Goal: Task Accomplishment & Management: Manage account settings

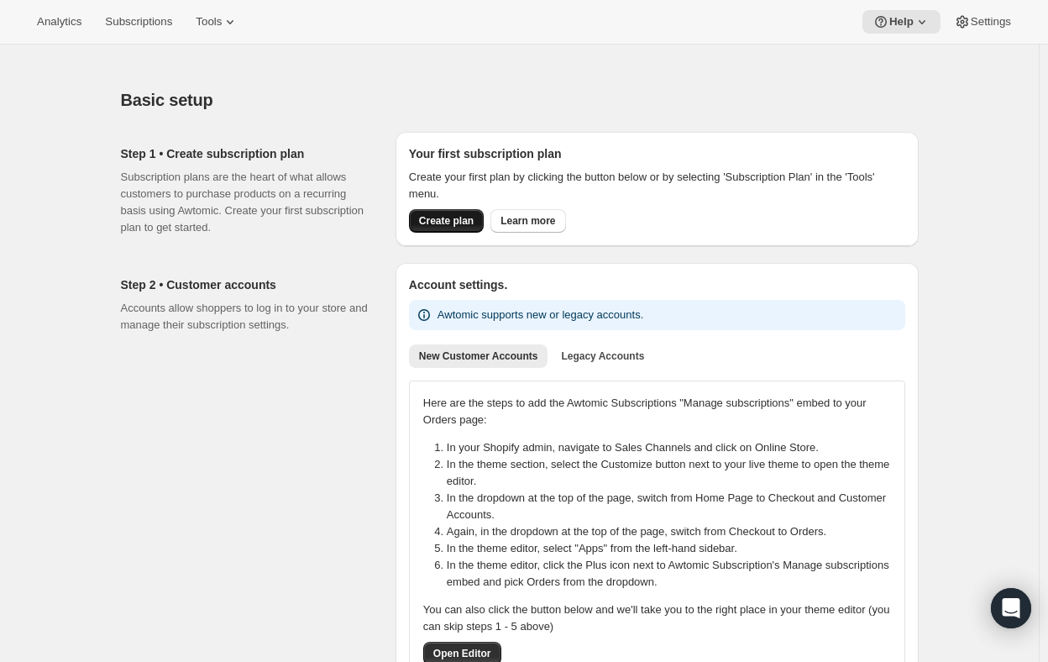
click at [450, 223] on span "Create plan" at bounding box center [446, 220] width 55 height 13
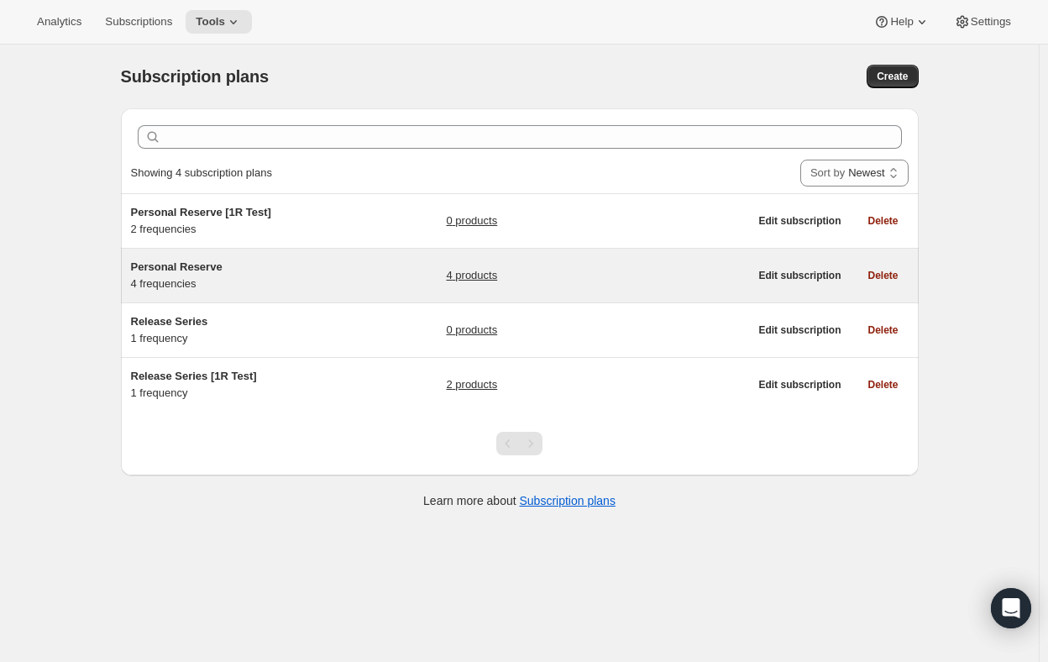
click at [490, 276] on link "4 products" at bounding box center [471, 275] width 51 height 17
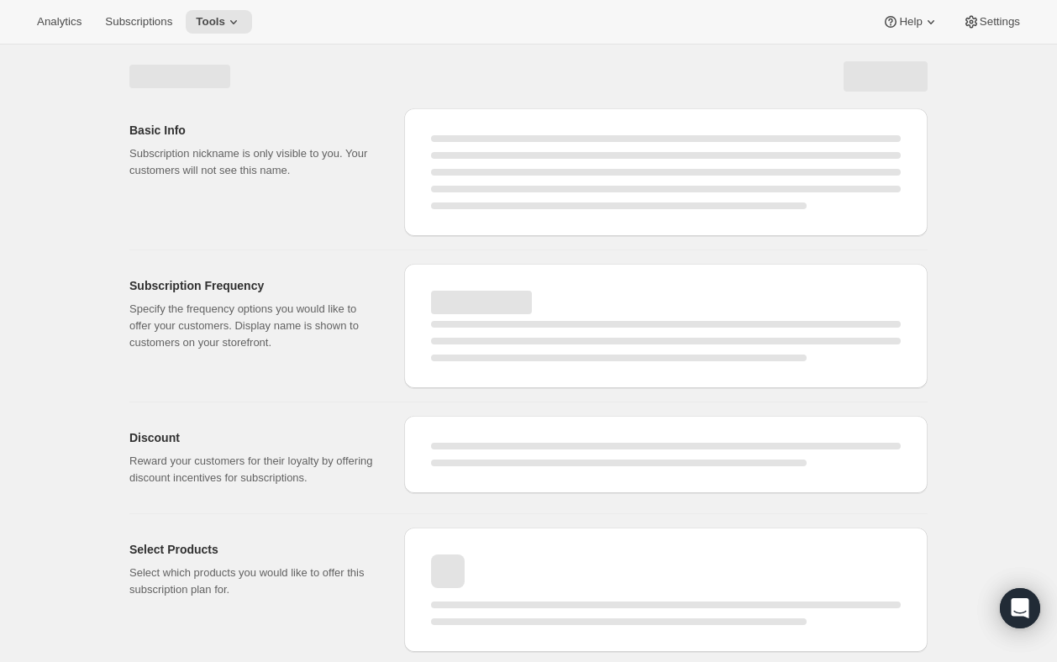
select select "WEEK"
select select "MONTH"
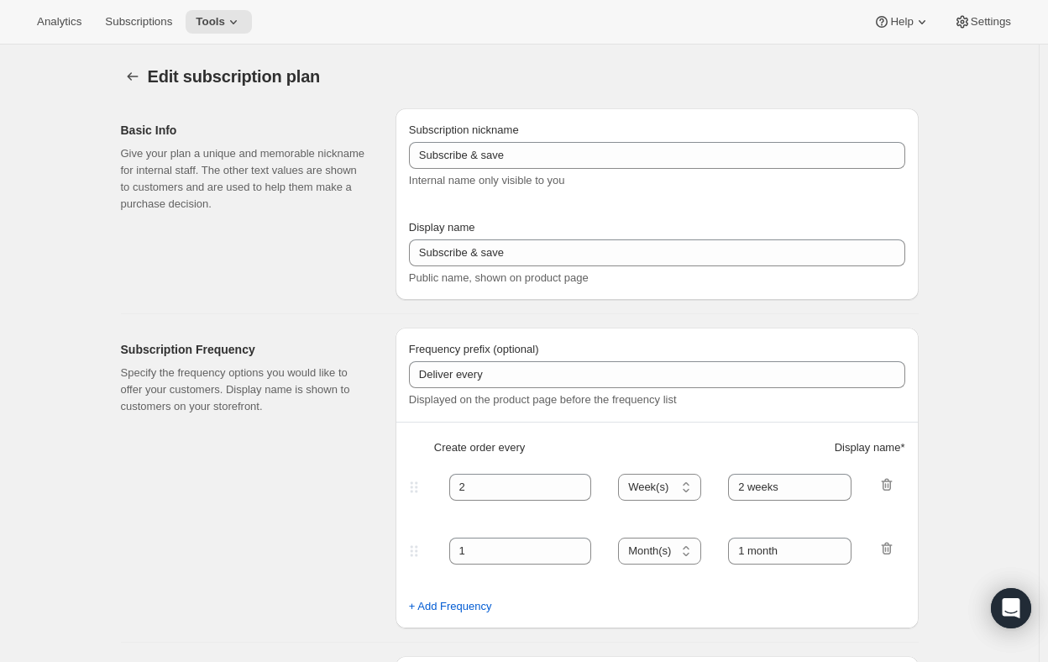
type input "Personal Reserve"
type input "1"
select select "MONTH"
type input "1 month"
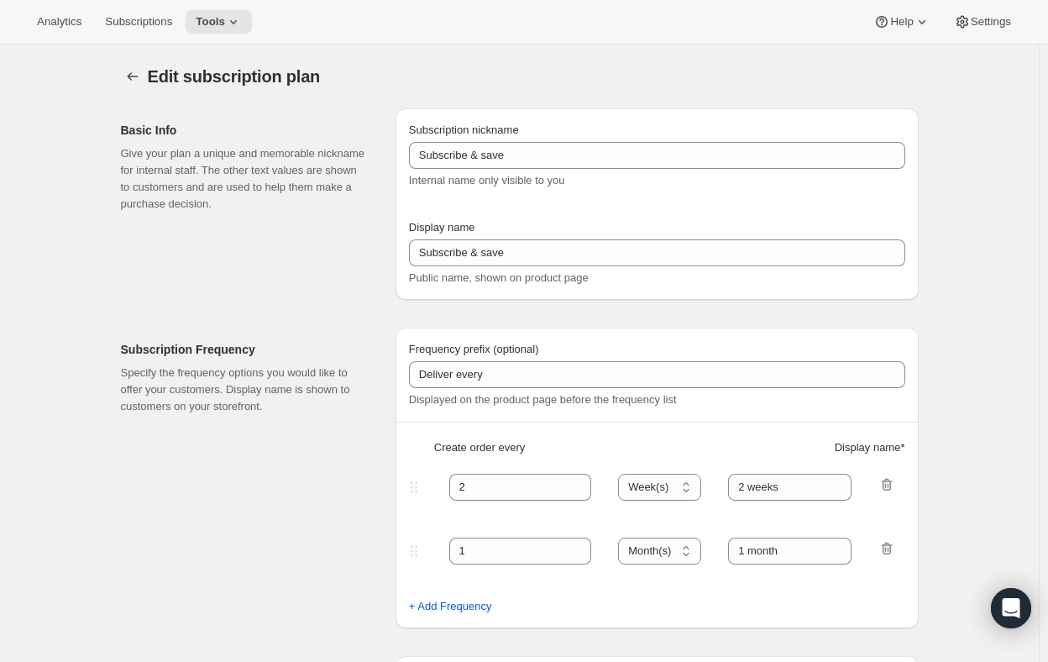
type input "2"
type input "2 Months"
type input "10"
type input "Choose which wines you’d like, how many bottles you’d like of each, and how oft…"
select select "MONTH"
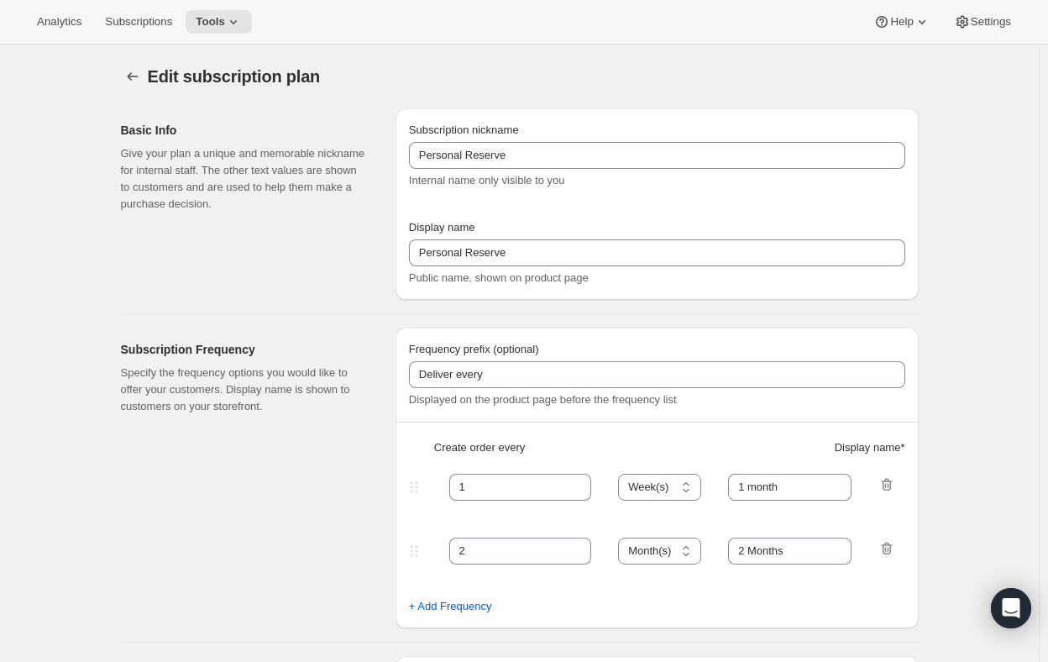
select select "MONTH"
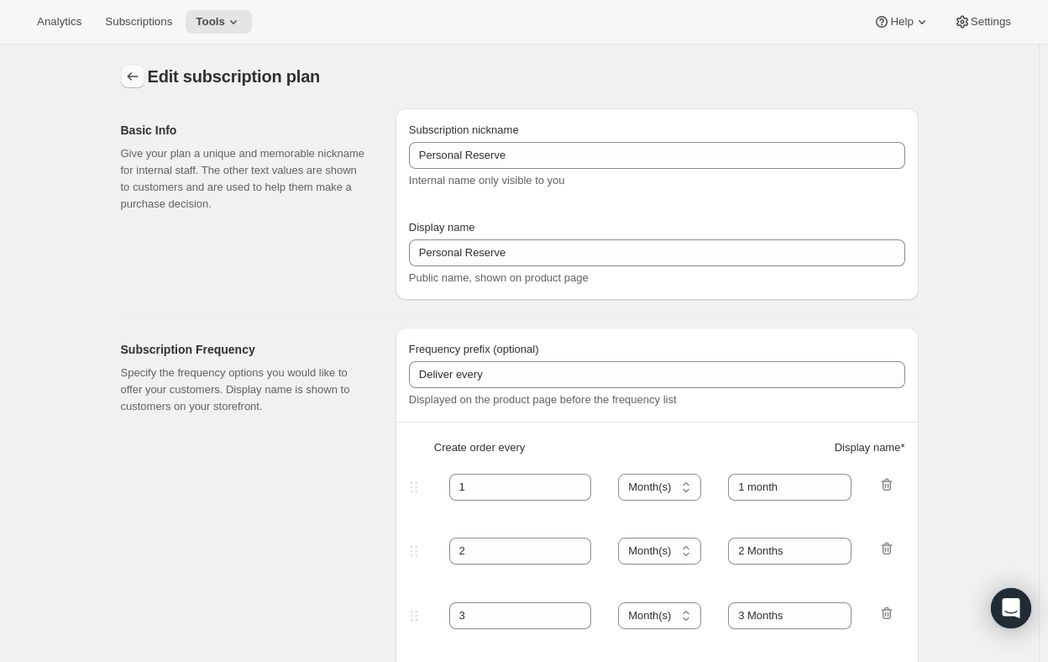
click at [129, 82] on icon "Subscription plans" at bounding box center [132, 76] width 17 height 17
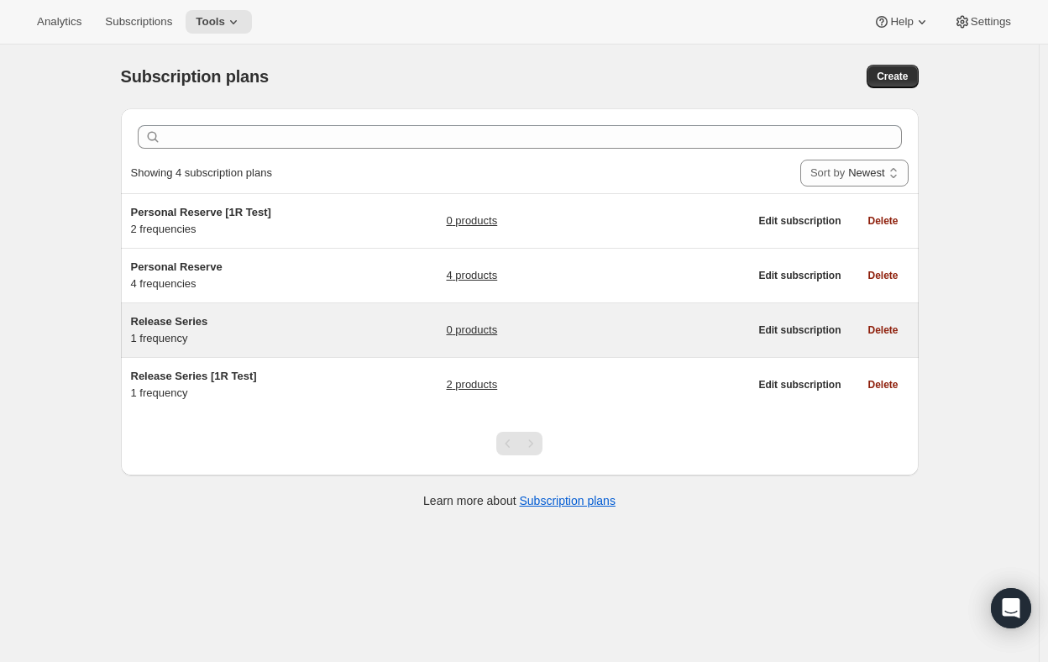
click at [172, 323] on span "Release Series" at bounding box center [169, 321] width 77 height 13
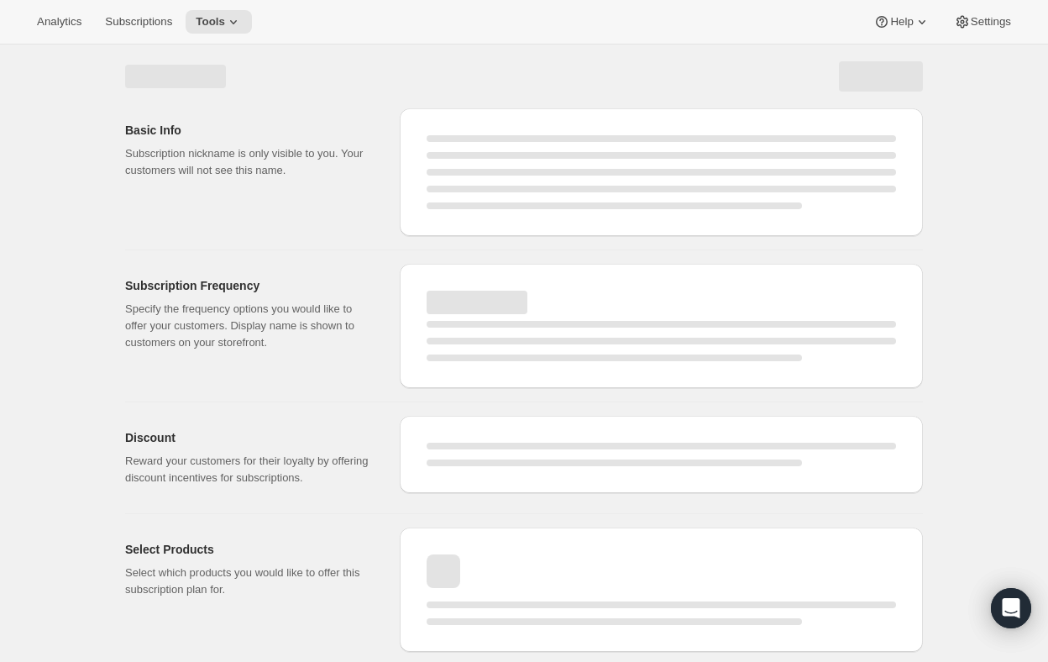
select select "WEEK"
select select "MONTH"
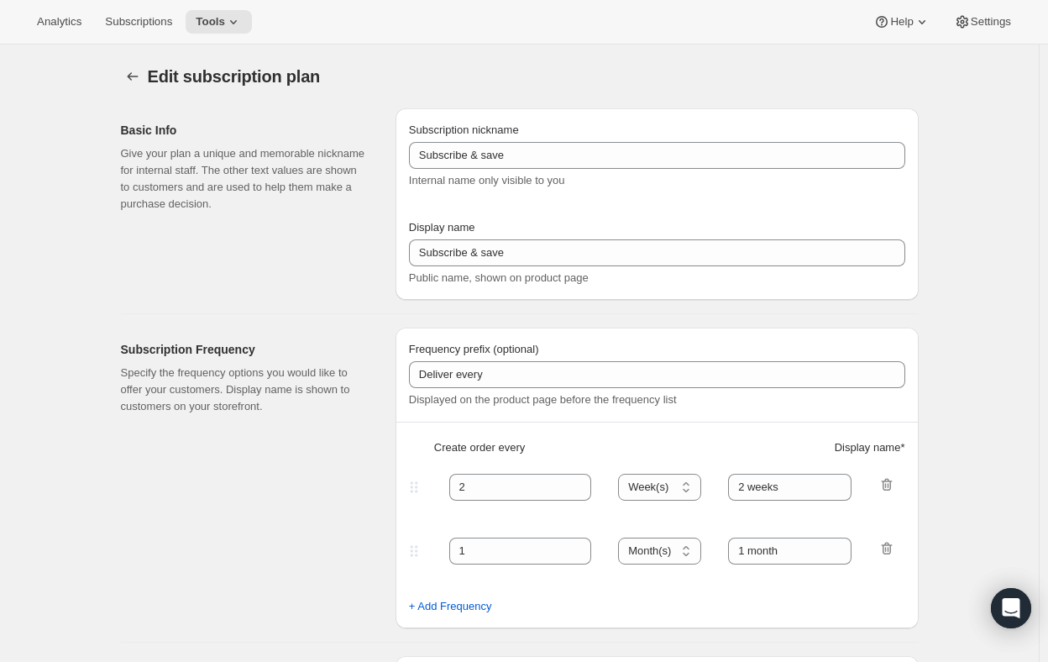
type input "Release Series"
type input "4"
select select "MONTH"
type input "4 months"
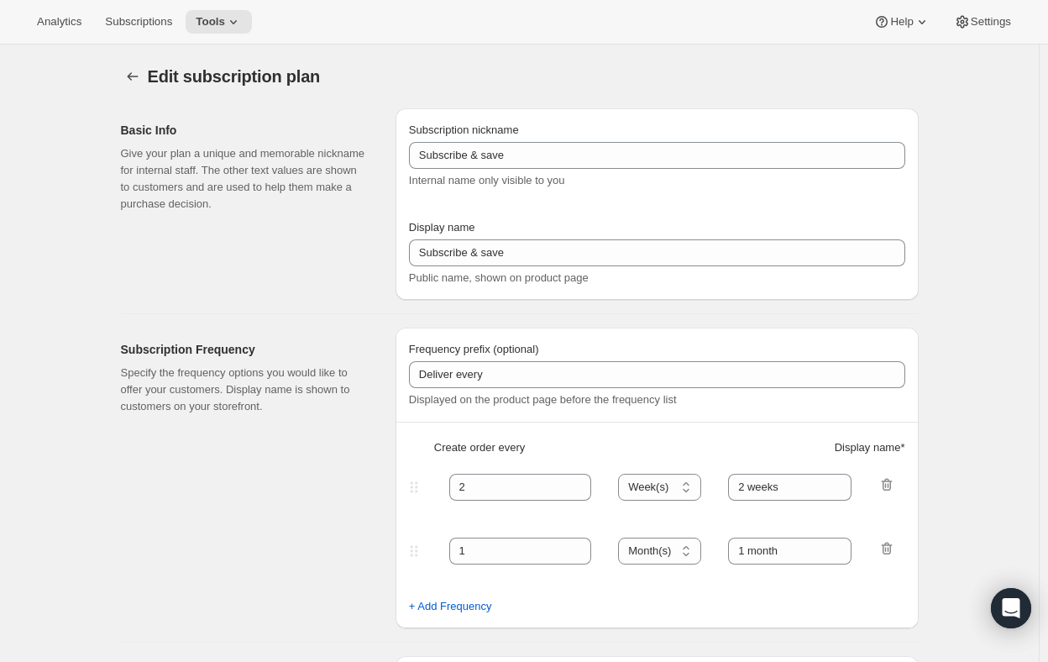
type input "Choose how many bottles you want of the Napa Valley Release​, Alexander Valley …"
checkbox input "true"
select select "YEARDAY"
select select "6"
select select "10"
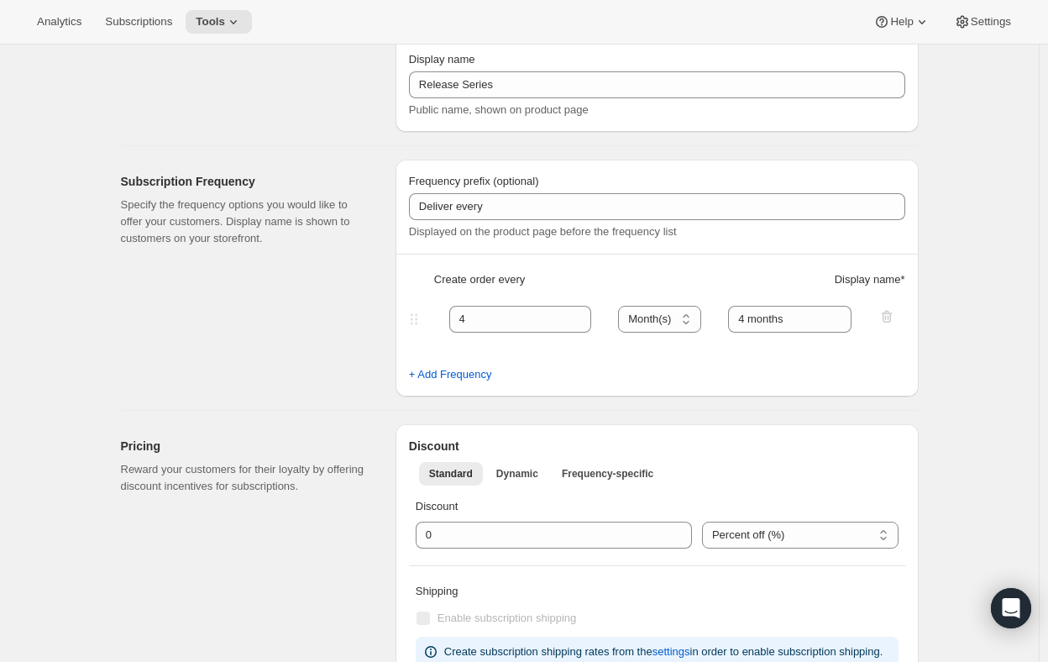
scroll to position [84, 0]
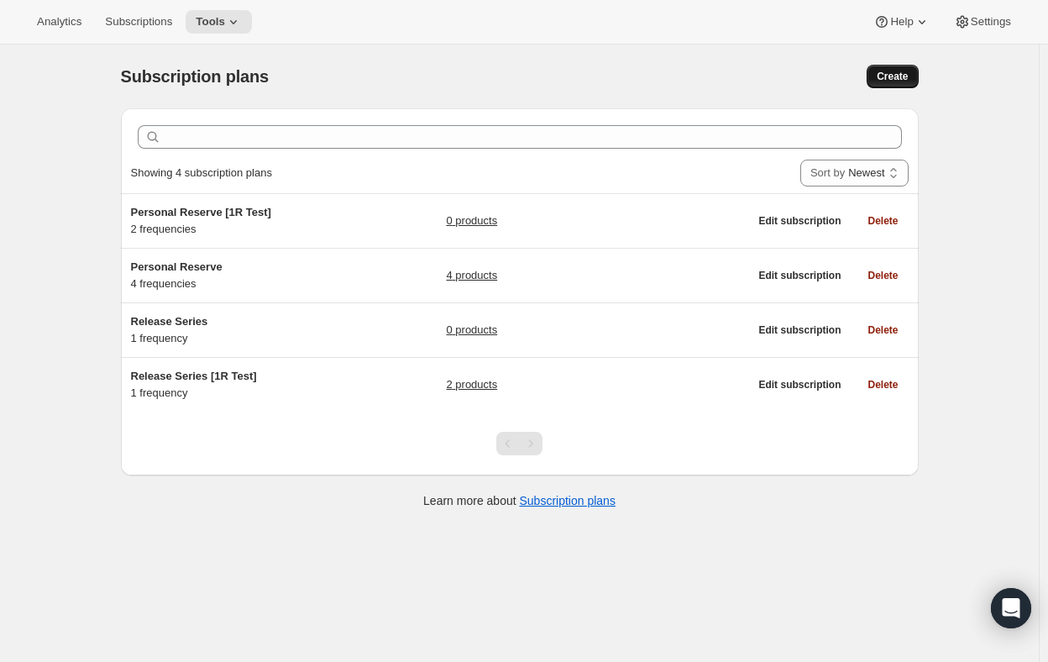
click at [903, 72] on span "Create" at bounding box center [892, 76] width 31 height 13
select select "WEEK"
select select "MONTH"
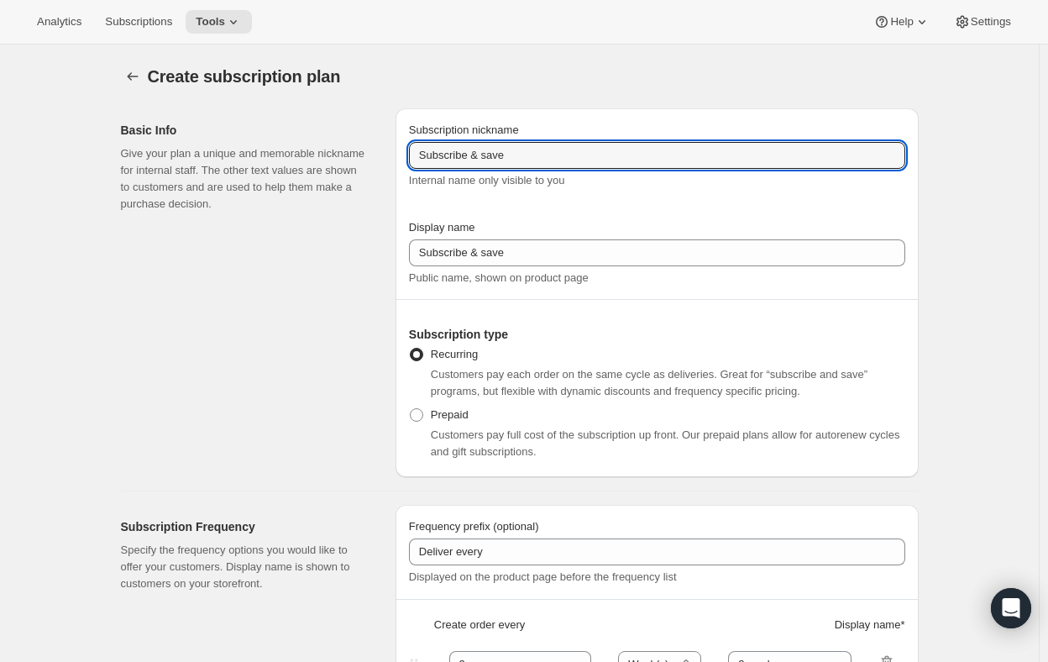
drag, startPoint x: 532, startPoint y: 160, endPoint x: 393, endPoint y: 145, distance: 140.1
click at [393, 145] on div "Basic Info Give your plan a unique and memorable nickname for internal staff. T…" at bounding box center [513, 286] width 811 height 382
type input "Pinot Collector"
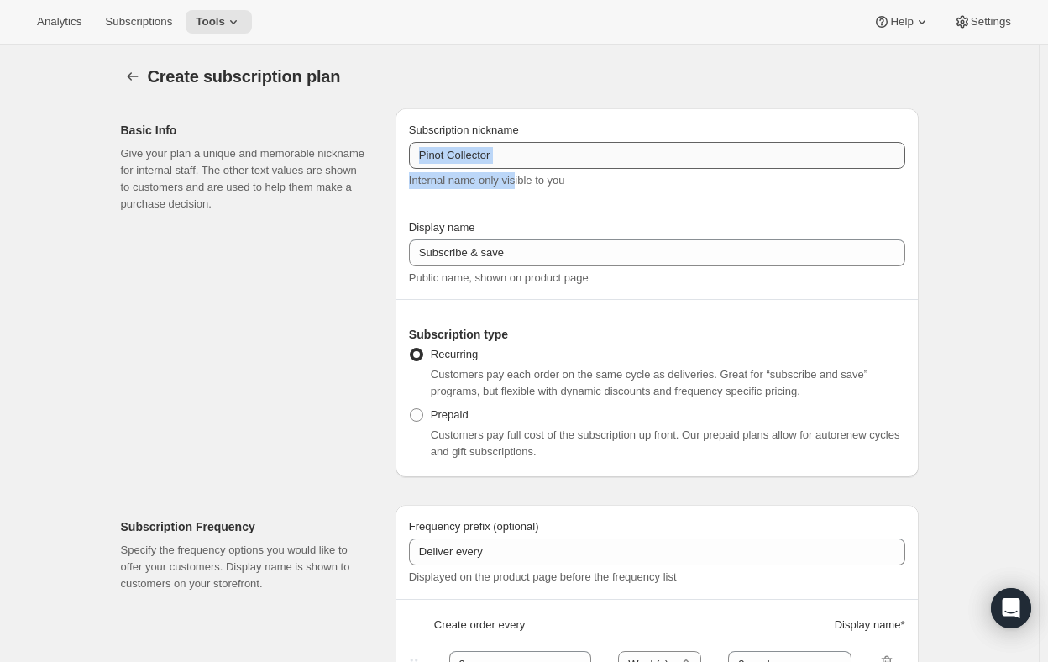
drag, startPoint x: 517, startPoint y: 171, endPoint x: 516, endPoint y: 155, distance: 16.0
click at [496, 162] on div "Subscription nickname Pinot Collector Internal name only visible to you" at bounding box center [657, 155] width 496 height 67
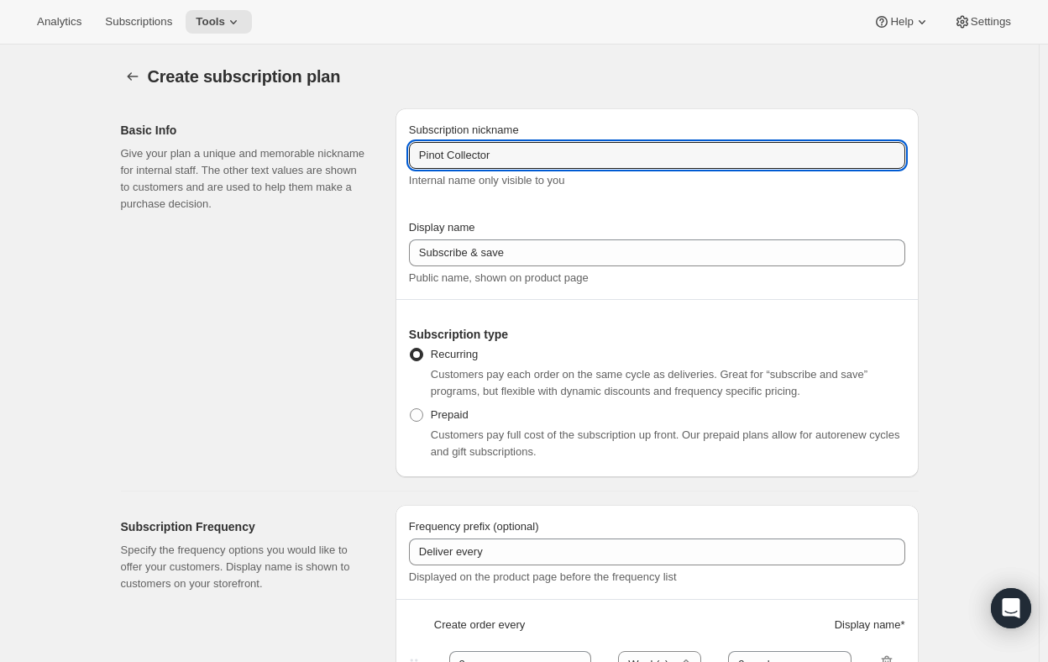
drag, startPoint x: 518, startPoint y: 155, endPoint x: 409, endPoint y: 156, distance: 109.2
click at [409, 156] on div "Subscription nickname Pinot Collector Internal name only visible to you Display…" at bounding box center [657, 292] width 523 height 369
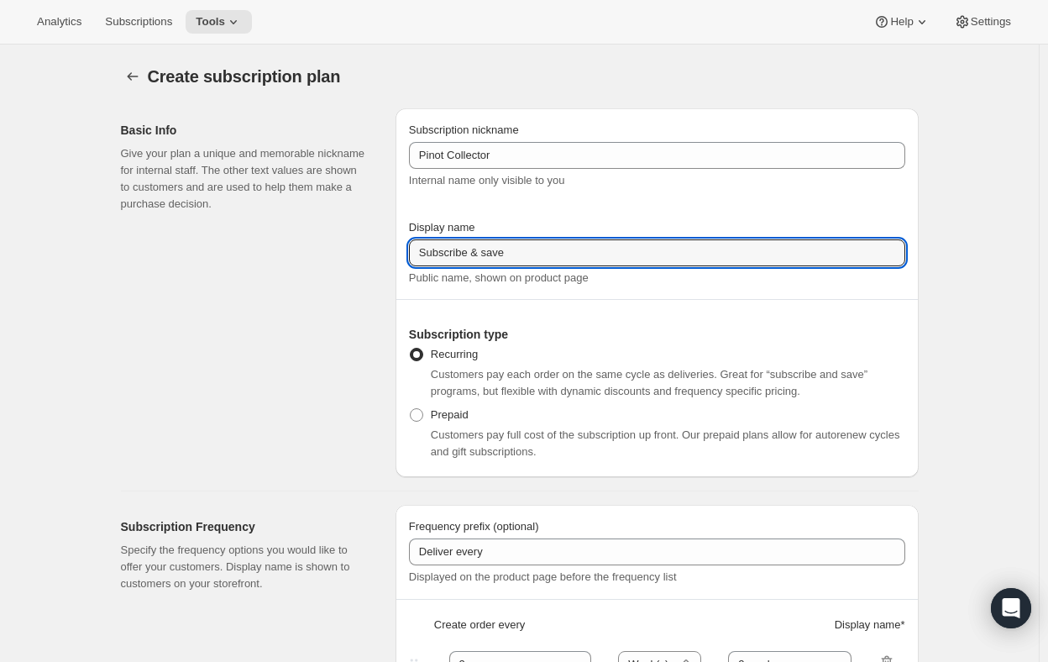
drag, startPoint x: 526, startPoint y: 258, endPoint x: 401, endPoint y: 269, distance: 124.8
click at [402, 269] on div "Subscription nickname Pinot Collector Internal name only visible to you Display…" at bounding box center [657, 292] width 523 height 369
paste input "Pinot Collector"
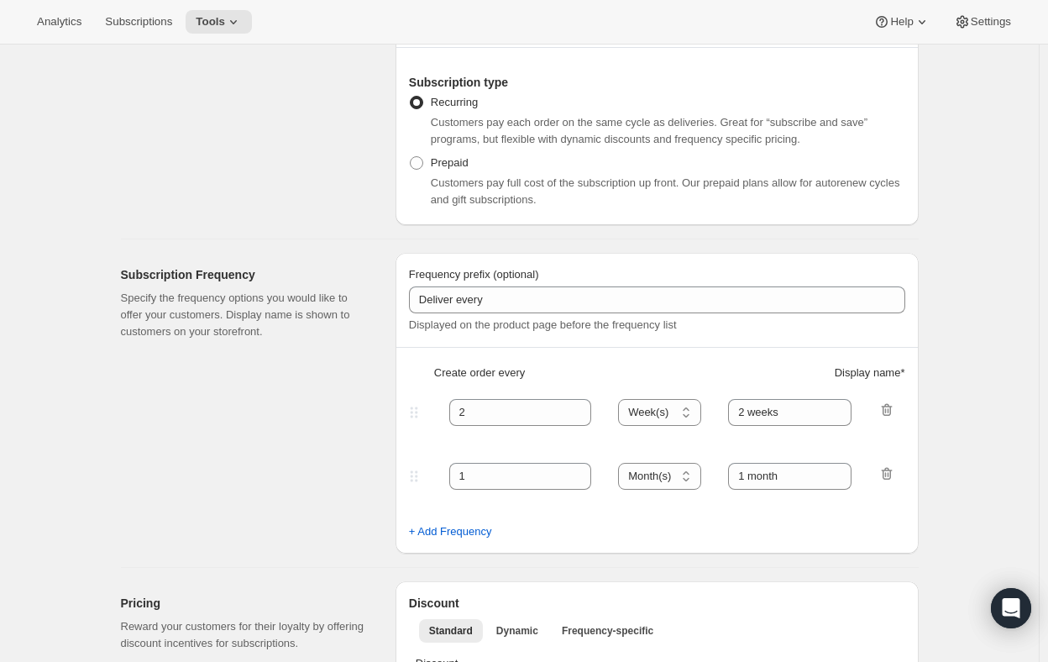
scroll to position [336, 0]
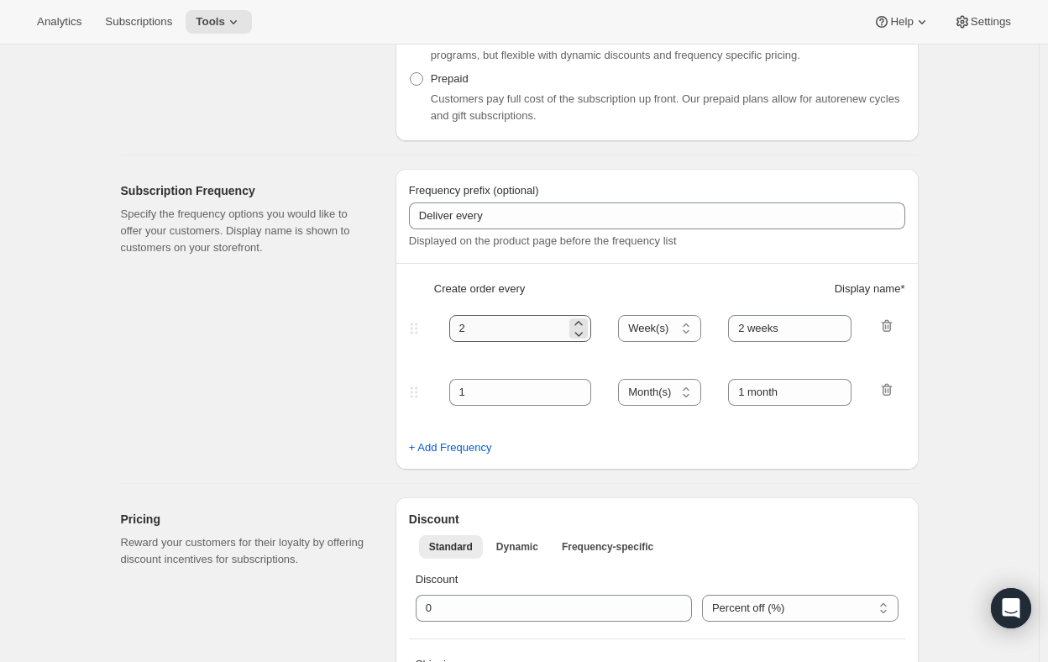
type input "Pinot Collector"
drag, startPoint x: 498, startPoint y: 330, endPoint x: 489, endPoint y: 330, distance: 9.2
click at [489, 330] on input "2" at bounding box center [508, 328] width 118 height 27
click at [689, 323] on select "Day(s) Week(s) Month(s) Year(s)" at bounding box center [659, 328] width 83 height 27
select select "MONTH"
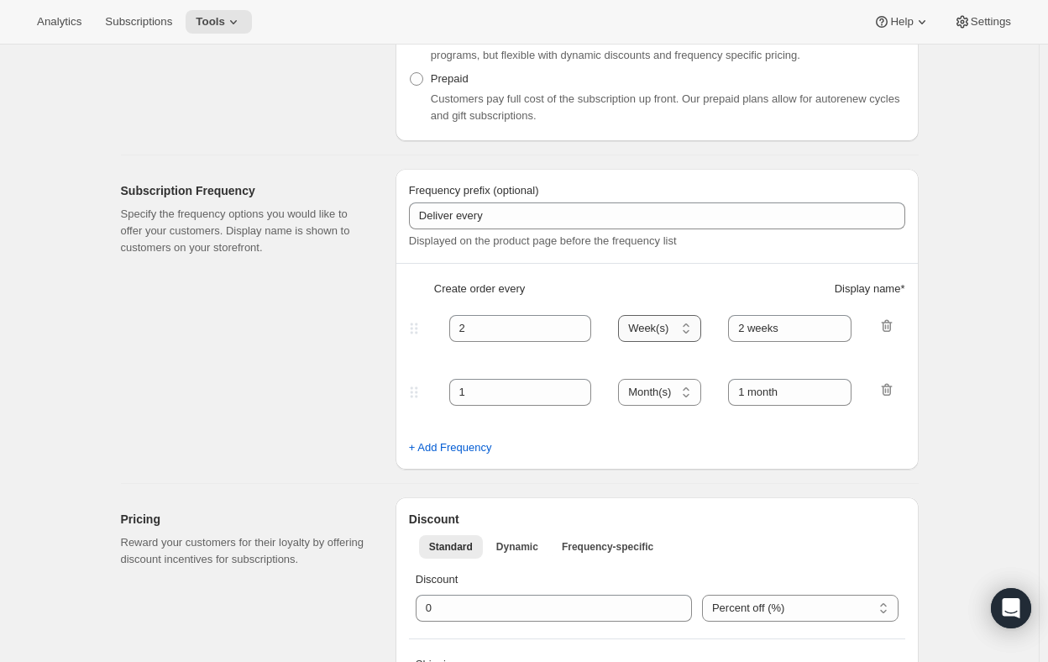
click at [623, 315] on select "Day(s) Week(s) Month(s) Year(s)" at bounding box center [659, 328] width 83 height 27
drag, startPoint x: 795, startPoint y: 328, endPoint x: 752, endPoint y: 322, distance: 44.2
click at [752, 322] on input "2 weeks" at bounding box center [789, 328] width 123 height 27
drag, startPoint x: 474, startPoint y: 326, endPoint x: 456, endPoint y: 328, distance: 17.8
click at [456, 328] on input "2" at bounding box center [508, 328] width 118 height 27
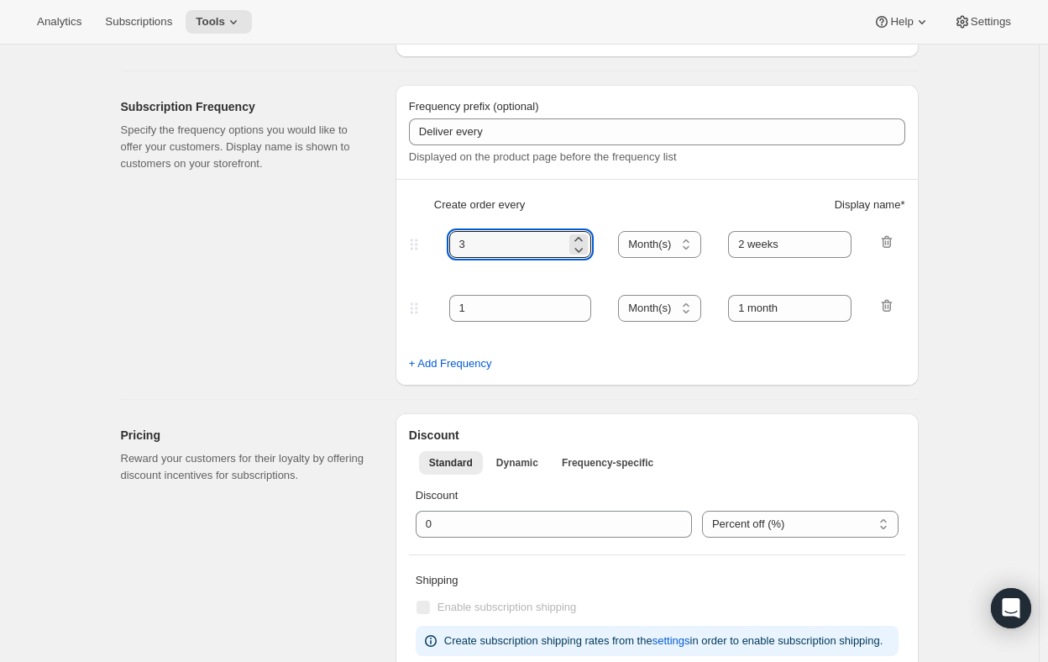
scroll to position [504, 0]
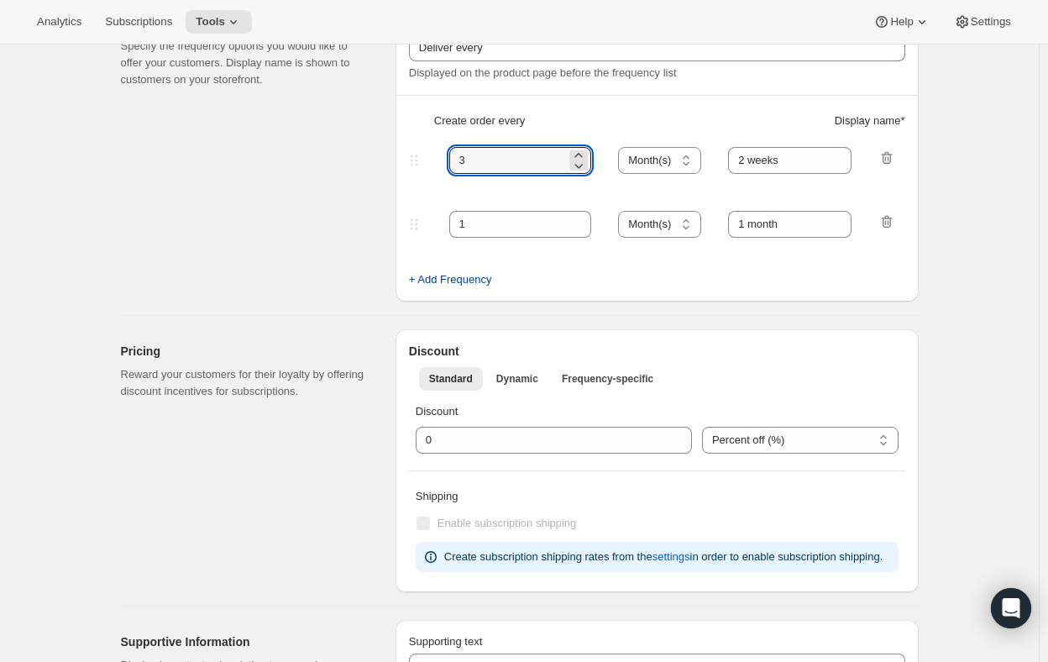
type input "3"
click at [466, 270] on button "+ Add Frequency" at bounding box center [450, 279] width 103 height 27
select select "MONTH"
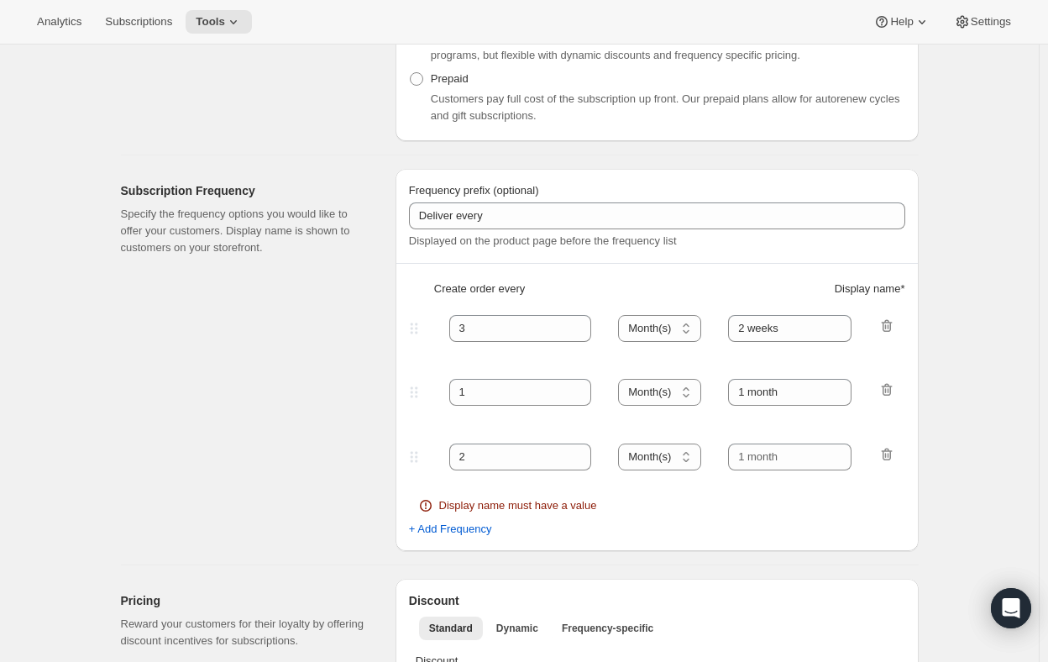
scroll to position [420, 0]
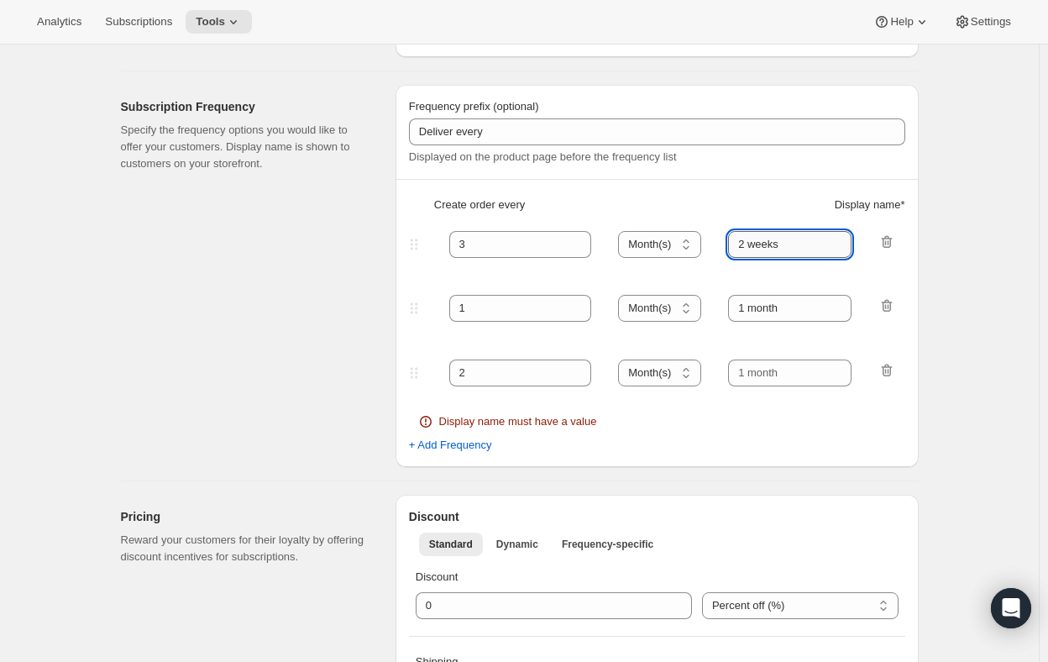
drag, startPoint x: 792, startPoint y: 249, endPoint x: 753, endPoint y: 252, distance: 38.8
click at [753, 252] on input "2 weeks" at bounding box center [789, 244] width 123 height 27
type input "2"
type input "3 Months"
click at [882, 298] on icon "button" at bounding box center [886, 305] width 17 height 17
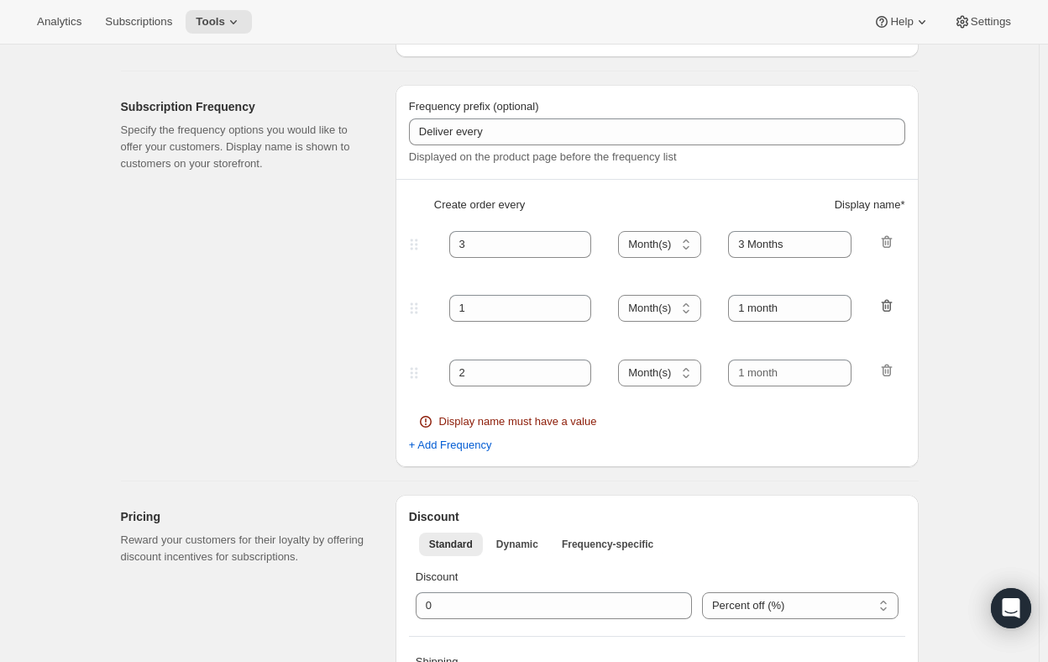
type input "2"
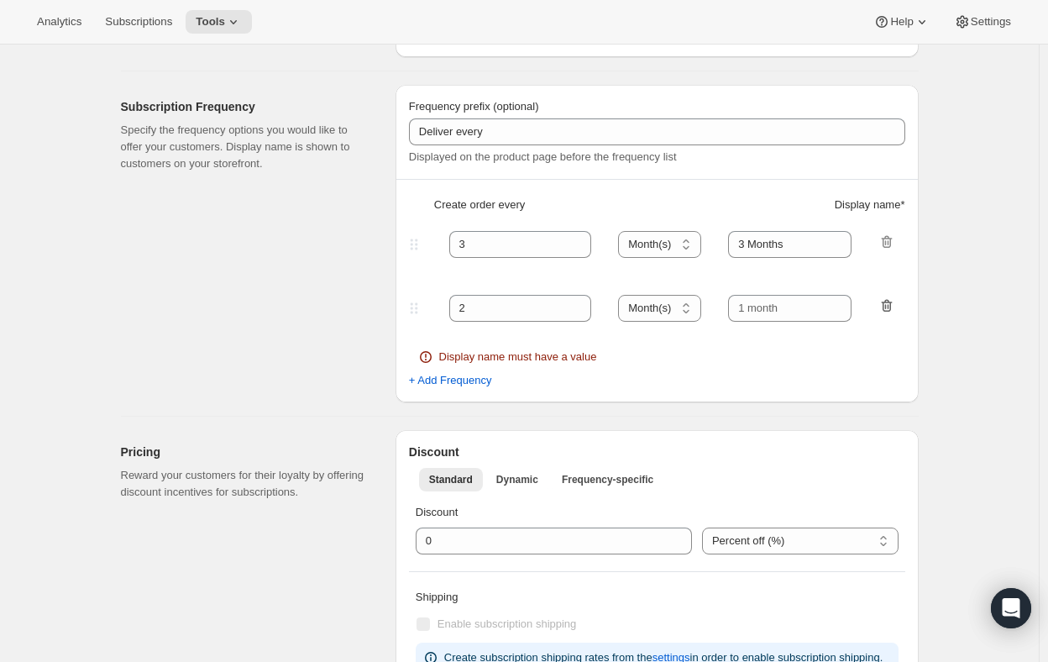
click at [895, 300] on icon "button" at bounding box center [886, 305] width 17 height 17
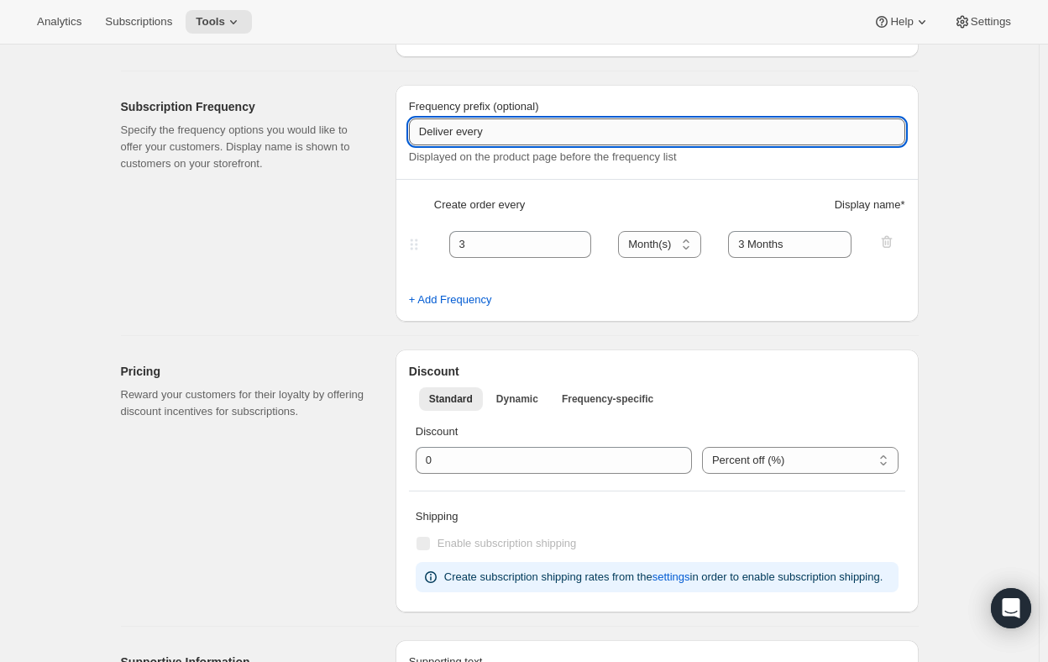
click at [600, 139] on input "Deliver every" at bounding box center [657, 131] width 496 height 27
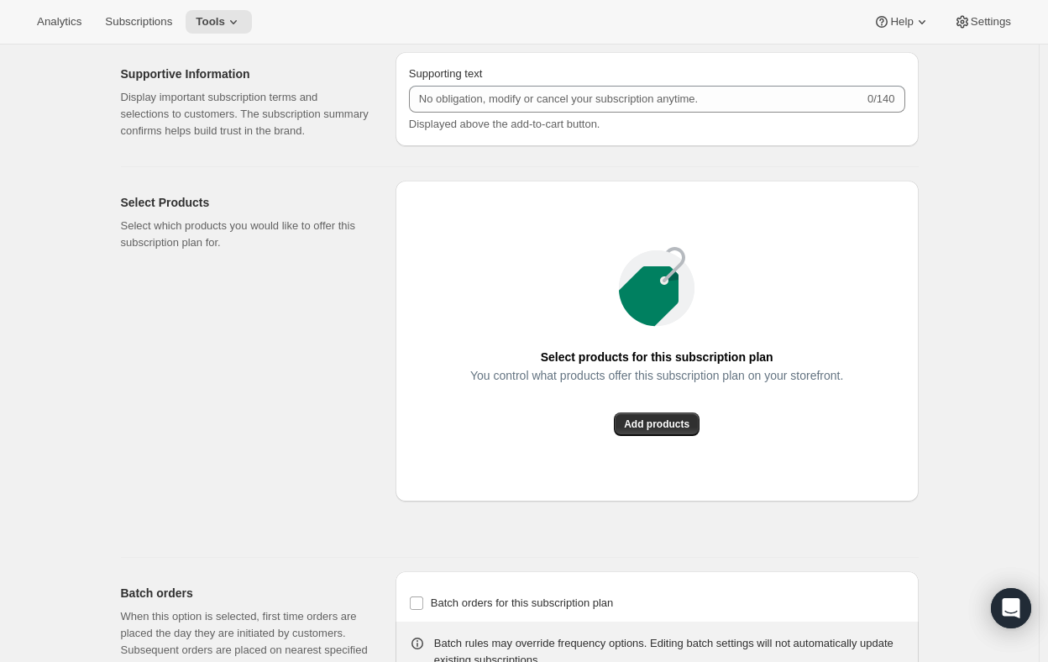
scroll to position [1176, 0]
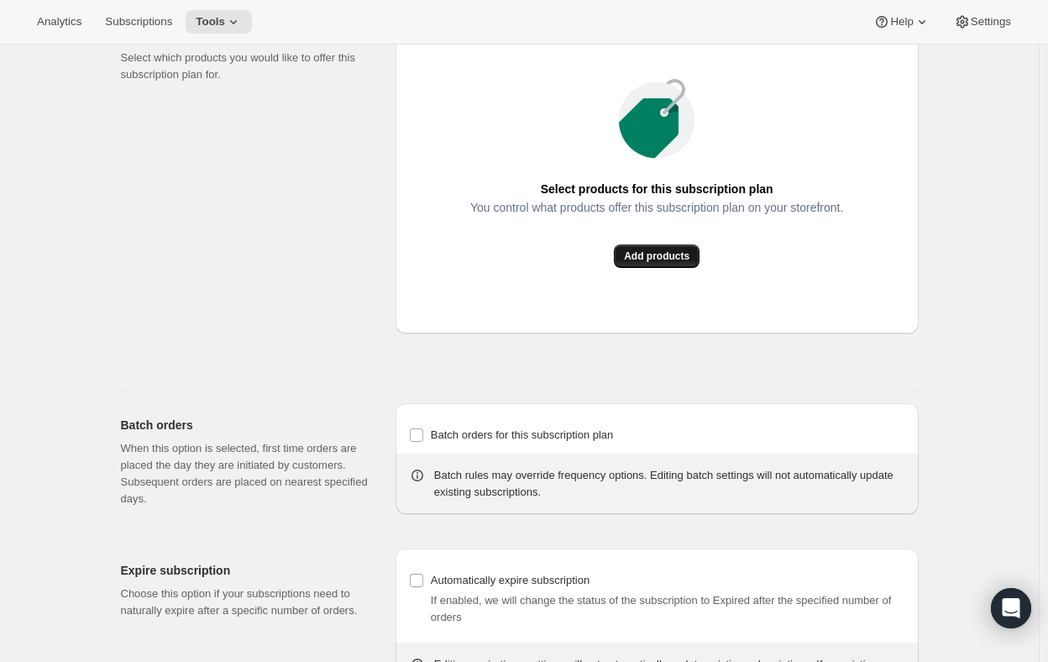
click at [658, 251] on span "Add products" at bounding box center [657, 255] width 66 height 13
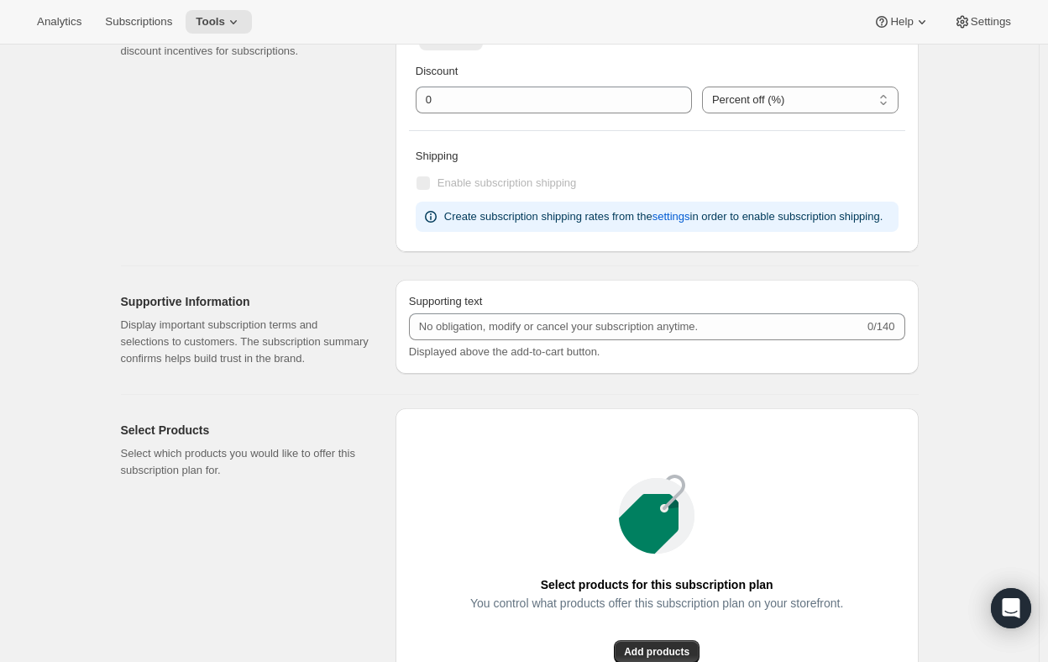
scroll to position [696, 0]
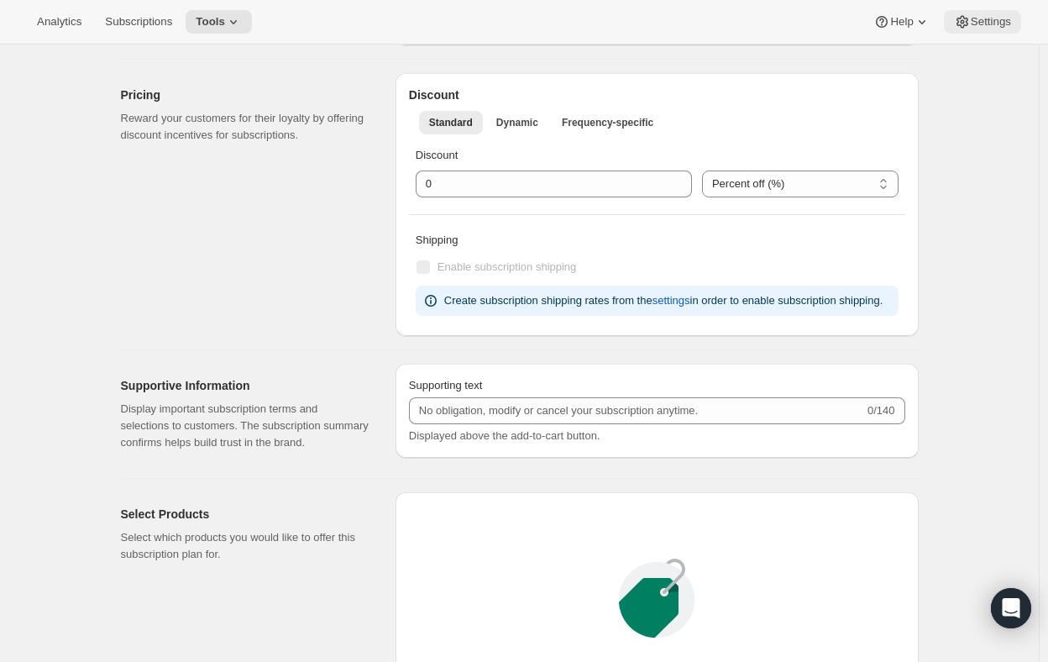
click at [980, 24] on span "Settings" at bounding box center [991, 21] width 40 height 13
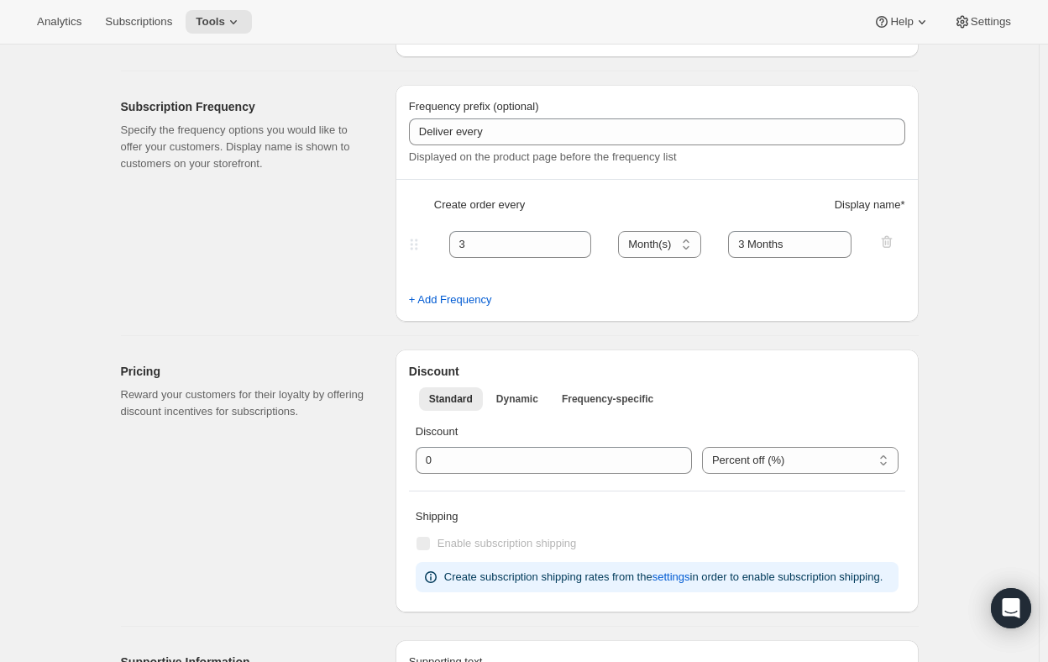
scroll to position [840, 0]
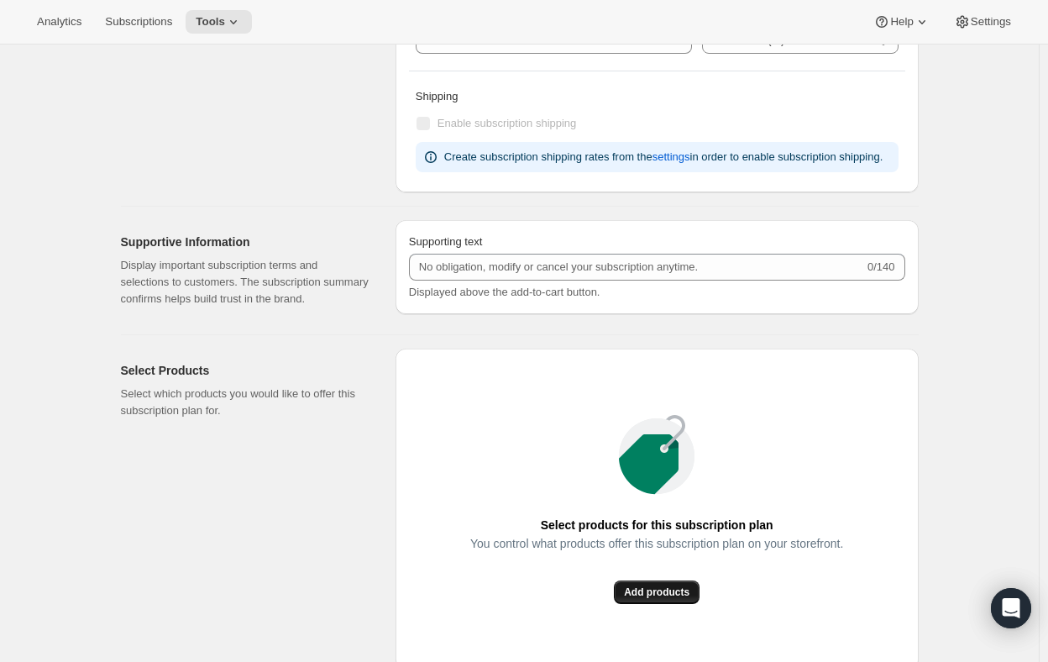
click at [649, 590] on span "Add products" at bounding box center [657, 591] width 66 height 13
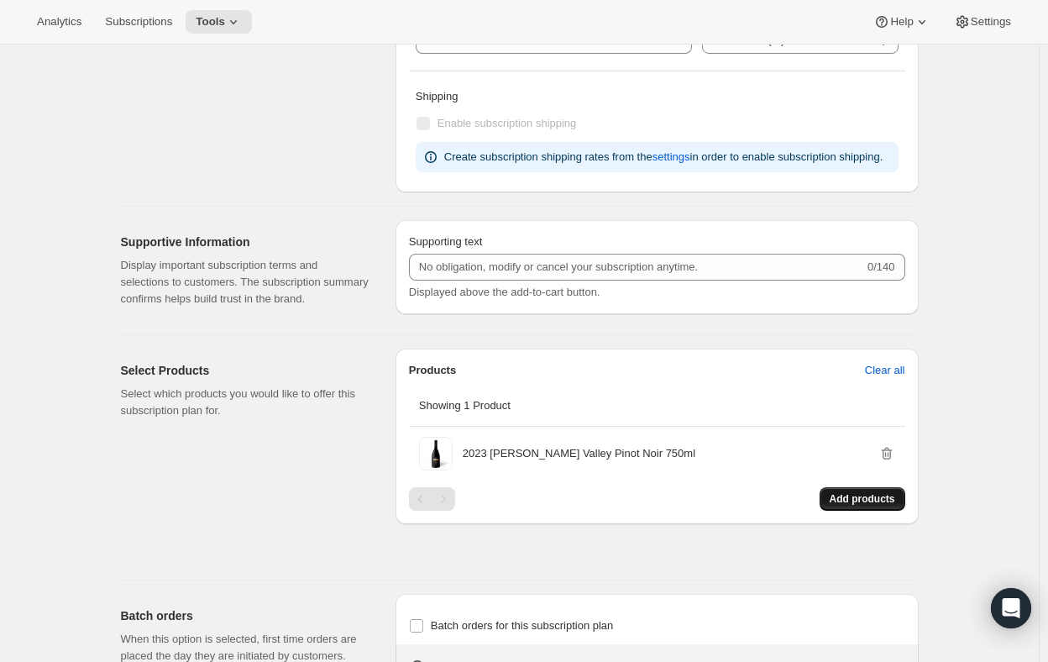
click at [863, 496] on span "Add products" at bounding box center [863, 498] width 66 height 13
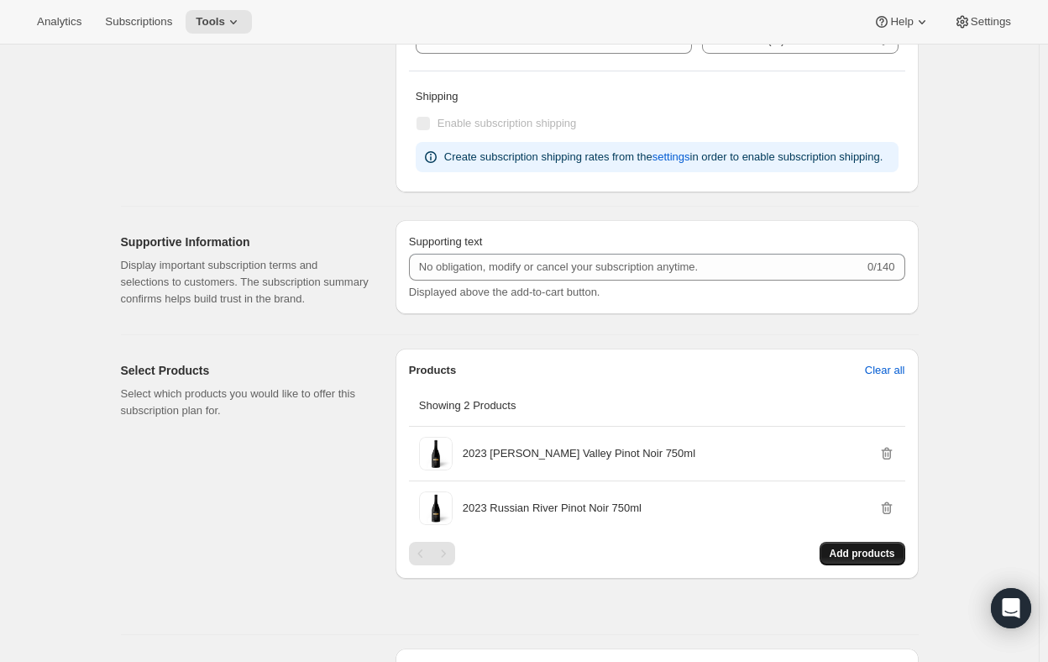
click at [846, 560] on button "Add products" at bounding box center [863, 554] width 86 height 24
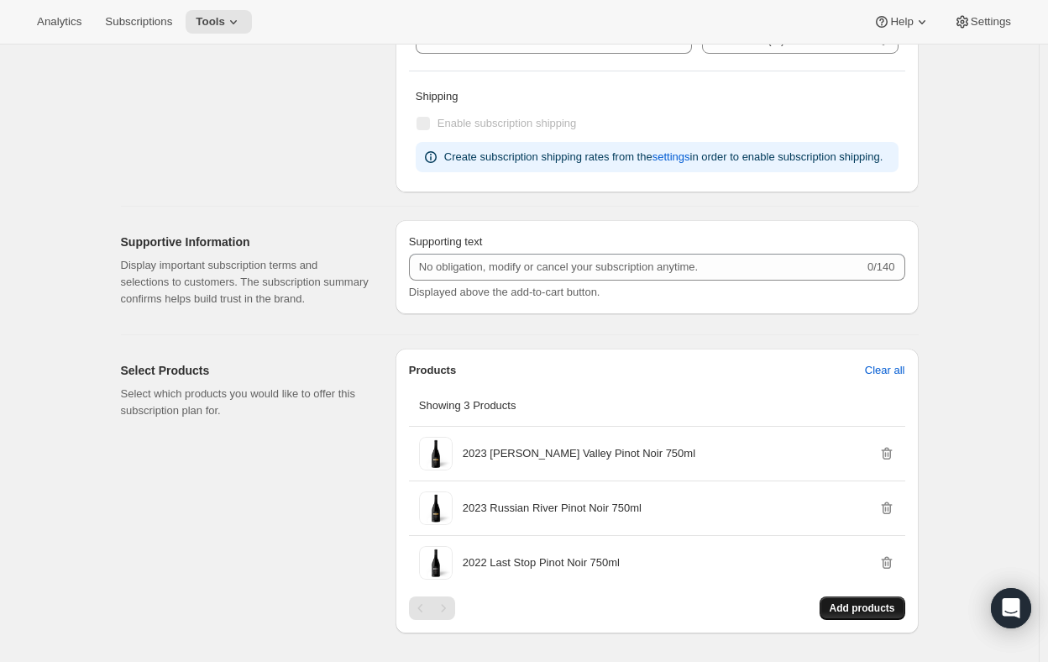
click at [857, 607] on span "Add products" at bounding box center [863, 607] width 66 height 13
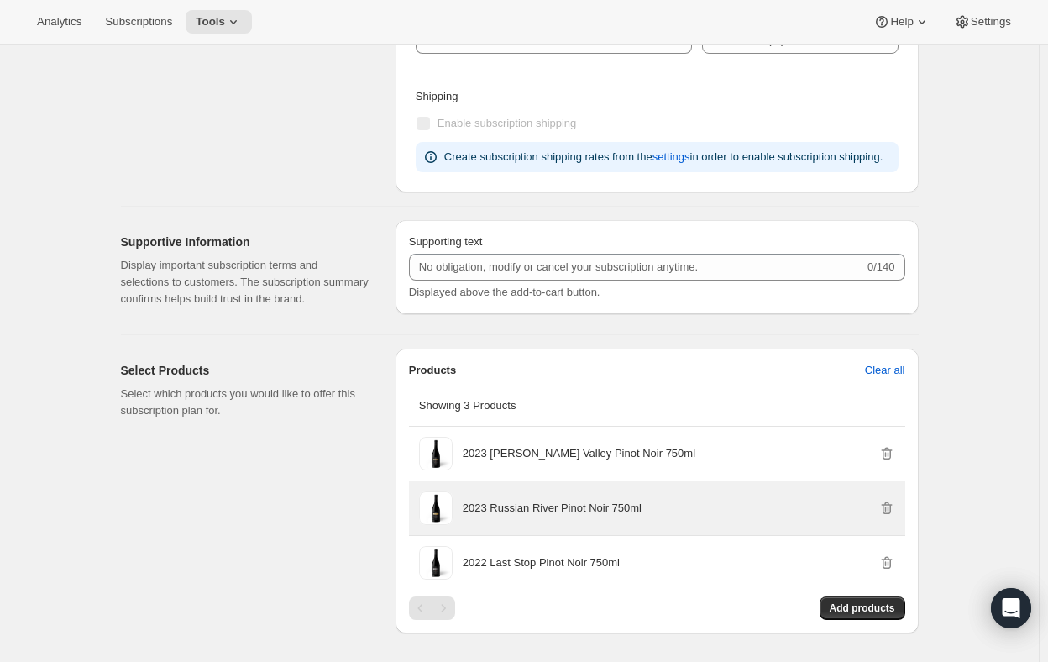
click at [557, 504] on p "2023 Russian River Pinot Noir 750ml" at bounding box center [552, 508] width 179 height 17
click at [451, 509] on span at bounding box center [436, 508] width 34 height 34
click at [423, 485] on div "2023 Russian River Pinot Noir 750ml" at bounding box center [657, 508] width 496 height 54
click at [440, 511] on span at bounding box center [436, 508] width 34 height 34
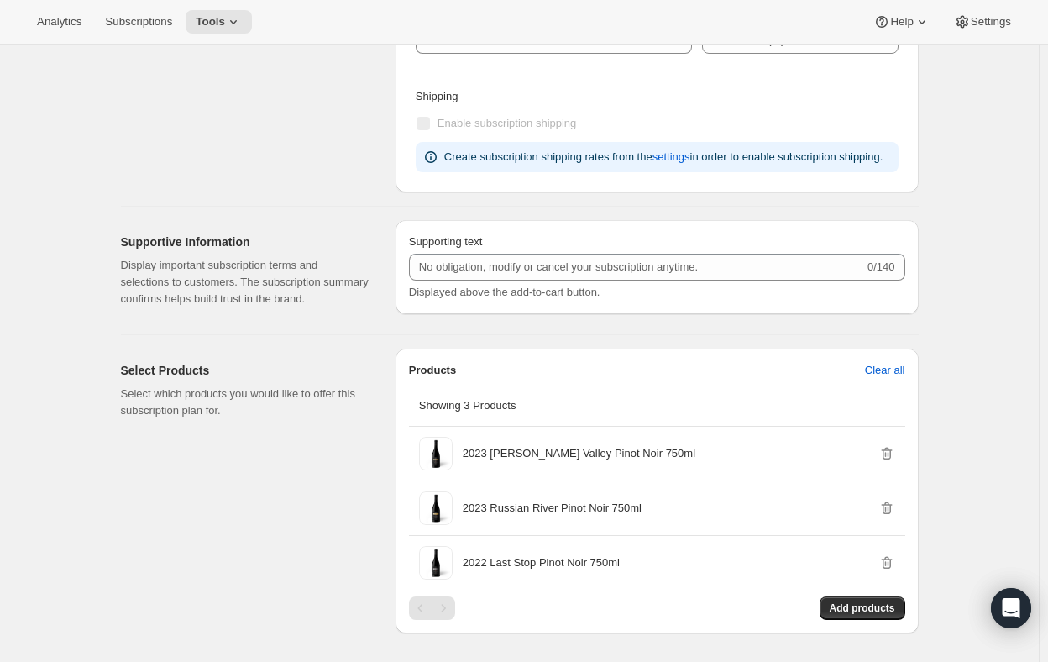
click at [957, 233] on div "Create subscription plan. This page is ready Create subscription plan Basic Inf…" at bounding box center [519, 137] width 1039 height 1865
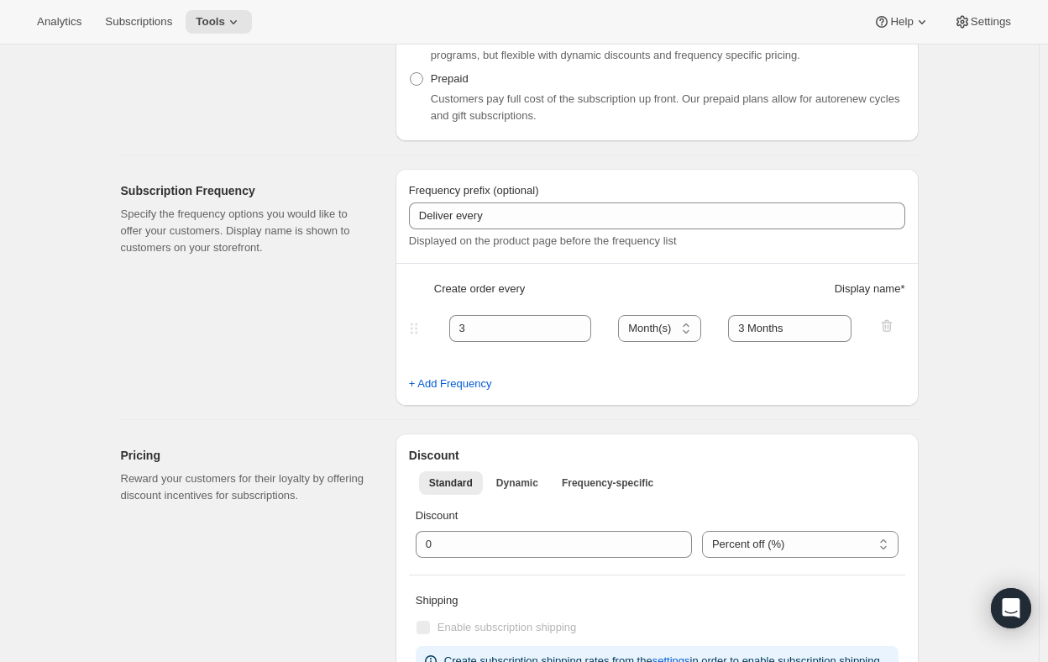
scroll to position [0, 0]
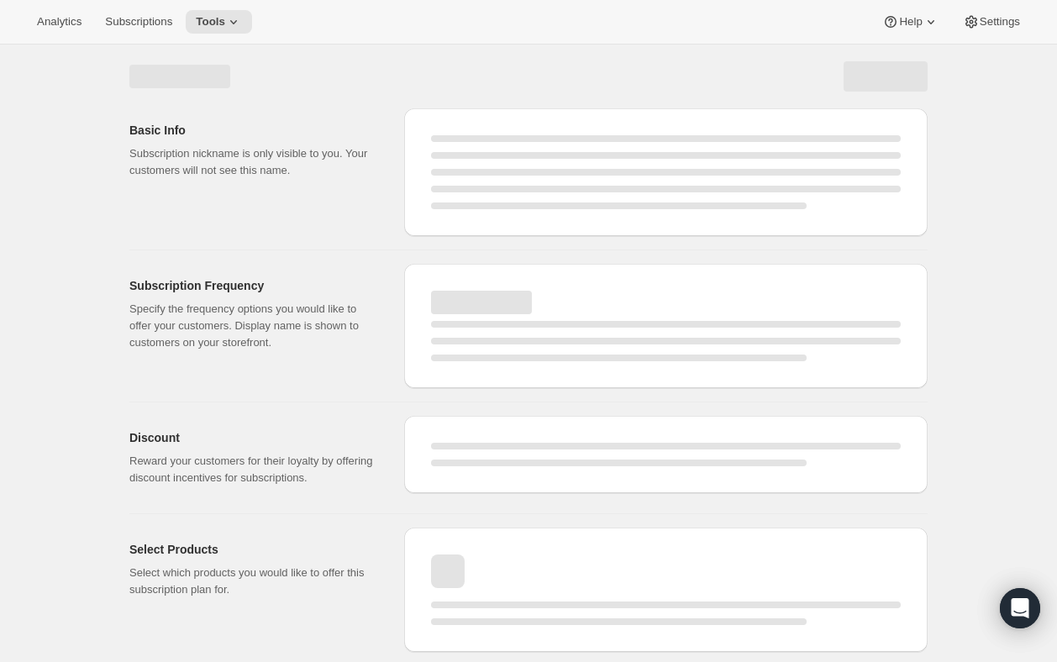
select select "WEEK"
select select "MONTH"
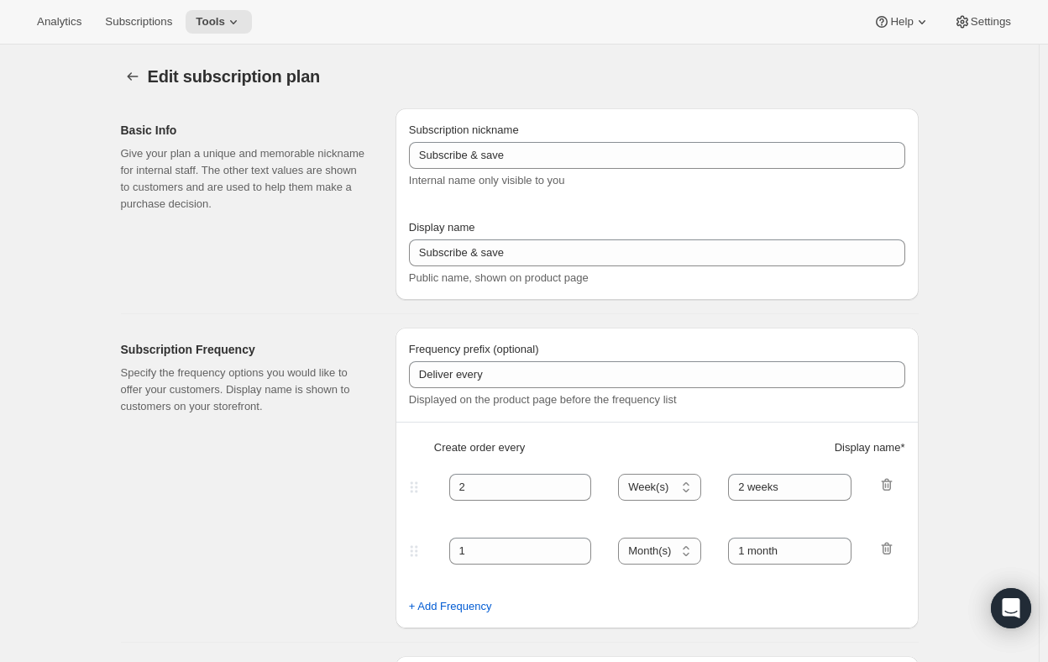
type input "Pinot Collector"
type input "3"
select select "MONTH"
type input "3 Months"
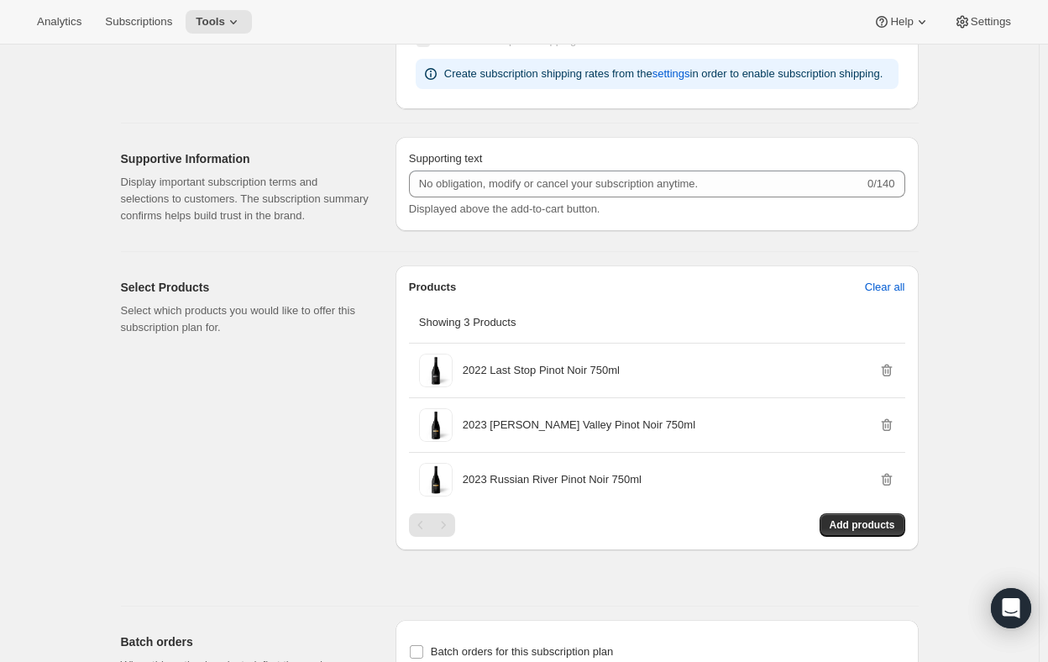
scroll to position [1008, 0]
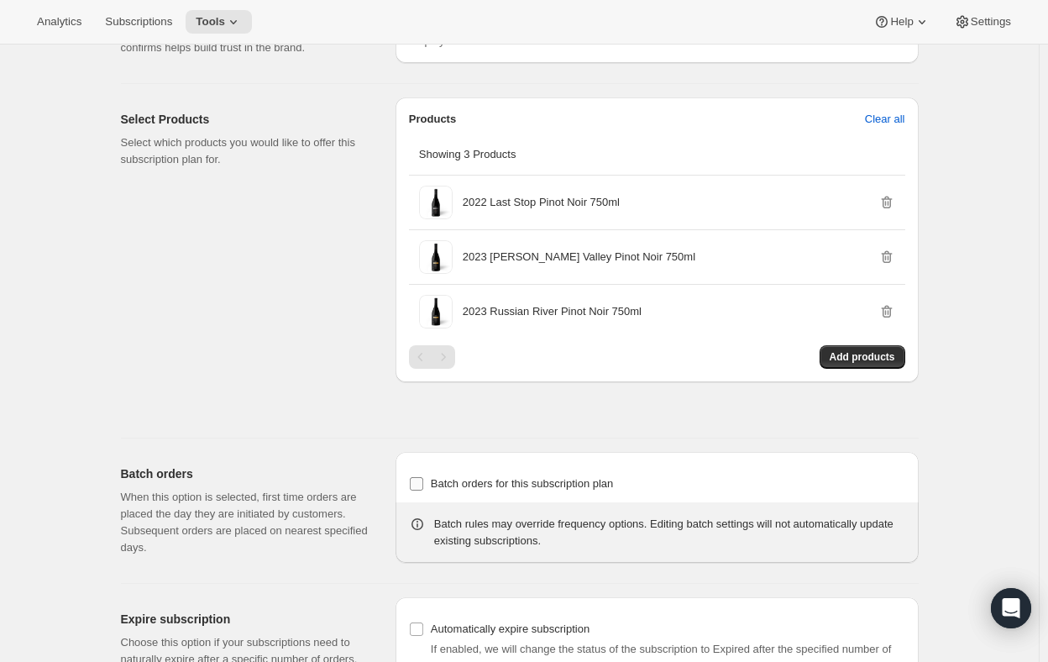
click at [420, 482] on input "Batch orders for this subscription plan" at bounding box center [416, 483] width 13 height 13
checkbox input "true"
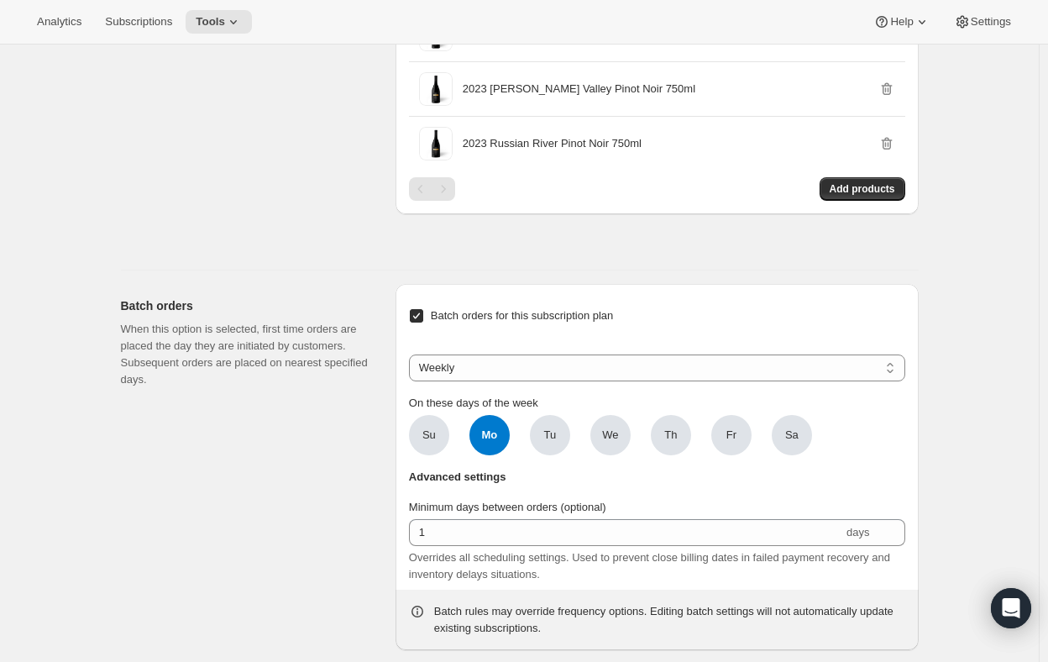
scroll to position [1344, 0]
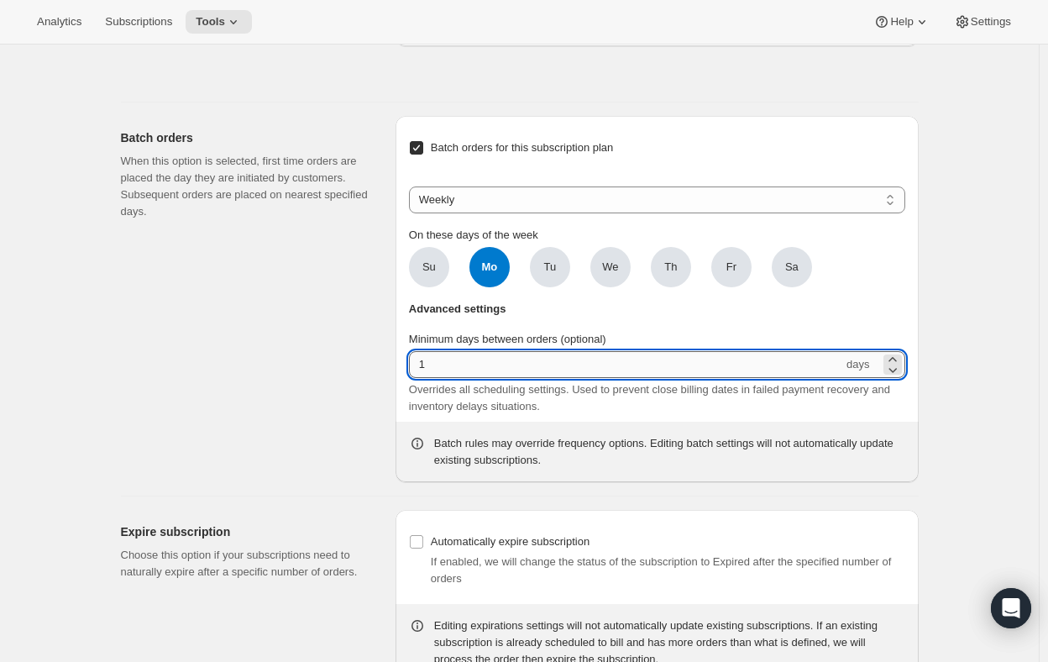
drag, startPoint x: 438, startPoint y: 367, endPoint x: 418, endPoint y: 362, distance: 20.8
click at [418, 362] on input "1" at bounding box center [626, 364] width 434 height 27
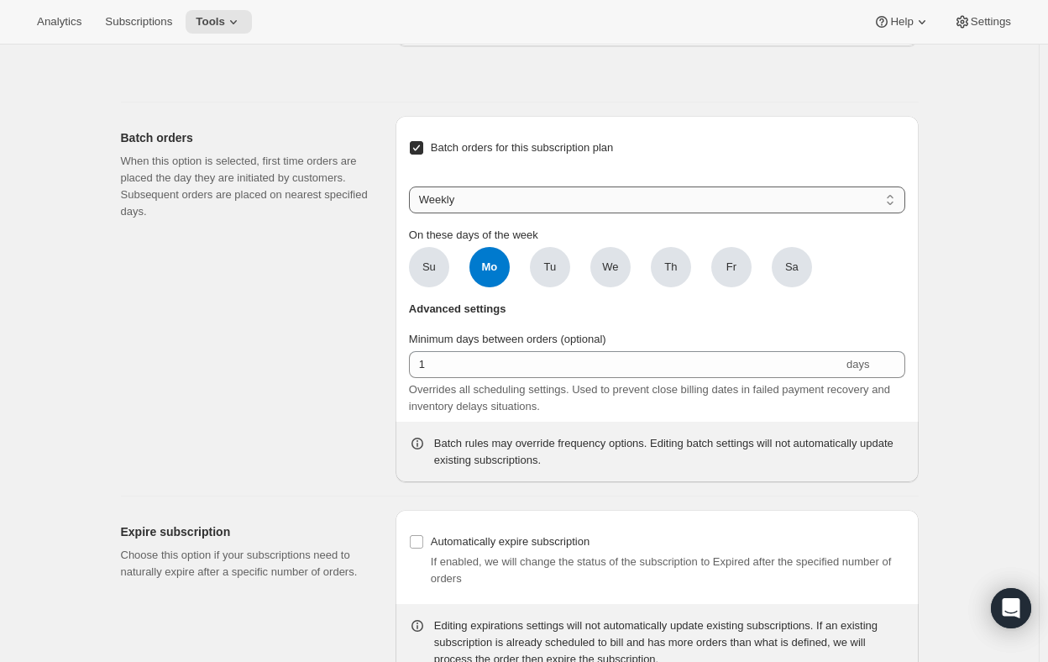
click at [899, 198] on select "Weekly Monthly Yearly" at bounding box center [657, 199] width 496 height 27
select select "MONTHDAY"
click at [412, 186] on select "Weekly Monthly Yearly" at bounding box center [657, 199] width 496 height 27
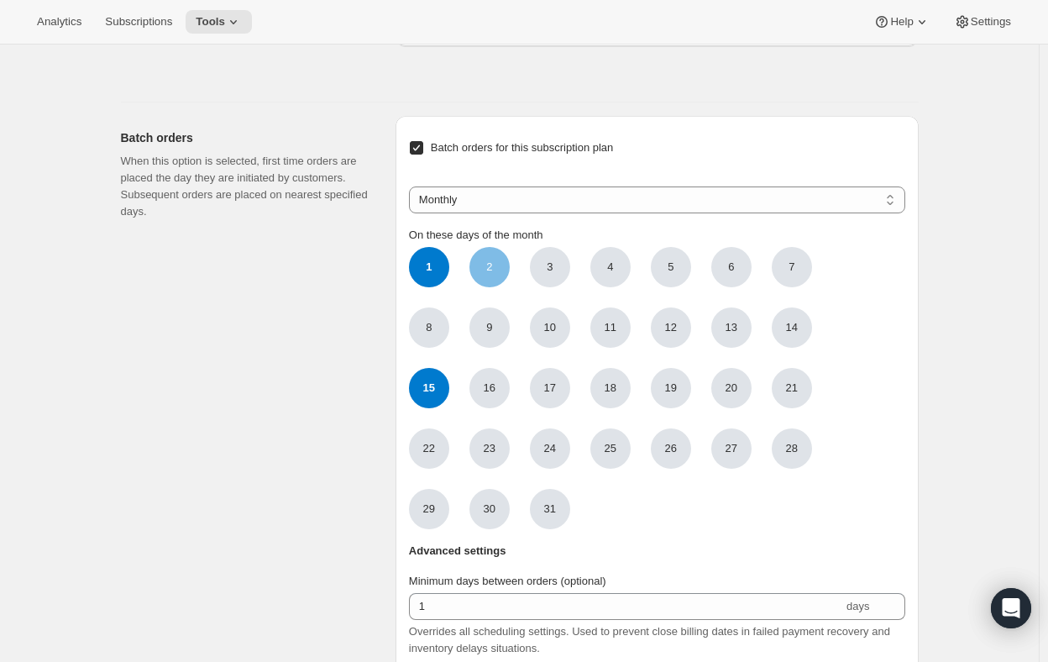
click at [492, 265] on span "2" at bounding box center [489, 267] width 6 height 17
click at [0, 0] on input "2" at bounding box center [0, 0] width 0 height 0
click at [542, 265] on span "3" at bounding box center [550, 267] width 40 height 40
click at [0, 0] on input "3" at bounding box center [0, 0] width 0 height 0
click at [604, 264] on span "4" at bounding box center [610, 267] width 40 height 40
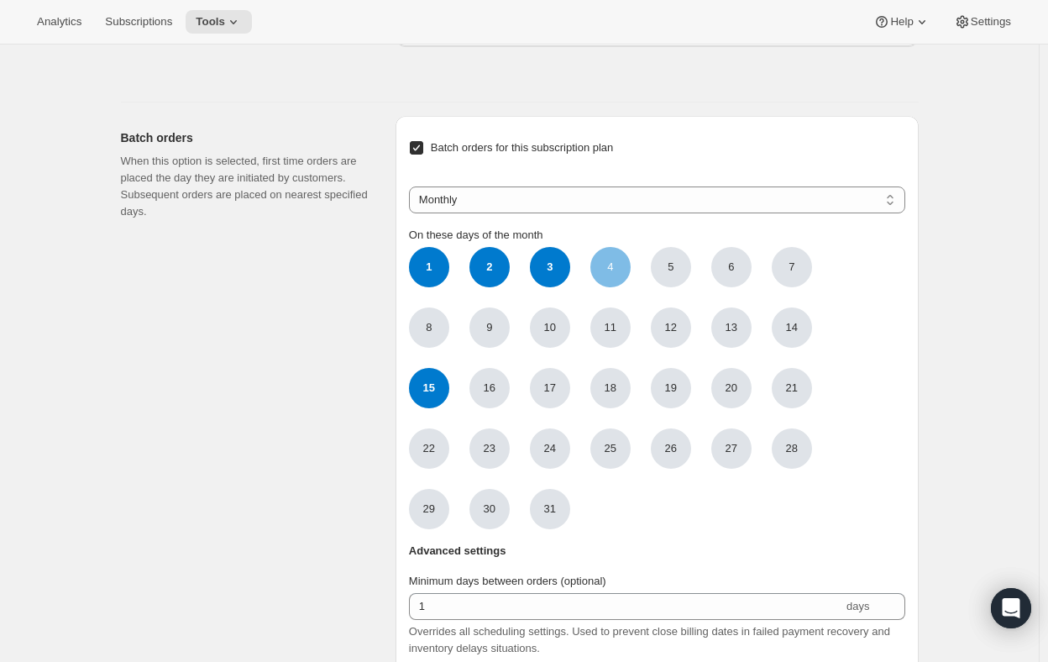
click at [0, 0] on input "4" at bounding box center [0, 0] width 0 height 0
click at [664, 267] on span "5" at bounding box center [671, 267] width 40 height 40
click at [0, 0] on input "5" at bounding box center [0, 0] width 0 height 0
click at [737, 277] on span "6" at bounding box center [731, 267] width 40 height 40
click at [0, 0] on input "6" at bounding box center [0, 0] width 0 height 0
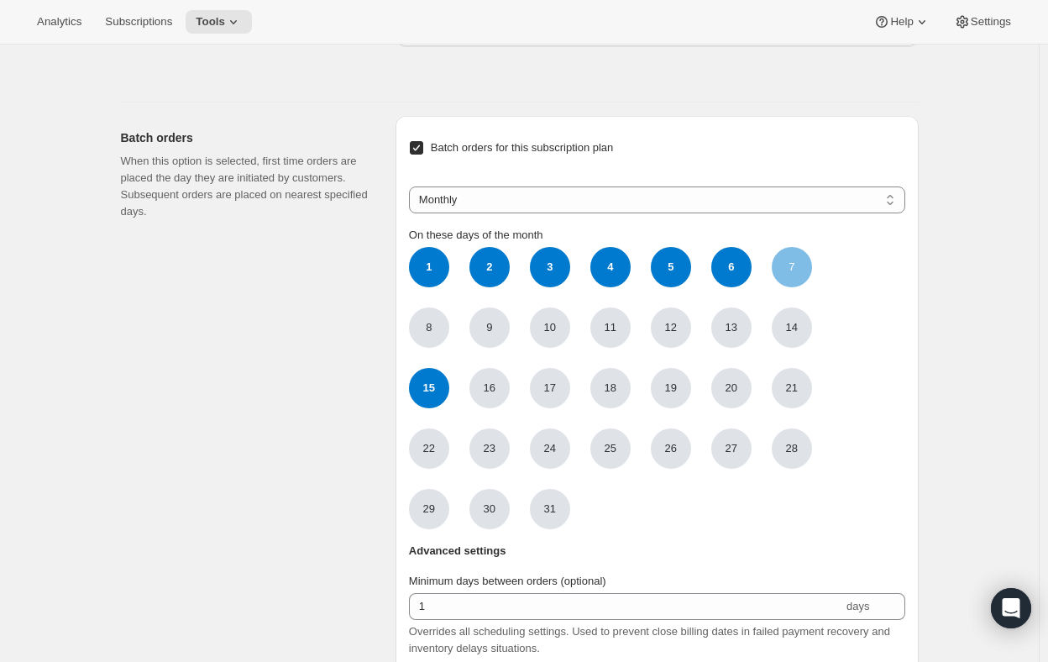
click at [795, 268] on span "7" at bounding box center [792, 267] width 6 height 17
click at [0, 0] on input "7" at bounding box center [0, 0] width 0 height 0
click at [433, 387] on span "15" at bounding box center [429, 388] width 40 height 40
click input "15" at bounding box center [0, 0] width 0 height 0
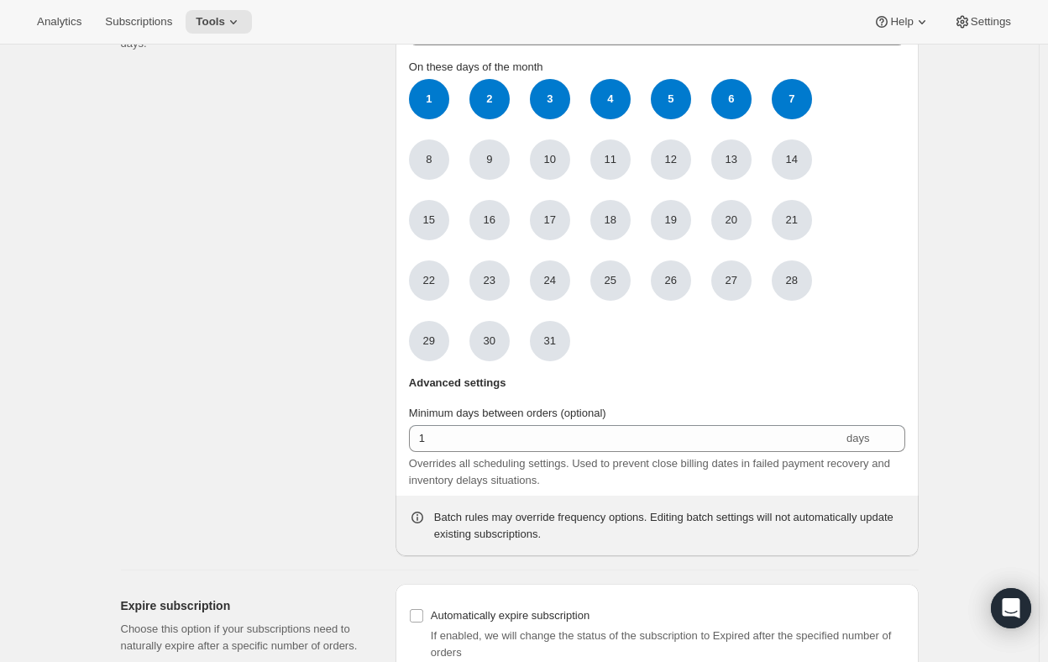
scroll to position [1596, 0]
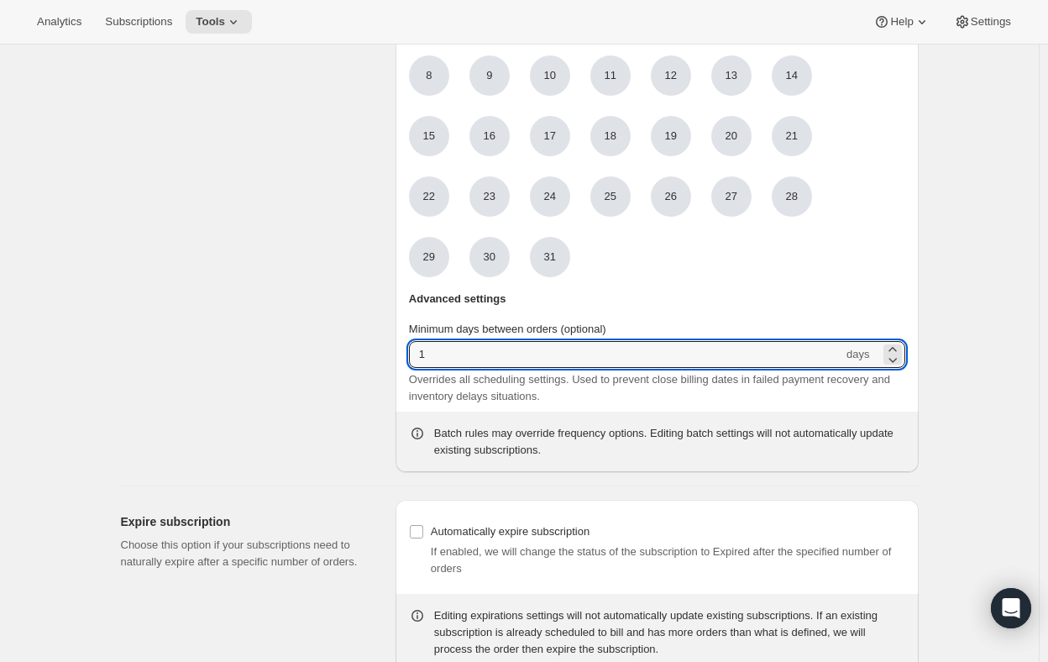
drag, startPoint x: 446, startPoint y: 359, endPoint x: 405, endPoint y: 359, distance: 41.2
click at [405, 359] on div "Batch orders for this subscription plan Weekly Monthly Yearly Monthly On these …" at bounding box center [657, 168] width 523 height 608
type input "90"
drag, startPoint x: 962, startPoint y: 415, endPoint x: 1005, endPoint y: 413, distance: 42.9
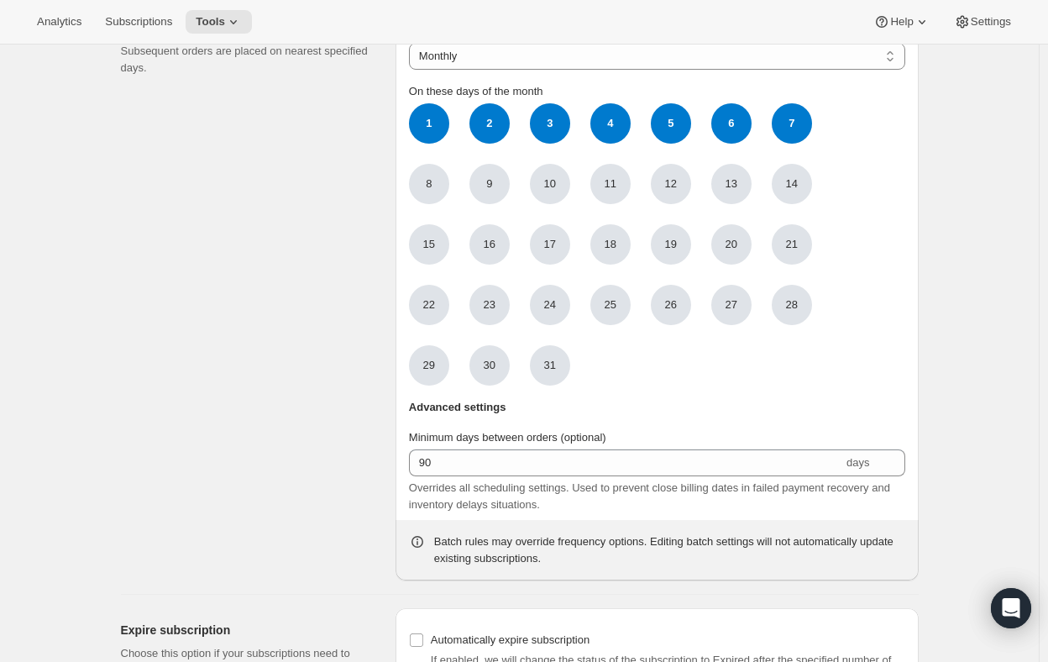
scroll to position [0, 0]
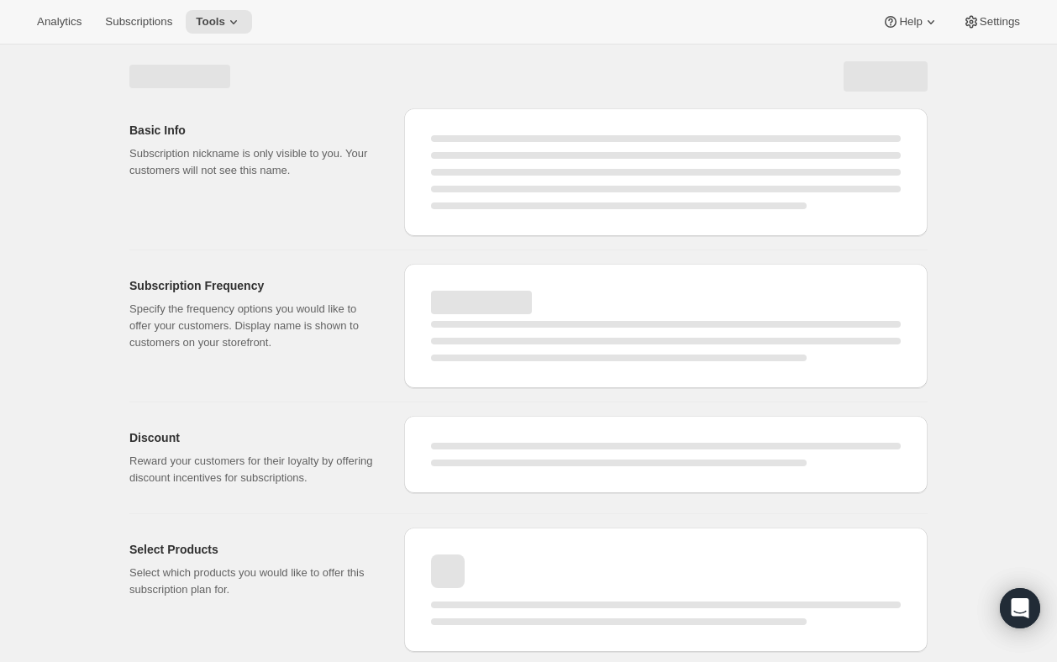
select select "MONTH"
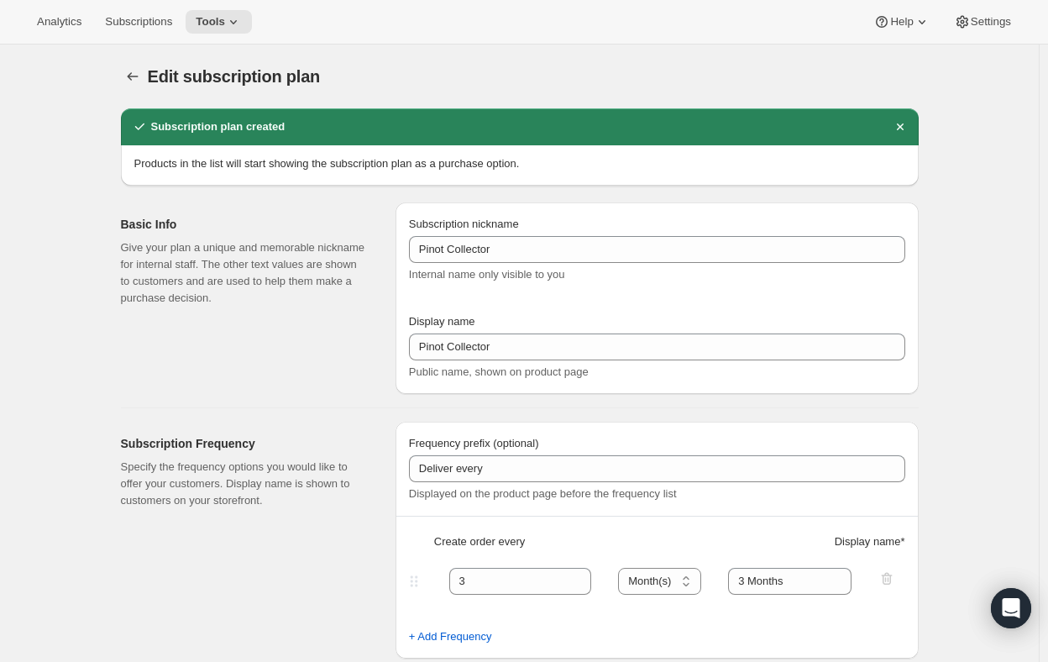
checkbox input "true"
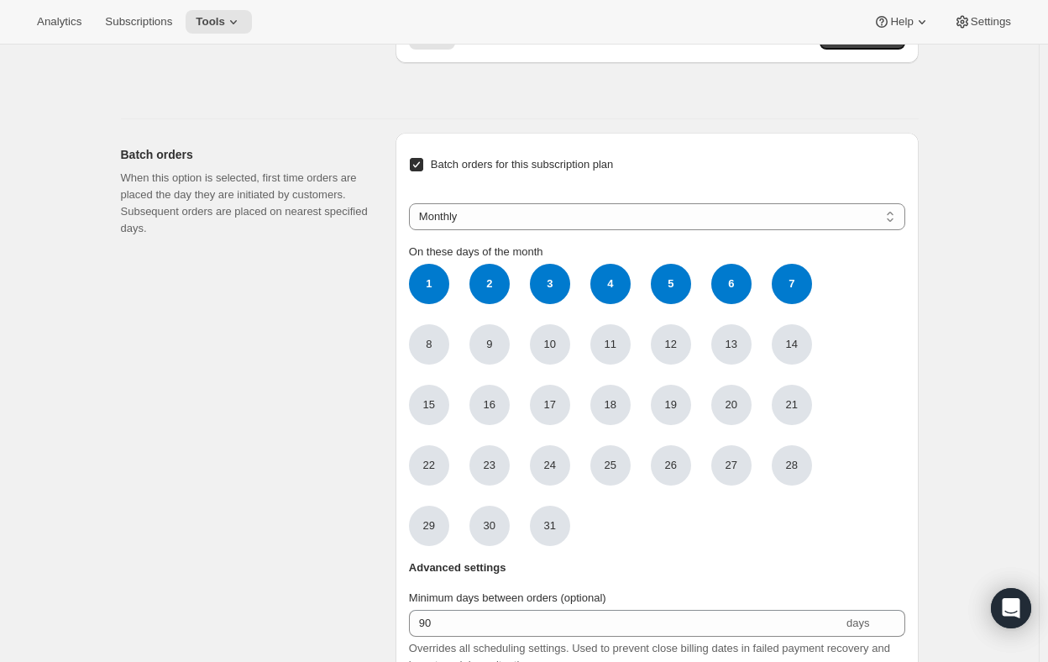
scroll to position [1428, 0]
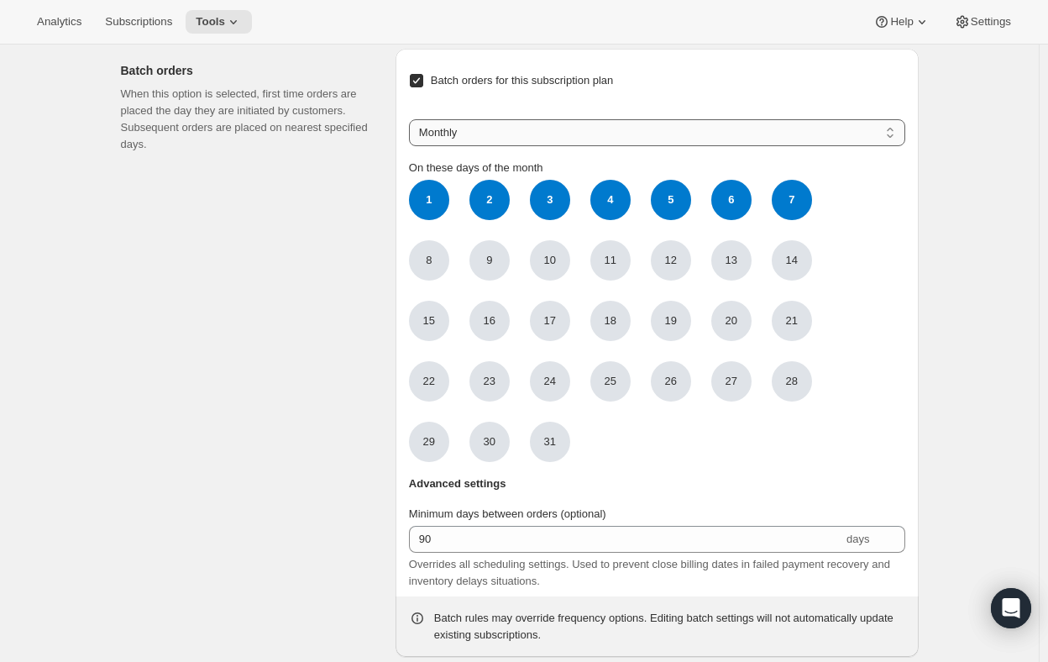
click at [894, 138] on select "Weekly Monthly Yearly" at bounding box center [657, 132] width 496 height 27
select select "YEARDAY"
click at [412, 119] on select "Weekly Monthly Yearly" at bounding box center [657, 132] width 496 height 27
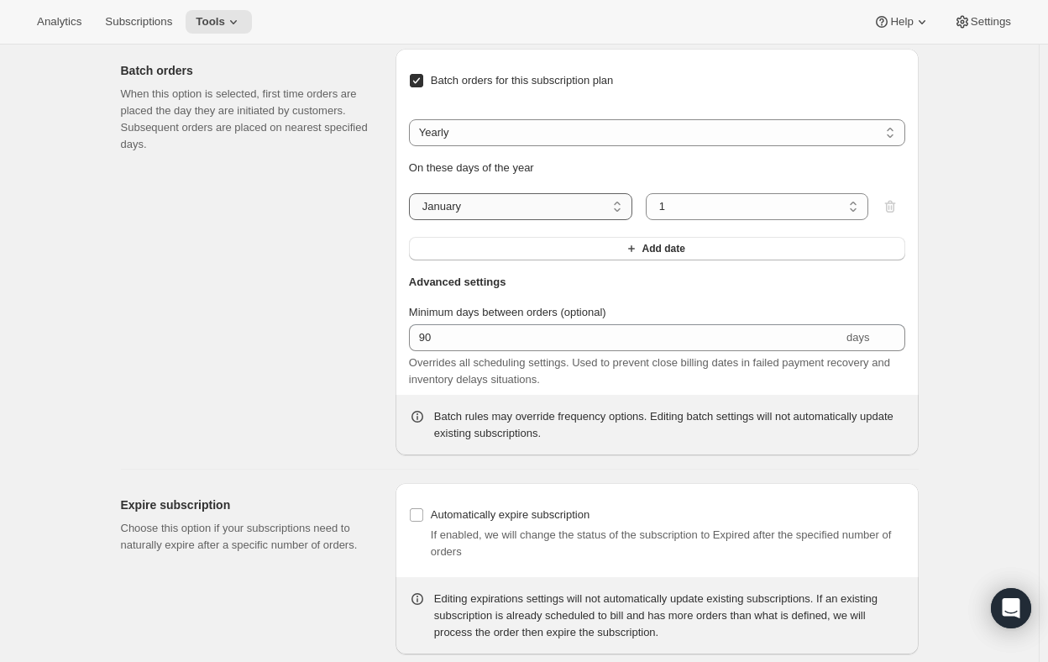
click at [620, 212] on select "January February March April May June July August September October November De…" at bounding box center [520, 206] width 223 height 27
select select "9"
click at [412, 193] on select "January February March April May June July August September October November De…" at bounding box center [520, 206] width 223 height 27
click at [856, 203] on select "1 2 3 4 5 6 7 8 9 10 11 12 13 14 15 16 17 18 19 20 21 22 23 24 25 26 27 28 29 30" at bounding box center [757, 206] width 223 height 27
click at [649, 193] on select "1 2 3 4 5 6 7 8 9 10 11 12 13 14 15 16 17 18 19 20 21 22 23 24 25 26 27 28 29 30" at bounding box center [757, 206] width 223 height 27
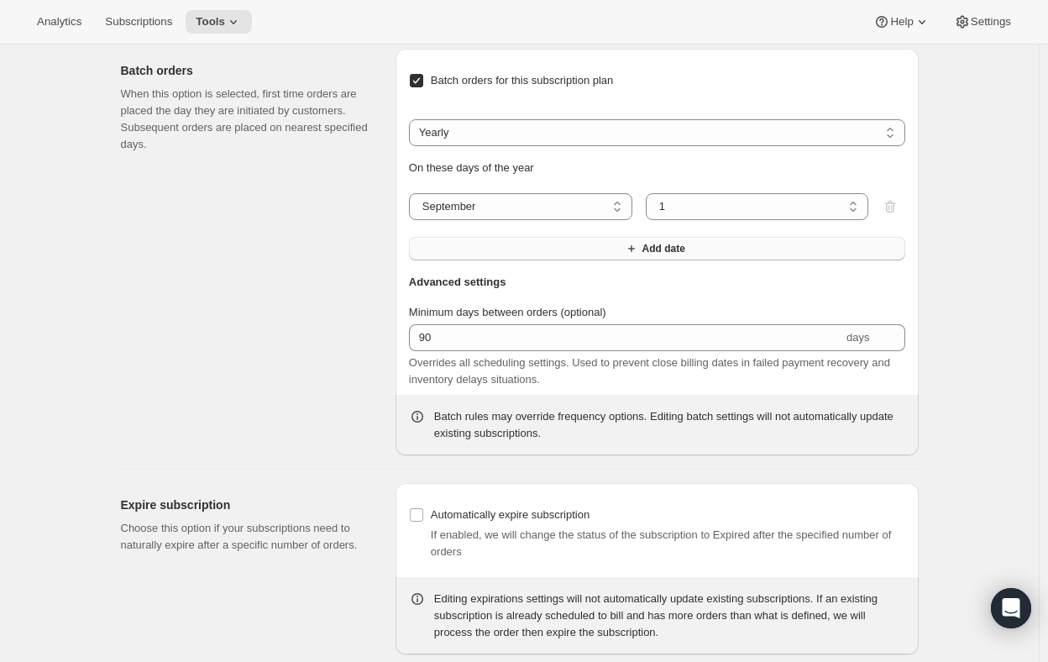
click at [635, 248] on icon "button" at bounding box center [631, 248] width 17 height 17
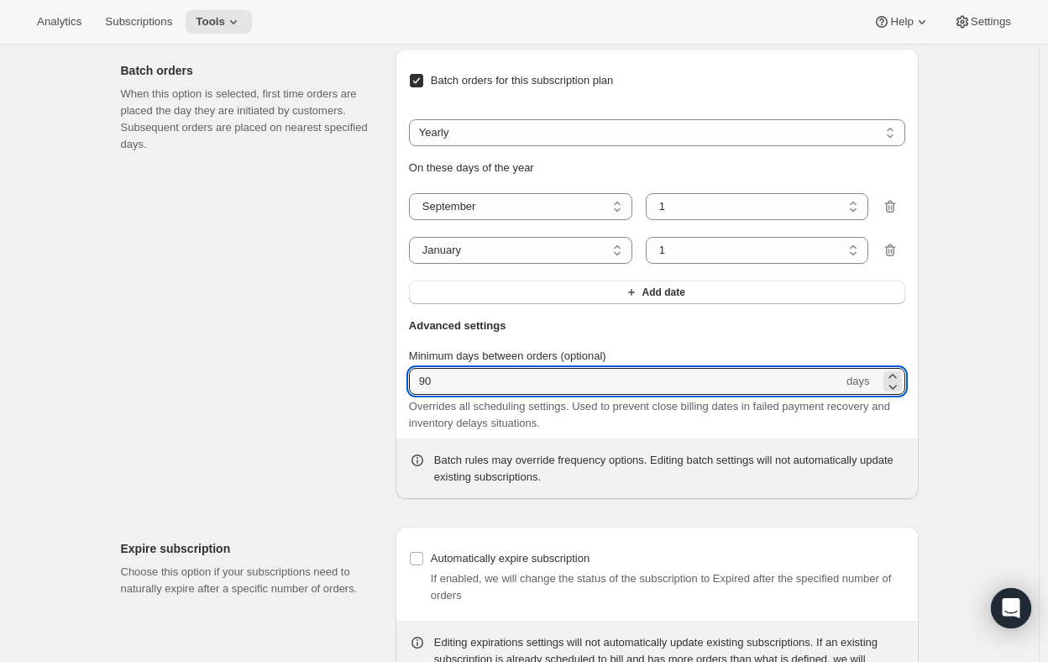
drag, startPoint x: 457, startPoint y: 383, endPoint x: 404, endPoint y: 380, distance: 53.0
click at [404, 380] on div "Batch orders for this subscription plan Weekly Monthly Yearly Yearly On these d…" at bounding box center [657, 274] width 523 height 450
type input "0"
click at [639, 291] on icon "button" at bounding box center [631, 292] width 17 height 17
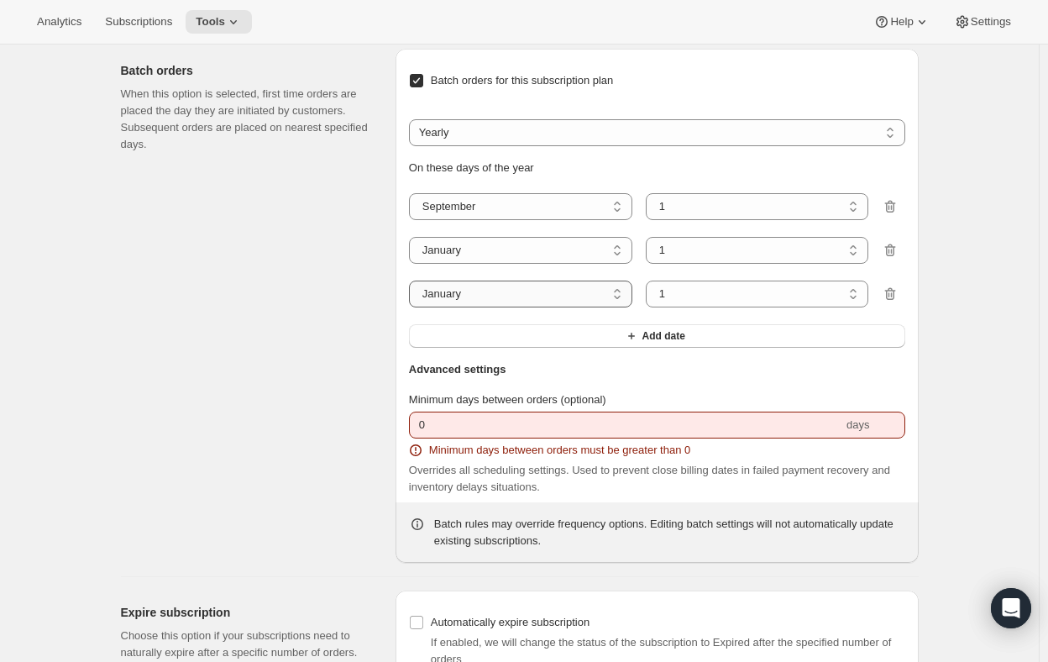
click at [574, 300] on select "January February March April May June July August September October November De…" at bounding box center [520, 294] width 223 height 27
click at [538, 205] on select "January February March April May June July August September October November De…" at bounding box center [520, 206] width 223 height 27
select select "1"
click at [412, 193] on select "January February March April May June July August September October November De…" at bounding box center [520, 206] width 223 height 27
click at [484, 254] on select "January February March April May June July August September October November De…" at bounding box center [520, 250] width 223 height 27
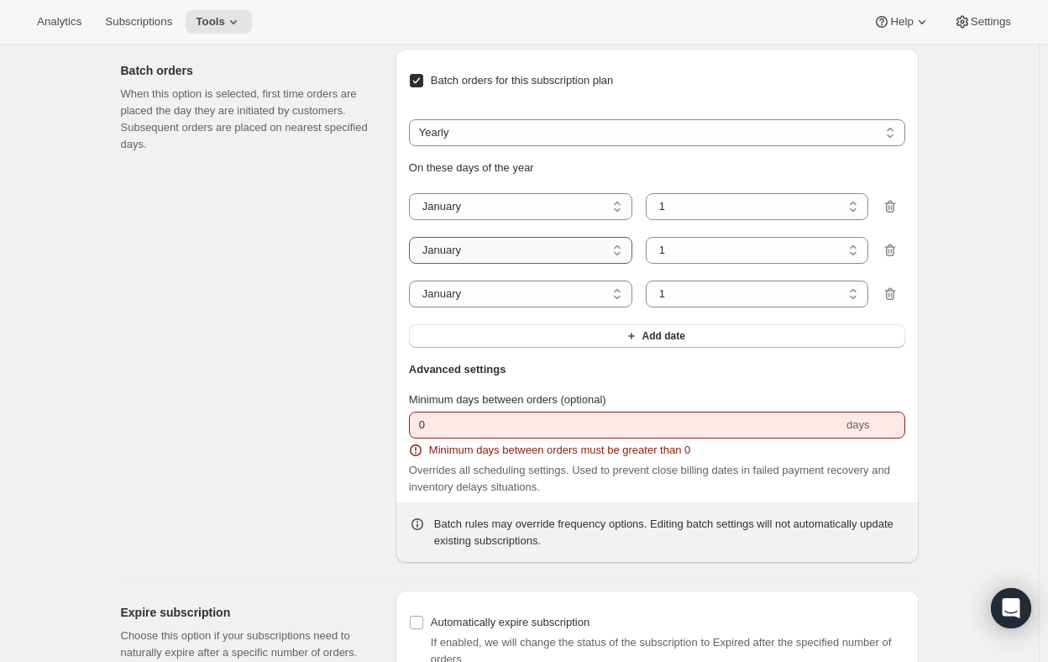
select select "4"
click at [412, 237] on select "January February March April May June July August September October November De…" at bounding box center [520, 250] width 223 height 27
click at [496, 292] on select "January February March April May June July August September October November De…" at bounding box center [520, 294] width 223 height 27
select select "9"
click at [412, 281] on select "January February March April May June July August September October November De…" at bounding box center [520, 294] width 223 height 27
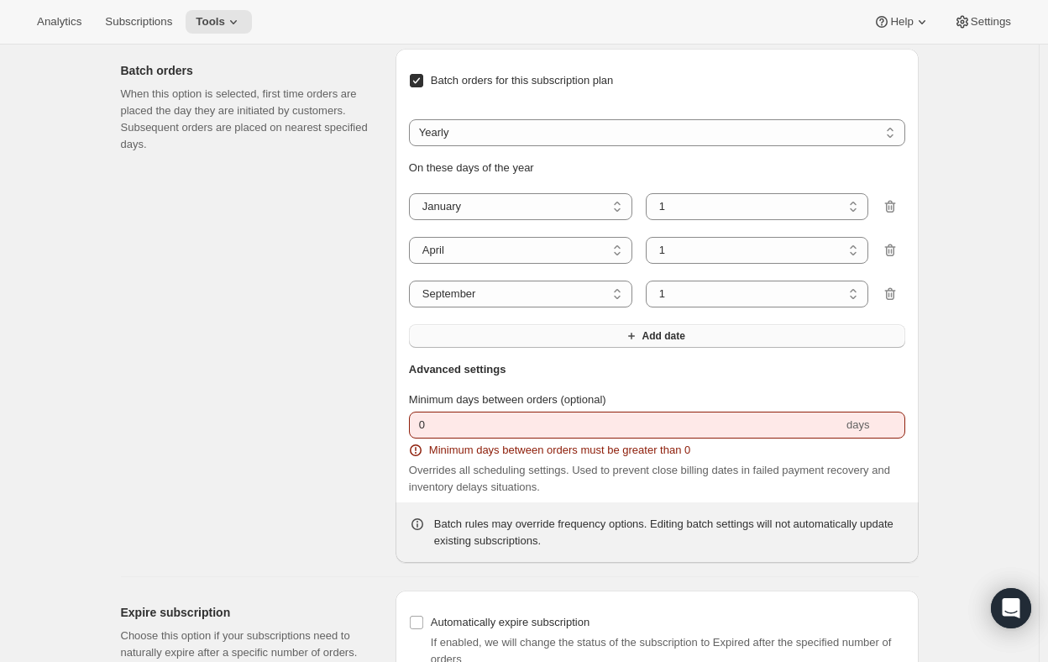
click at [654, 338] on span "Add date" at bounding box center [663, 335] width 43 height 13
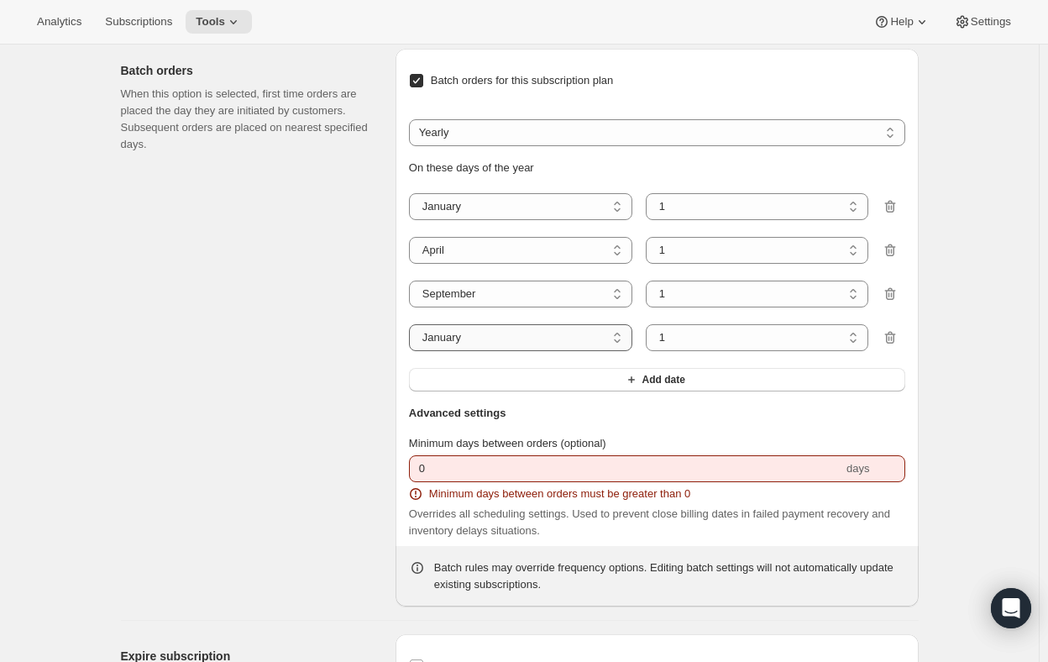
click at [469, 340] on select "January February March April May June July August September October November De…" at bounding box center [520, 337] width 223 height 27
select select "12"
click at [412, 324] on select "January February March April May June July August September October November De…" at bounding box center [520, 337] width 223 height 27
click at [443, 293] on select "January February March April May June July August September October November De…" at bounding box center [520, 294] width 223 height 27
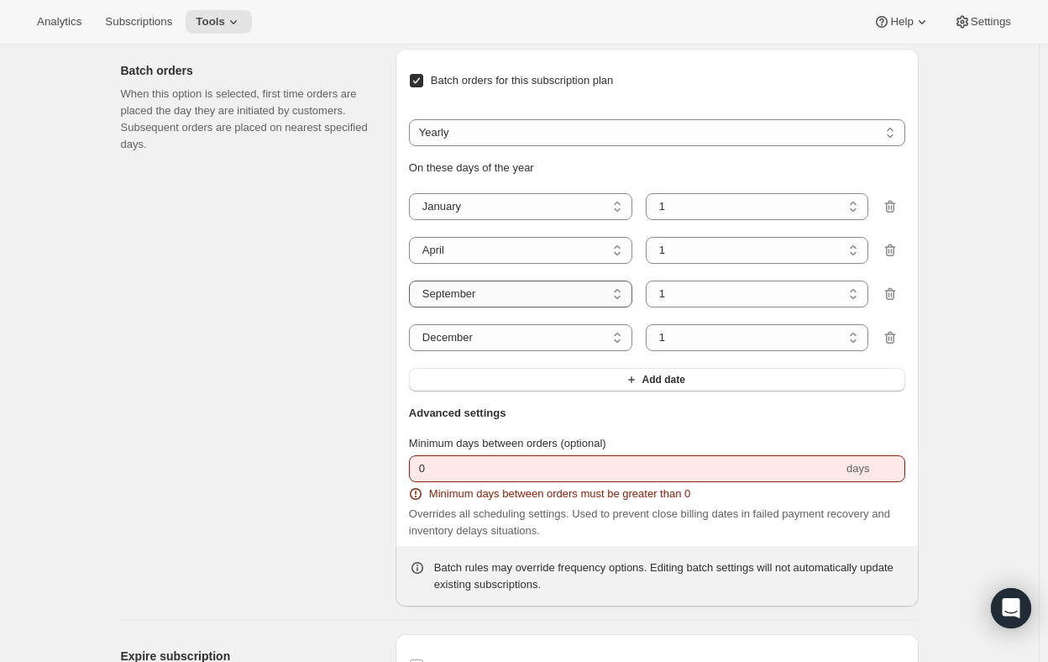
select select "6"
click at [412, 281] on select "January February March April May June July August September October November De…" at bounding box center [520, 294] width 223 height 27
click at [461, 340] on select "January February March April May June July August September October November De…" at bounding box center [520, 337] width 223 height 27
select select "9"
click at [412, 324] on select "January February March April May June July August September October November De…" at bounding box center [520, 337] width 223 height 27
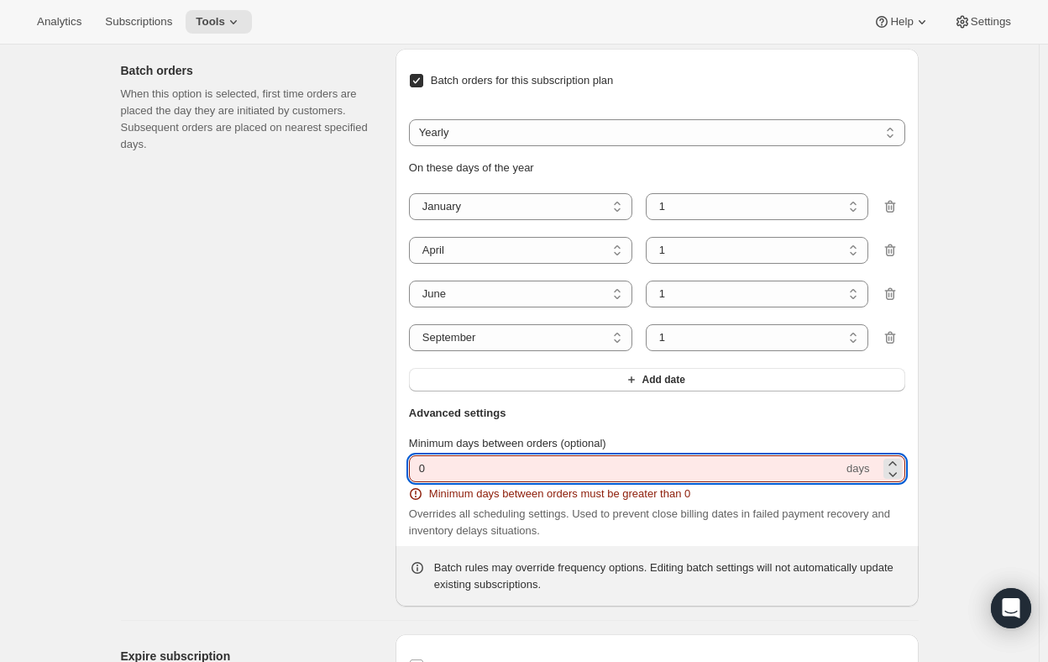
click at [453, 468] on input "0" at bounding box center [626, 468] width 434 height 27
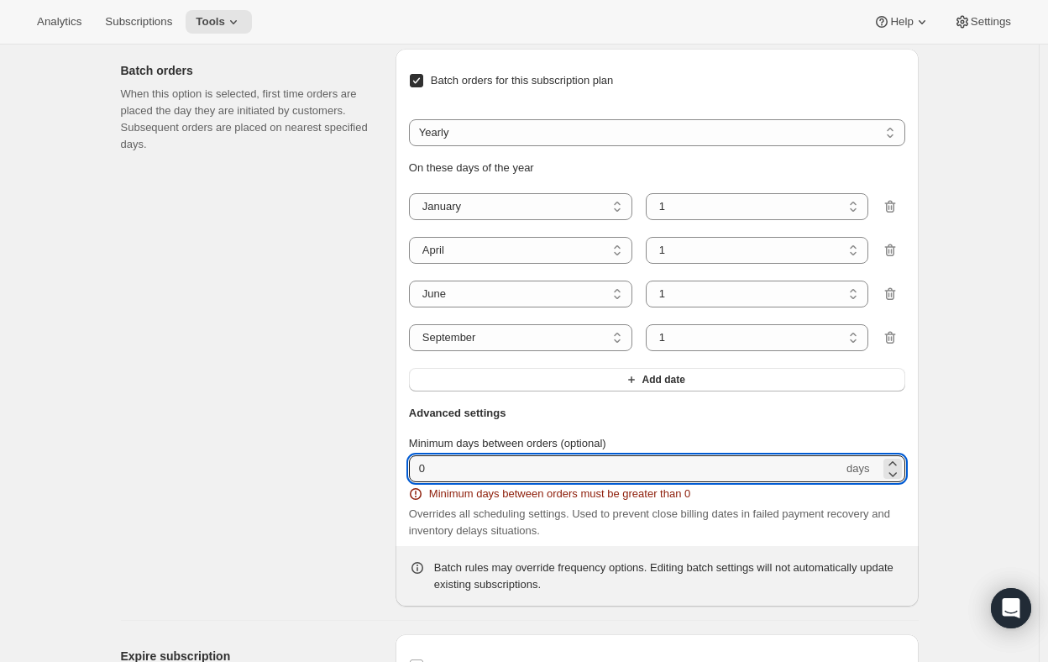
drag, startPoint x: 443, startPoint y: 469, endPoint x: 408, endPoint y: 471, distance: 35.3
click at [408, 471] on div "Batch orders for this subscription plan Weekly Monthly Yearly Yearly On these d…" at bounding box center [657, 328] width 523 height 558
click at [894, 470] on icon at bounding box center [892, 473] width 17 height 17
type input "1"
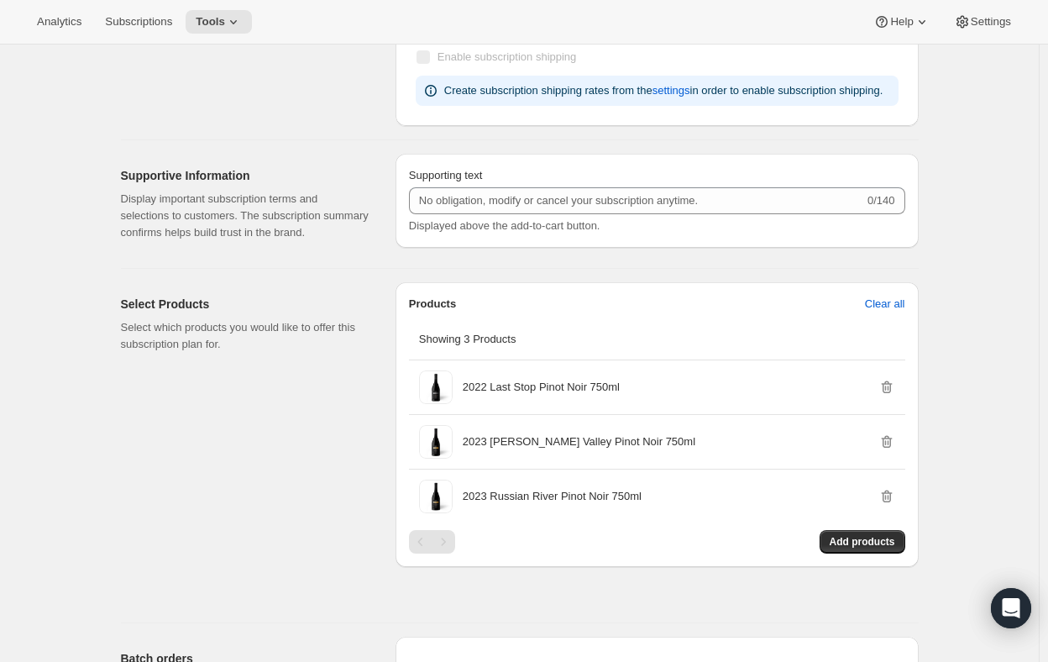
scroll to position [0, 0]
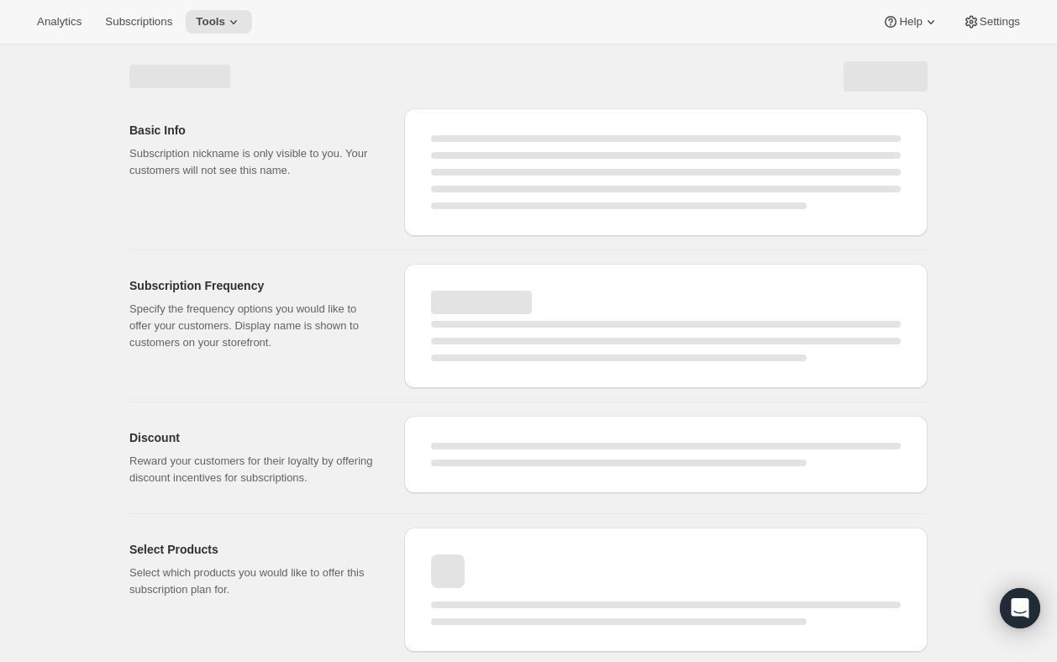
select select "MONTH"
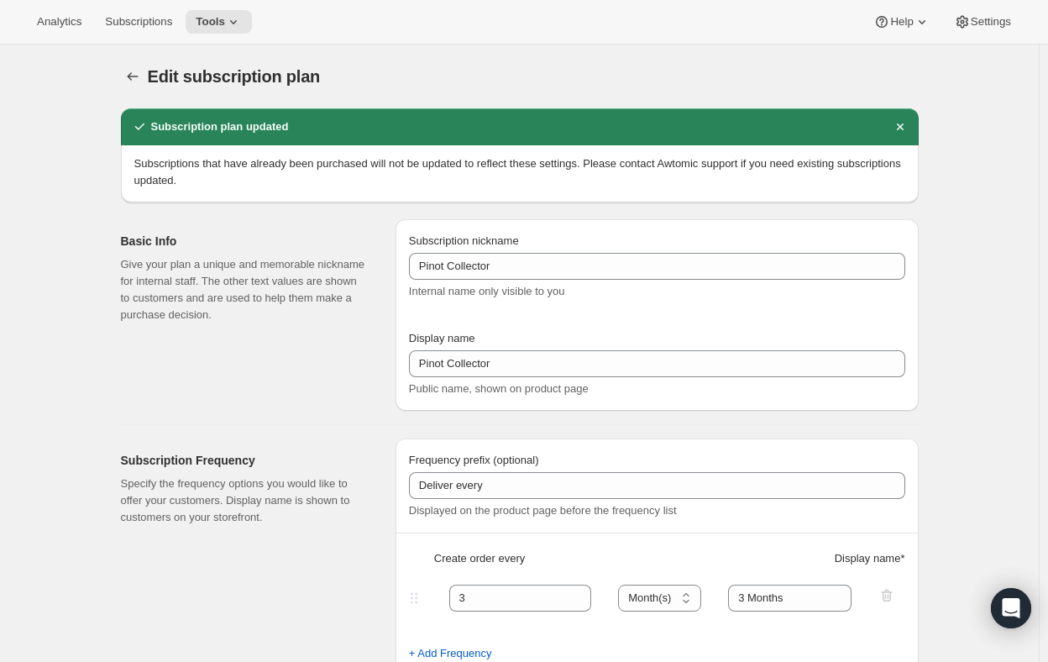
select select "YEARDAY"
type input "1"
select select "4"
select select "6"
select select "9"
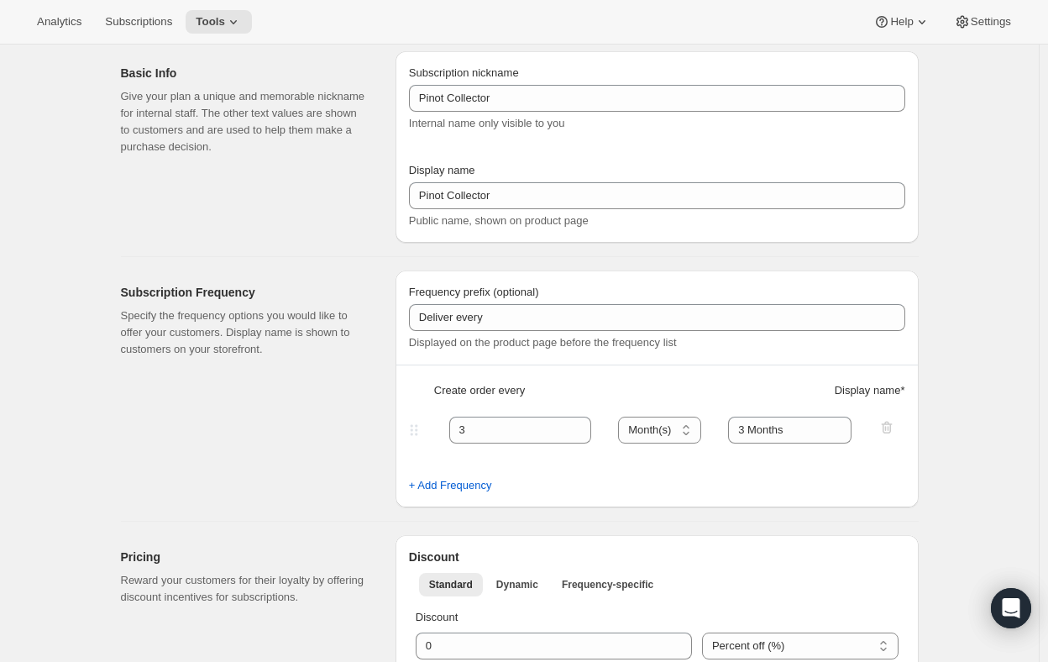
scroll to position [252, 0]
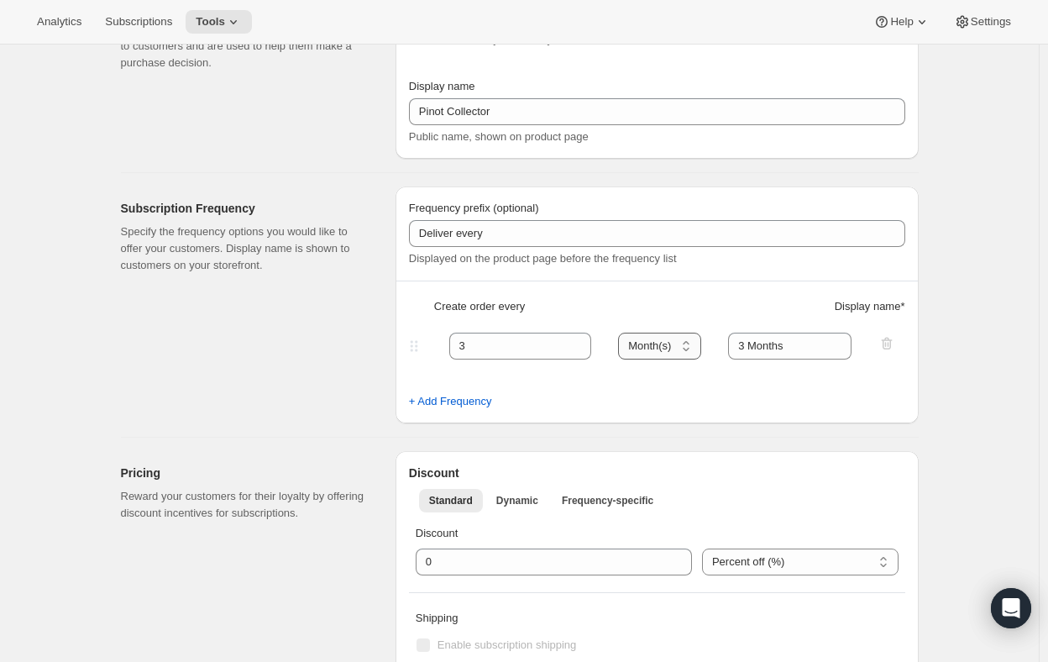
click at [691, 345] on select "Day(s) Week(s) Month(s) Year(s)" at bounding box center [659, 346] width 83 height 27
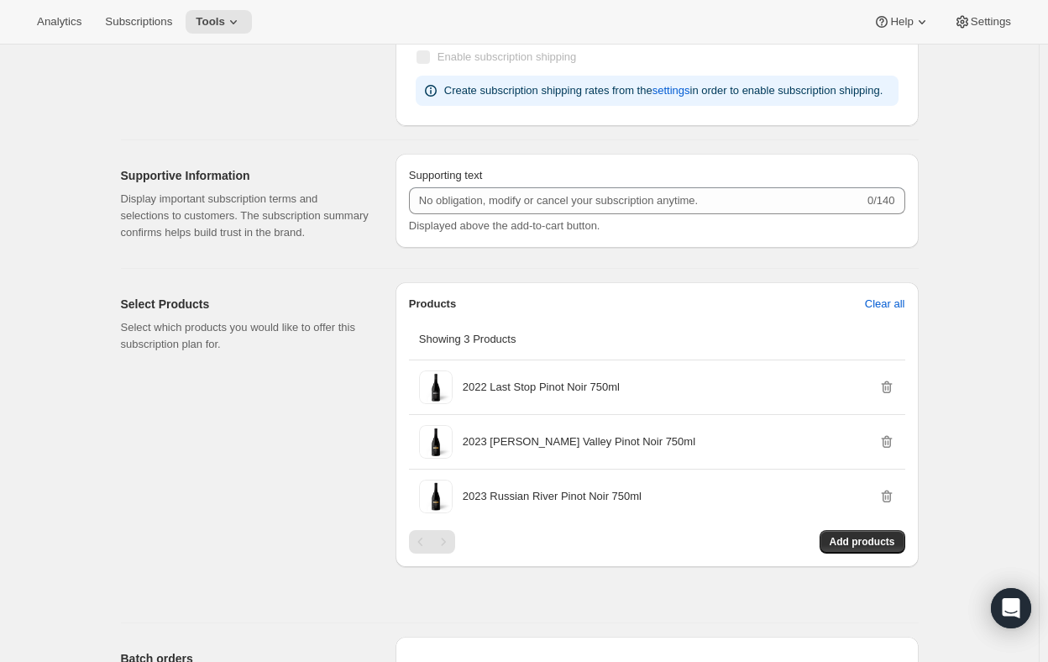
scroll to position [924, 0]
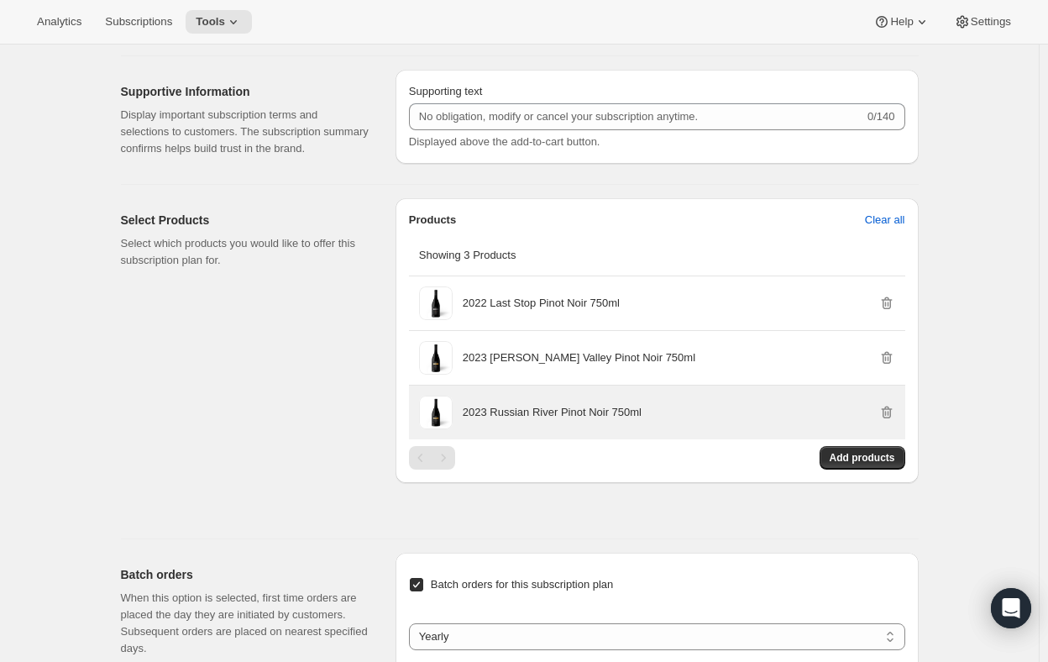
click at [492, 416] on p "2023 Russian River Pinot Noir 750ml" at bounding box center [552, 412] width 179 height 17
click at [492, 413] on p "2023 Russian River Pinot Noir 750ml" at bounding box center [552, 412] width 179 height 17
click at [886, 412] on icon "button" at bounding box center [885, 413] width 2 height 5
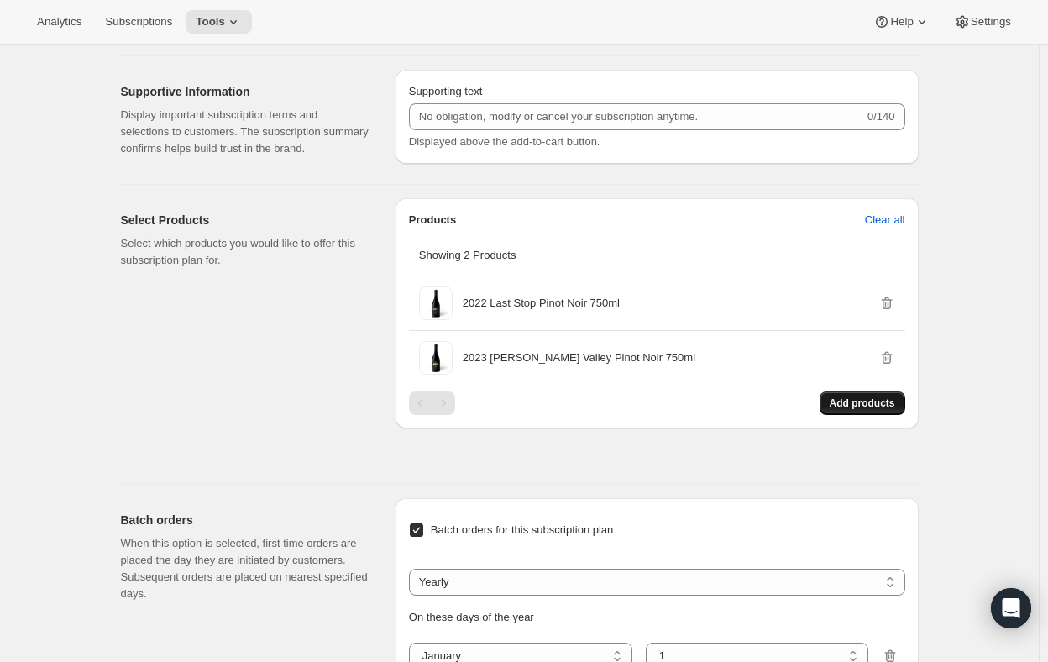
click at [861, 396] on span "Add products" at bounding box center [863, 402] width 66 height 13
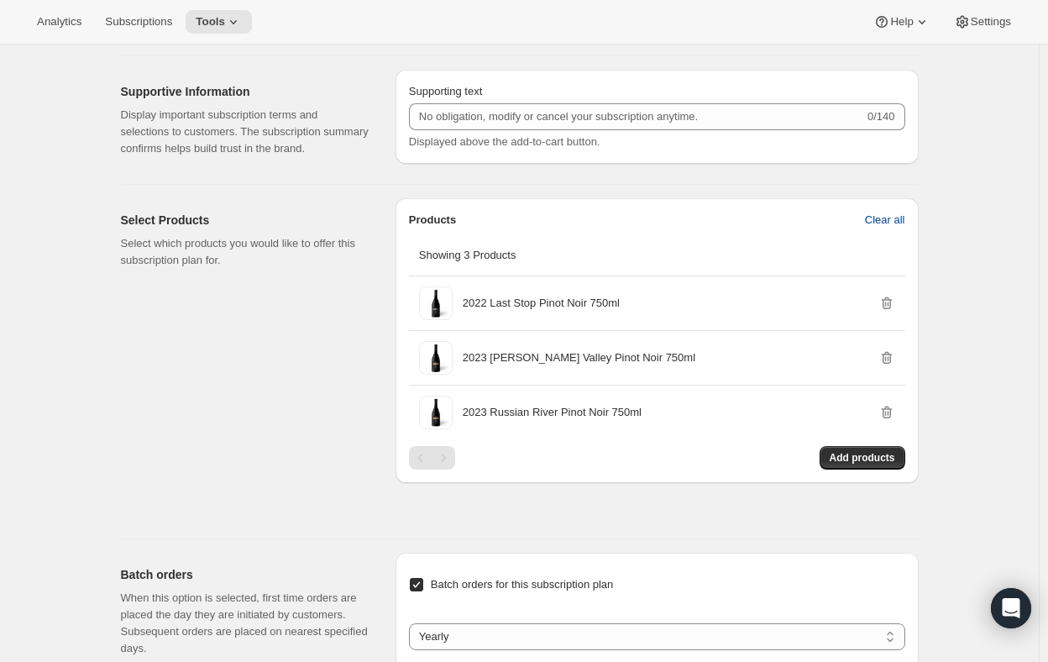
click at [899, 222] on span "Clear all" at bounding box center [885, 220] width 40 height 17
click at [864, 224] on span "Confirm clear all" at bounding box center [865, 220] width 79 height 17
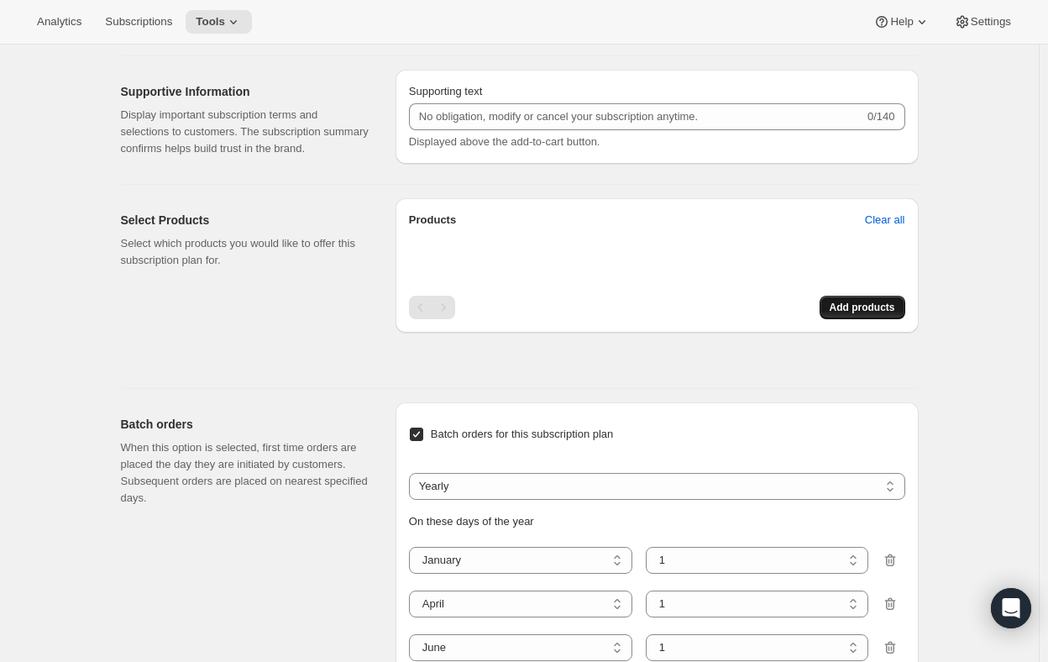
click at [873, 303] on span "Add products" at bounding box center [863, 307] width 66 height 13
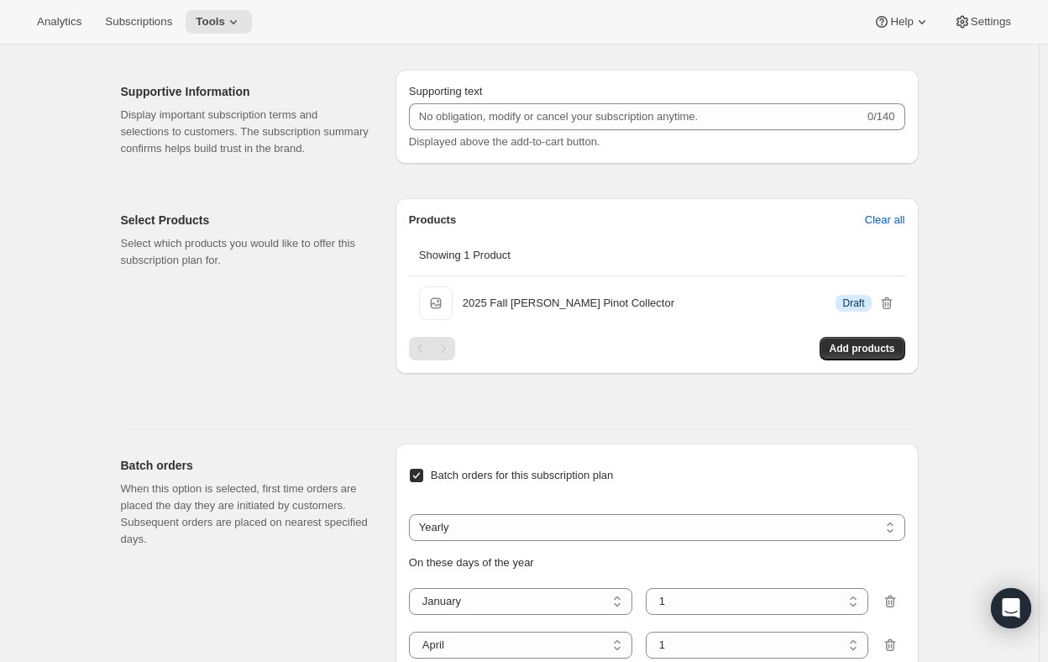
scroll to position [840, 0]
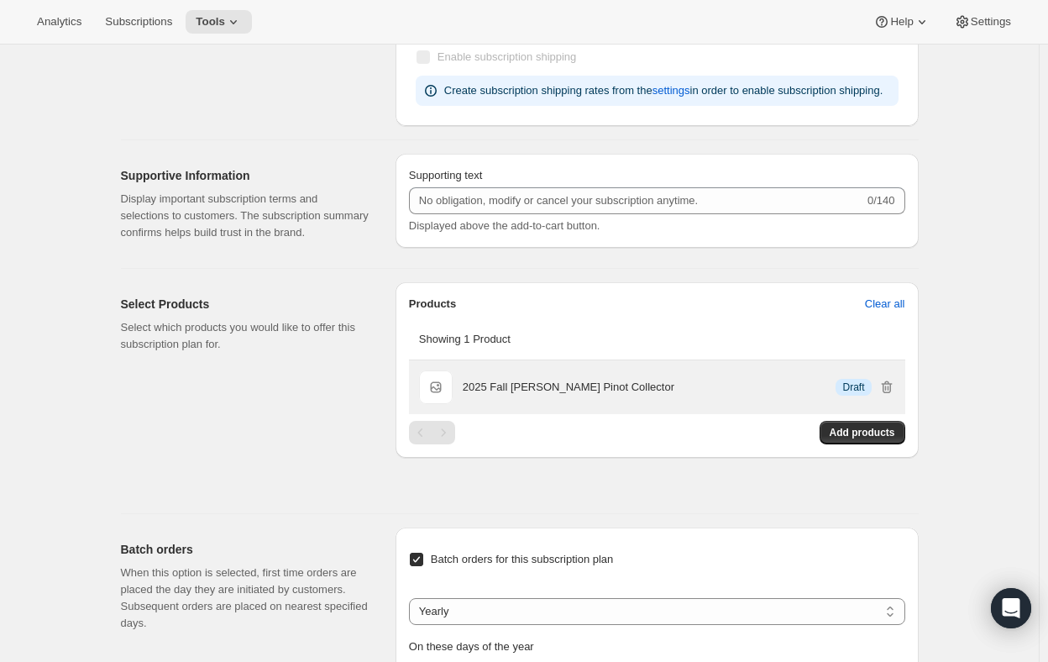
click at [853, 383] on span "Draft" at bounding box center [853, 386] width 22 height 13
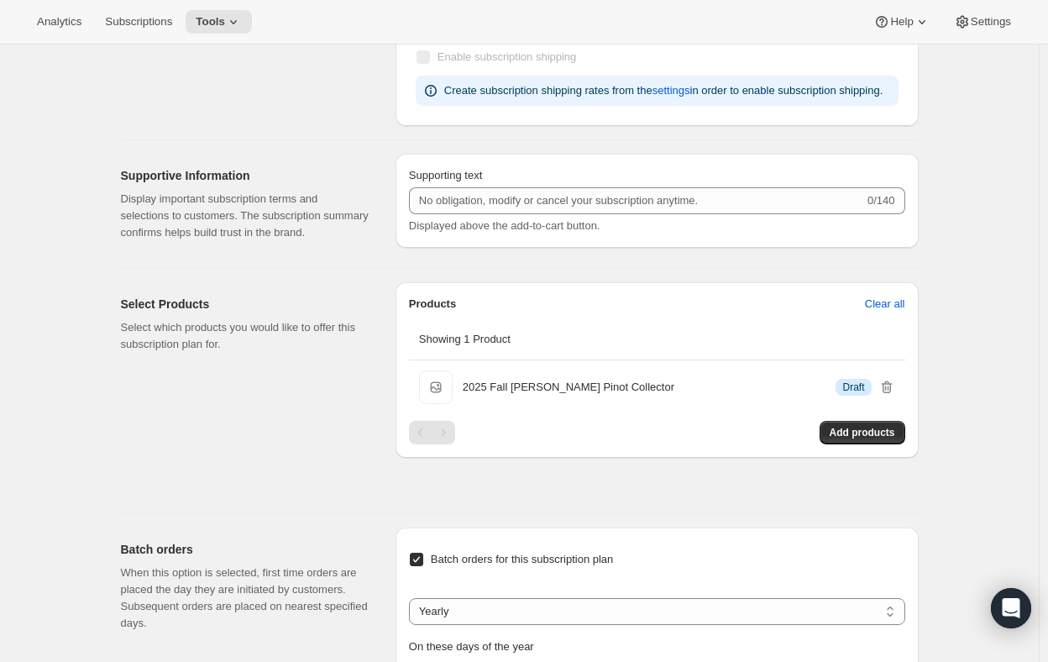
drag, startPoint x: 201, startPoint y: 183, endPoint x: 212, endPoint y: 172, distance: 15.4
click at [202, 179] on h2 "Supportive Information" at bounding box center [245, 175] width 248 height 17
click at [131, 27] on span "Subscriptions" at bounding box center [138, 21] width 67 height 13
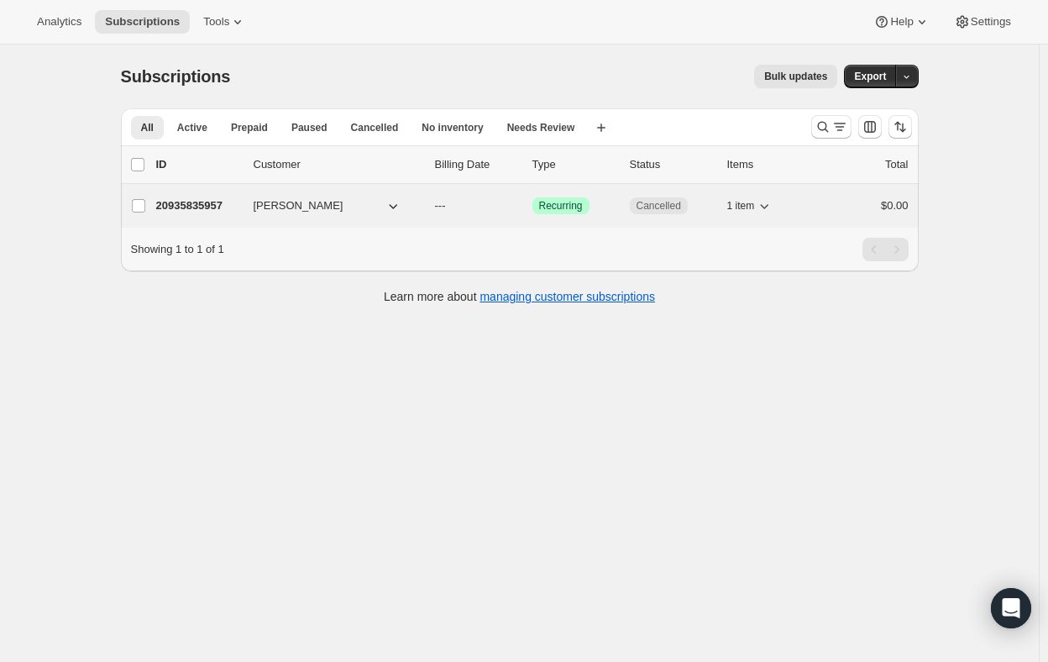
click at [187, 206] on p "20935835957" at bounding box center [198, 205] width 84 height 17
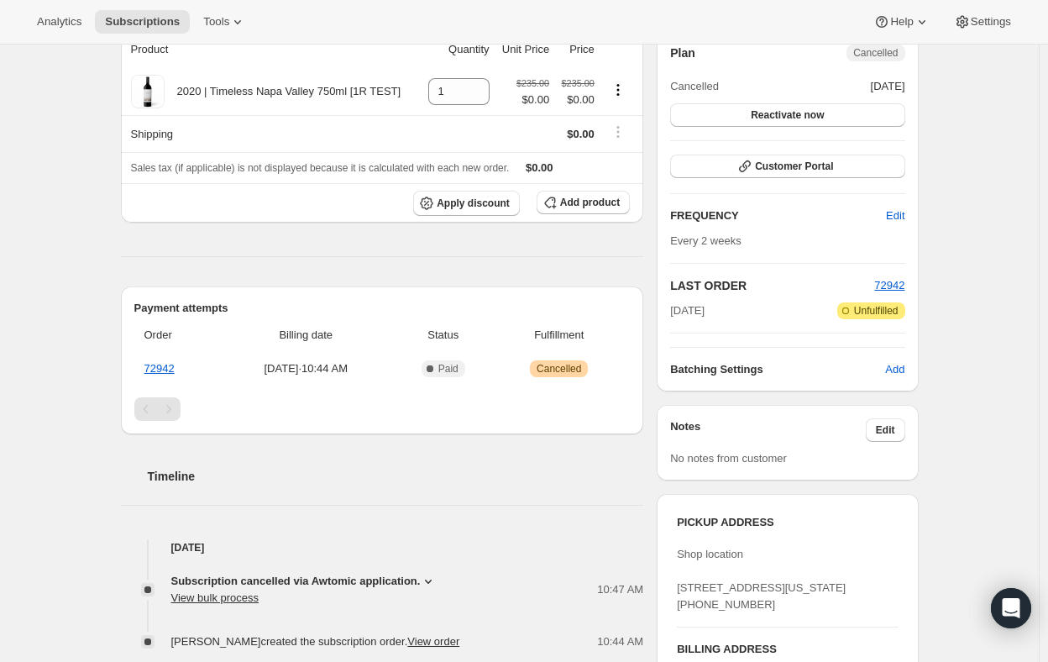
scroll to position [252, 0]
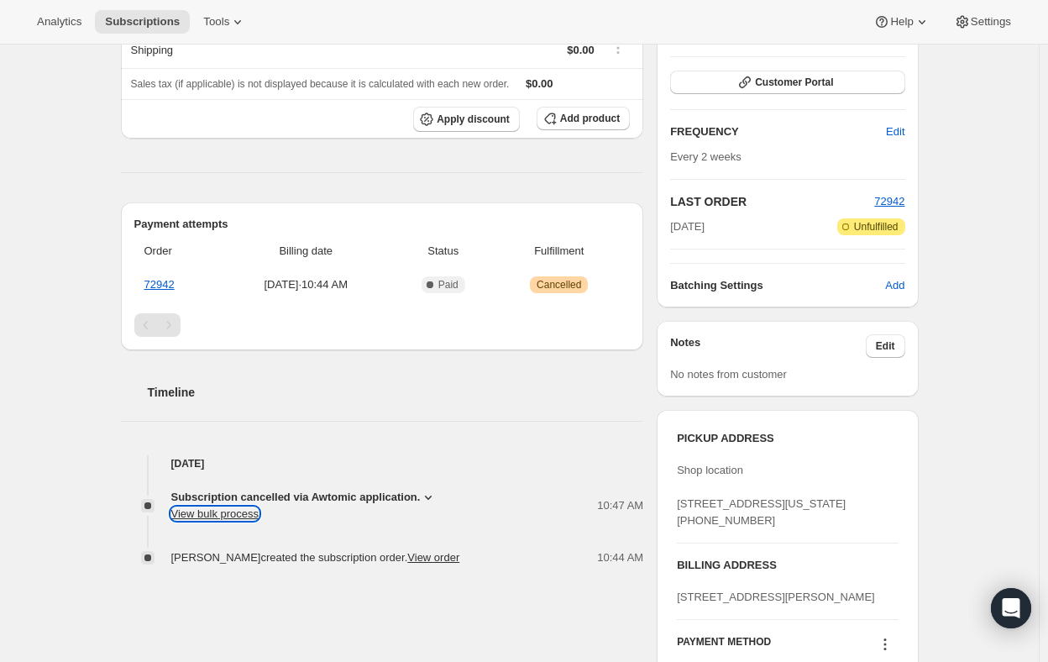
click at [188, 512] on button "View bulk process" at bounding box center [215, 513] width 88 height 13
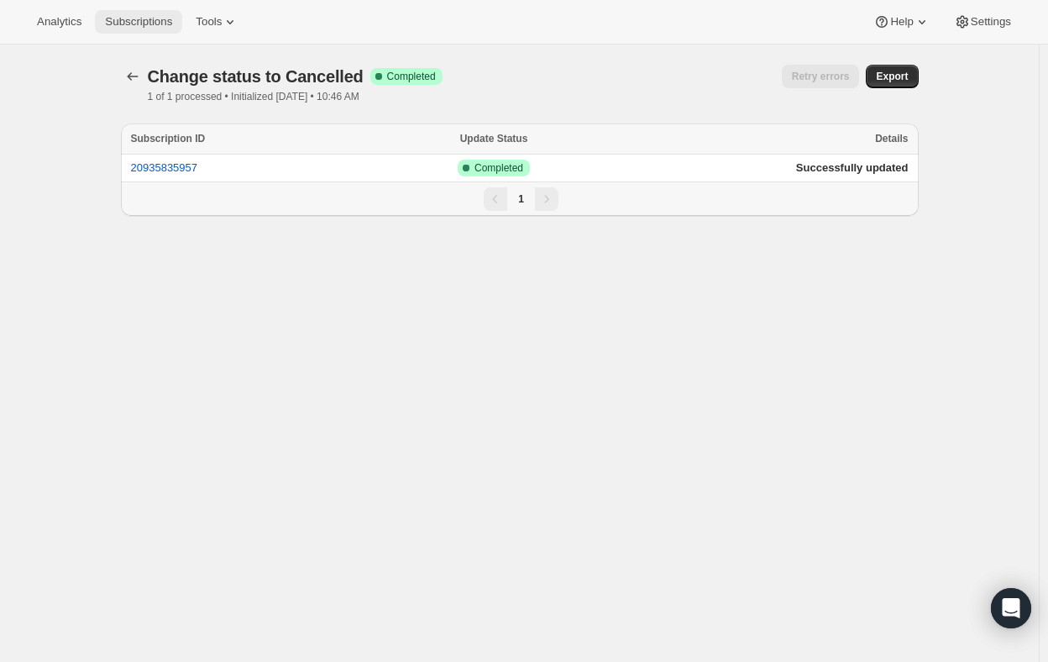
click at [129, 18] on span "Subscriptions" at bounding box center [138, 21] width 67 height 13
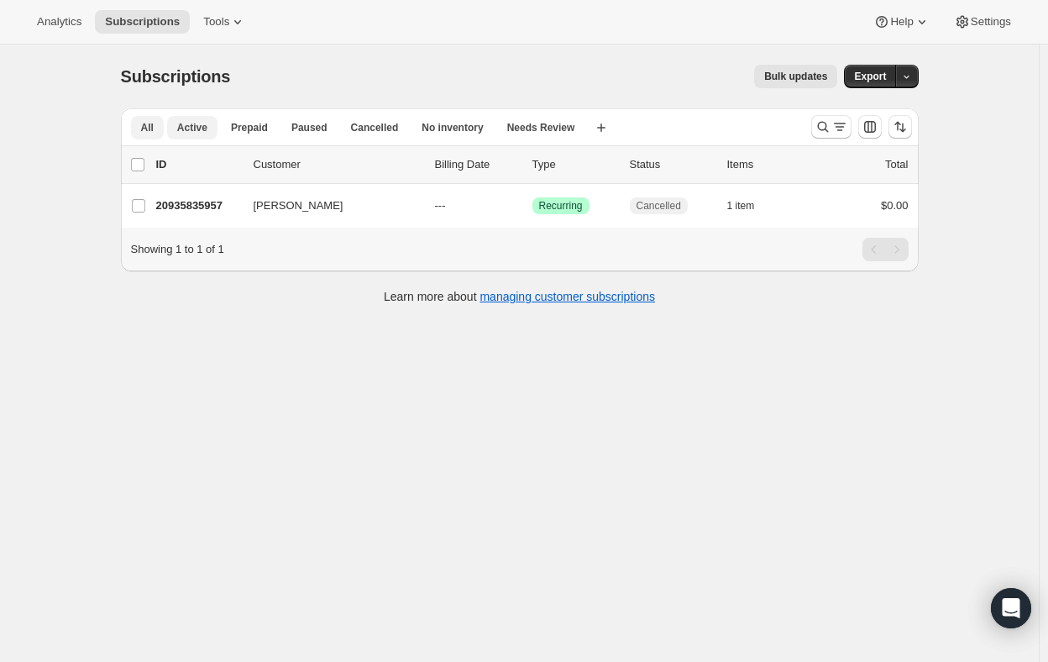
click at [201, 124] on span "Active" at bounding box center [192, 127] width 30 height 13
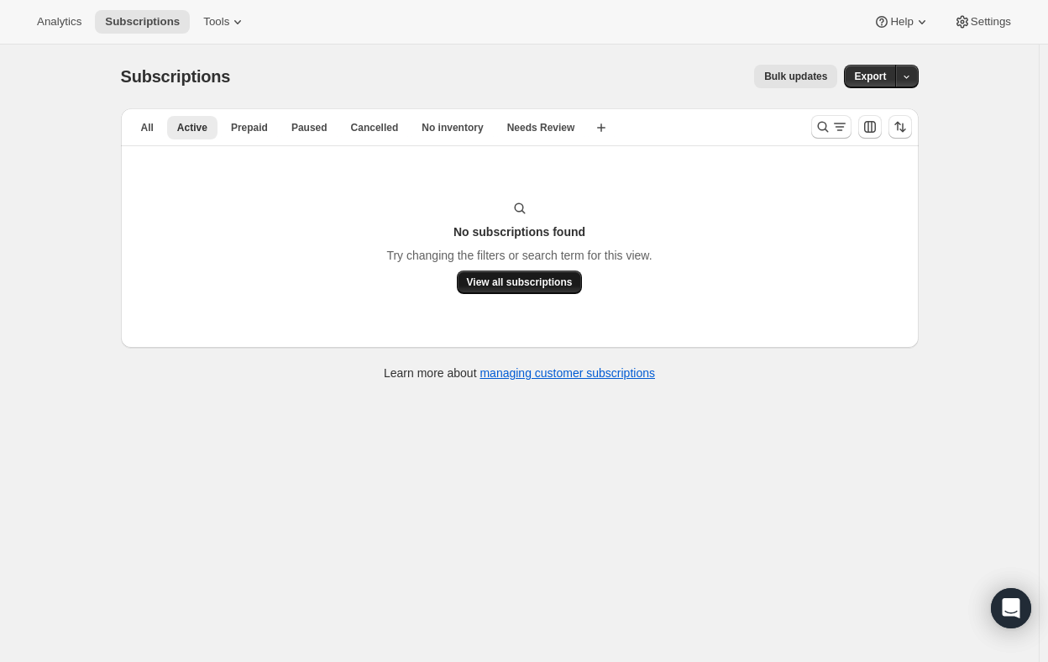
click at [517, 281] on span "View all subscriptions" at bounding box center [520, 281] width 106 height 13
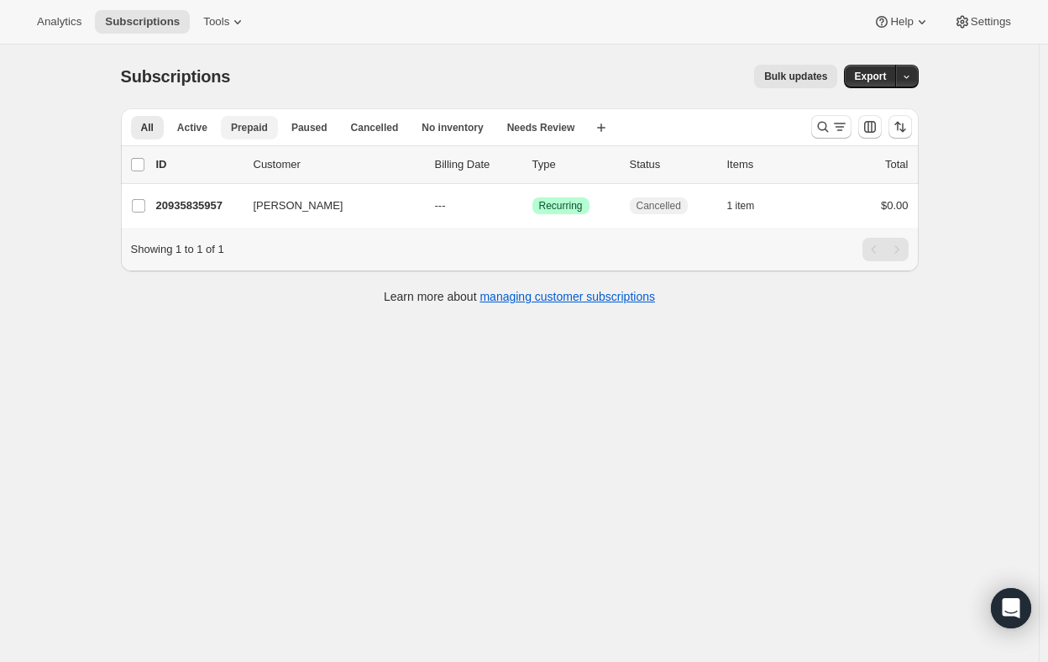
click at [230, 132] on button "Prepaid" at bounding box center [249, 128] width 57 height 24
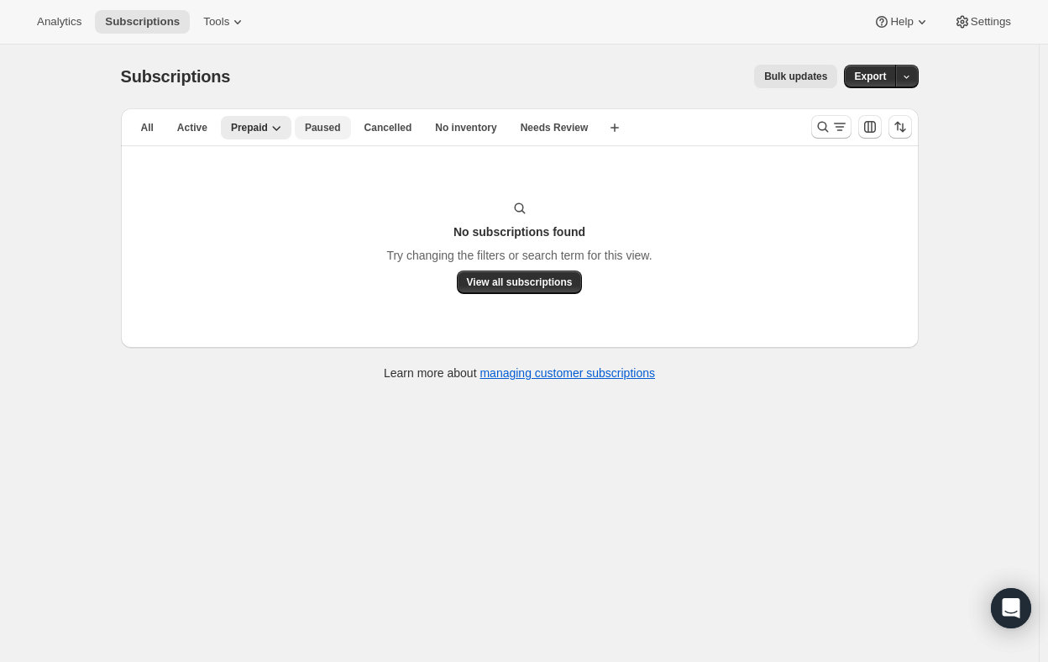
click at [320, 128] on span "Paused" at bounding box center [323, 127] width 36 height 13
click at [373, 129] on span "Cancelled" at bounding box center [388, 127] width 48 height 13
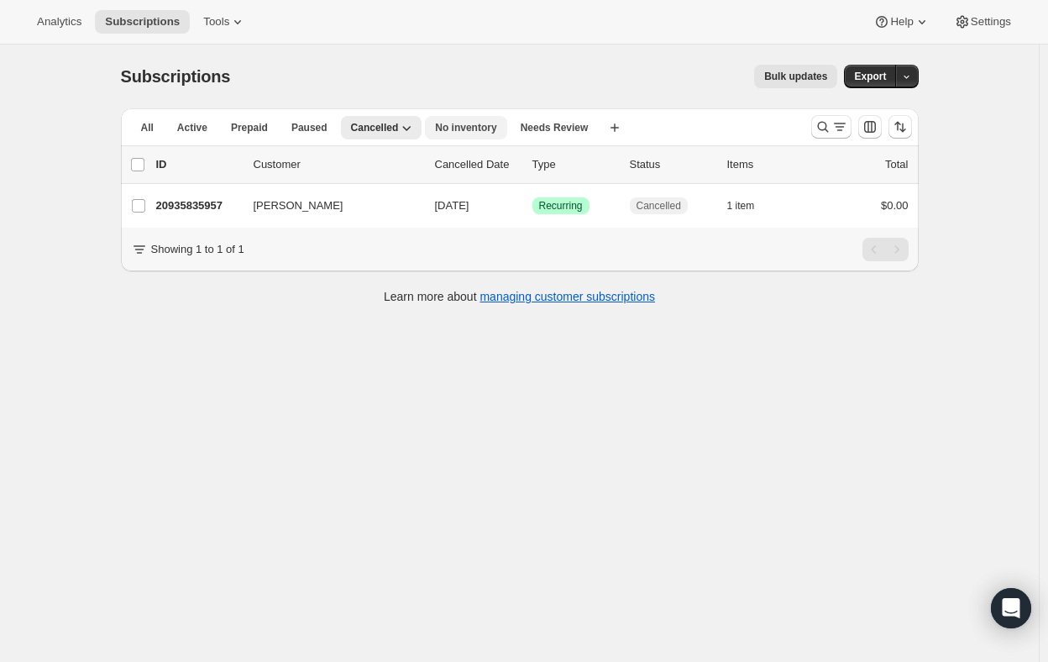
click at [454, 124] on span "No inventory" at bounding box center [465, 127] width 61 height 13
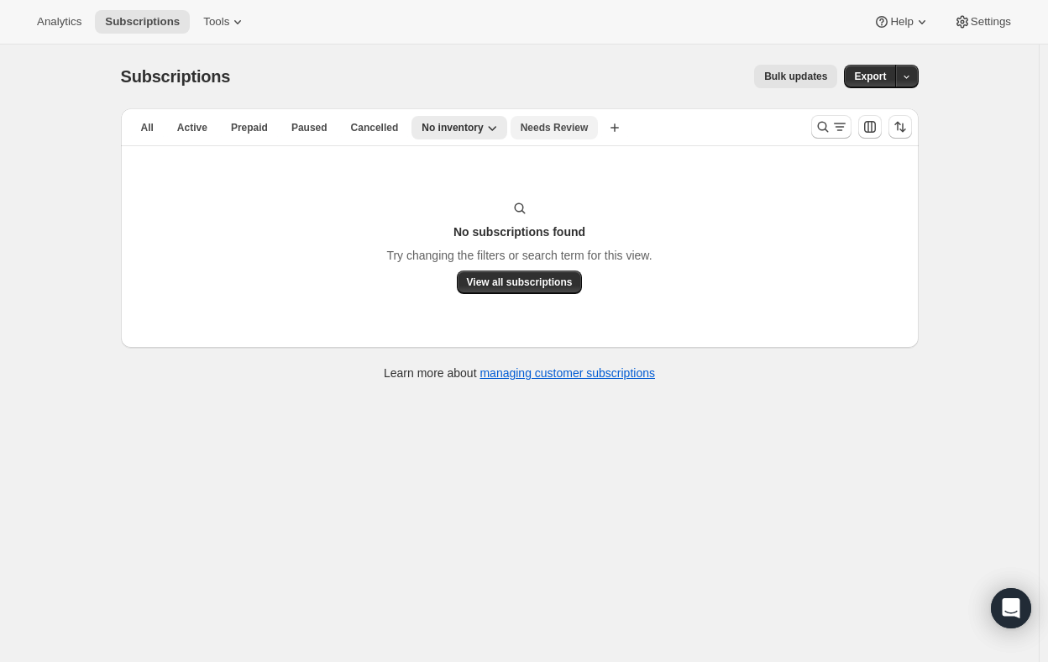
click at [552, 123] on span "Needs Review" at bounding box center [555, 127] width 68 height 13
click at [152, 126] on span "All" at bounding box center [147, 127] width 13 height 13
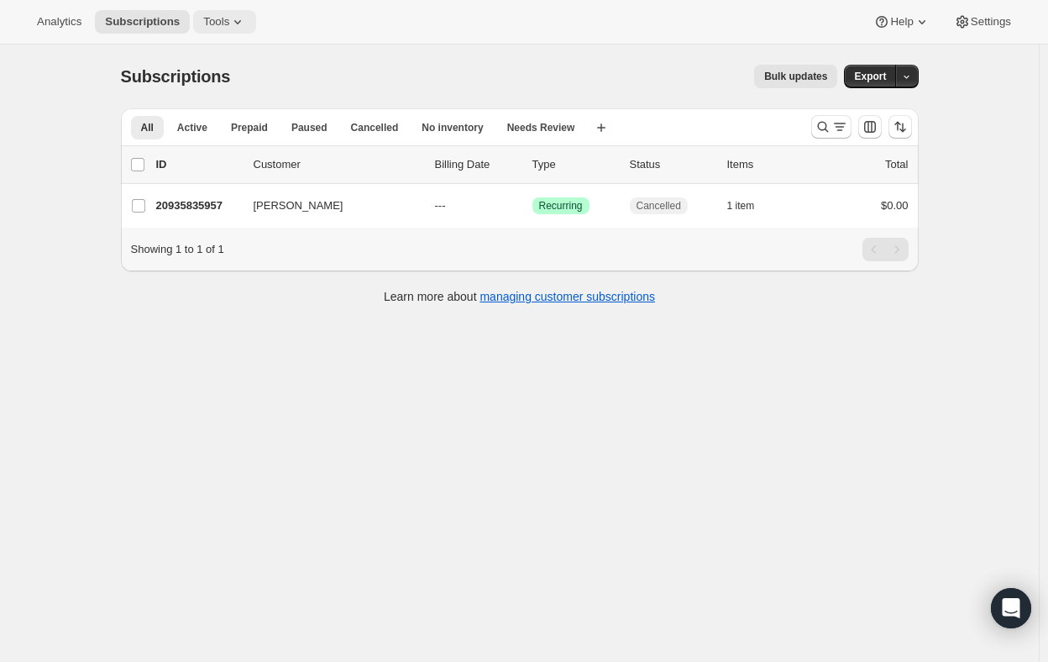
click at [210, 18] on span "Tools" at bounding box center [216, 21] width 26 height 13
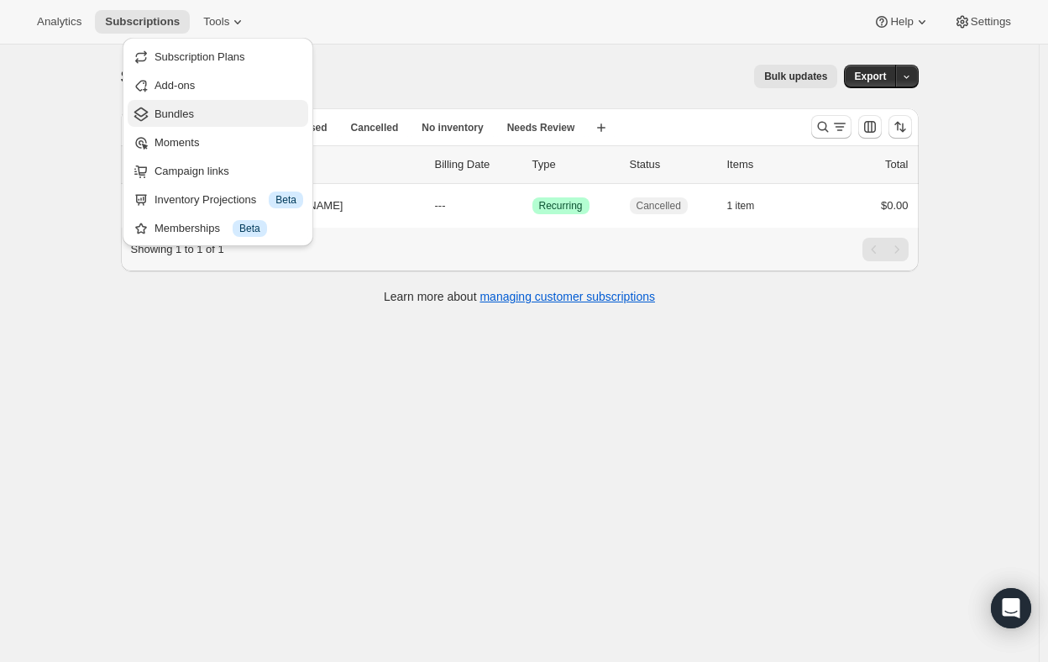
click at [174, 113] on span "Bundles" at bounding box center [174, 114] width 39 height 13
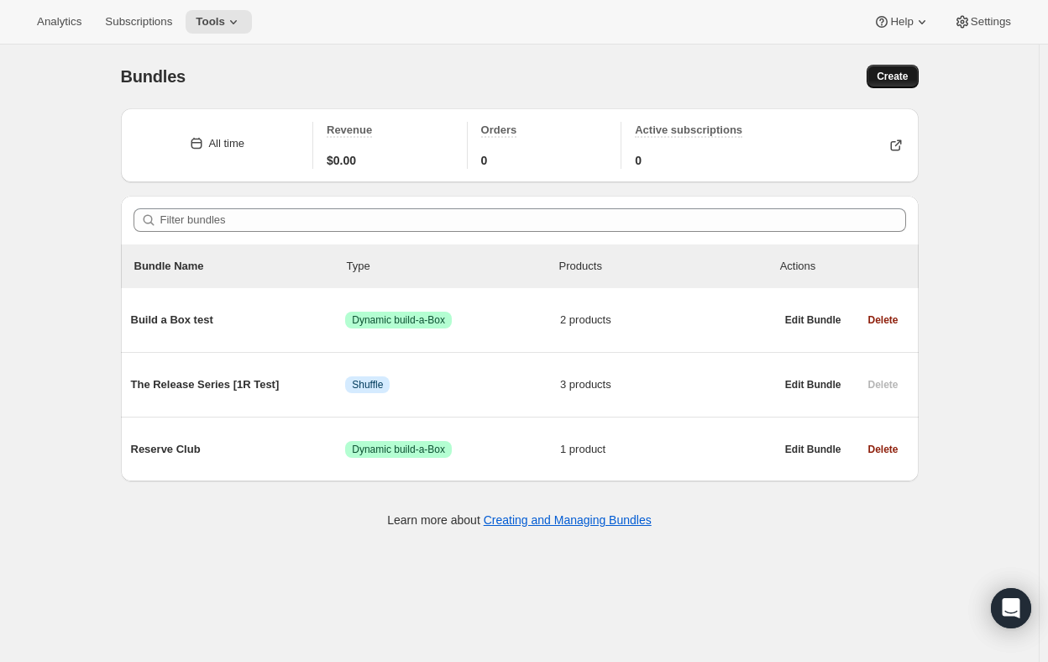
click at [889, 69] on button "Create" at bounding box center [892, 77] width 51 height 24
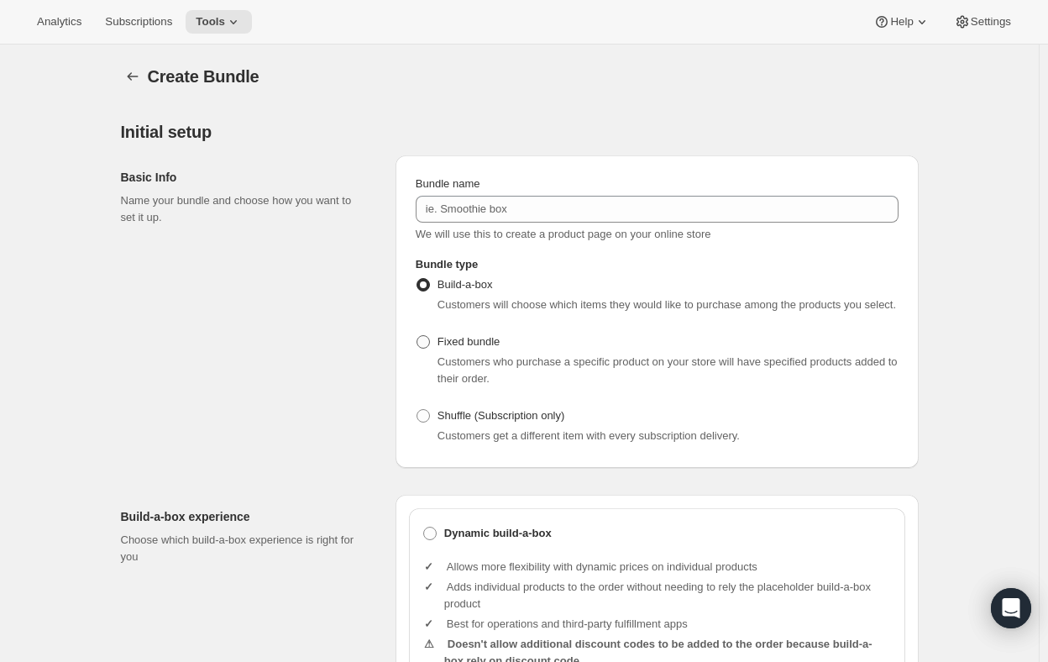
click at [422, 338] on span at bounding box center [423, 341] width 13 height 13
click at [417, 336] on input "Fixed bundle" at bounding box center [417, 335] width 1 height 1
radio input "true"
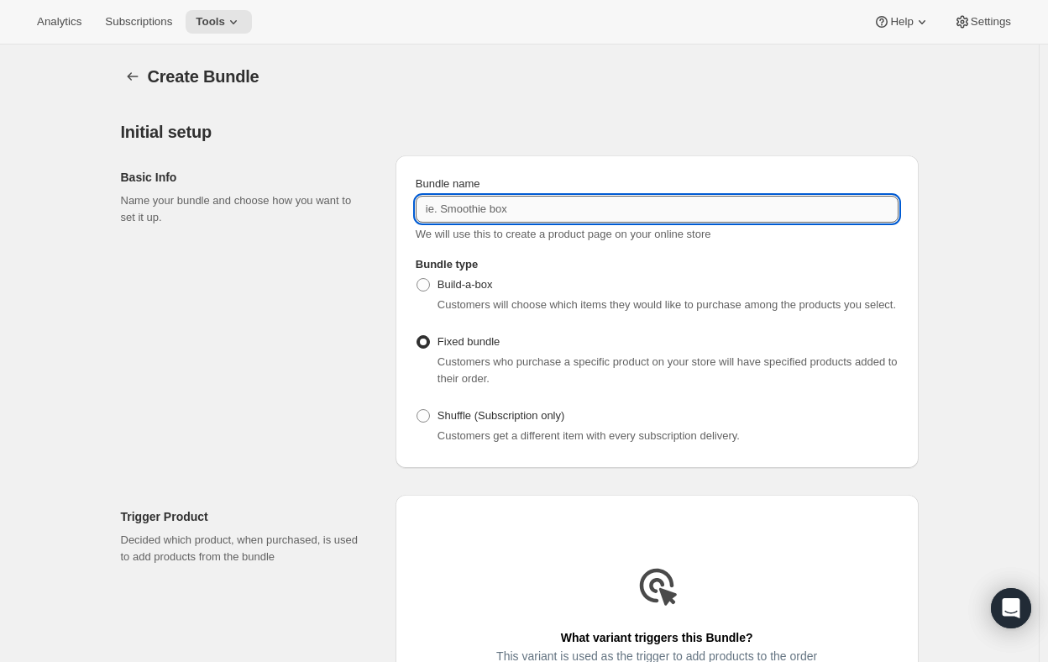
click at [513, 213] on input "Bundle name" at bounding box center [657, 209] width 483 height 27
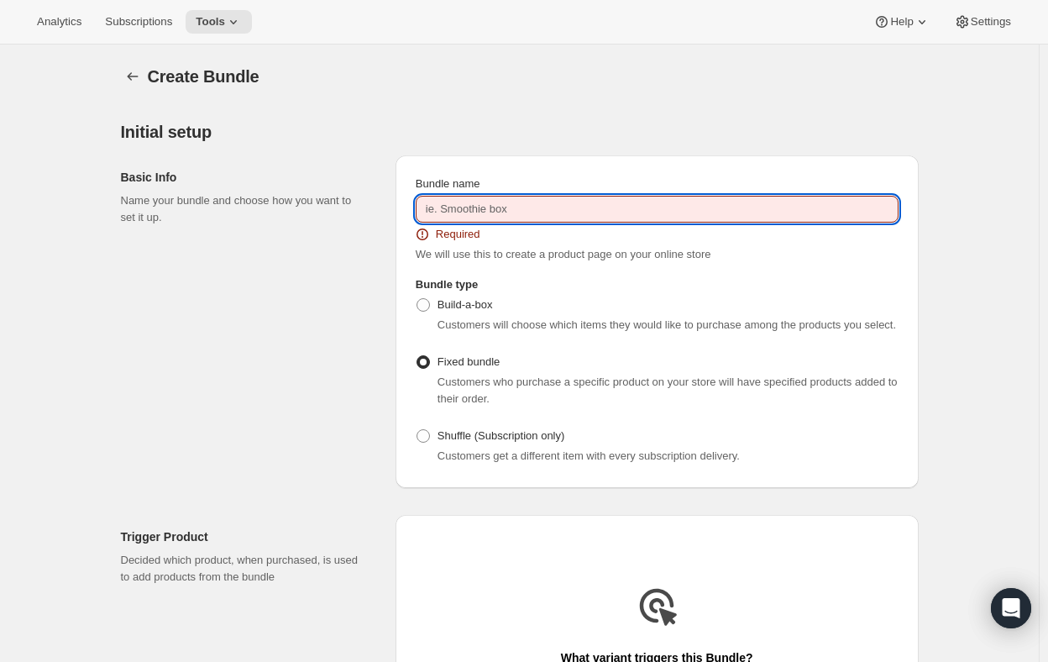
click at [503, 211] on input "Bundle name" at bounding box center [657, 209] width 483 height 27
paste input "WC-FallPNCollector2025"
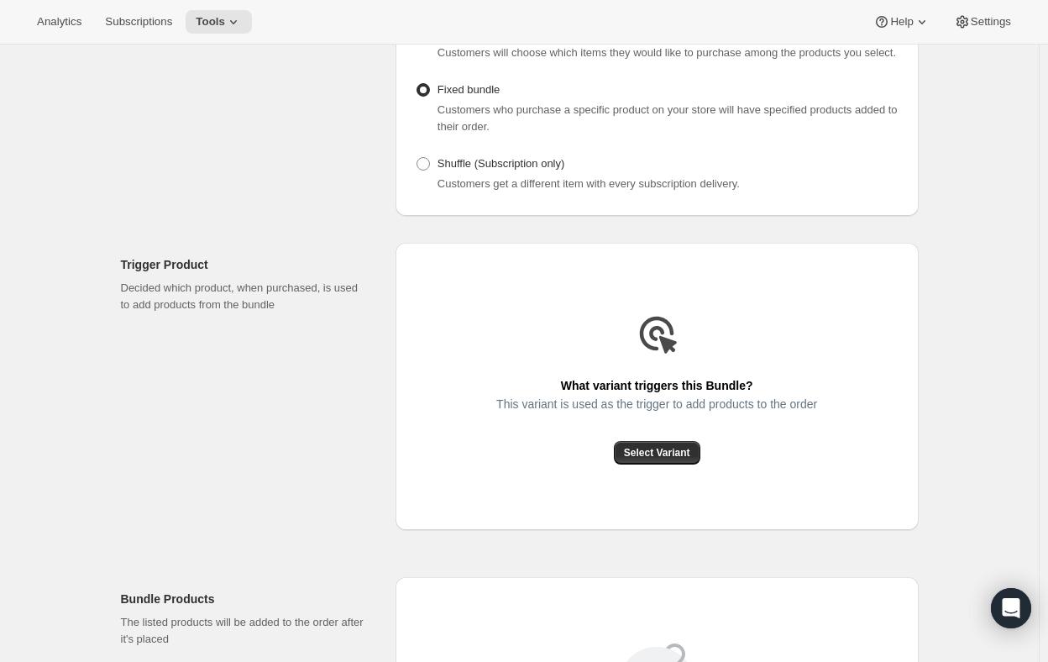
scroll to position [420, 0]
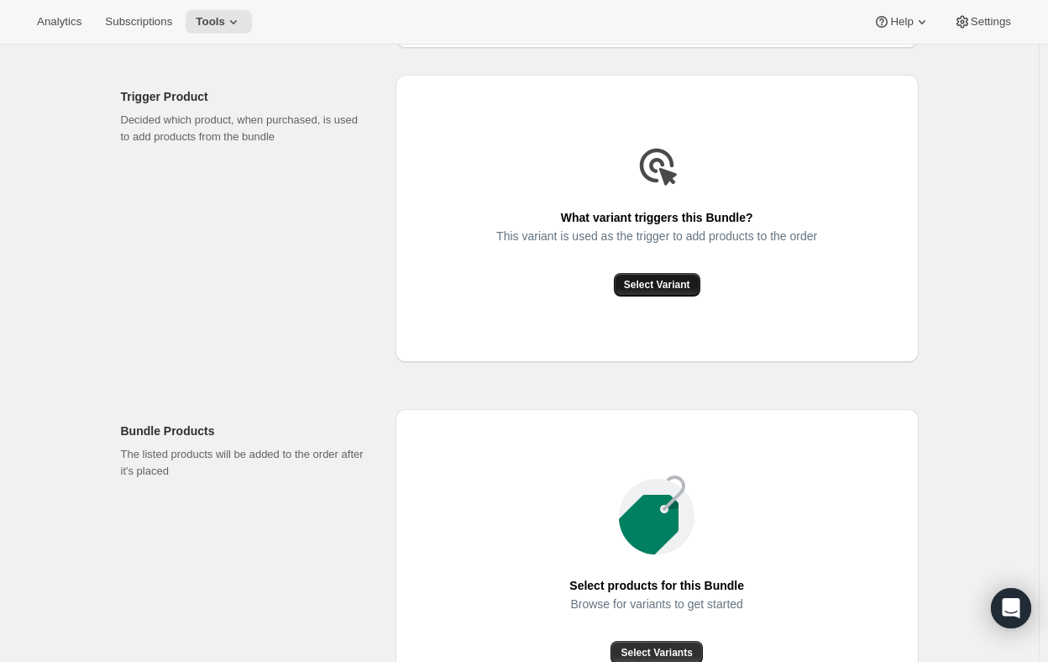
type input "WC-FallPNCollector2025"
click at [658, 286] on span "Select Variant" at bounding box center [657, 284] width 66 height 13
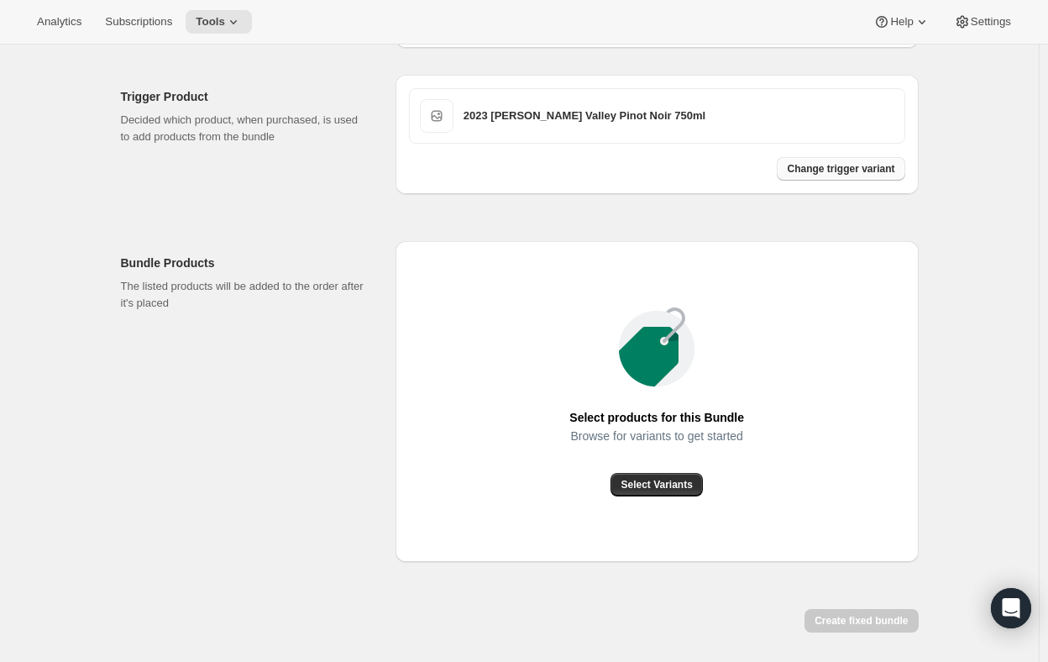
click at [836, 170] on span "Change trigger variant" at bounding box center [841, 168] width 108 height 13
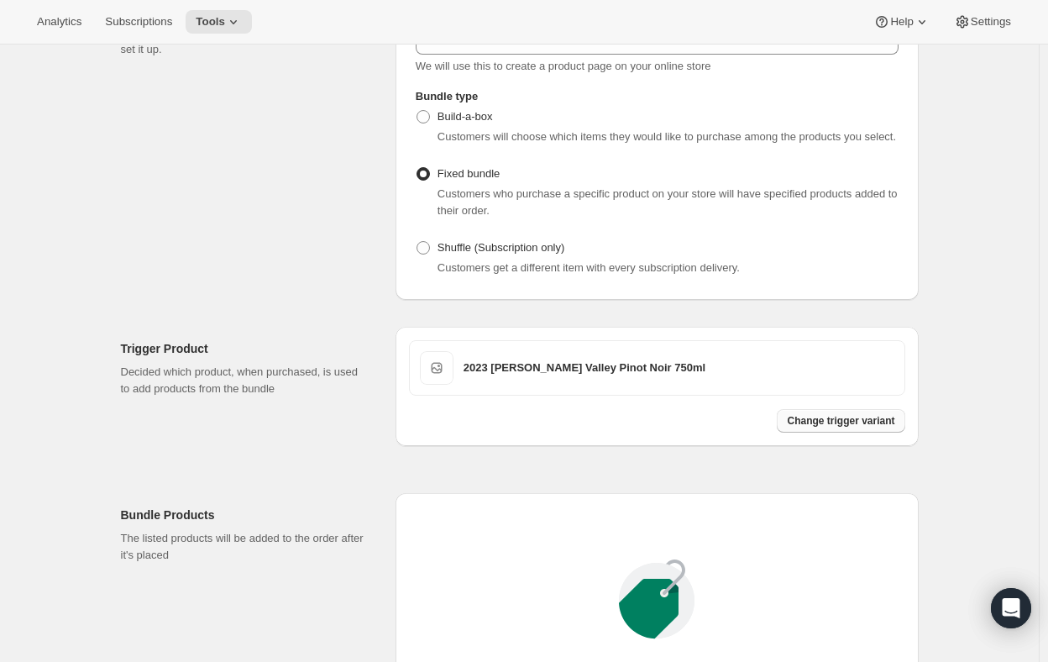
click at [847, 432] on button "Change trigger variant" at bounding box center [841, 421] width 128 height 24
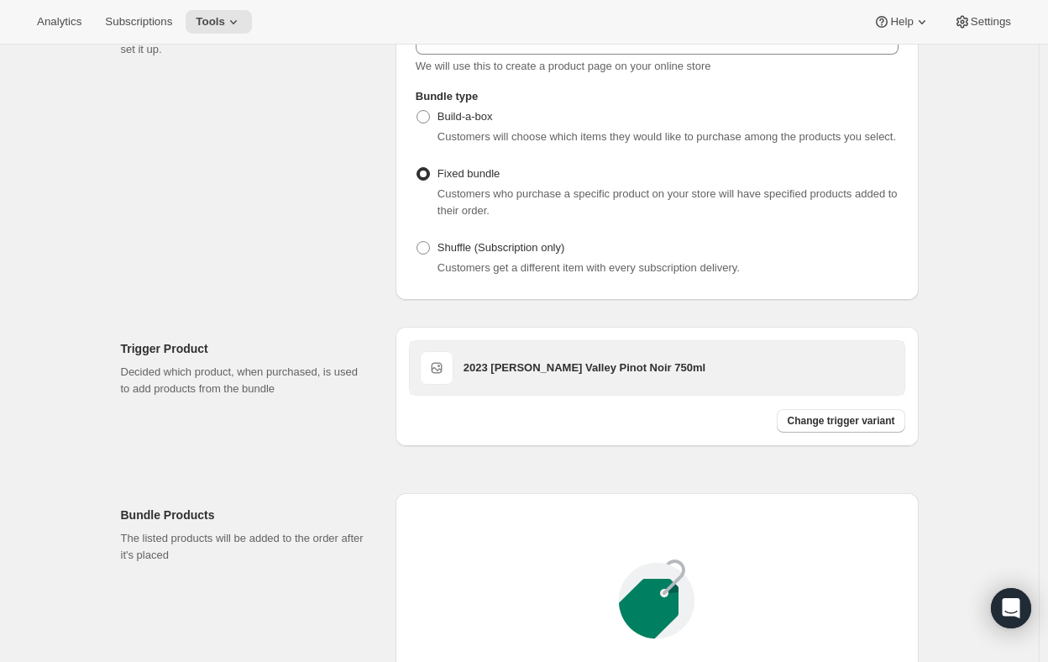
click at [433, 375] on span at bounding box center [437, 368] width 34 height 34
click at [436, 367] on span at bounding box center [437, 368] width 34 height 34
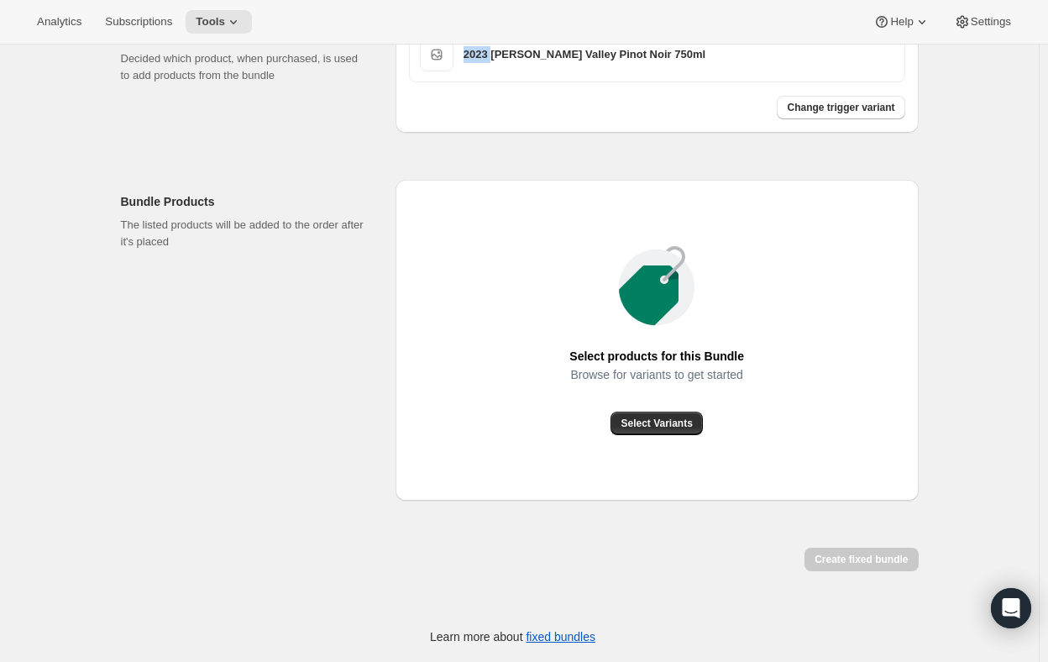
scroll to position [0, 0]
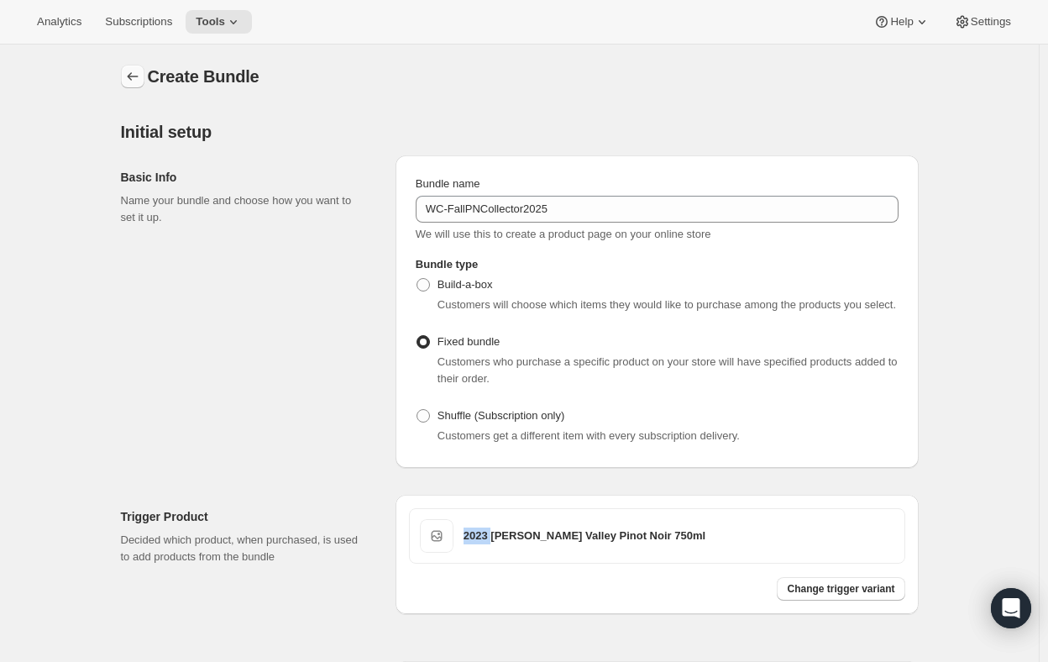
click at [144, 76] on button "Bundles" at bounding box center [133, 77] width 24 height 24
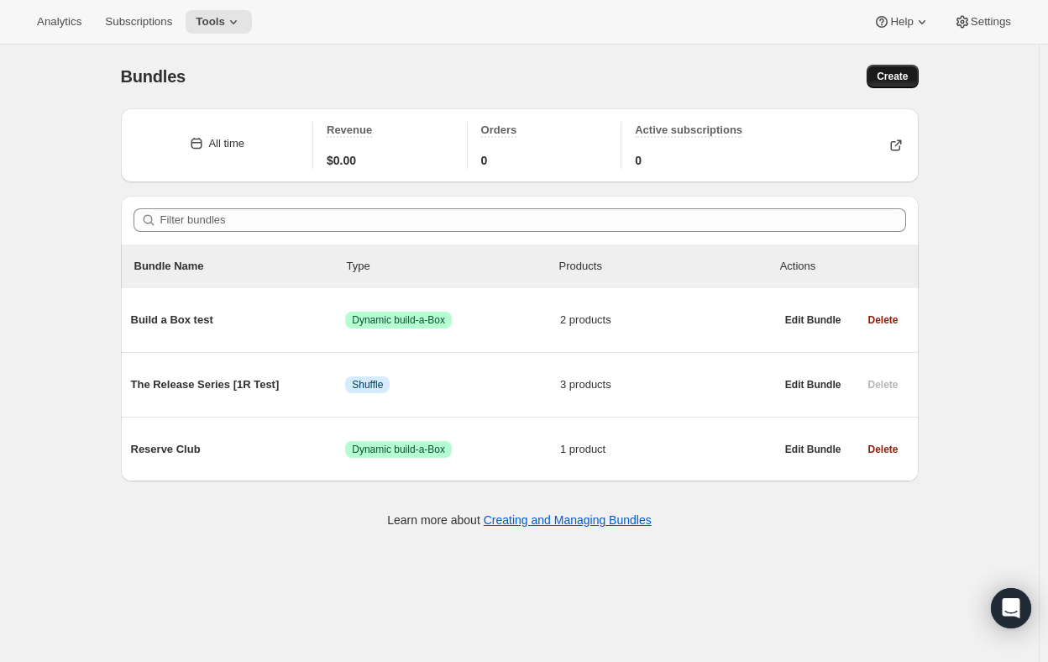
click at [899, 71] on span "Create" at bounding box center [892, 76] width 31 height 13
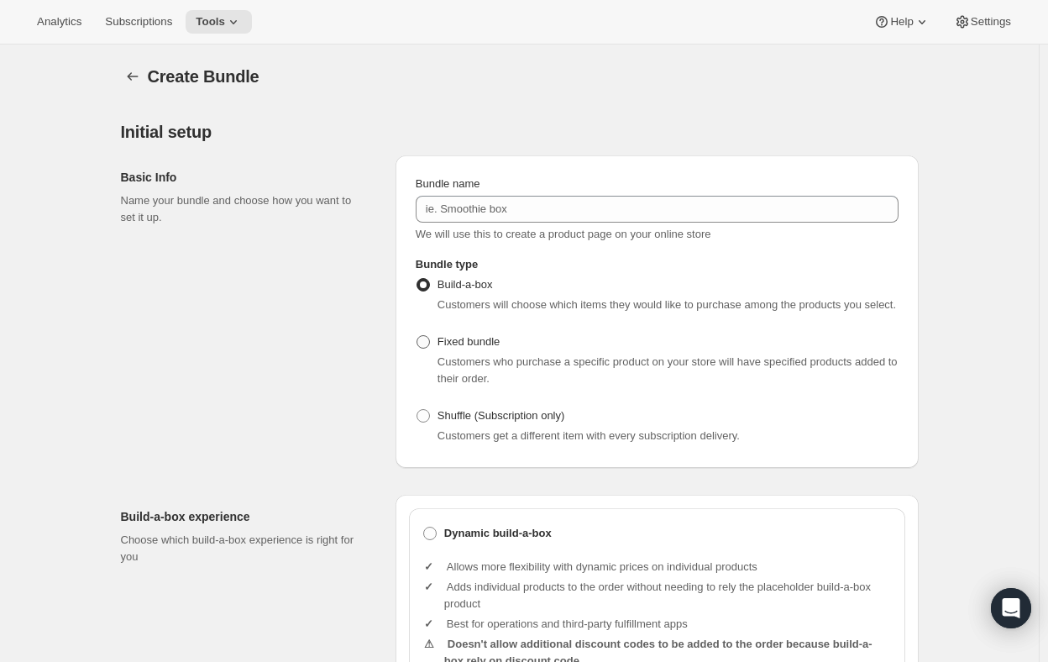
click at [422, 338] on span at bounding box center [423, 341] width 13 height 13
click at [417, 336] on input "Fixed bundle" at bounding box center [417, 335] width 1 height 1
radio input "true"
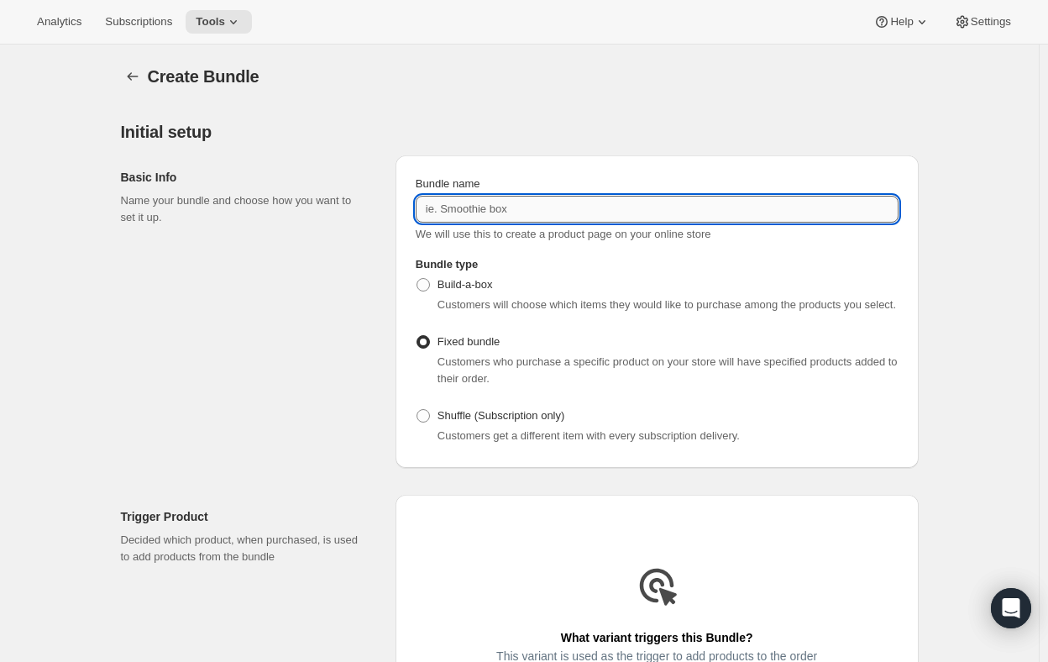
click at [519, 202] on input "Bundle name" at bounding box center [657, 209] width 483 height 27
paste input "WC-FallPNCollector2025"
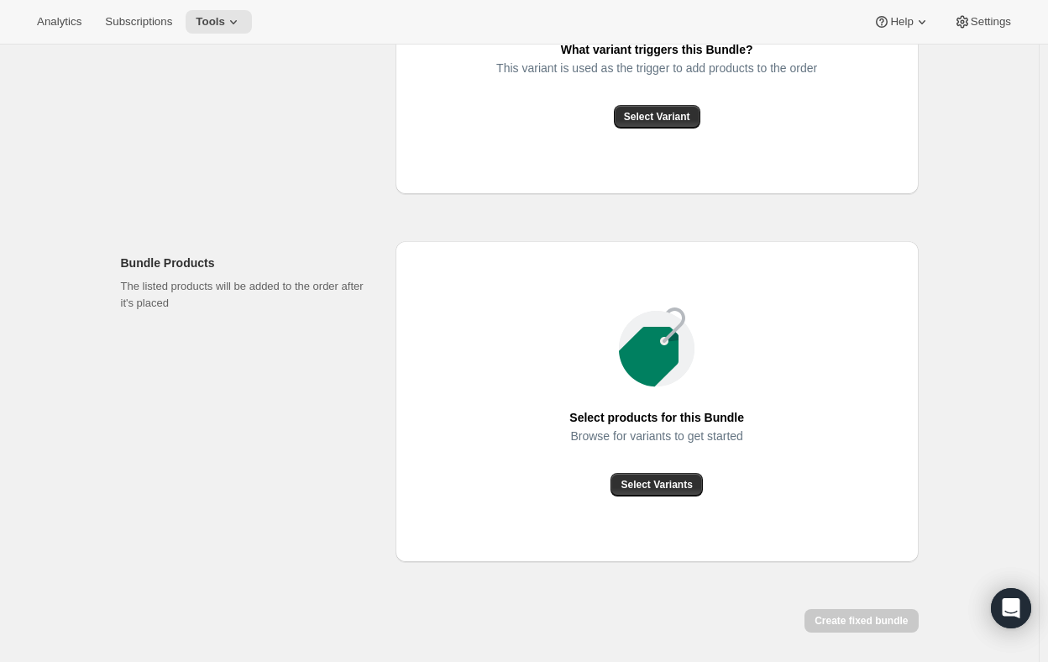
scroll to position [649, 0]
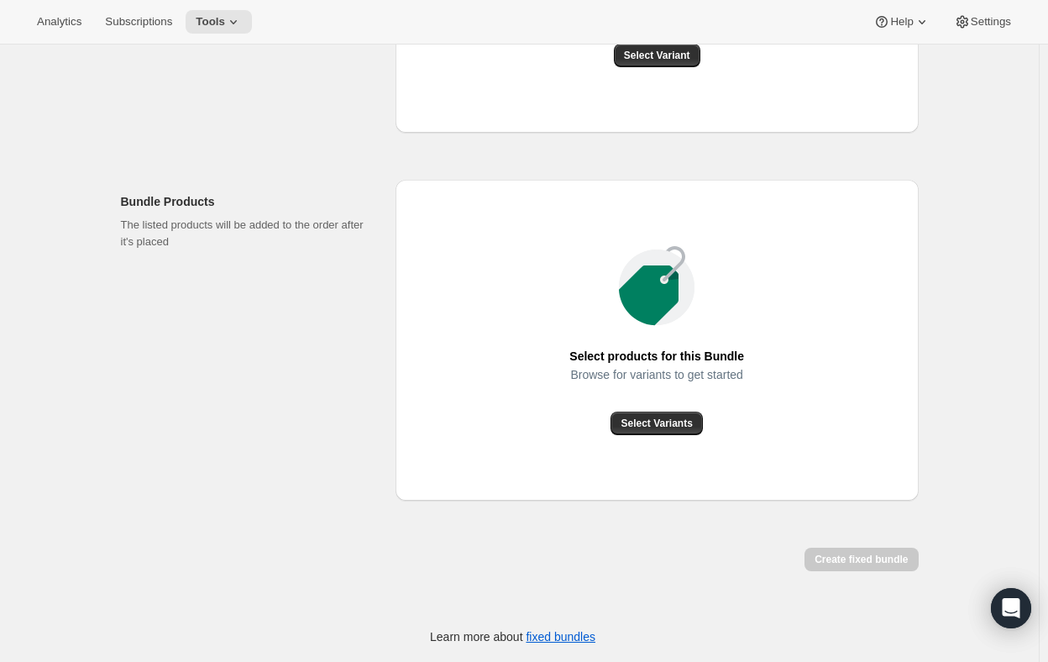
type input "WC-FallPNCollector2025"
drag, startPoint x: 123, startPoint y: 243, endPoint x: 182, endPoint y: 239, distance: 58.9
click at [182, 239] on div "Trigger Product Decided which product, when purchased, is used to add products …" at bounding box center [513, 240] width 811 height 843
click at [653, 422] on span "Select Variants" at bounding box center [656, 423] width 71 height 13
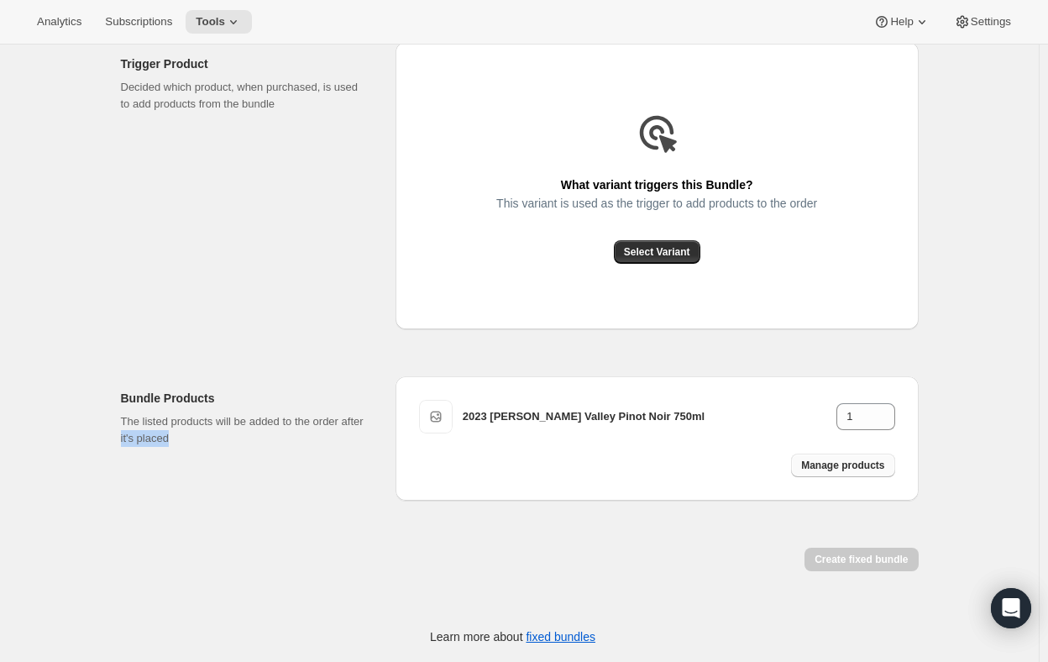
click at [850, 466] on span "Manage products" at bounding box center [842, 465] width 83 height 13
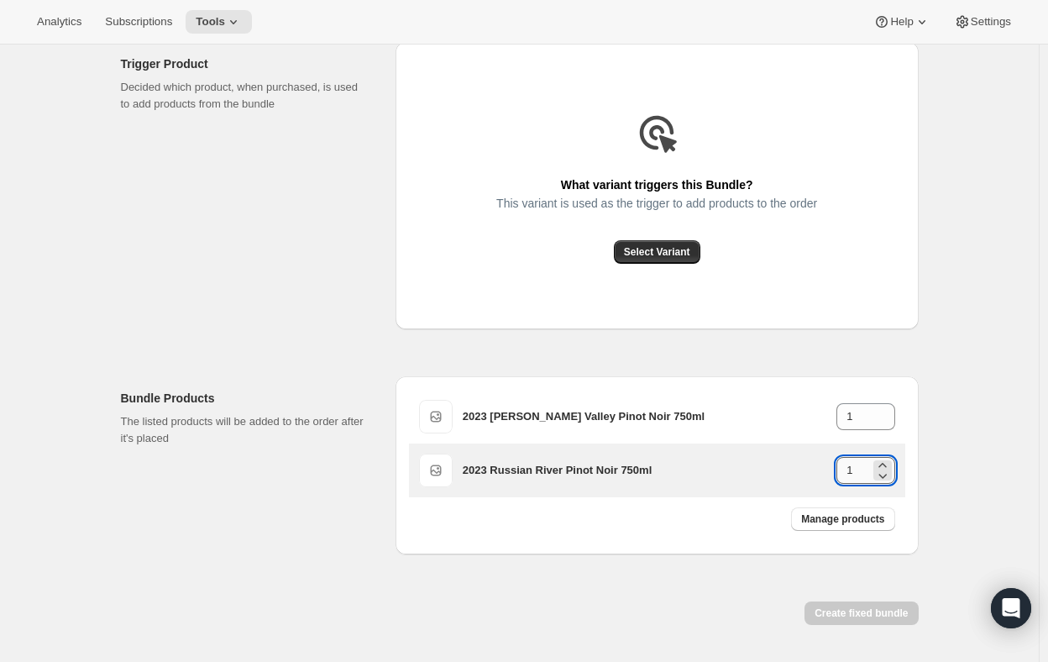
drag, startPoint x: 854, startPoint y: 469, endPoint x: 844, endPoint y: 469, distance: 10.1
click at [844, 469] on input "1" at bounding box center [852, 470] width 33 height 27
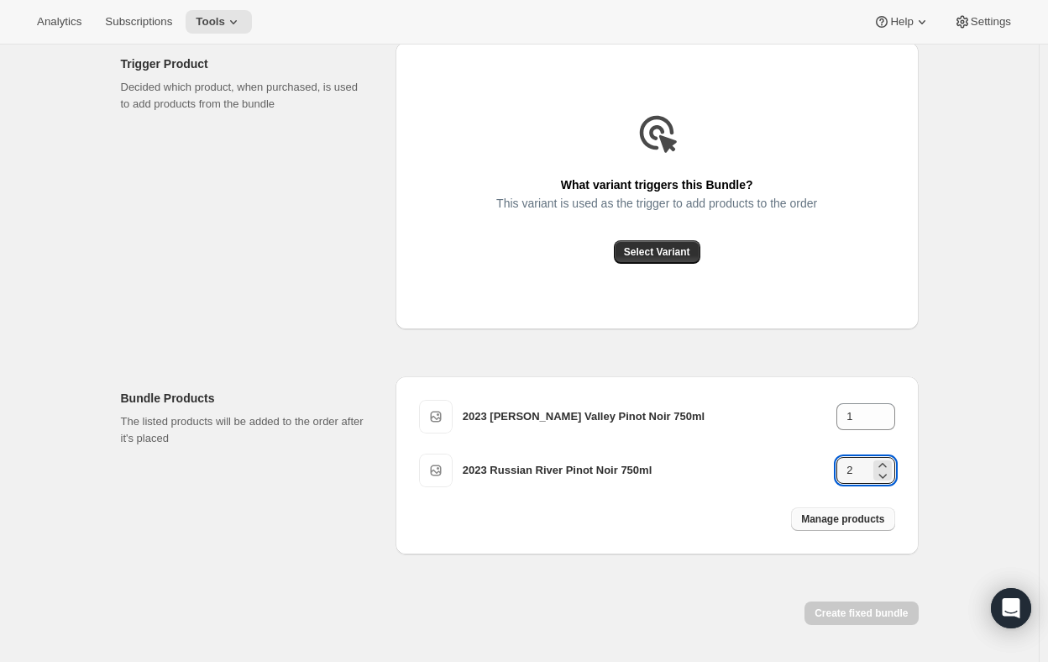
click at [840, 520] on span "Manage products" at bounding box center [842, 518] width 83 height 13
type input "1"
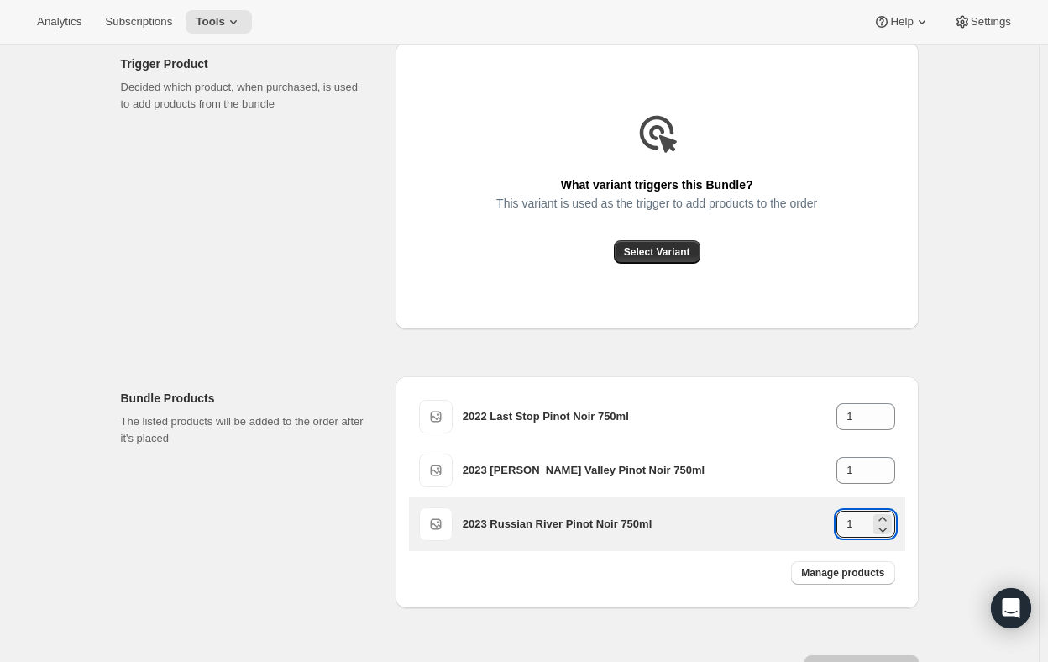
drag, startPoint x: 859, startPoint y: 519, endPoint x: 836, endPoint y: 516, distance: 23.8
click at [836, 516] on div "2023 Russian River Pinot Noir 750ml 1" at bounding box center [679, 524] width 433 height 27
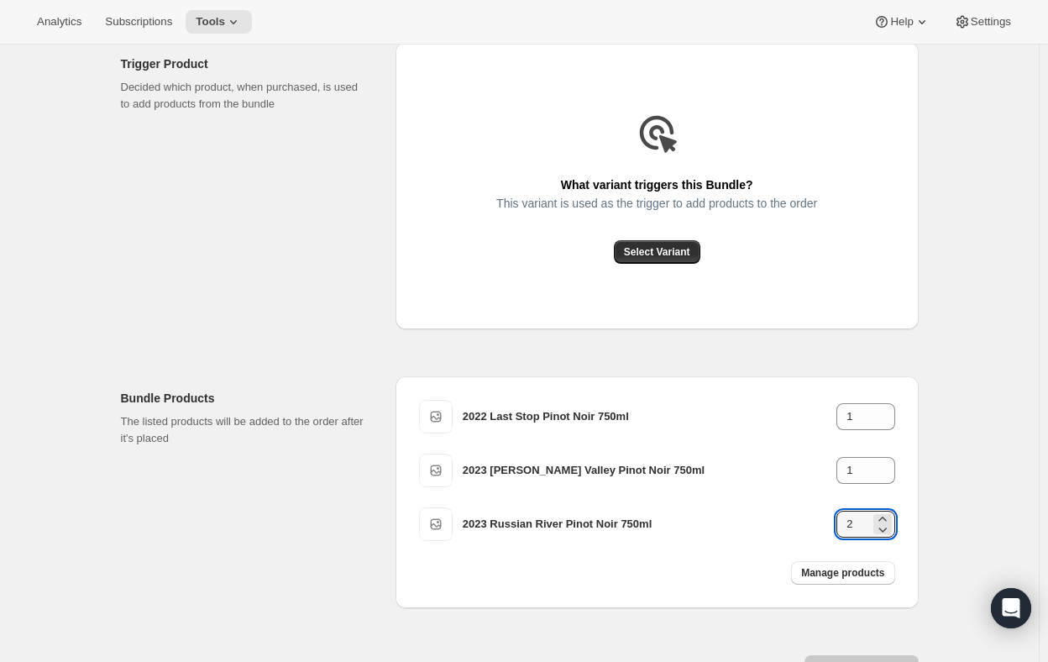
type input "2"
click at [1002, 429] on div "Create Bundle. This page is ready Create Bundle Initial setup Basic Info Name y…" at bounding box center [519, 180] width 1039 height 1177
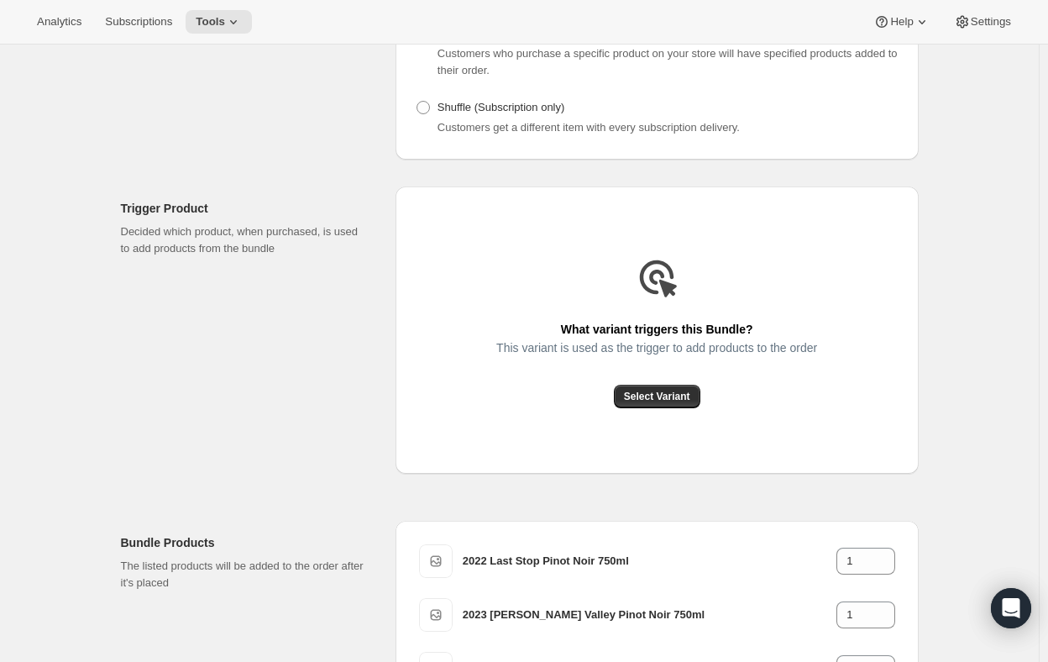
scroll to position [224, 0]
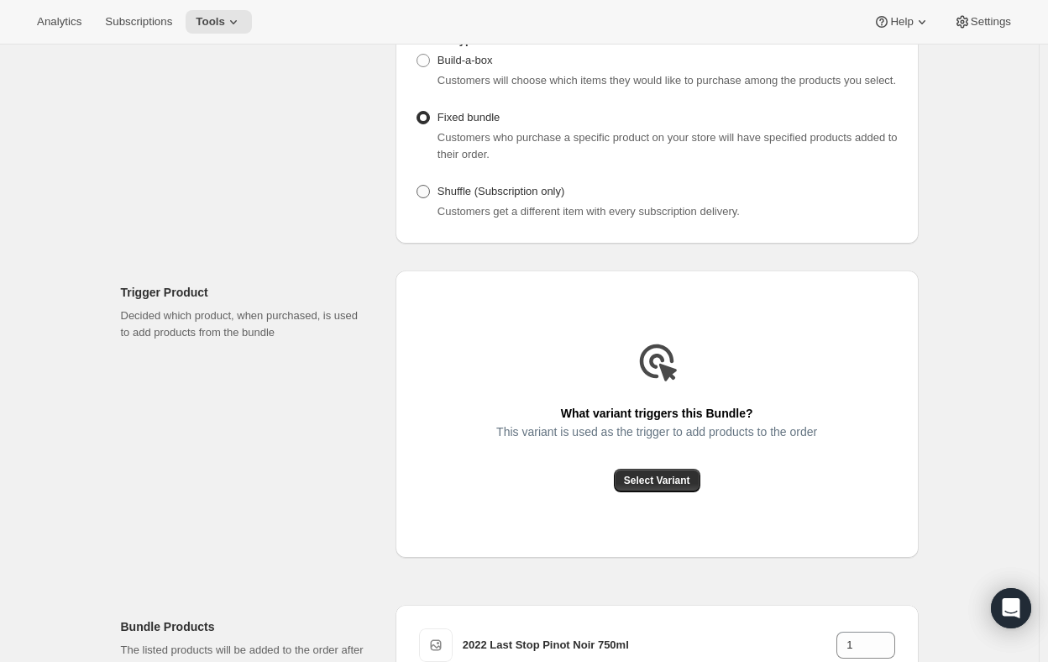
click at [427, 191] on span at bounding box center [423, 191] width 13 height 13
click at [417, 186] on input "Shuffle (Subscription only)" at bounding box center [417, 185] width 1 height 1
radio input "true"
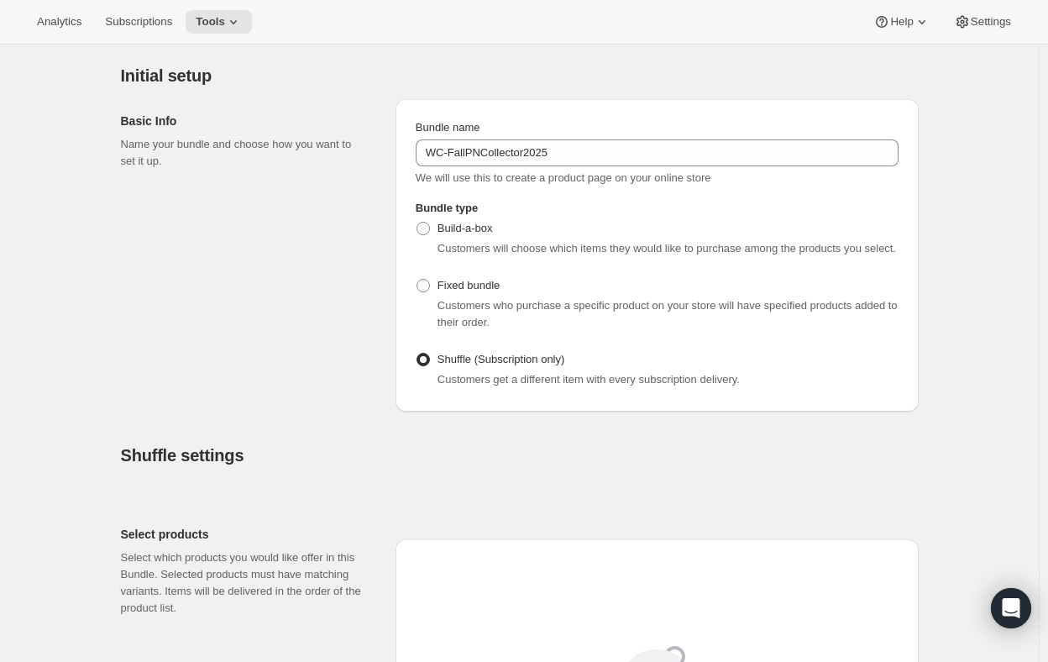
scroll to position [0, 0]
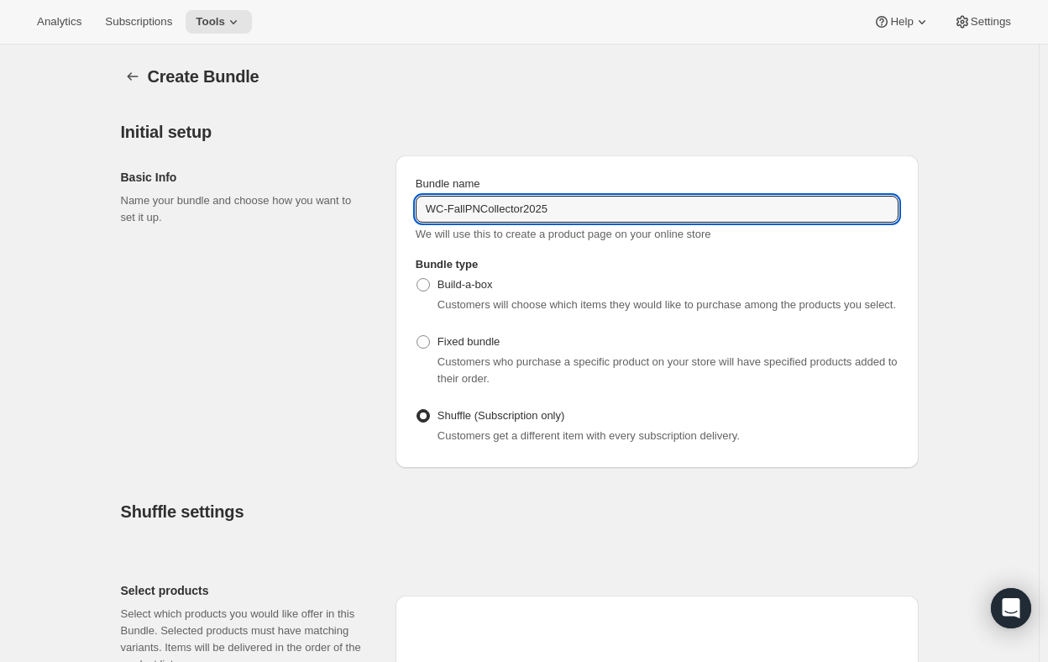
drag, startPoint x: 587, startPoint y: 207, endPoint x: 412, endPoint y: 212, distance: 175.6
click at [412, 212] on div "Bundle name WC-FallPNCollector2025 We will use this to create a product page on…" at bounding box center [657, 311] width 523 height 312
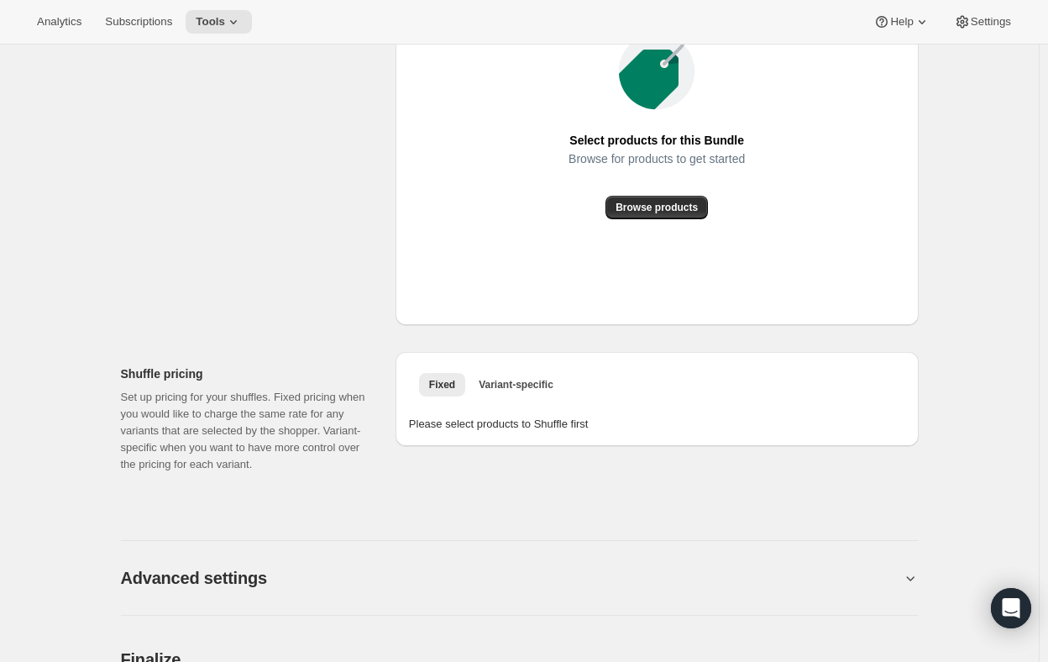
scroll to position [756, 0]
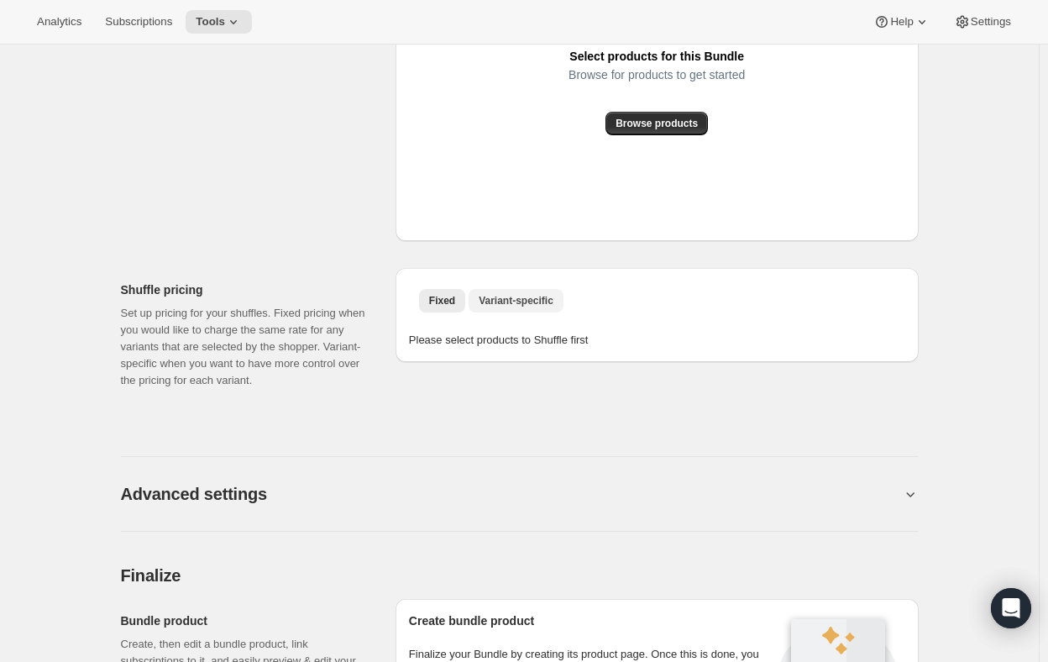
type input "Pinot Noir Collector"
click at [491, 297] on span "Variant-specific" at bounding box center [516, 300] width 75 height 13
click at [504, 302] on span "Variant-specific" at bounding box center [516, 300] width 75 height 13
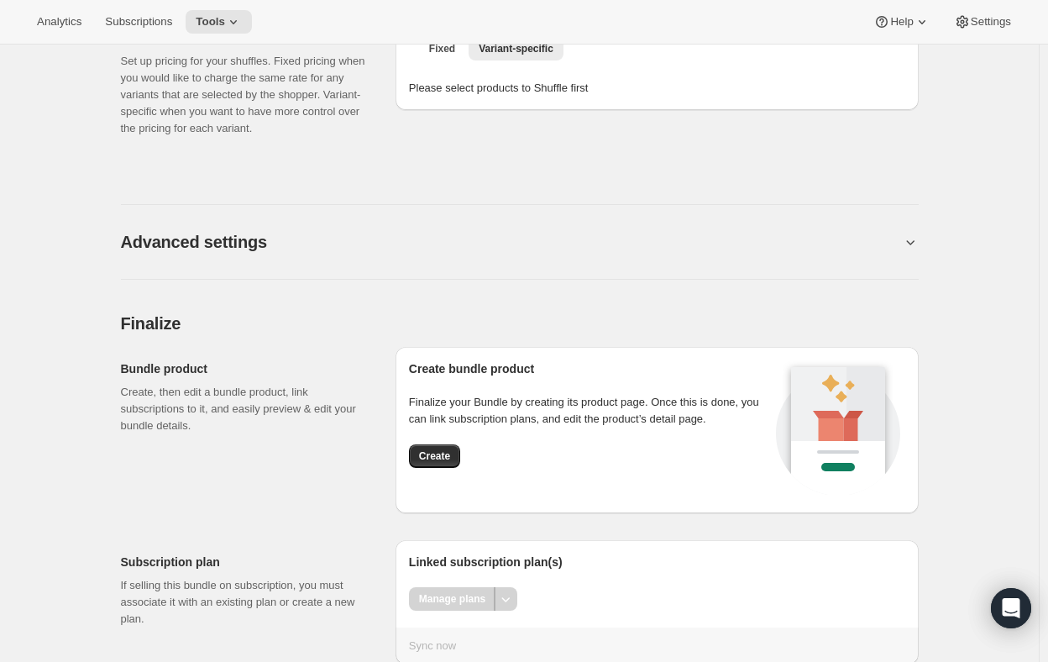
scroll to position [1060, 0]
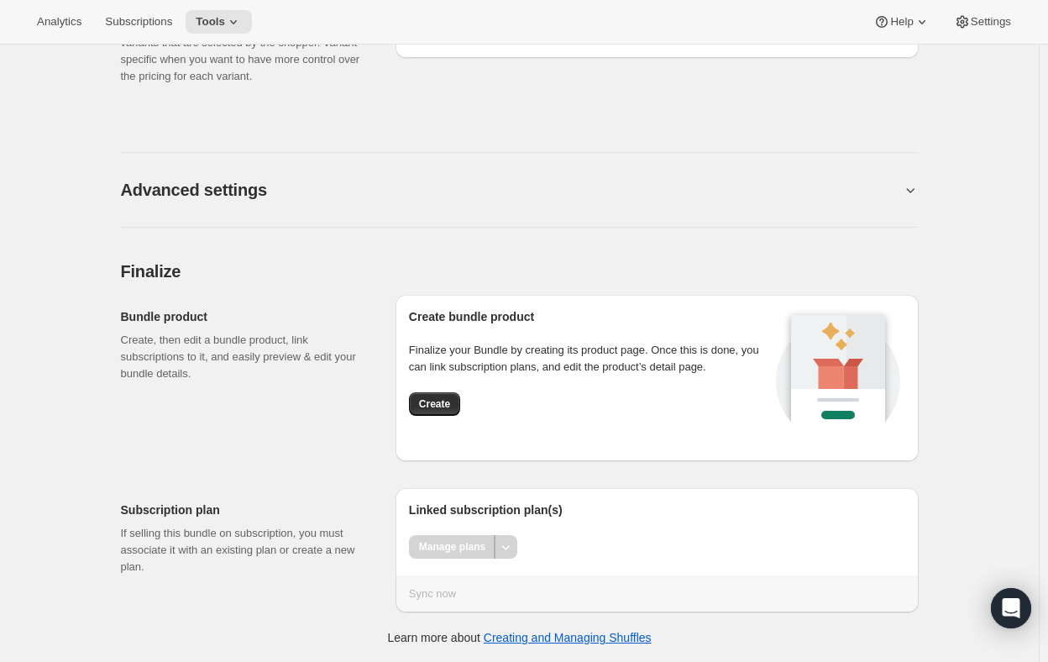
click at [507, 536] on div at bounding box center [506, 547] width 23 height 24
click at [438, 547] on div "Manage plans" at bounding box center [452, 547] width 87 height 24
click at [475, 502] on h2 "Linked subscription plan(s)" at bounding box center [657, 509] width 496 height 17
click at [435, 406] on span "Create" at bounding box center [434, 403] width 31 height 13
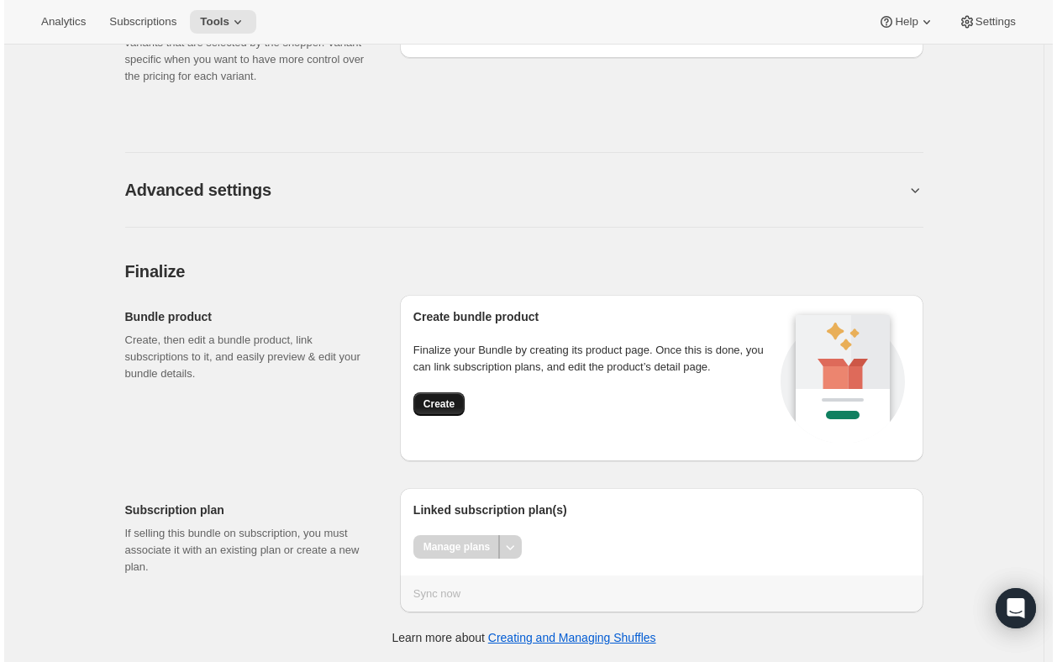
scroll to position [0, 0]
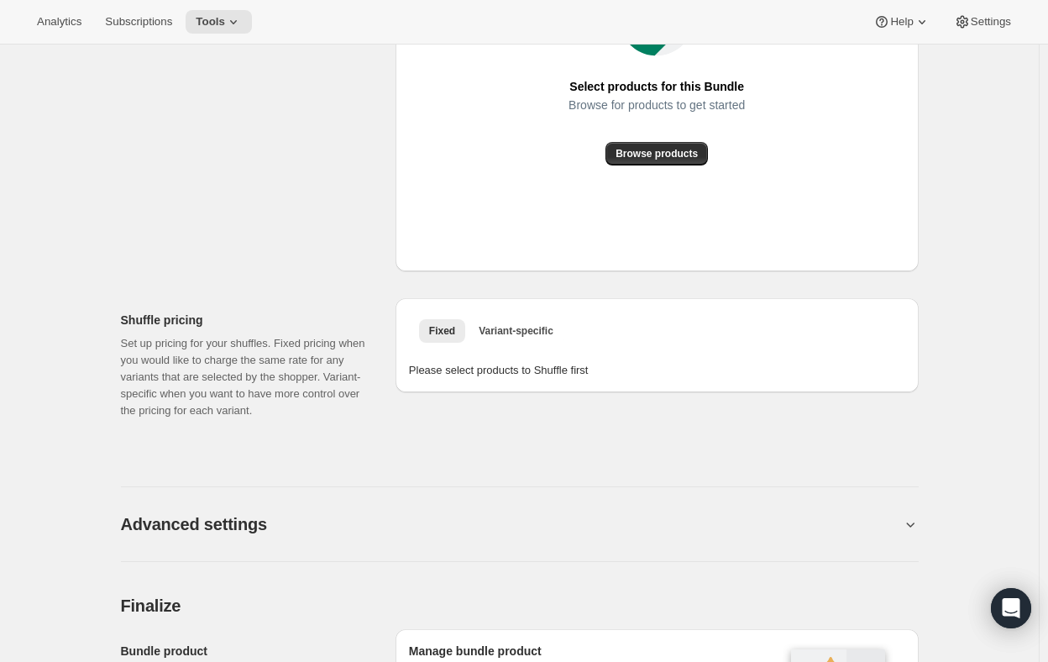
scroll to position [607, 0]
click at [517, 322] on button "Variant-specific" at bounding box center [516, 331] width 95 height 24
click at [434, 332] on span "Fixed" at bounding box center [442, 330] width 26 height 13
click at [449, 368] on div "Please select products to Shuffle first" at bounding box center [657, 364] width 496 height 30
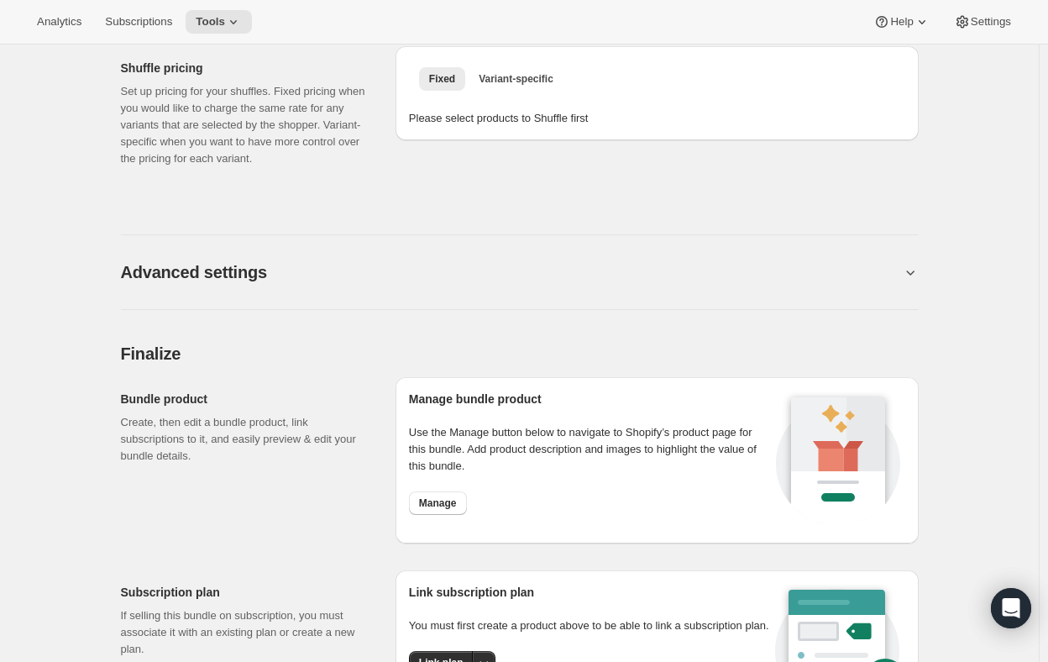
scroll to position [943, 0]
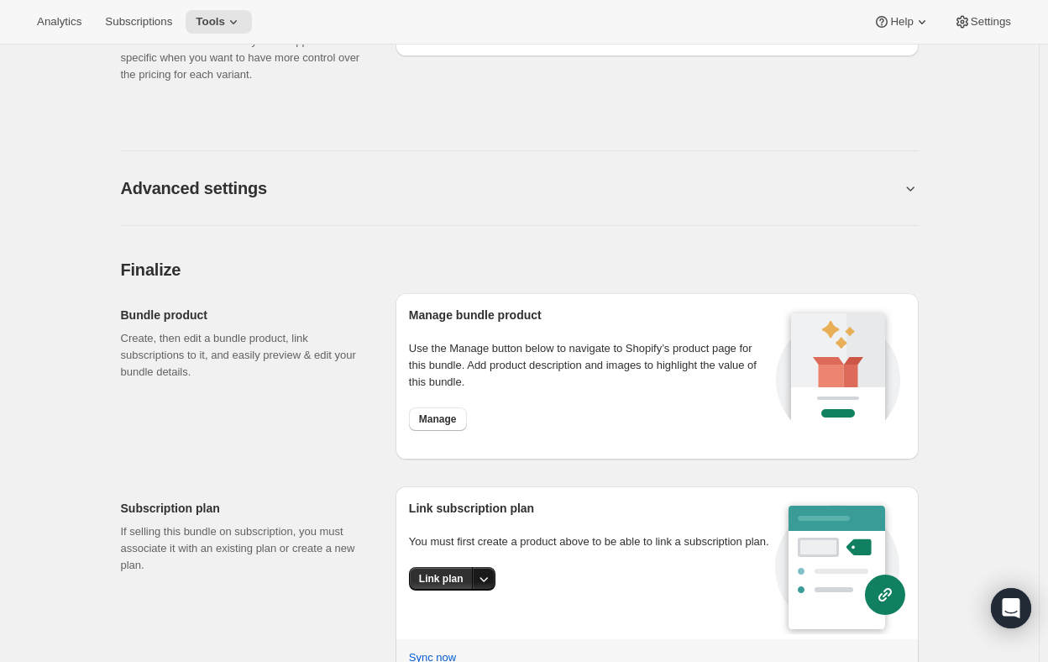
click at [482, 579] on icon "More actions" at bounding box center [483, 578] width 17 height 17
click at [435, 541] on span "Create new plan" at bounding box center [446, 544] width 80 height 13
select select "WEEK"
select select "MONTH"
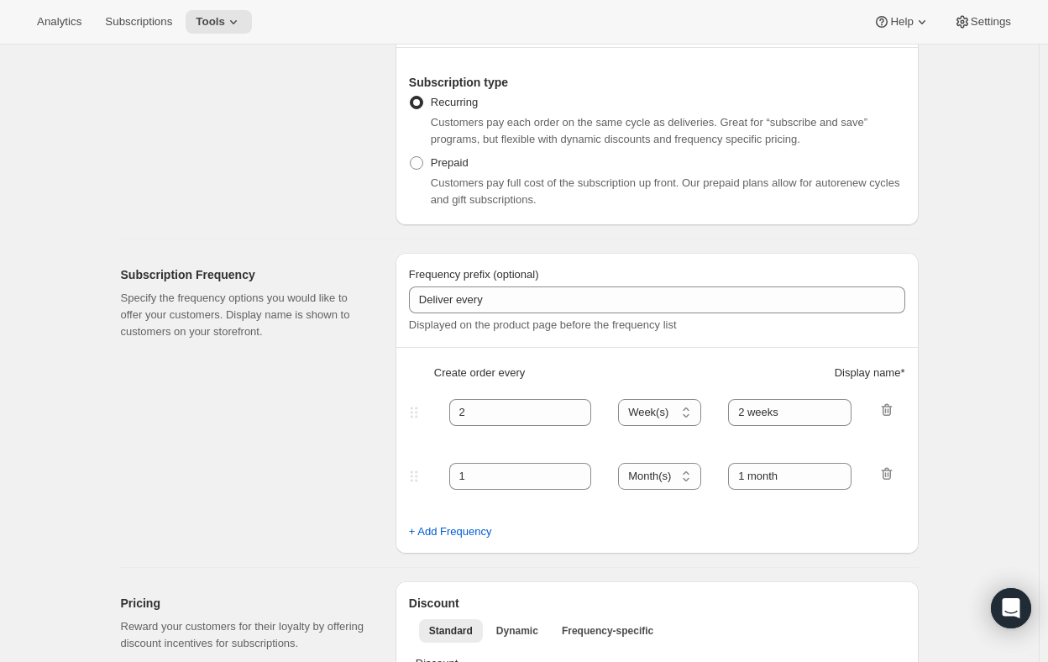
scroll to position [336, 0]
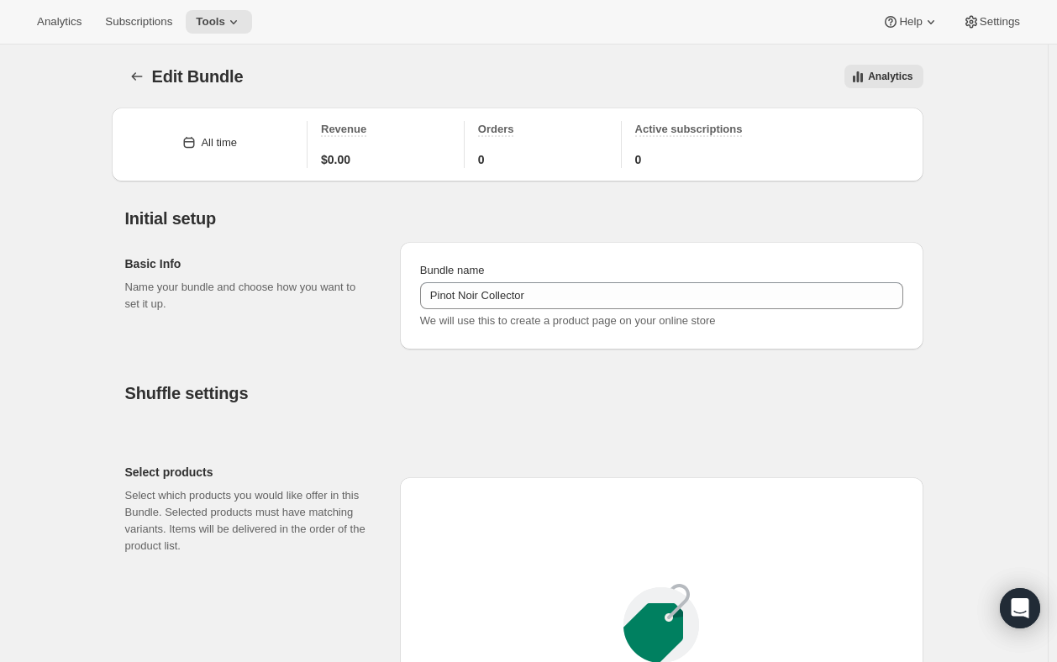
type input "Pinot Noir Collector"
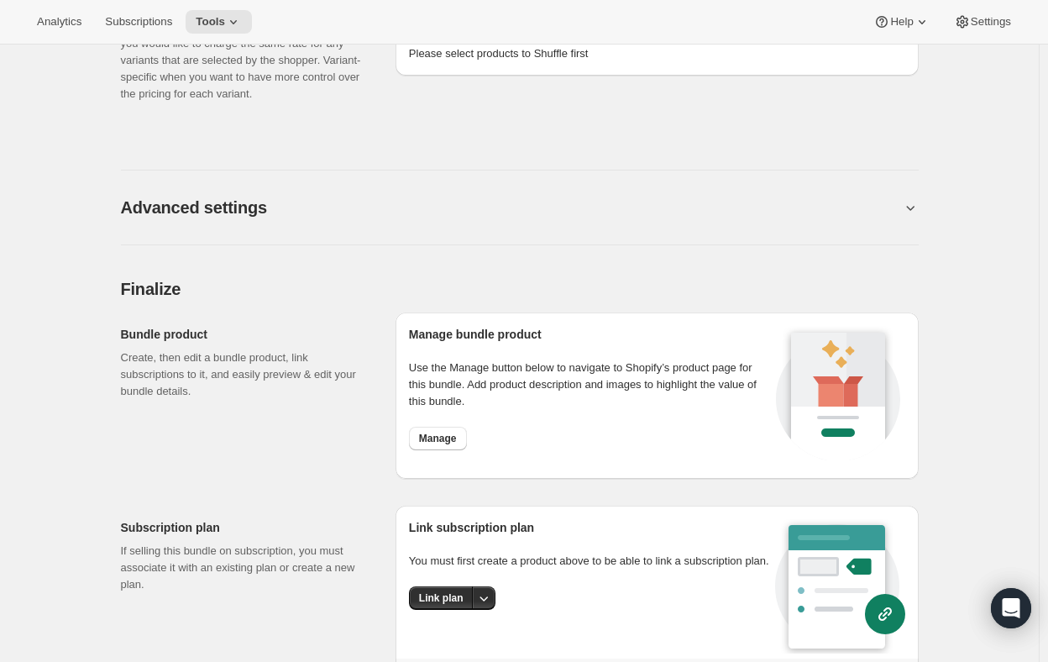
scroll to position [1006, 0]
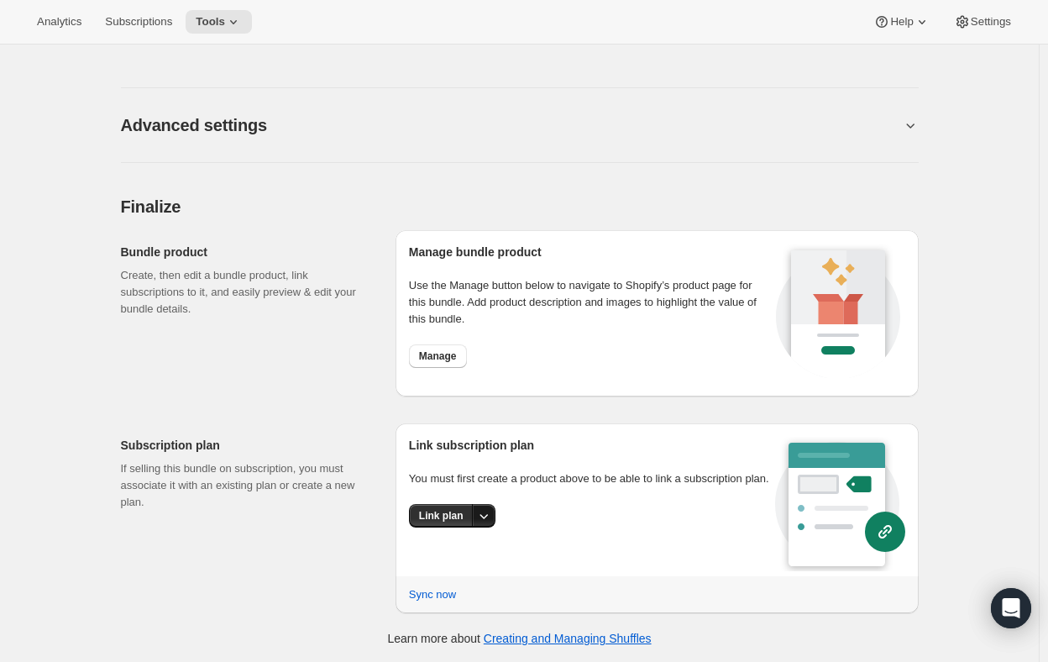
click at [490, 513] on icon "More actions" at bounding box center [483, 515] width 17 height 17
click at [449, 553] on span "Link plan" at bounding box center [428, 549] width 44 height 13
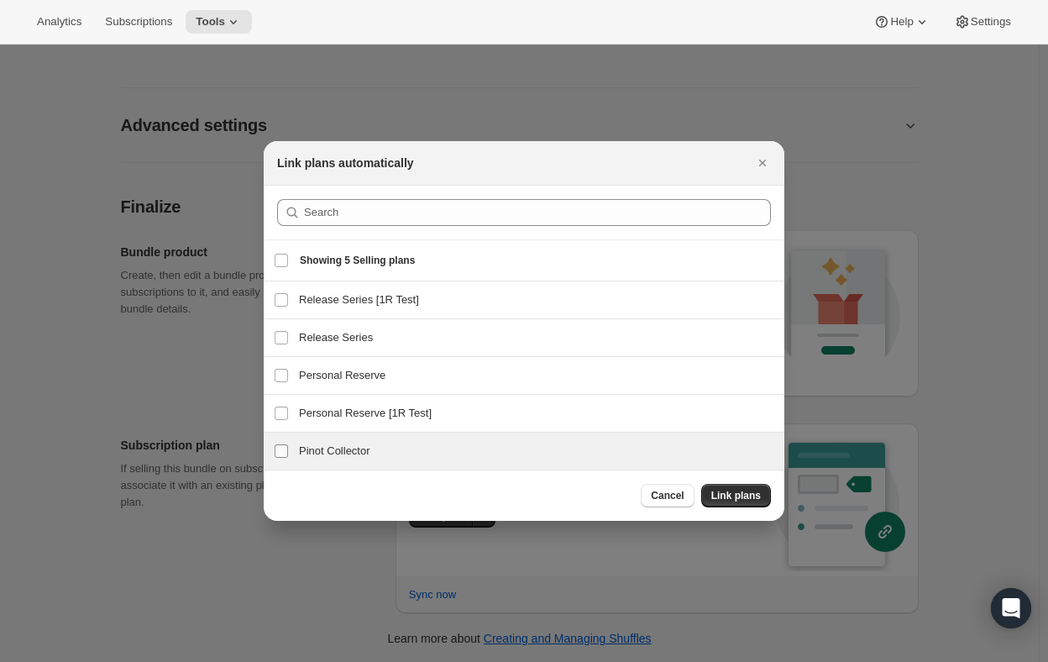
click at [281, 447] on input "Pinot Collector" at bounding box center [281, 450] width 13 height 13
checkbox input "true"
click at [733, 496] on span "Link plans" at bounding box center [736, 495] width 50 height 13
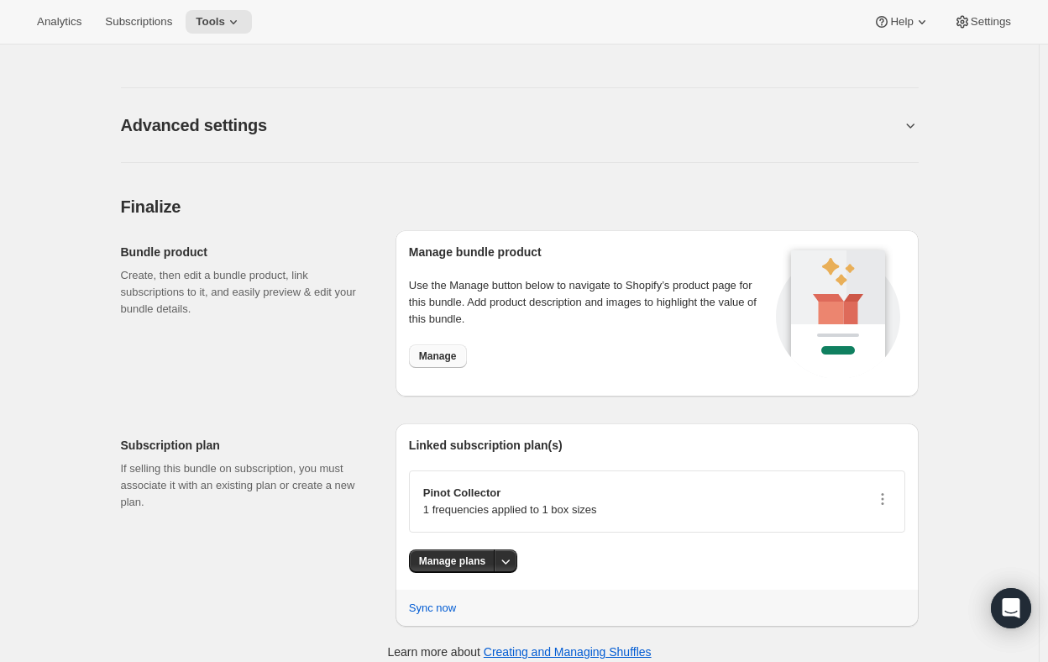
click at [440, 353] on span "Manage" at bounding box center [438, 355] width 38 height 13
click at [885, 497] on icon "button" at bounding box center [882, 498] width 17 height 17
click at [868, 553] on span "Edit plan details" at bounding box center [865, 558] width 77 height 13
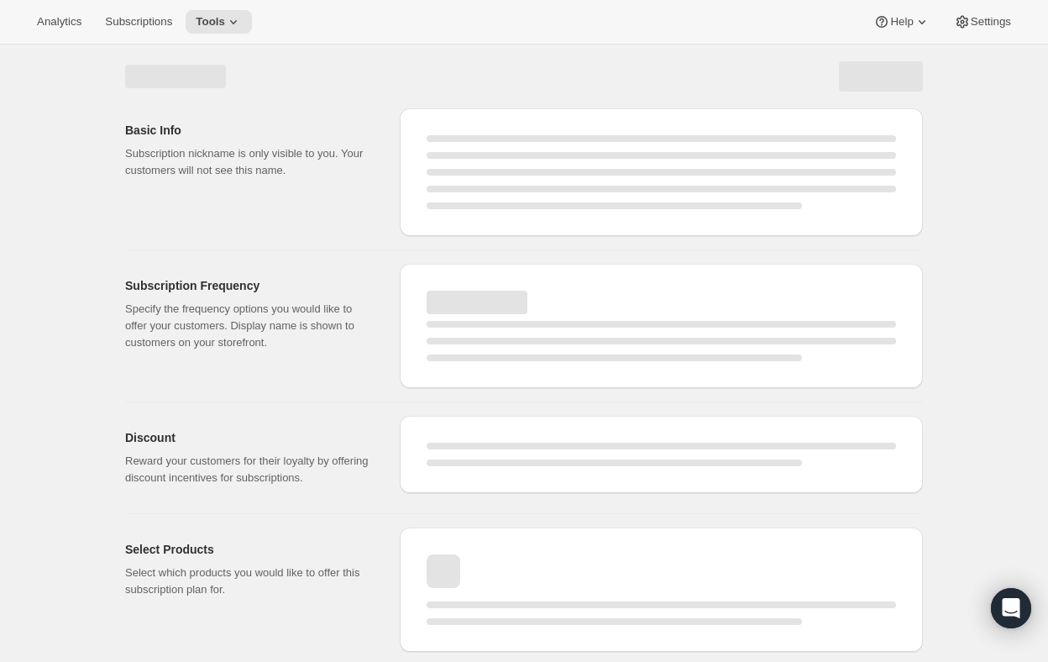
select select "WEEK"
select select "MONTH"
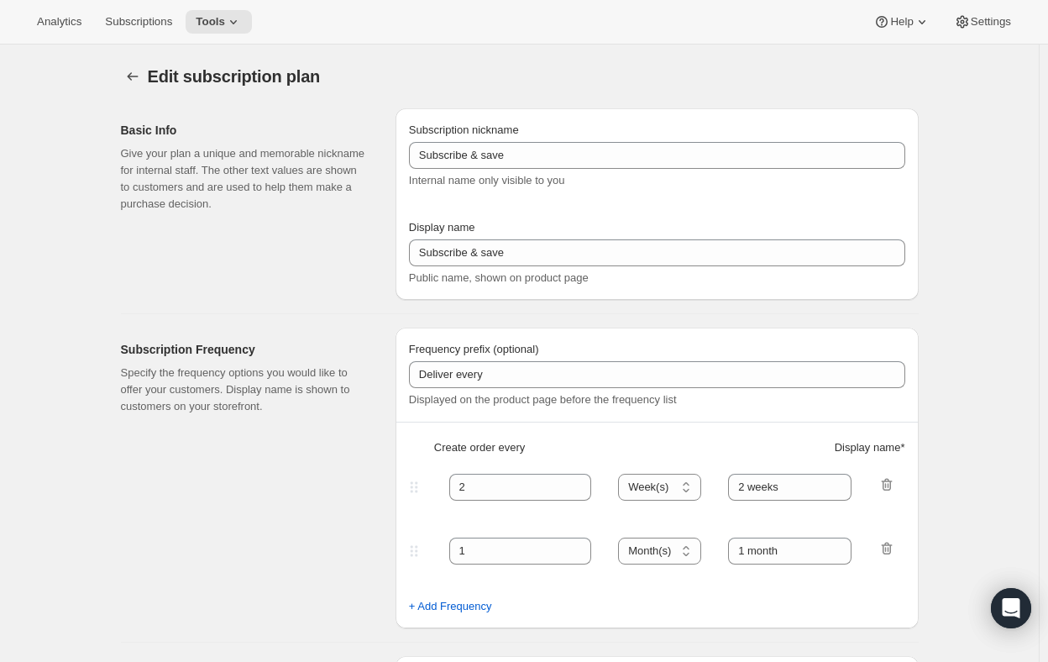
select select "YEARDAY"
select select "4"
select select "6"
select select "9"
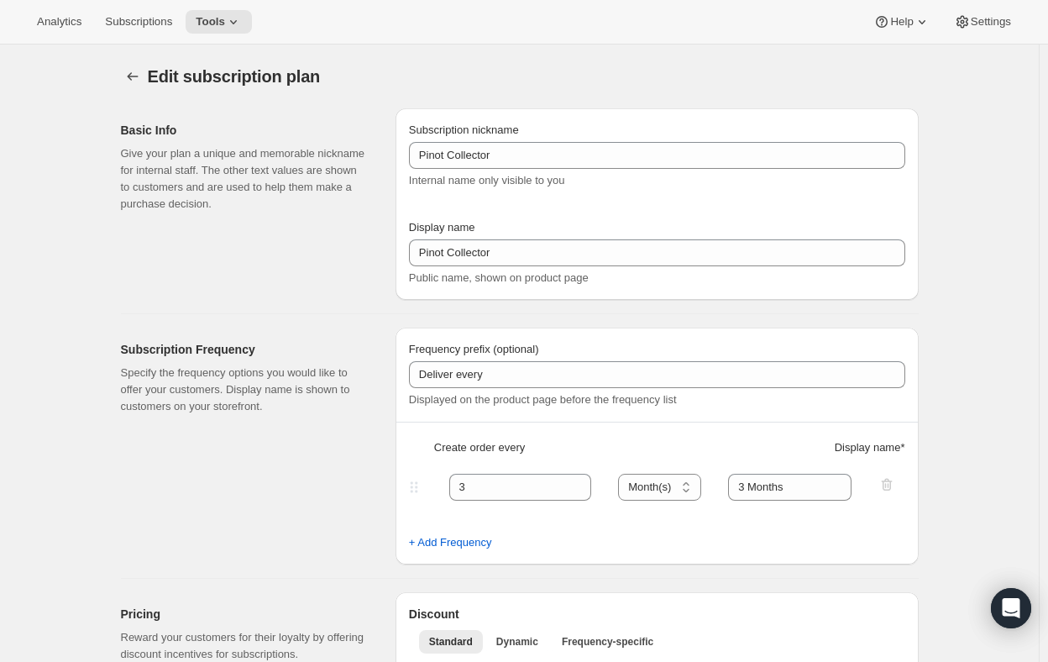
type input "Pinot Collector"
type input "3"
select select "MONTH"
type input "3 Months"
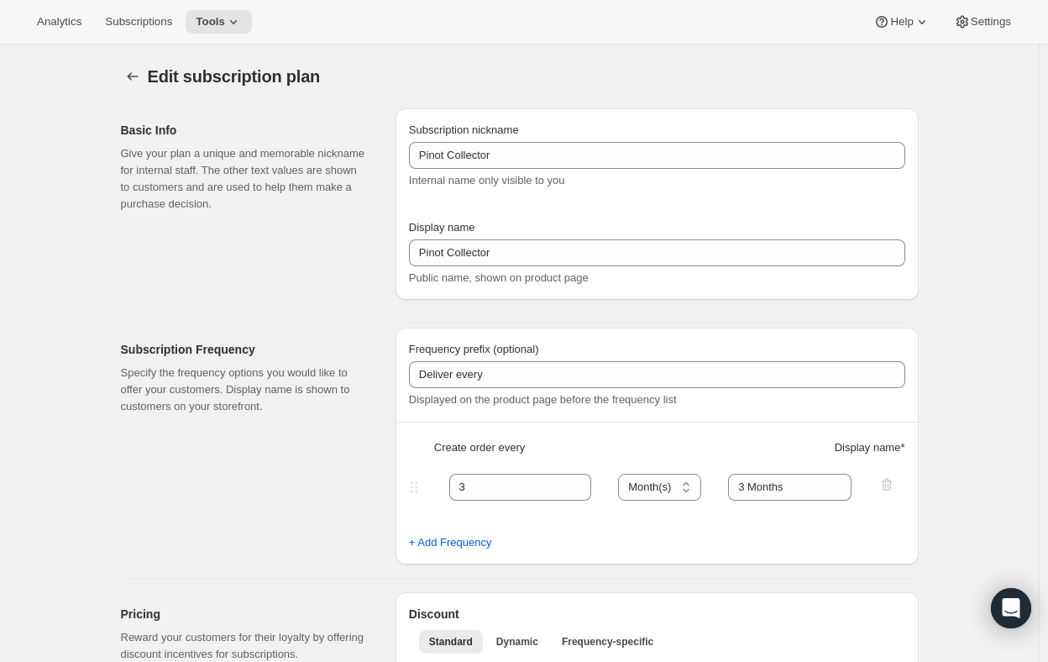
checkbox input "true"
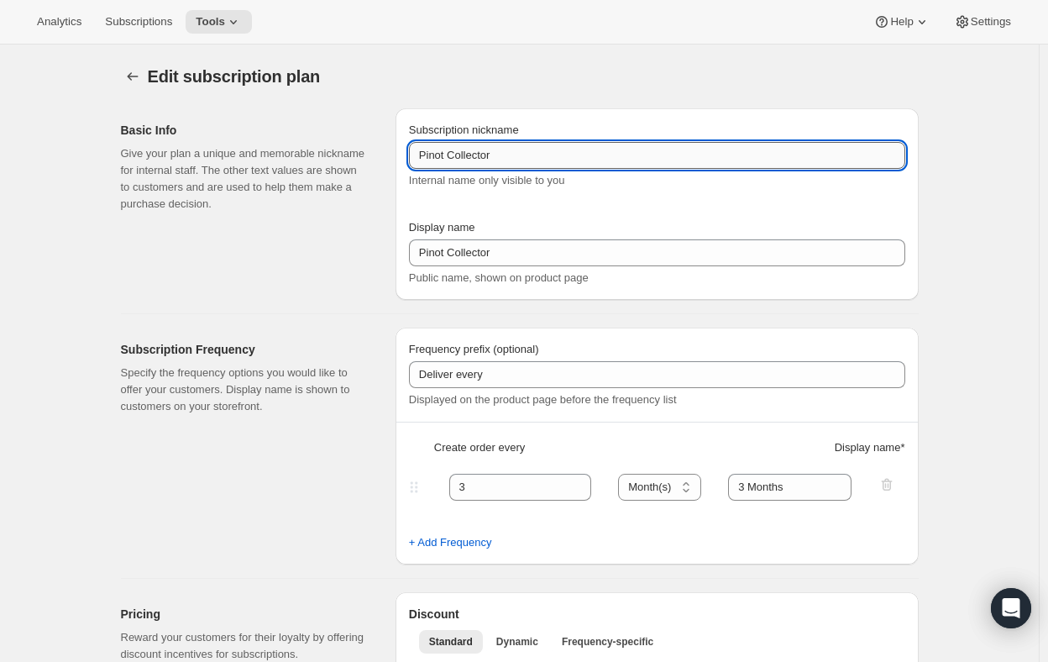
click at [448, 159] on input "Pinot Collector" at bounding box center [657, 155] width 496 height 27
drag, startPoint x: 454, startPoint y: 157, endPoint x: 356, endPoint y: 150, distance: 97.7
click at [356, 150] on div "Basic Info Give your plan a unique and memorable nickname for internal staff. T…" at bounding box center [513, 197] width 811 height 205
type input "Collector"
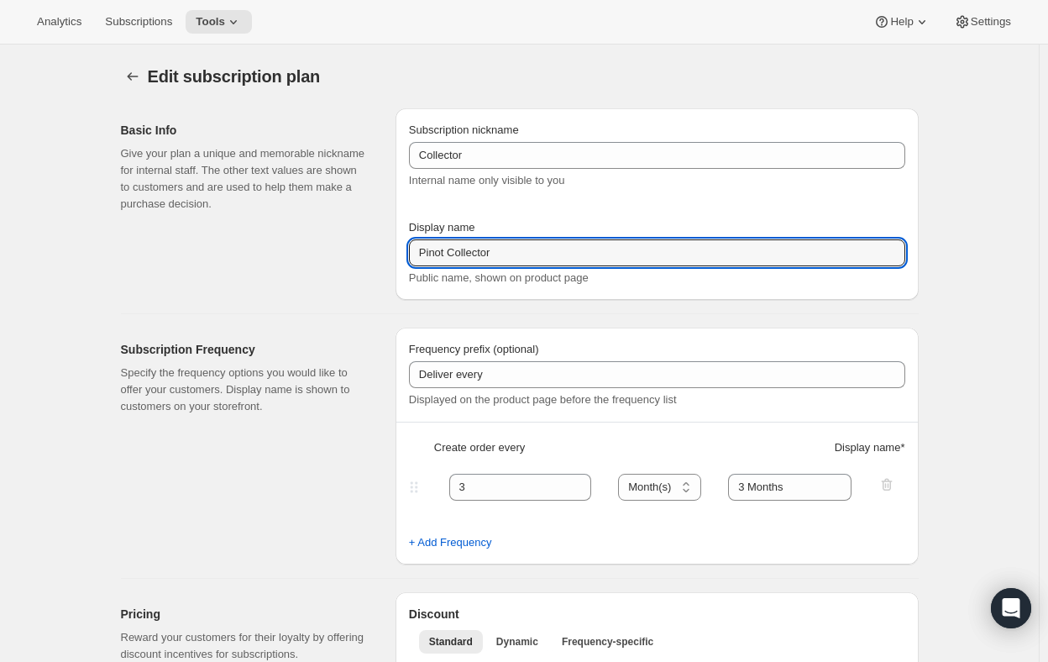
drag, startPoint x: 451, startPoint y: 254, endPoint x: 385, endPoint y: 264, distance: 67.1
click at [385, 264] on div "Basic Info Give your plan a unique and memorable nickname for internal staff. T…" at bounding box center [513, 197] width 811 height 205
type input "Collector"
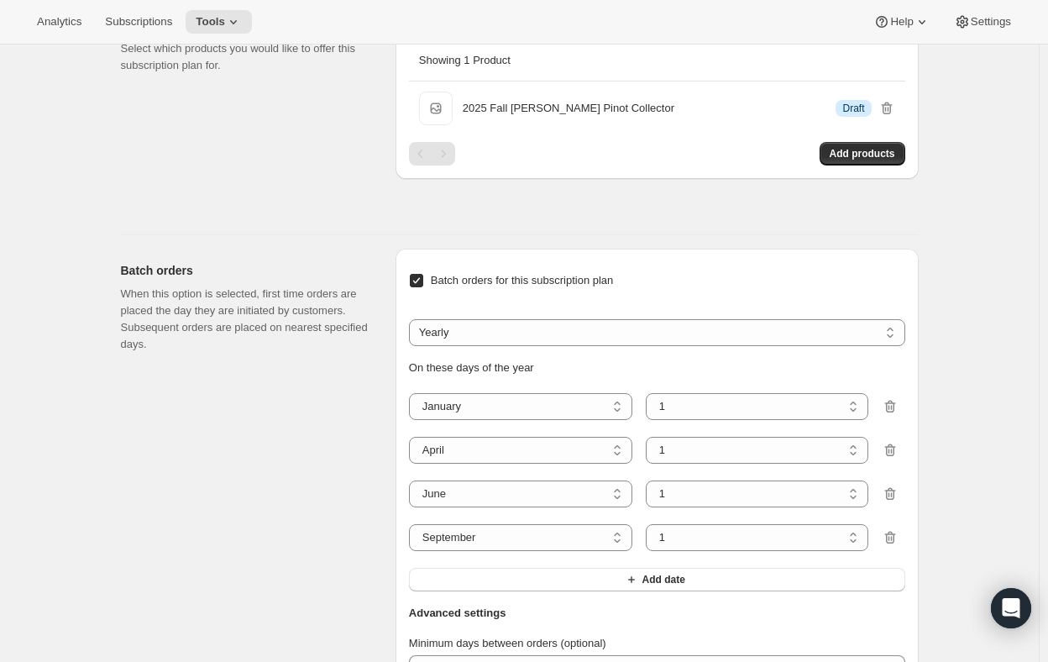
scroll to position [1092, 0]
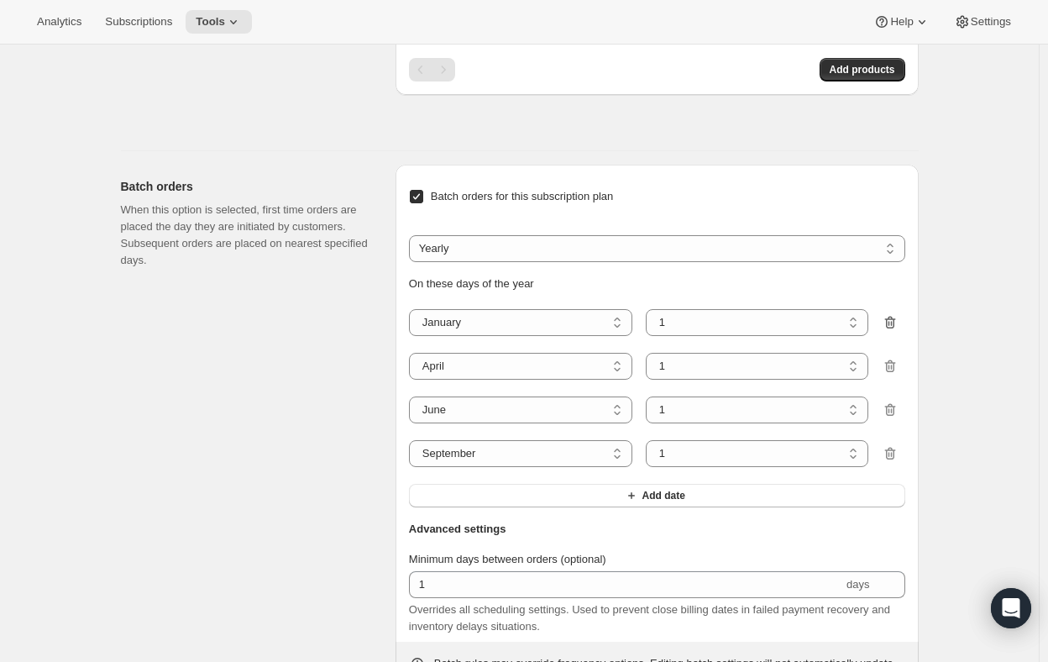
click at [889, 323] on icon "button" at bounding box center [890, 322] width 17 height 17
select select "4"
select select "6"
select select "9"
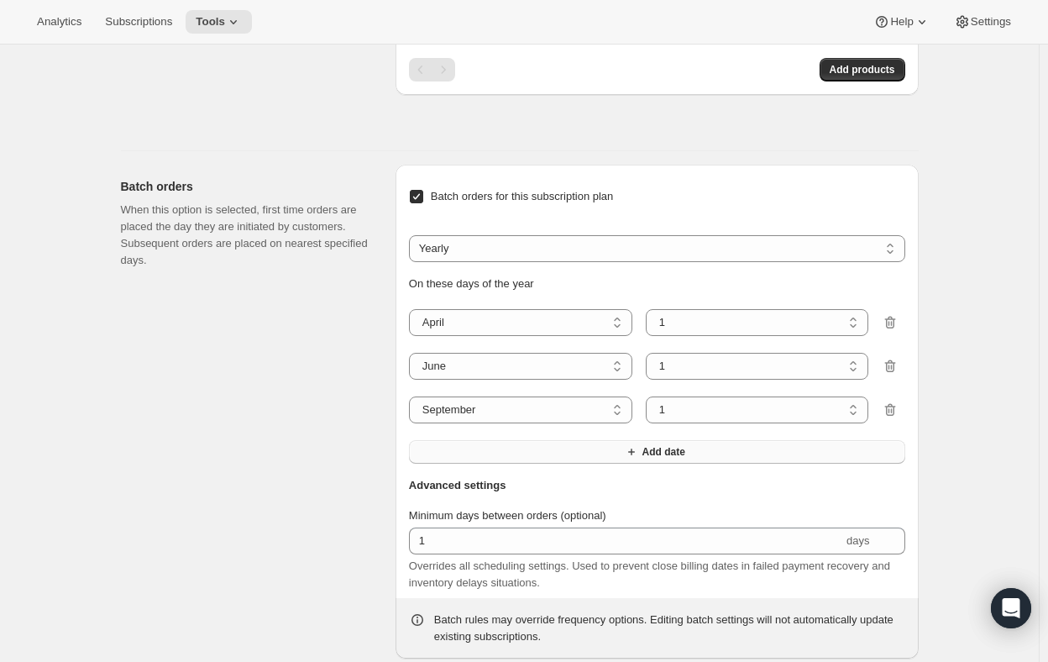
click at [626, 452] on button "Add date" at bounding box center [657, 452] width 496 height 24
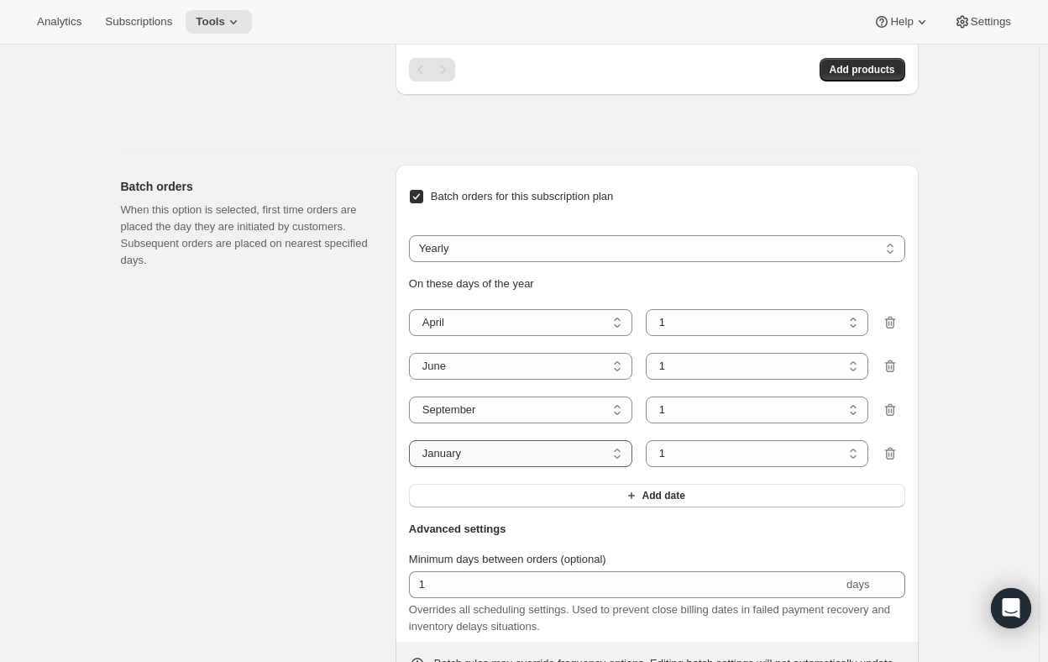
click at [545, 449] on select "January February March April May June July August September October November De…" at bounding box center [520, 453] width 223 height 27
select select "11"
click at [412, 440] on select "January February March April May June July August September October November De…" at bounding box center [520, 453] width 223 height 27
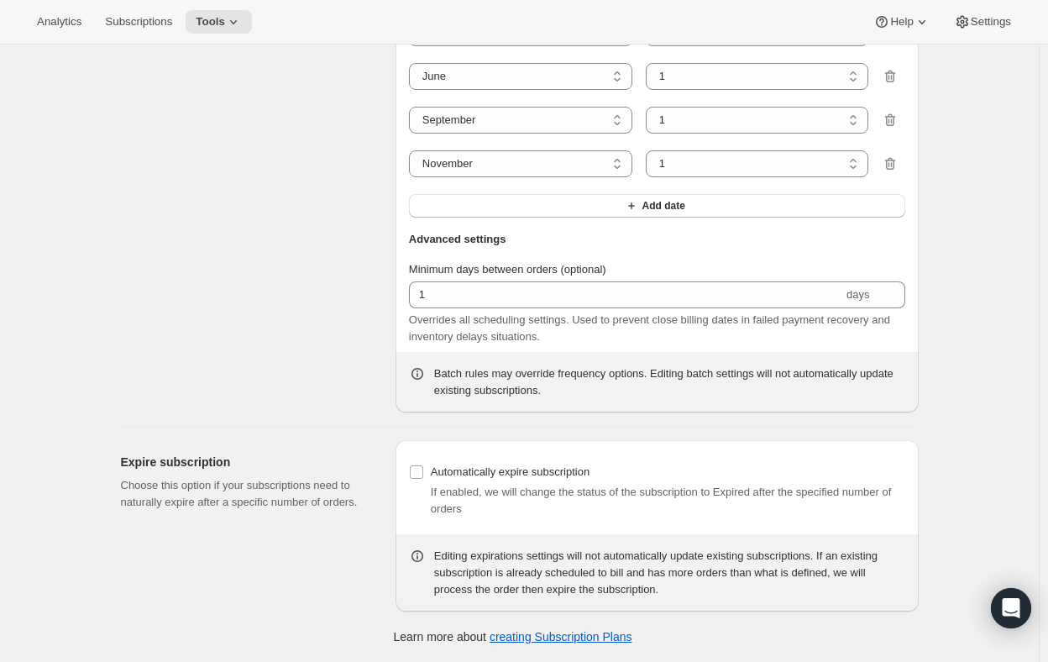
scroll to position [0, 0]
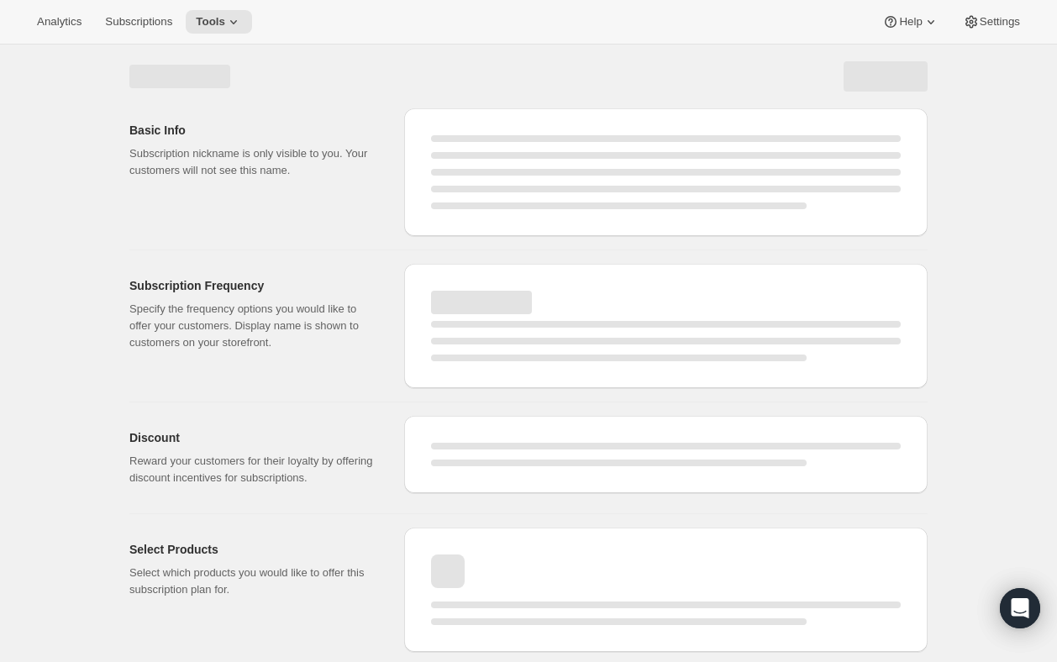
select select "MONTH"
select select "YEARDAY"
select select "4"
select select "6"
select select "9"
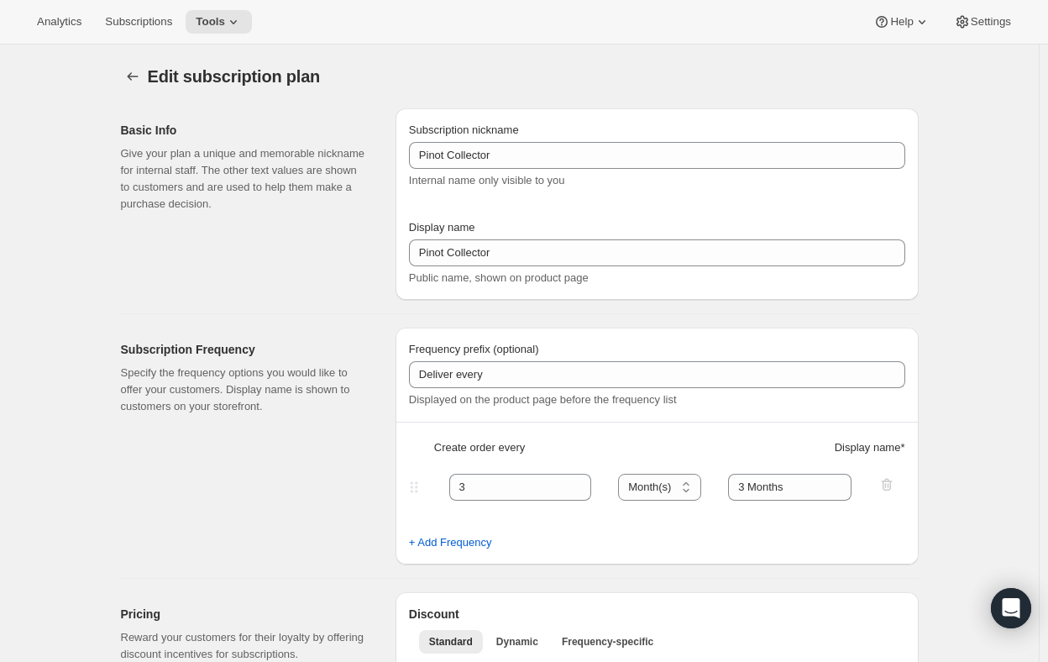
type input "Collector"
select select "4"
select select "6"
select select "9"
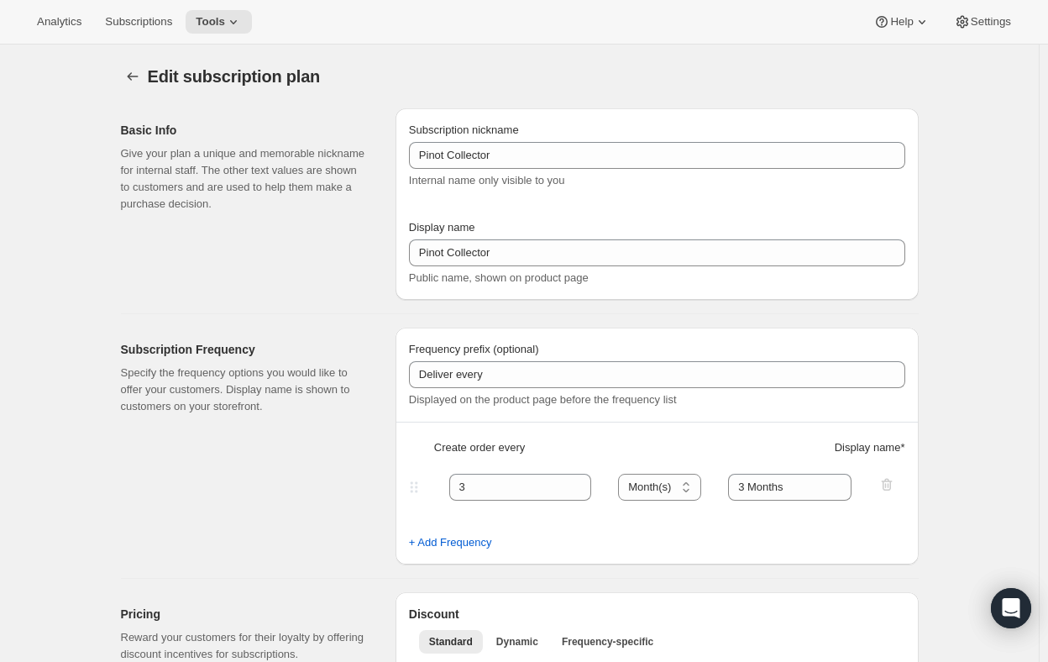
select select "11"
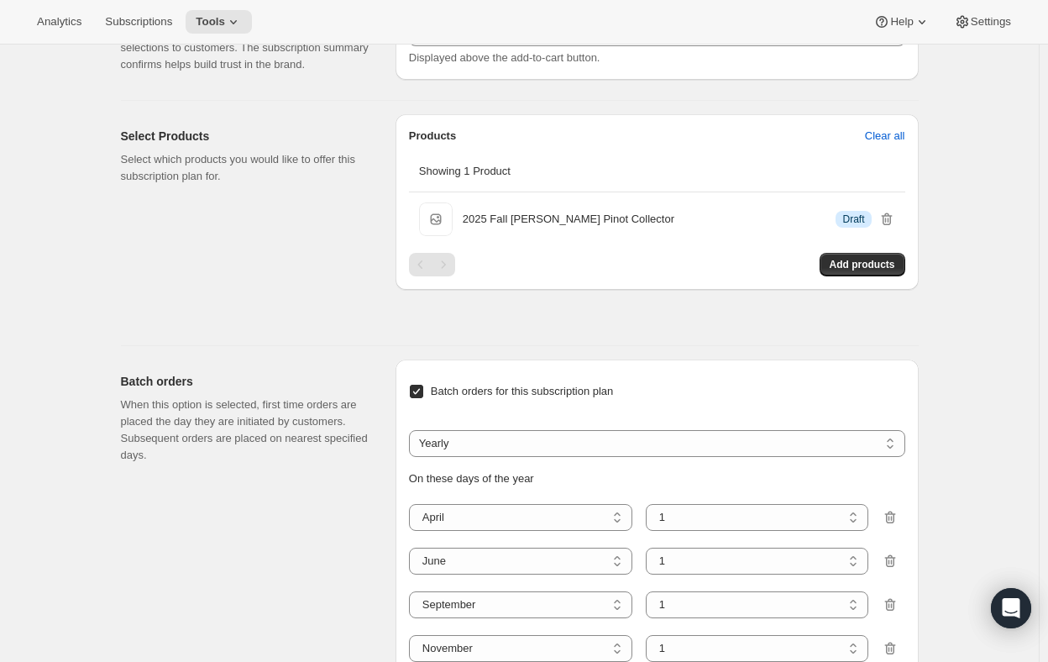
scroll to position [1092, 0]
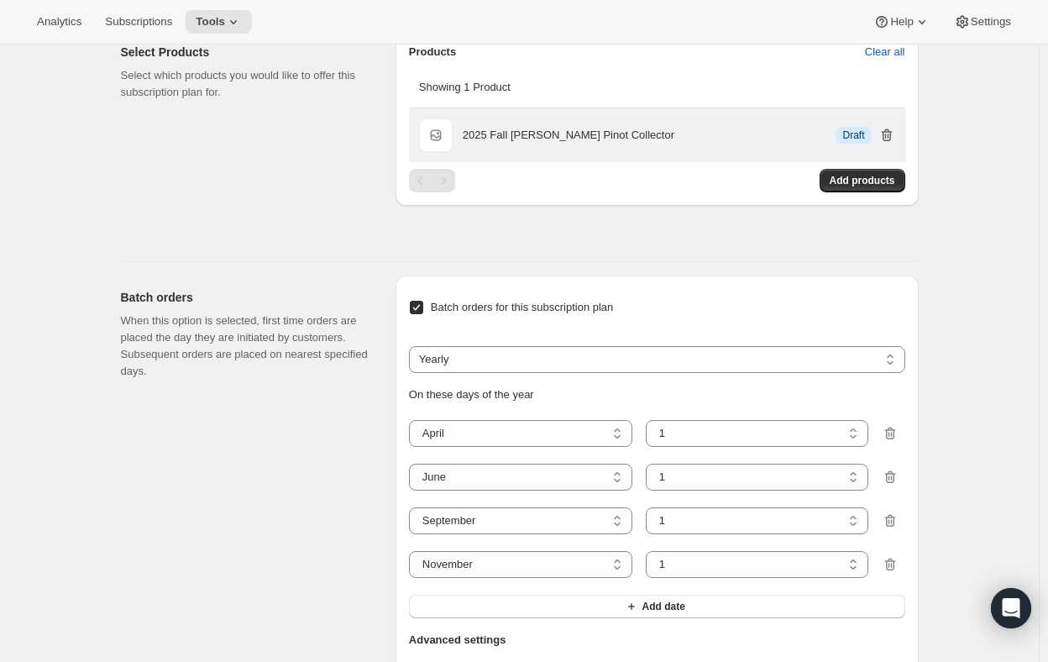
click at [894, 129] on icon "button" at bounding box center [886, 135] width 17 height 17
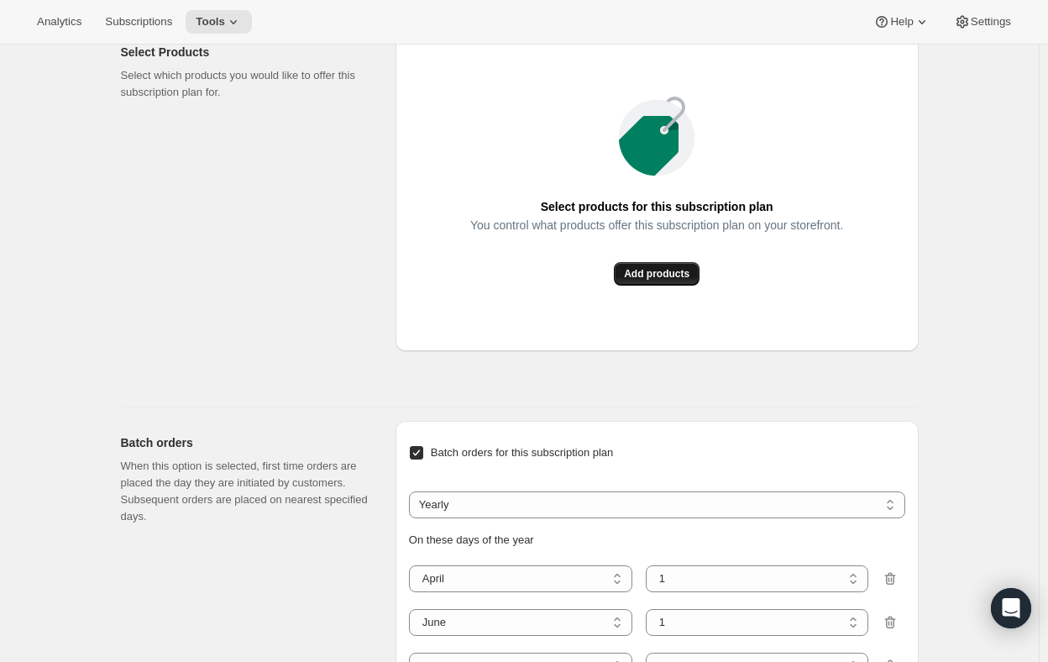
click at [650, 272] on span "Add products" at bounding box center [657, 273] width 66 height 13
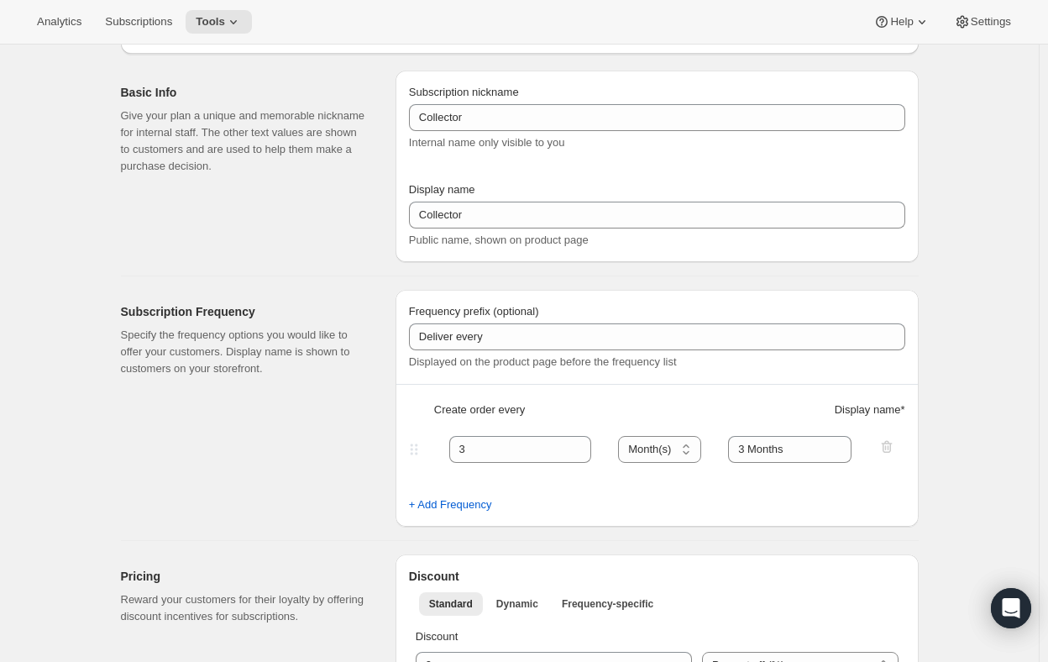
scroll to position [0, 0]
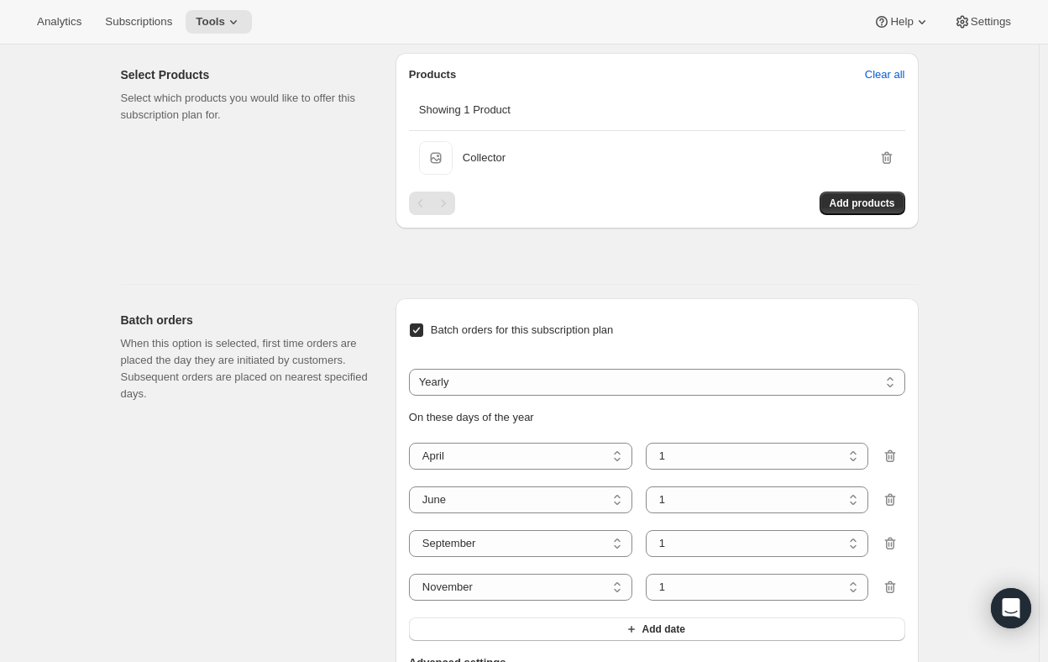
scroll to position [1492, 0]
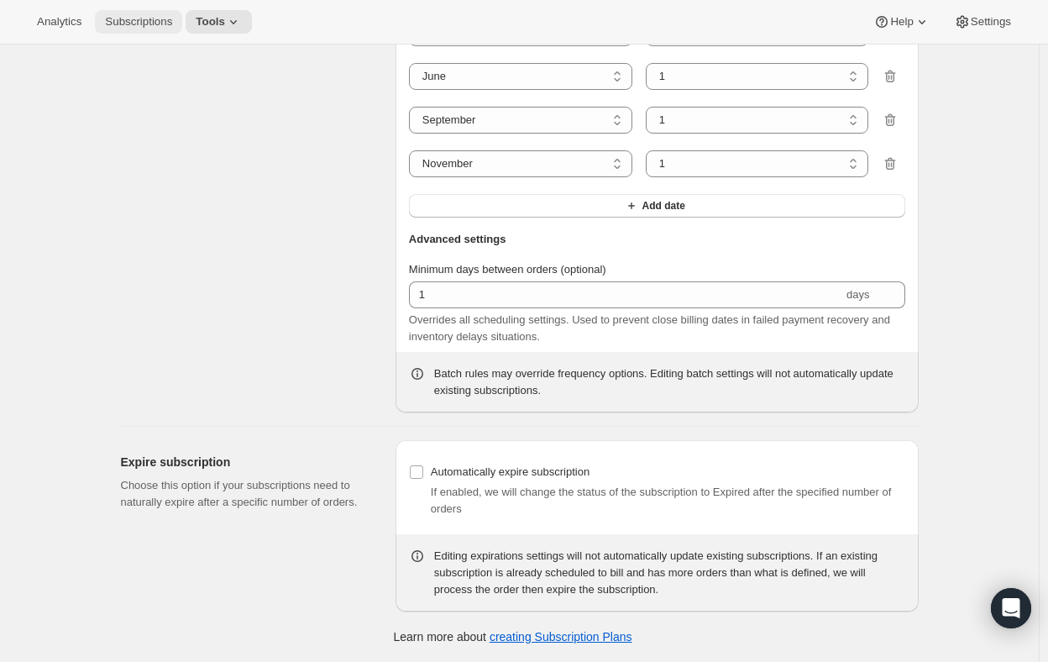
click at [127, 21] on span "Subscriptions" at bounding box center [138, 21] width 67 height 13
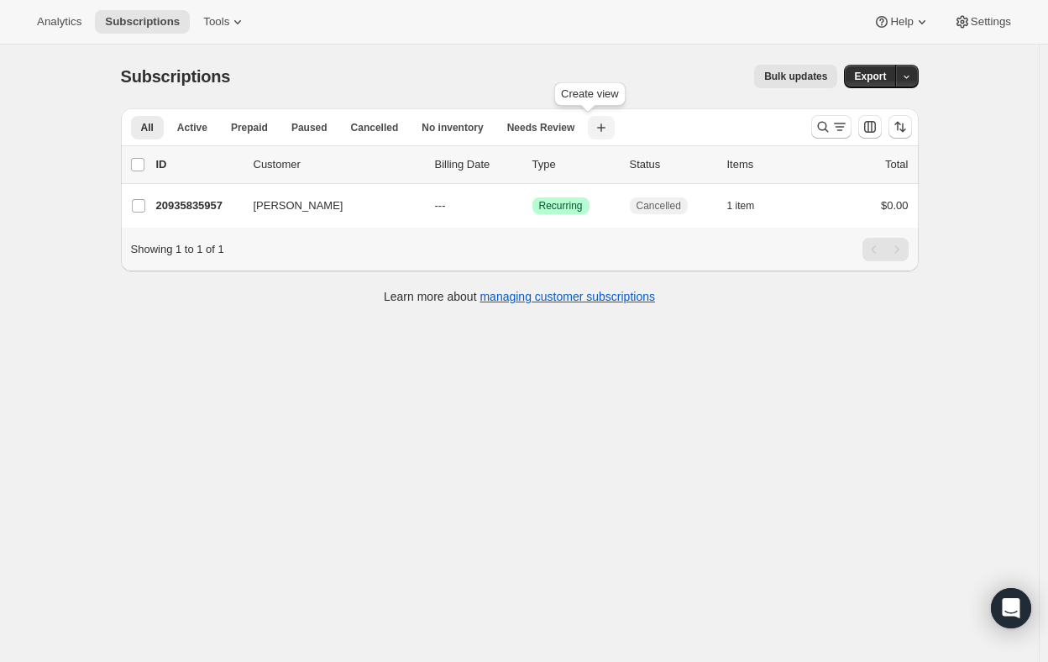
click at [593, 129] on icon "button" at bounding box center [601, 127] width 17 height 17
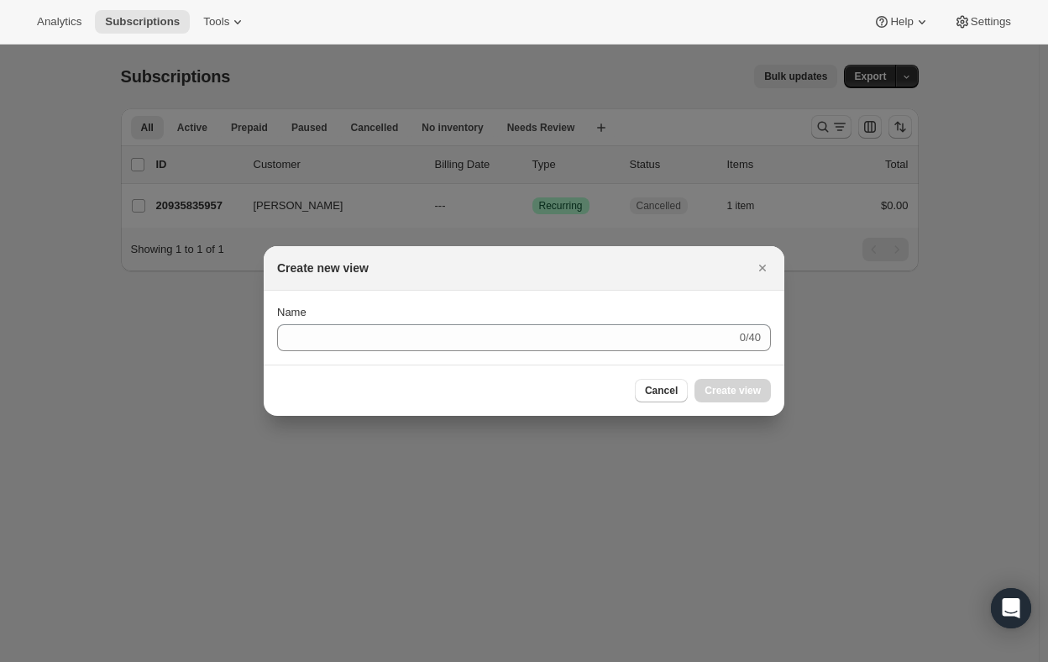
click at [665, 378] on div "Cancel Create view" at bounding box center [524, 389] width 521 height 51
click at [635, 385] on div "Cancel Create view" at bounding box center [524, 391] width 494 height 24
click at [642, 385] on button "Cancel" at bounding box center [661, 391] width 53 height 24
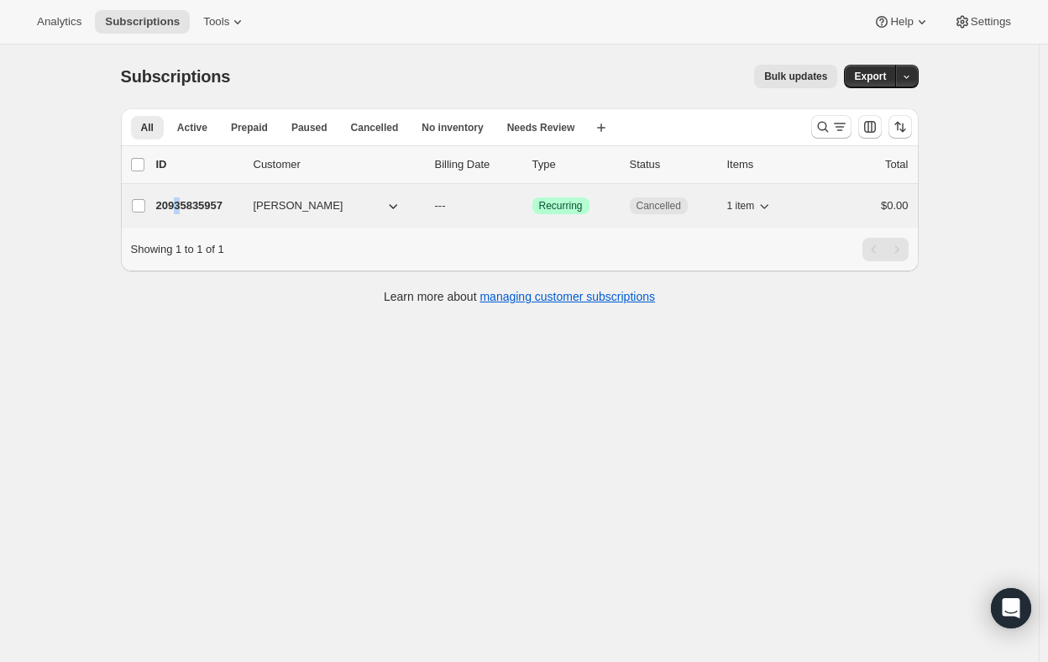
drag, startPoint x: 187, startPoint y: 200, endPoint x: 179, endPoint y: 202, distance: 8.6
click at [179, 202] on p "20935835957" at bounding box center [198, 205] width 84 height 17
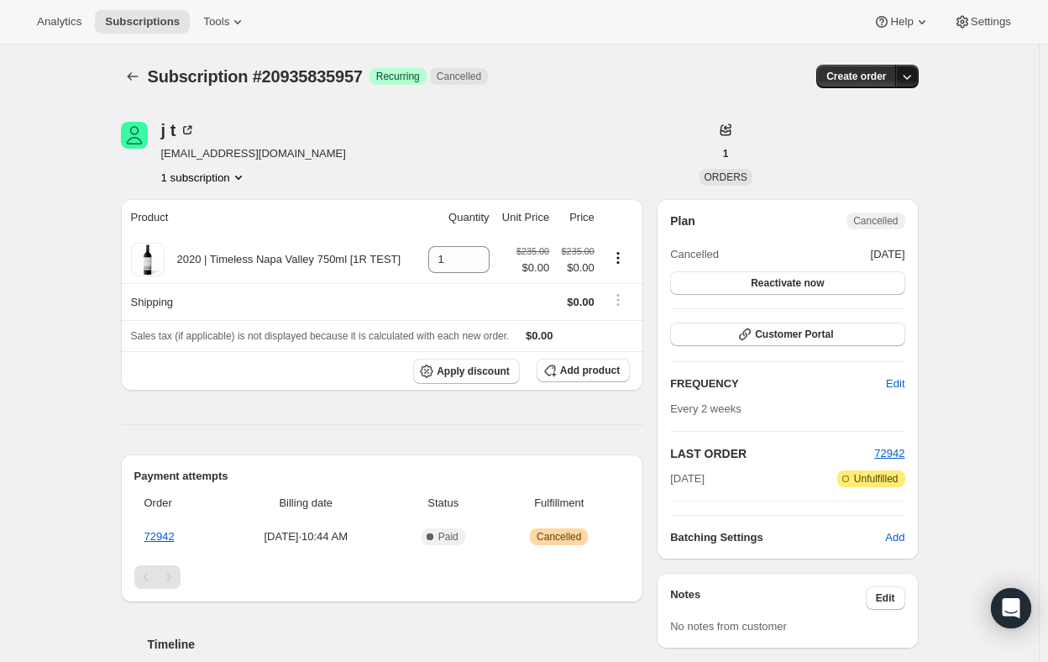
click at [912, 76] on icon "button" at bounding box center [907, 76] width 17 height 17
click at [62, 25] on span "Analytics" at bounding box center [59, 21] width 45 height 13
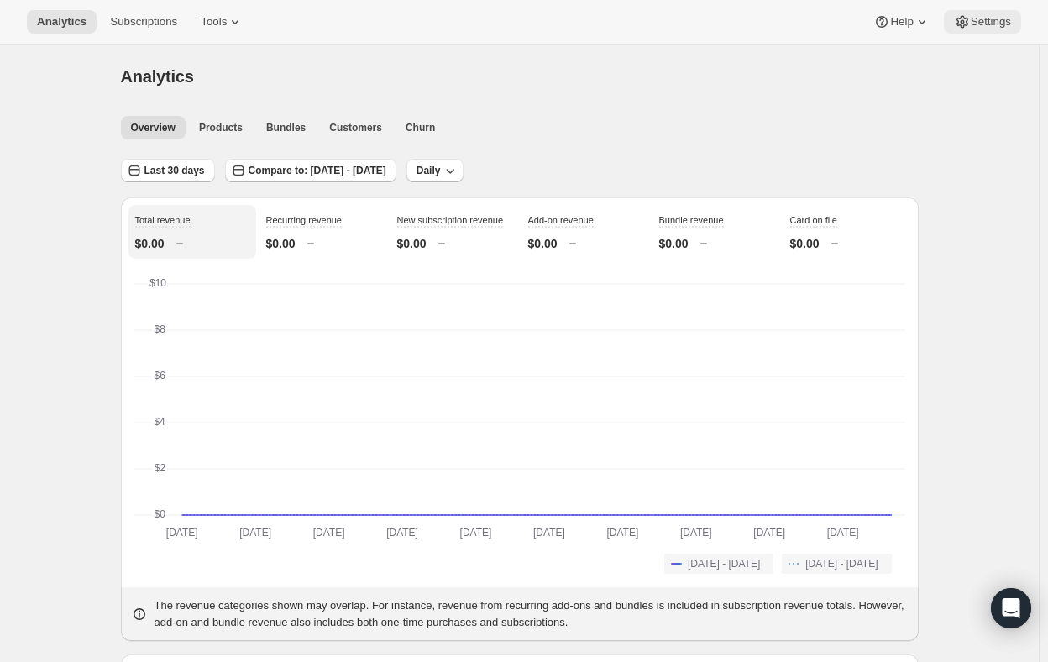
click at [978, 21] on span "Settings" at bounding box center [991, 21] width 40 height 13
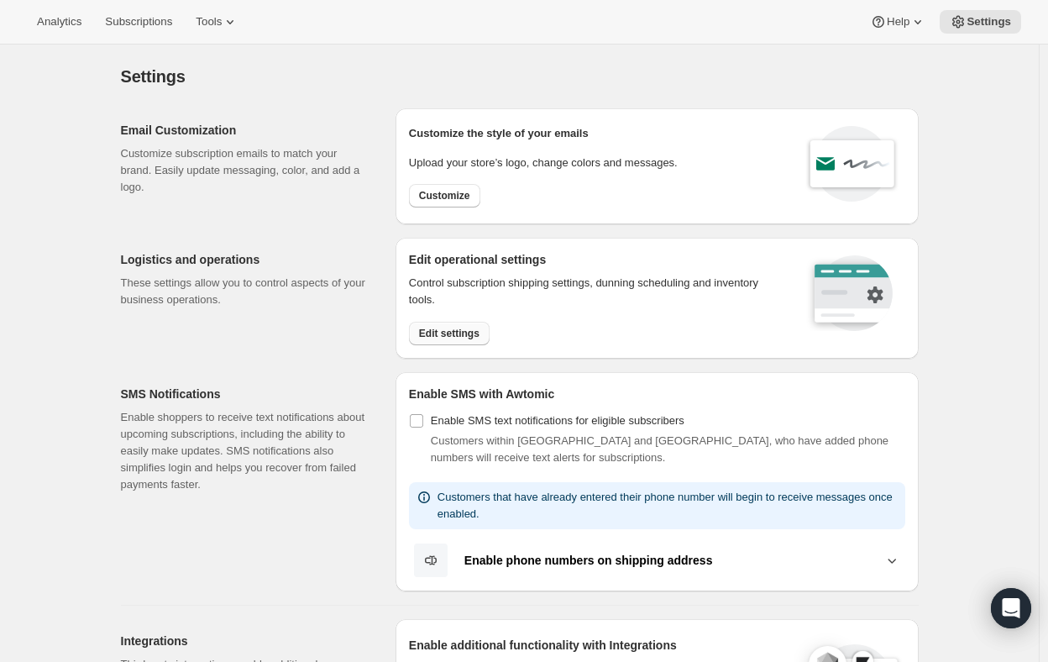
click at [454, 337] on span "Edit settings" at bounding box center [449, 333] width 60 height 13
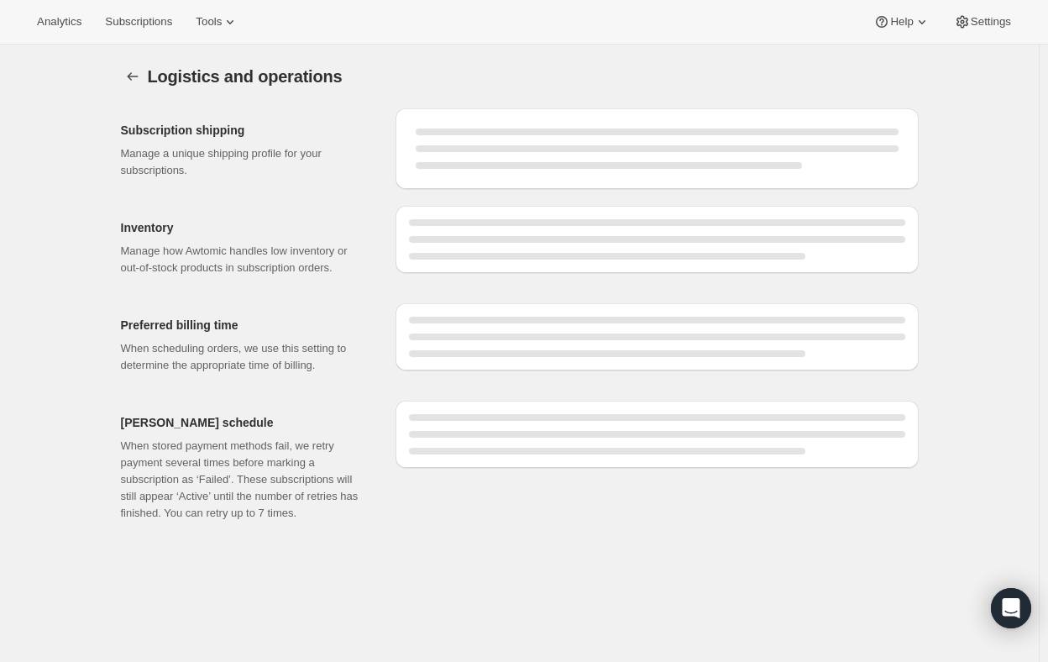
select select "DAY"
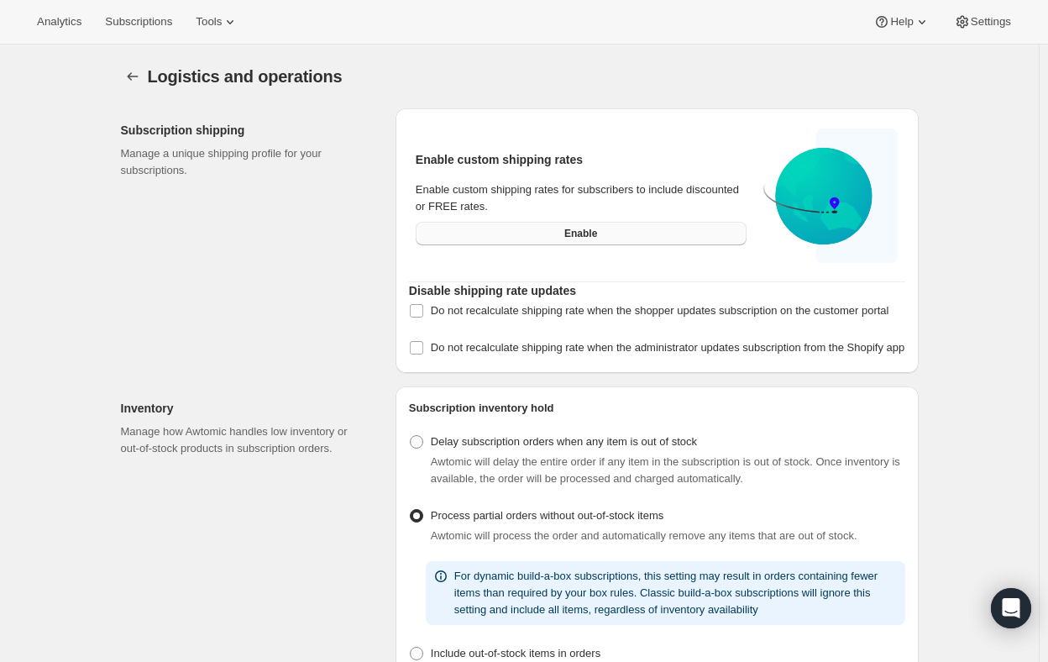
click at [581, 226] on button "Enable" at bounding box center [581, 234] width 331 height 24
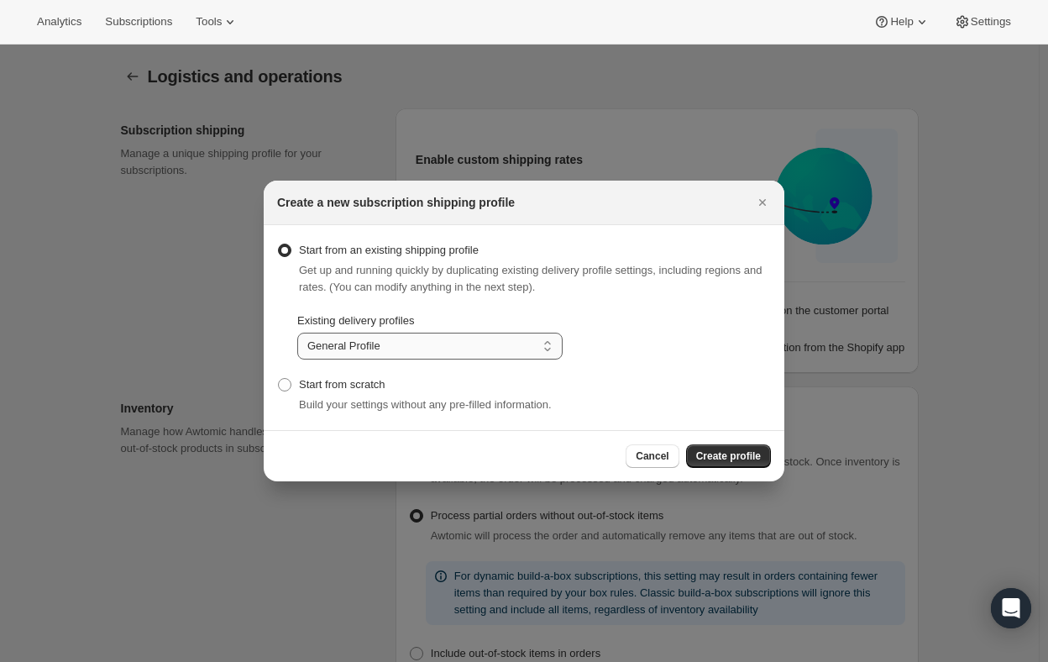
click at [355, 342] on select "General Profile Wine Merchandise" at bounding box center [429, 346] width 265 height 27
select select "gid://shopify/DeliveryProfile/128559251765"
click at [297, 333] on select "General Profile Wine Merchandise" at bounding box center [429, 346] width 265 height 27
click at [287, 385] on span ":rku:" at bounding box center [284, 384] width 13 height 13
click at [279, 379] on input "Start from scratch" at bounding box center [278, 378] width 1 height 1
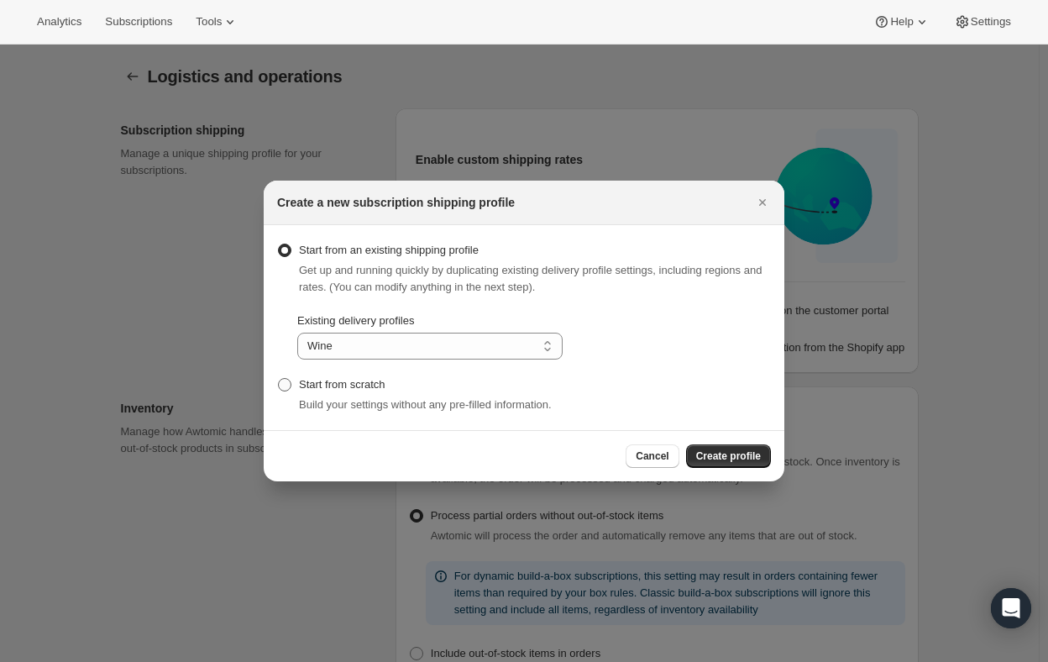
radio input "true"
click at [723, 457] on span "Create profile" at bounding box center [728, 455] width 65 height 13
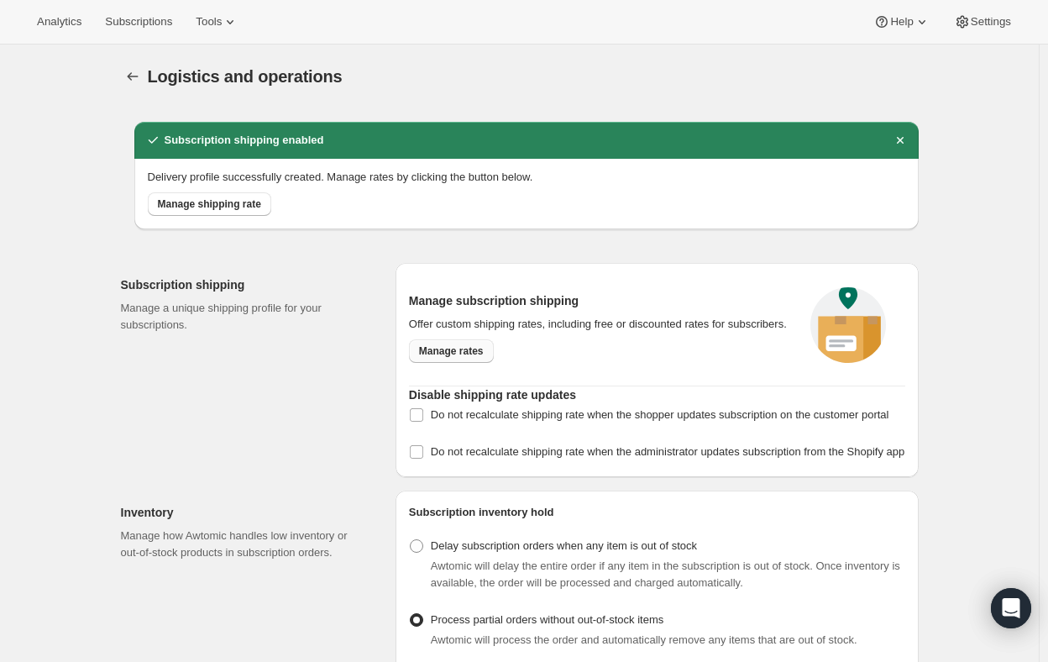
click at [464, 348] on span "Manage rates" at bounding box center [451, 350] width 65 height 13
click at [419, 413] on input "Do not recalculate shipping rate when the shopper updates subscription on the c…" at bounding box center [416, 414] width 13 height 13
checkbox input "true"
click at [419, 459] on input "Do not recalculate shipping rate when the administrator updates subscription fr…" at bounding box center [416, 451] width 13 height 13
checkbox input "true"
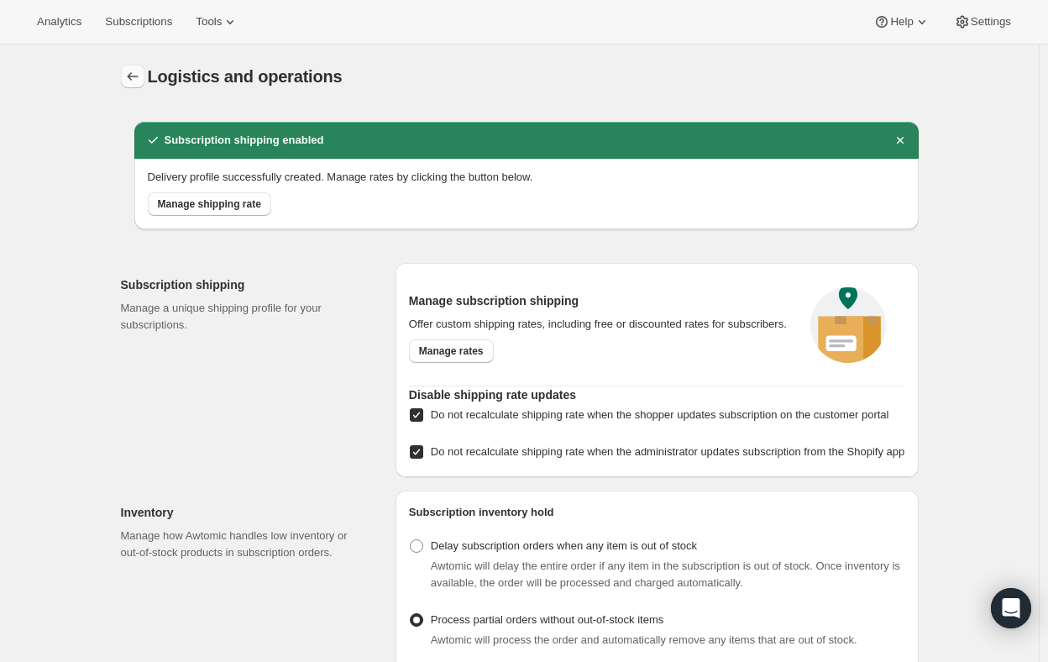
click at [141, 76] on icon "Settings" at bounding box center [132, 76] width 17 height 17
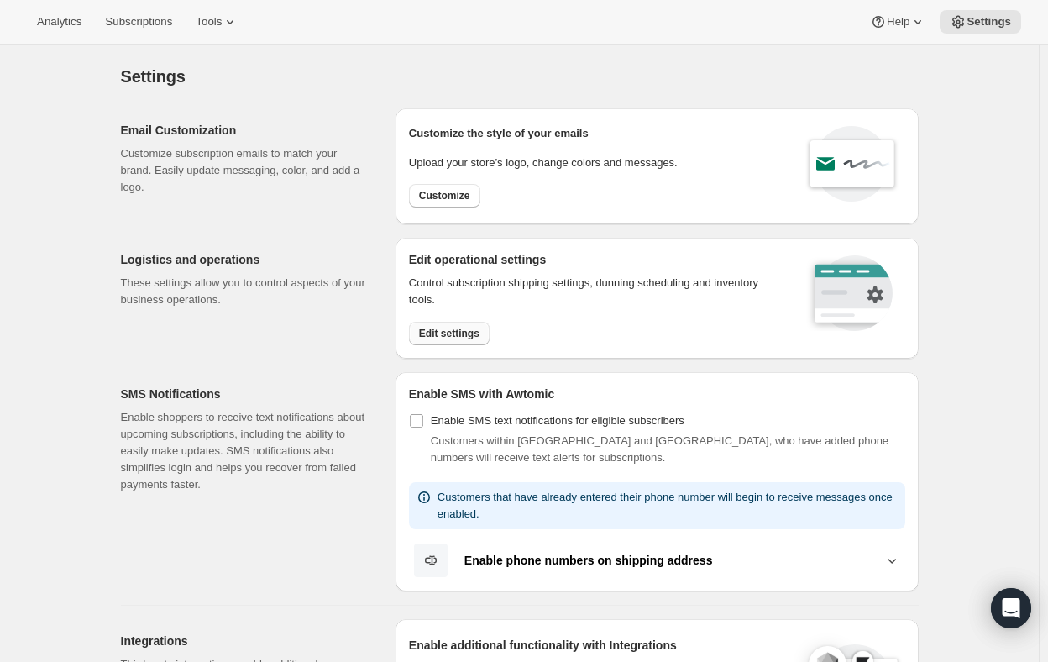
click at [459, 333] on span "Edit settings" at bounding box center [449, 333] width 60 height 13
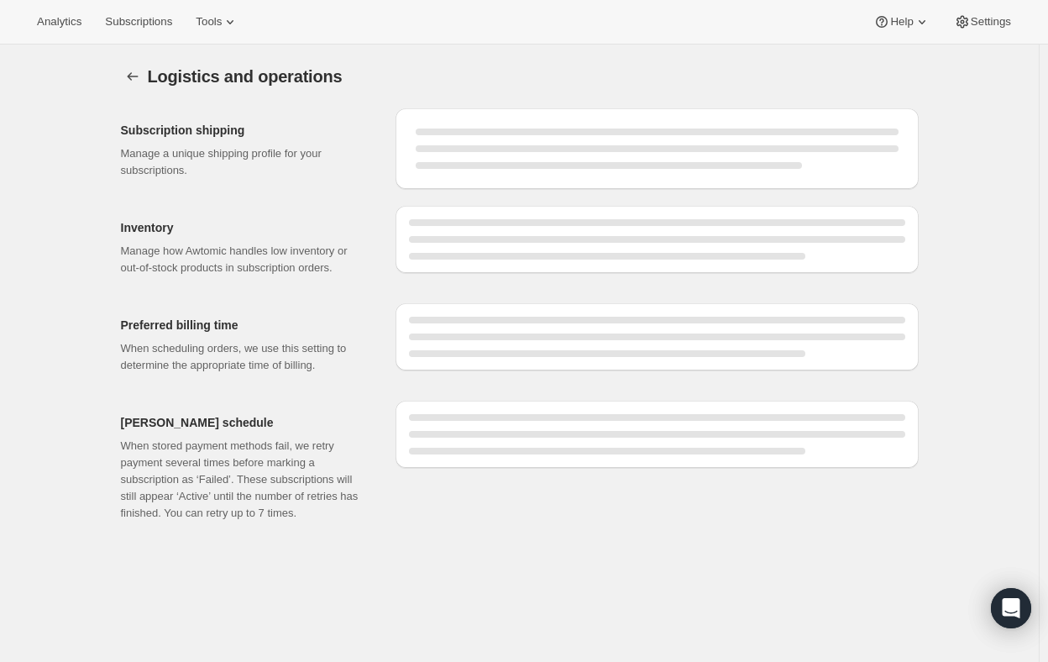
select select "DAY"
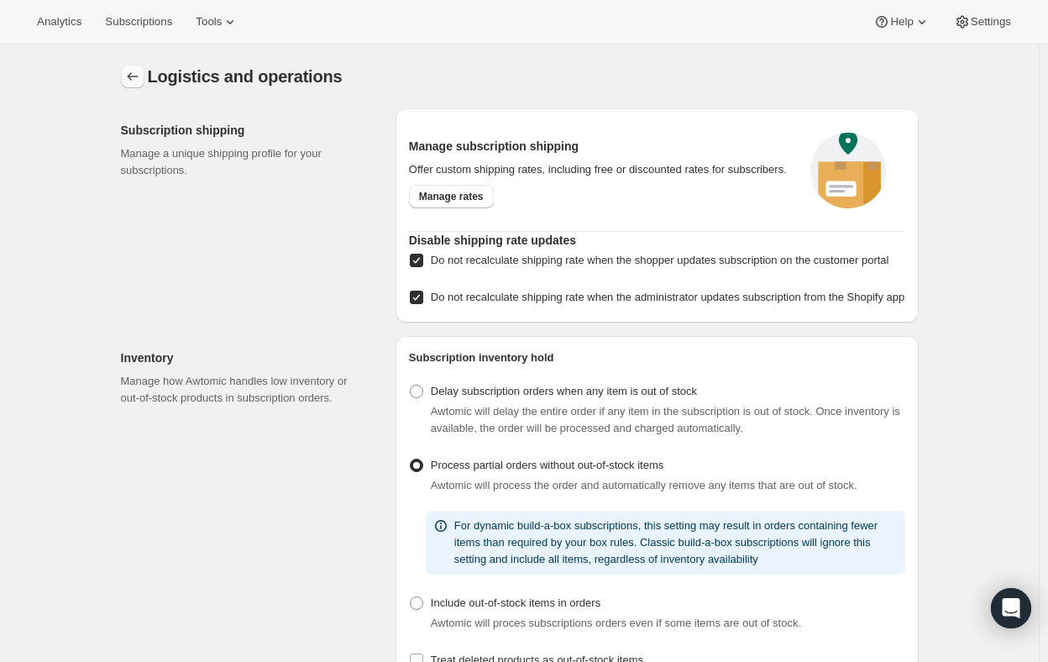
click at [138, 81] on icon "Settings" at bounding box center [132, 76] width 17 height 17
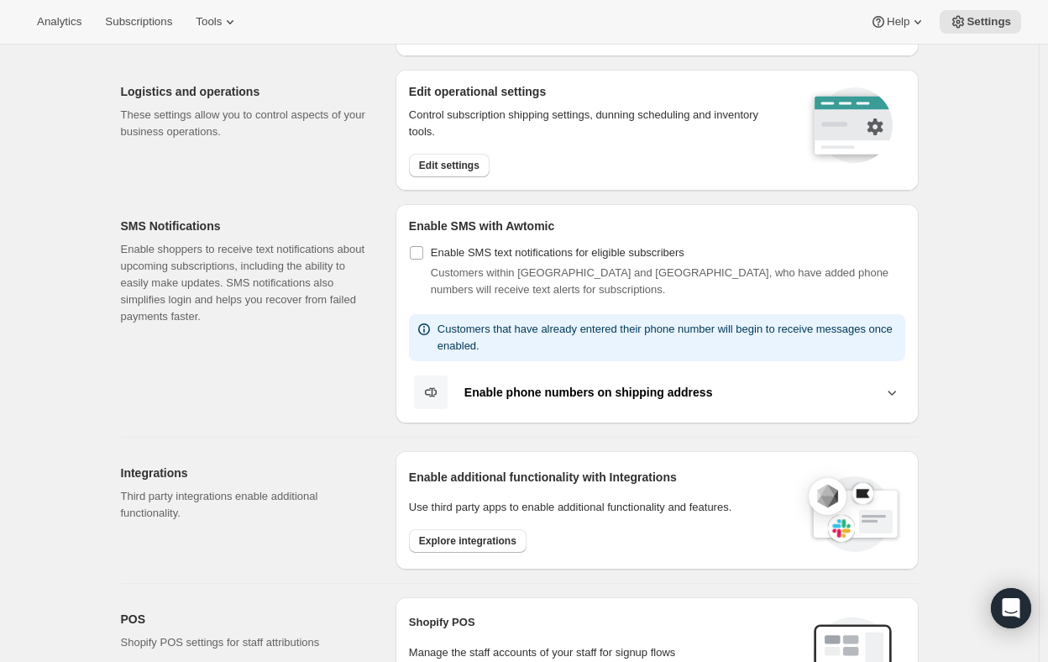
scroll to position [252, 0]
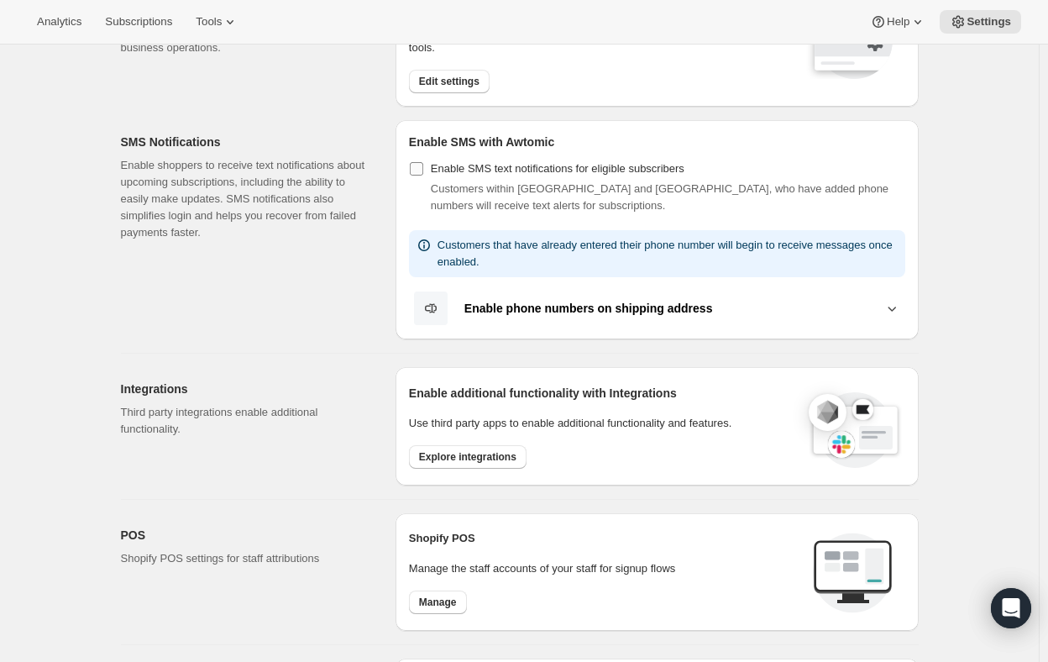
click at [420, 166] on input "Enable SMS text notifications for eligible subscribers" at bounding box center [416, 168] width 13 height 13
checkbox input "true"
select select "22:00"
select select "09:00"
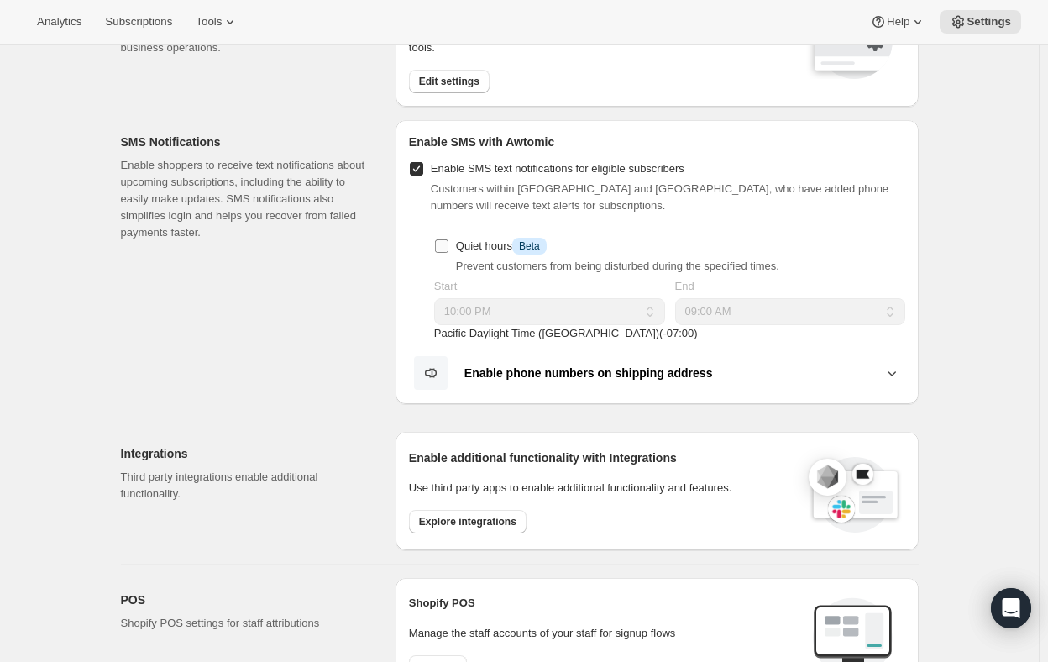
click at [444, 243] on input "Quiet hours Info Beta" at bounding box center [441, 245] width 13 height 13
checkbox input "true"
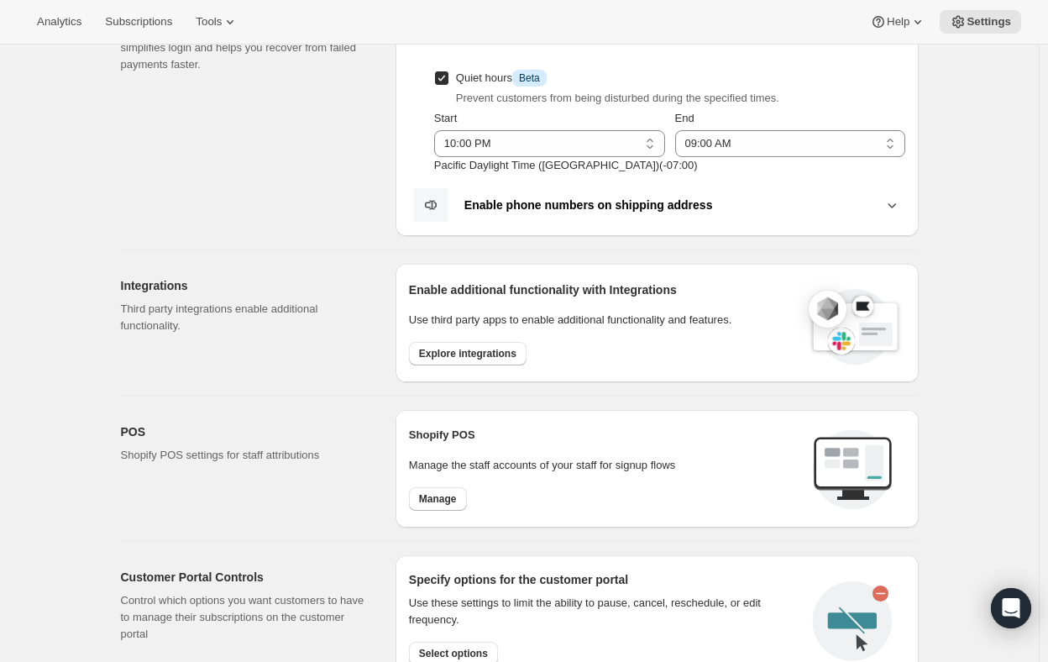
scroll to position [504, 0]
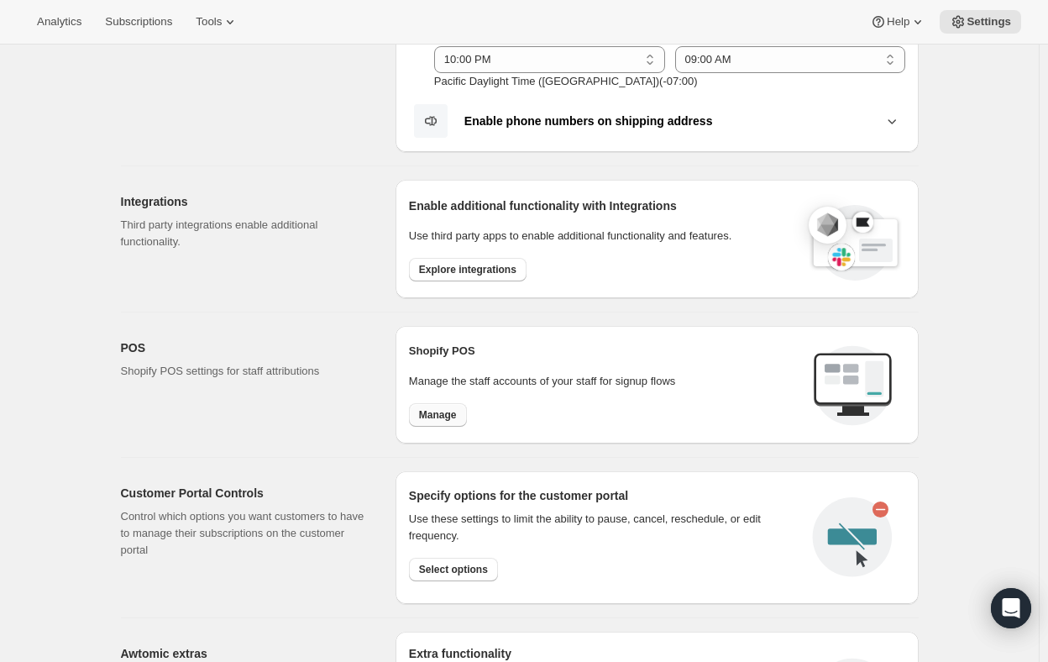
click at [451, 419] on span "Manage" at bounding box center [438, 414] width 38 height 13
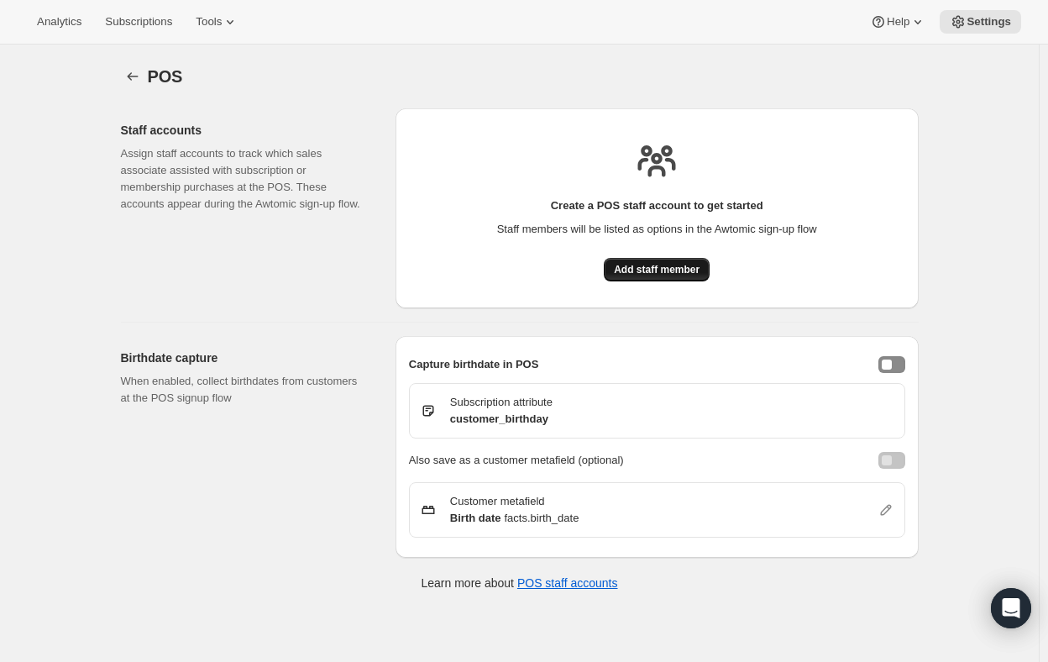
click at [663, 269] on span "Add staff member" at bounding box center [657, 269] width 86 height 13
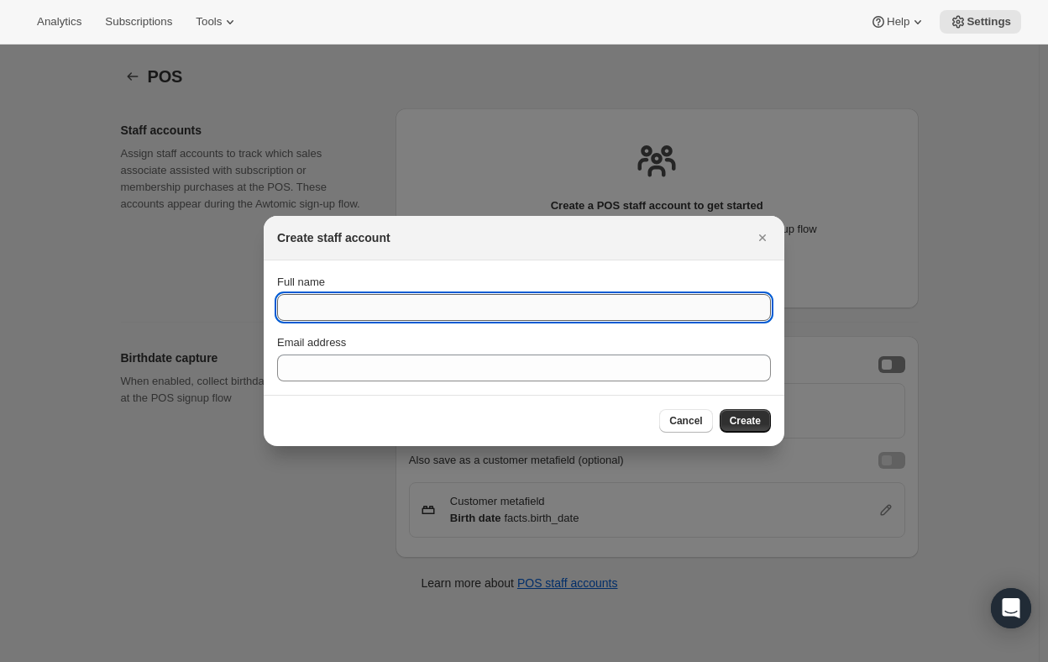
click at [404, 302] on input "Full name" at bounding box center [524, 307] width 494 height 27
type input "Rebecca Black"
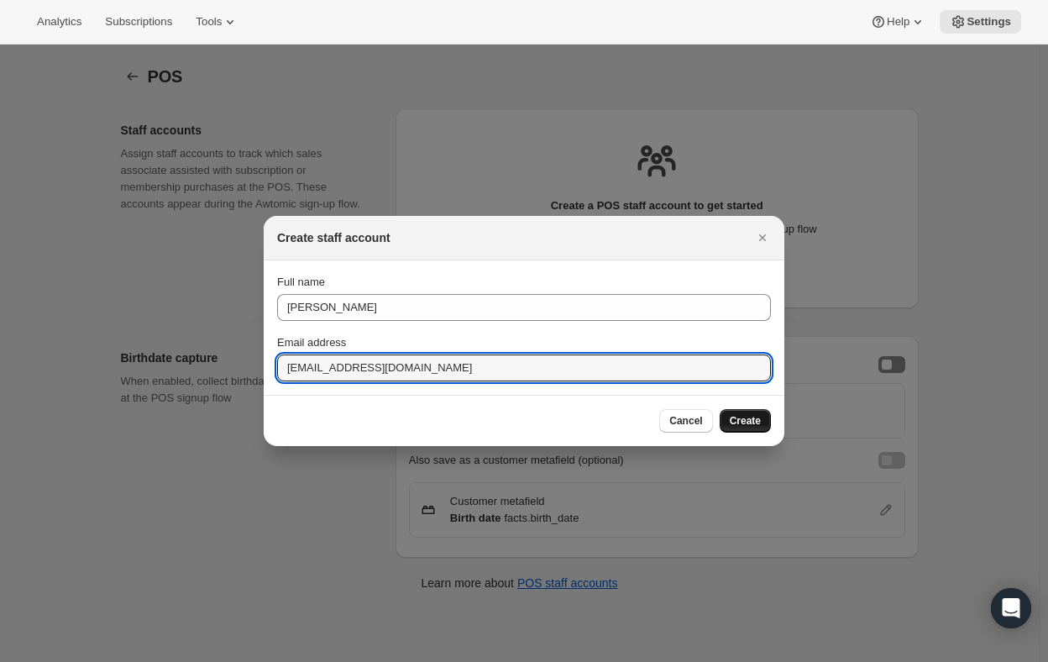
type input "rblack@silveroak.com"
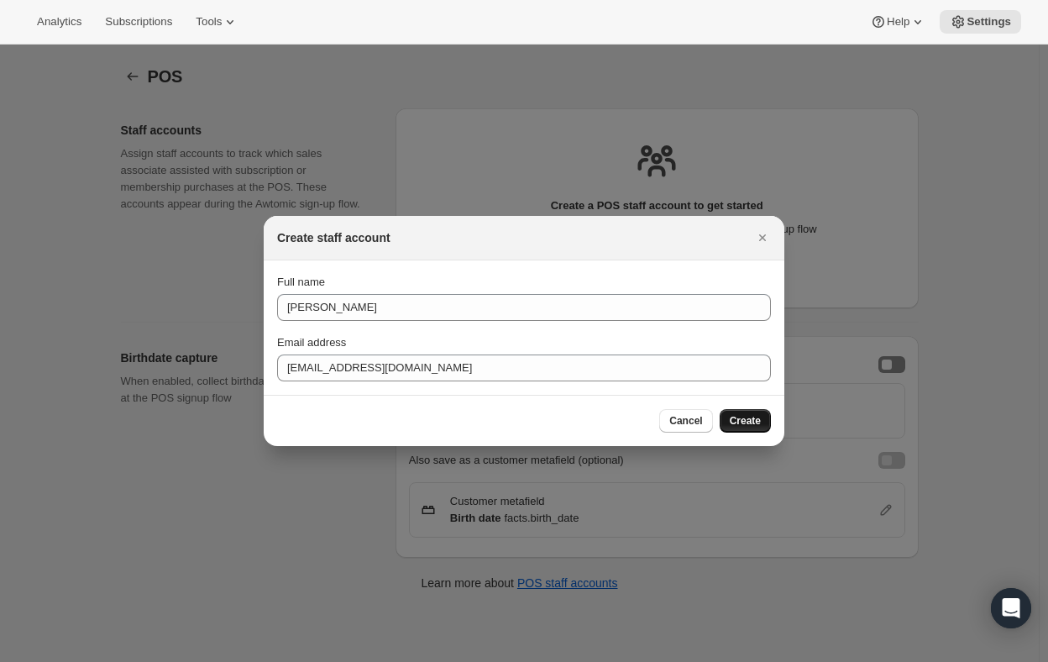
click at [746, 417] on span "Create" at bounding box center [745, 420] width 31 height 13
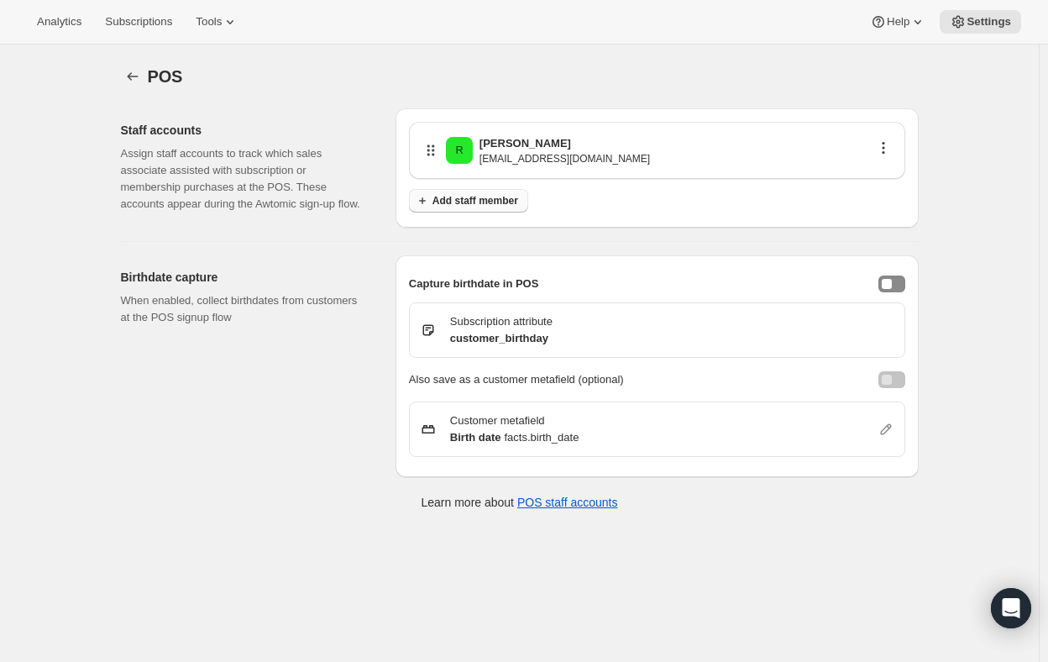
click at [493, 204] on span "Add staff member" at bounding box center [476, 200] width 86 height 13
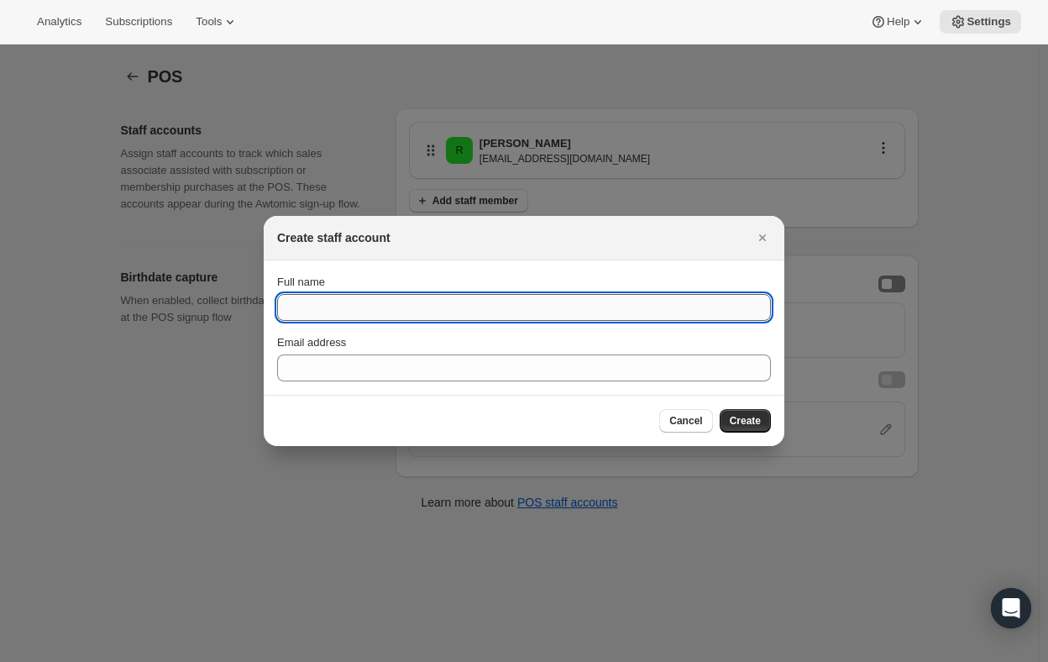
click at [323, 304] on input "Full name" at bounding box center [524, 307] width 494 height 27
type input "John O'Connell"
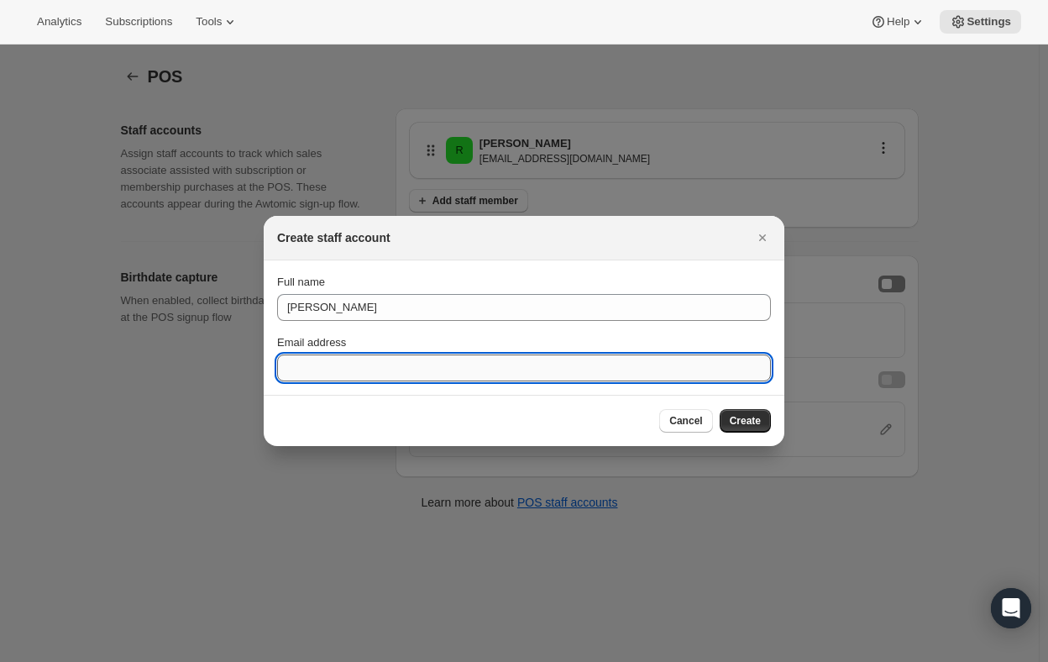
click at [317, 356] on input "Email address" at bounding box center [524, 367] width 494 height 27
type input "joconnell@silveroak.com"
click at [751, 419] on span "Create" at bounding box center [745, 420] width 31 height 13
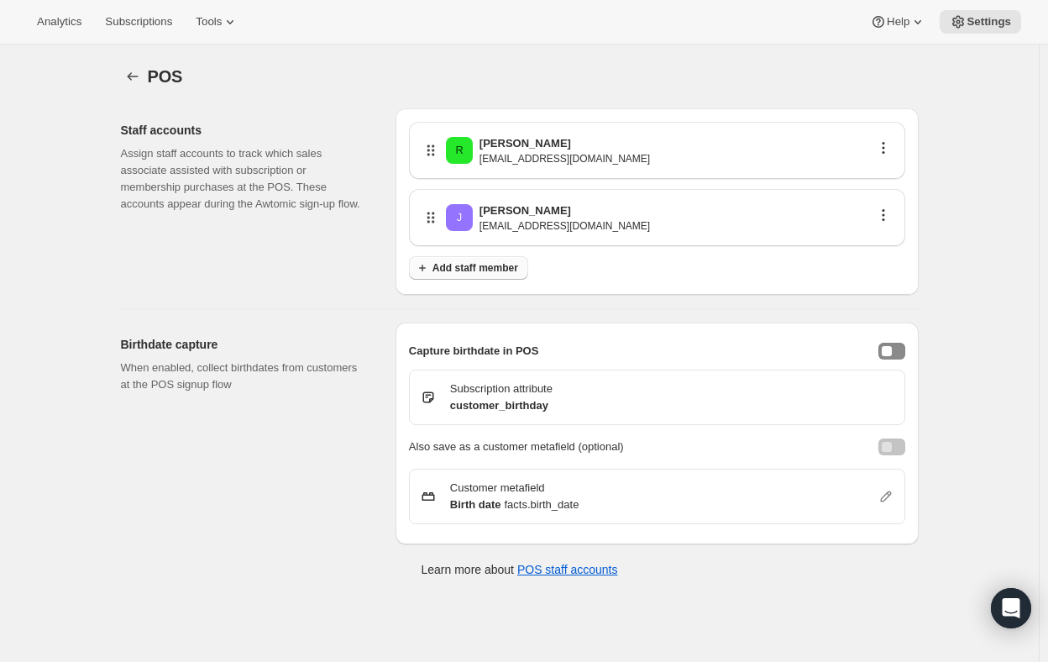
click at [455, 266] on span "Add staff member" at bounding box center [476, 267] width 86 height 13
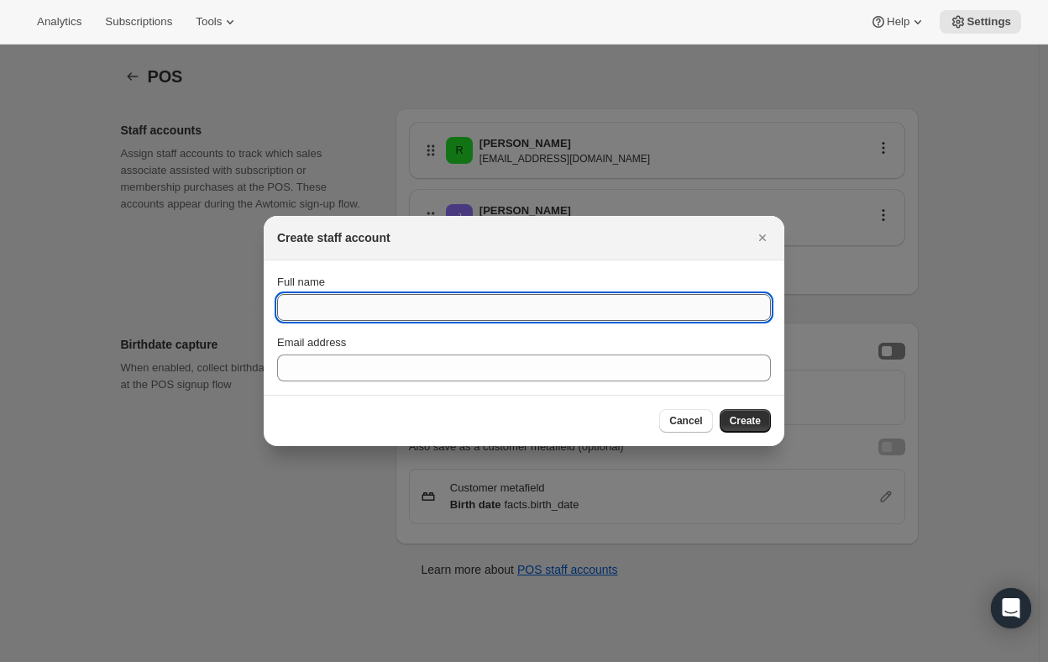
click at [374, 303] on input "Full name" at bounding box center [524, 307] width 494 height 27
type input "Chantel Peres"
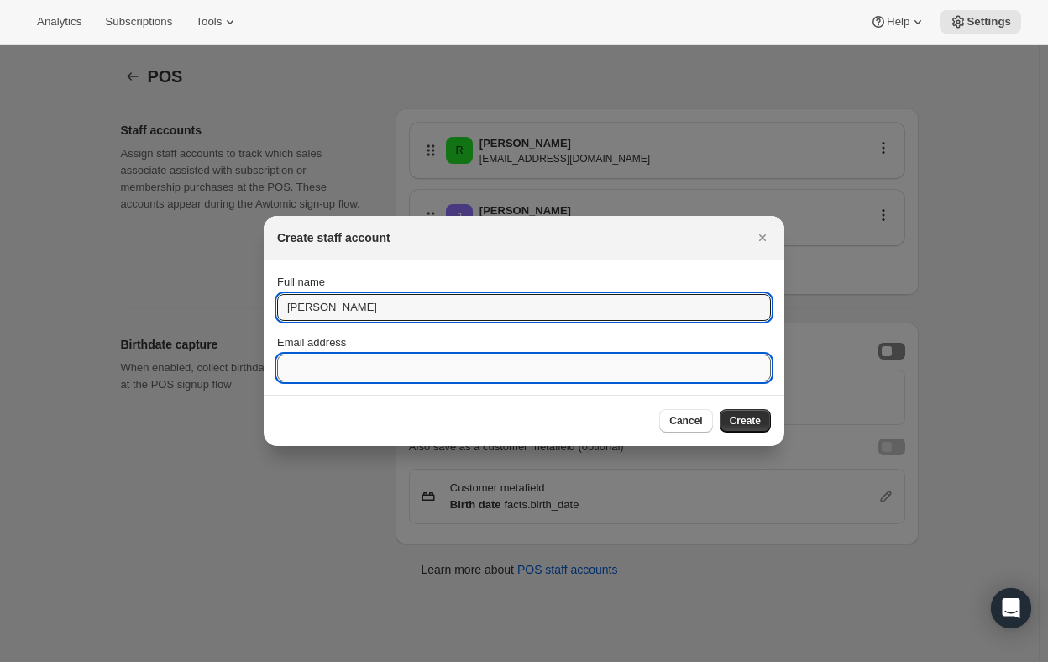
click at [341, 368] on input "Email address" at bounding box center [524, 367] width 494 height 27
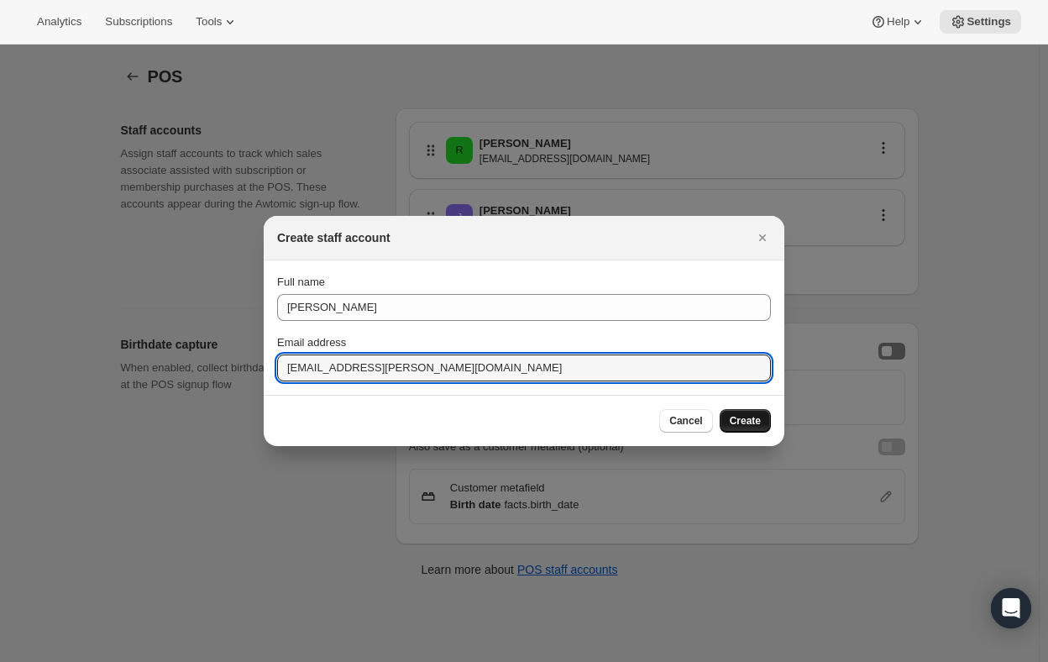
type input "cperes@twomey.com"
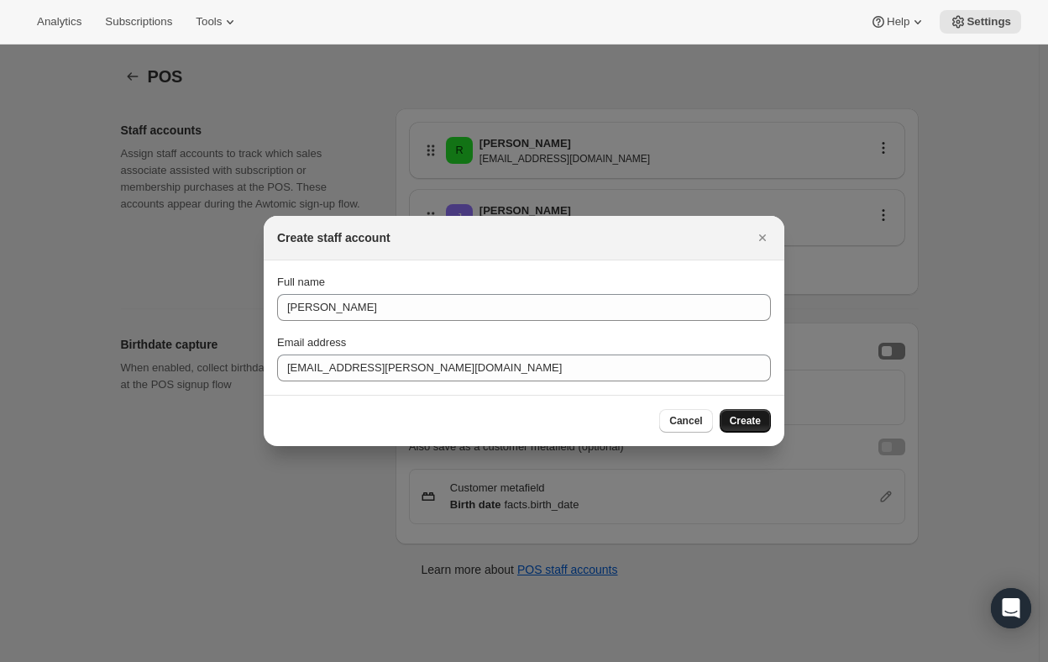
drag, startPoint x: 746, startPoint y: 414, endPoint x: 756, endPoint y: 422, distance: 13.1
click at [747, 417] on span "Create" at bounding box center [745, 420] width 31 height 13
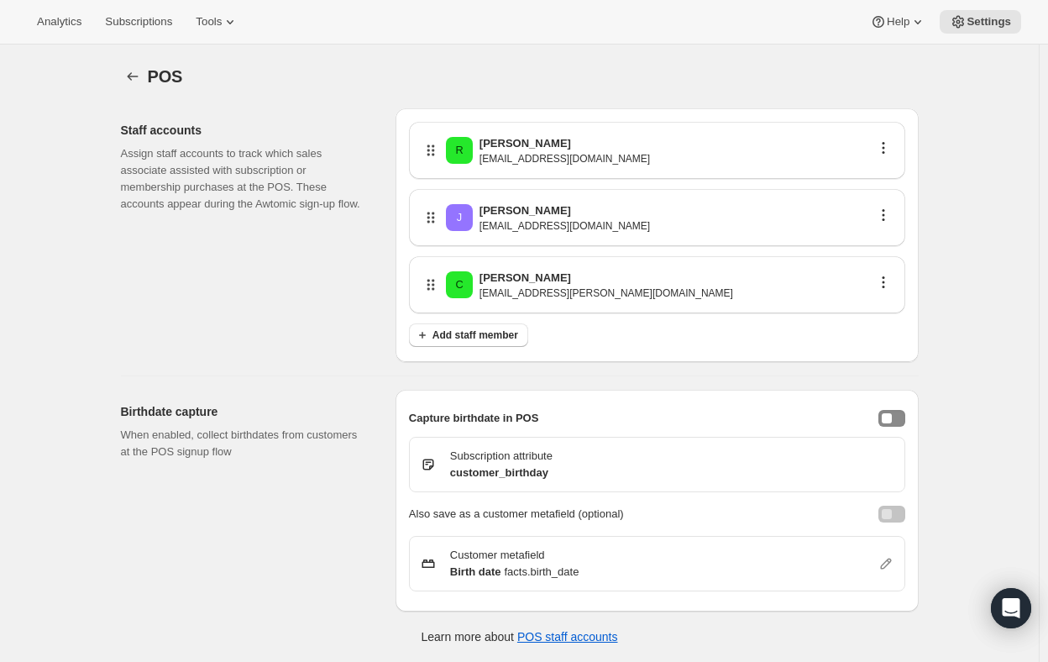
click at [936, 228] on div "POS. This page is ready POS Staff accounts Assign staff accounts to track which…" at bounding box center [520, 353] width 838 height 617
click at [881, 285] on icon "button" at bounding box center [883, 282] width 17 height 17
click at [966, 306] on div "POS. This page is ready POS Staff accounts Assign staff accounts to track which…" at bounding box center [519, 376] width 1039 height 662
click at [134, 78] on icon "Settings" at bounding box center [132, 76] width 17 height 17
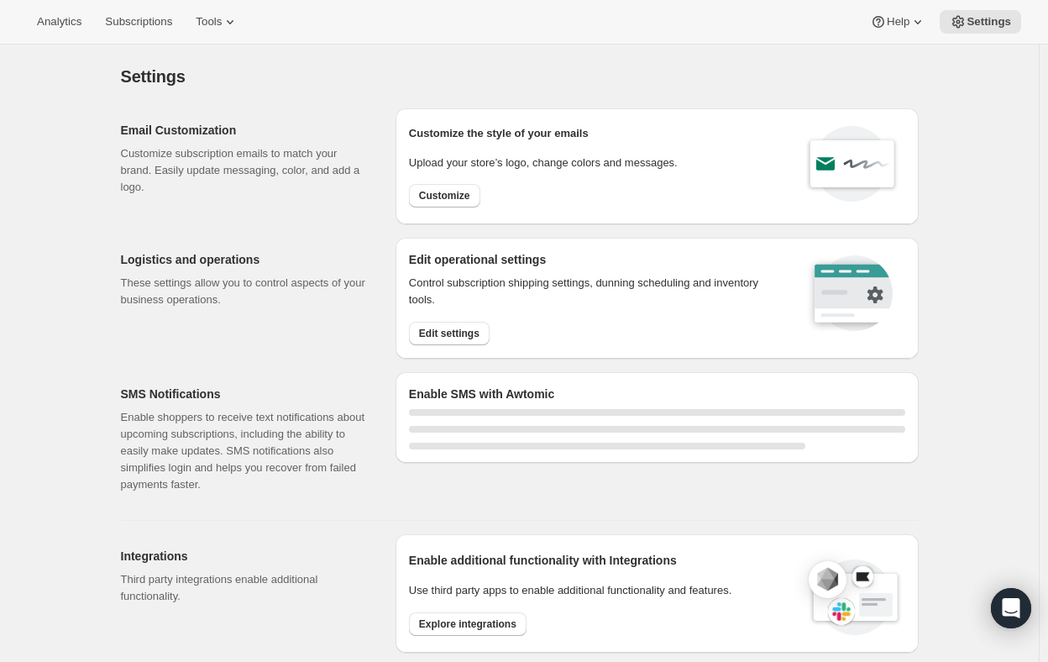
select select "22:00"
select select "09:00"
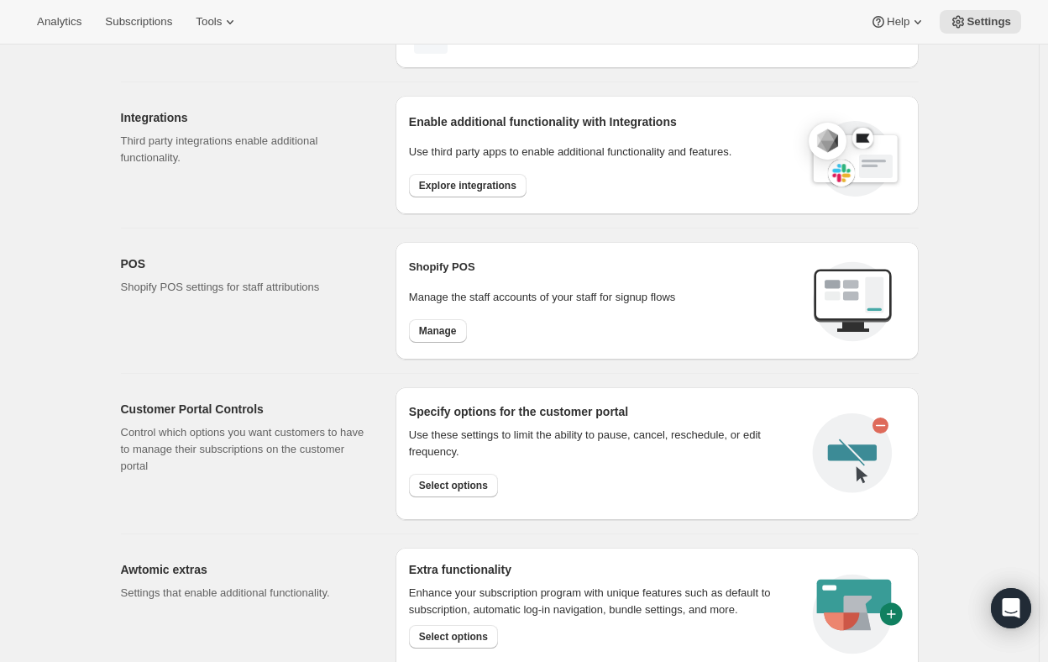
scroll to position [672, 0]
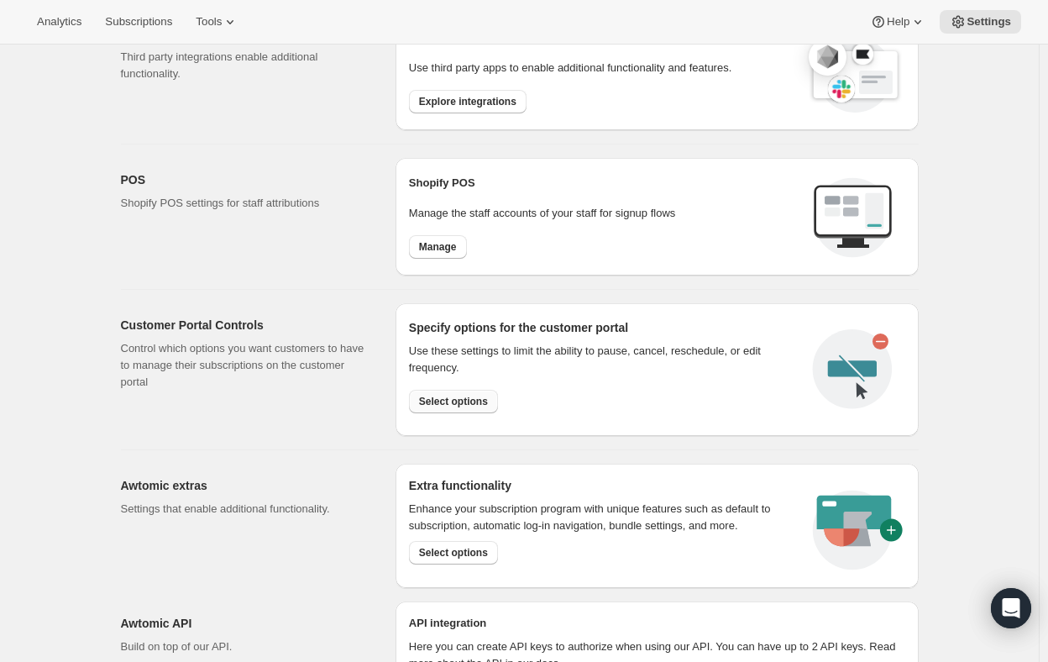
click at [458, 397] on span "Select options" at bounding box center [453, 401] width 69 height 13
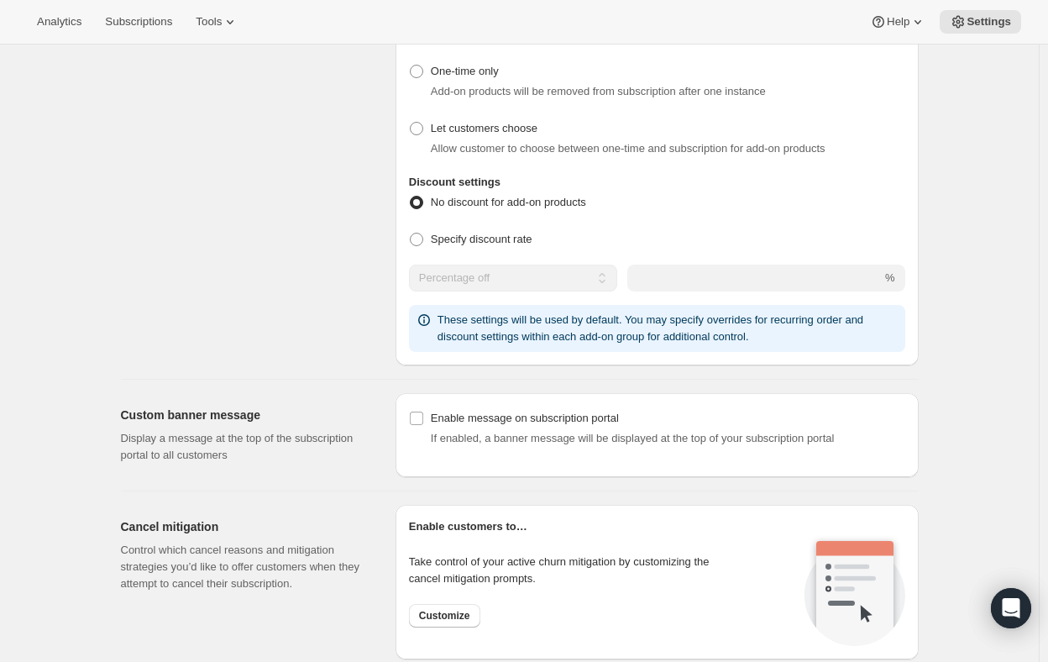
scroll to position [924, 0]
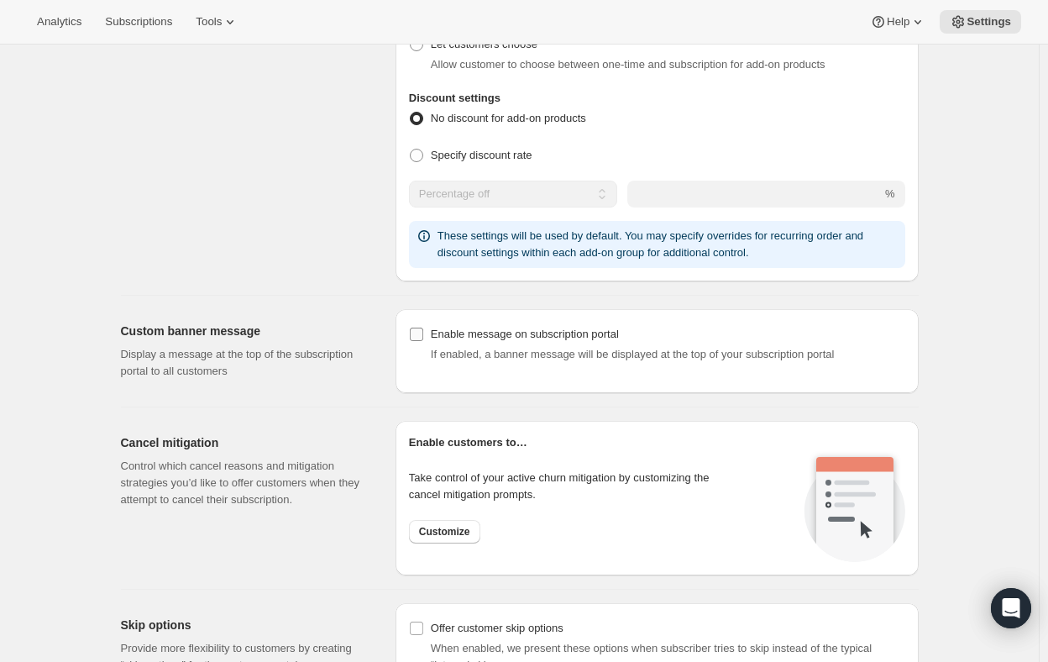
click at [417, 336] on input "Enable message on subscription portal" at bounding box center [416, 334] width 13 height 13
checkbox input "true"
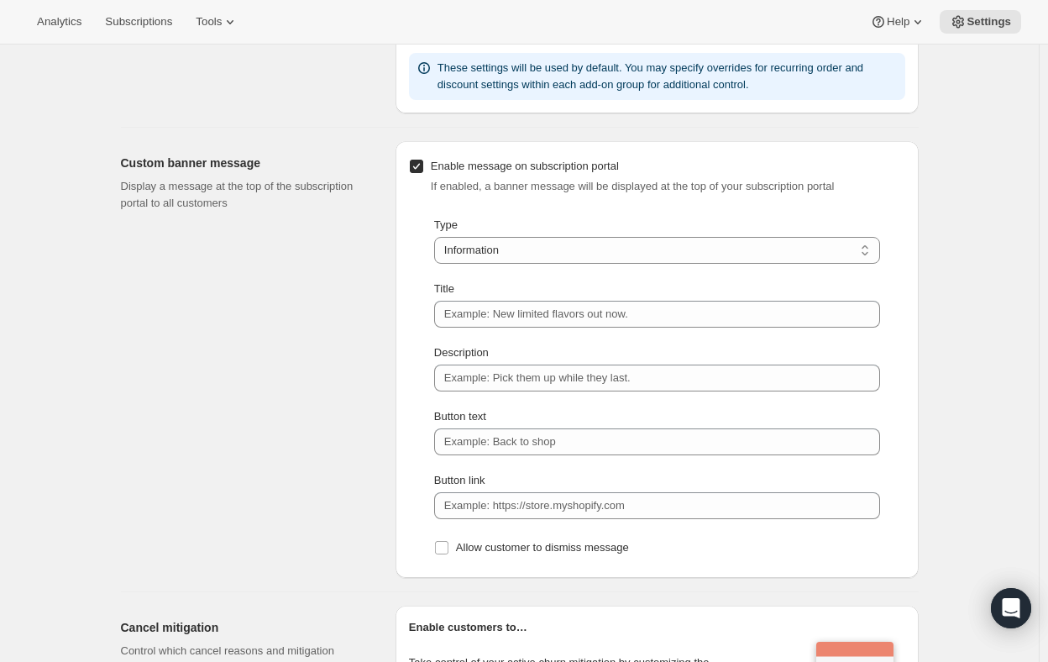
scroll to position [1176, 0]
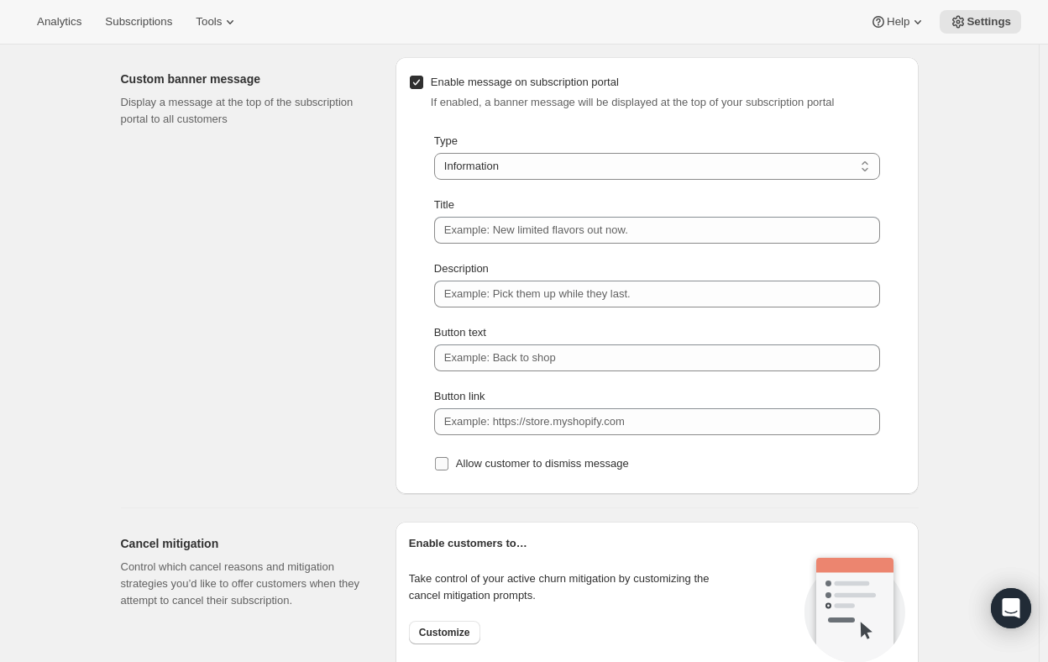
click at [442, 464] on input "Allow customer to dismiss message" at bounding box center [441, 463] width 13 height 13
checkbox input "true"
click at [422, 76] on input "Enable message on subscription portal" at bounding box center [416, 82] width 13 height 13
checkbox input "false"
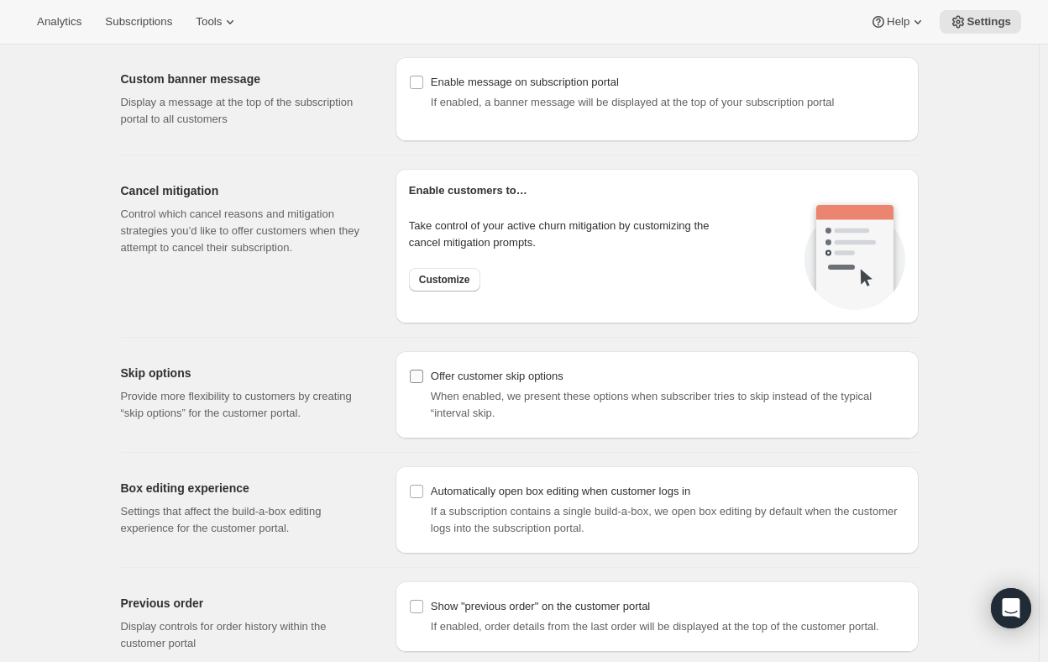
click at [422, 376] on input "Offer customer skip options" at bounding box center [416, 376] width 13 height 13
checkbox input "true"
select select "INTERVAL"
select select "MONTH"
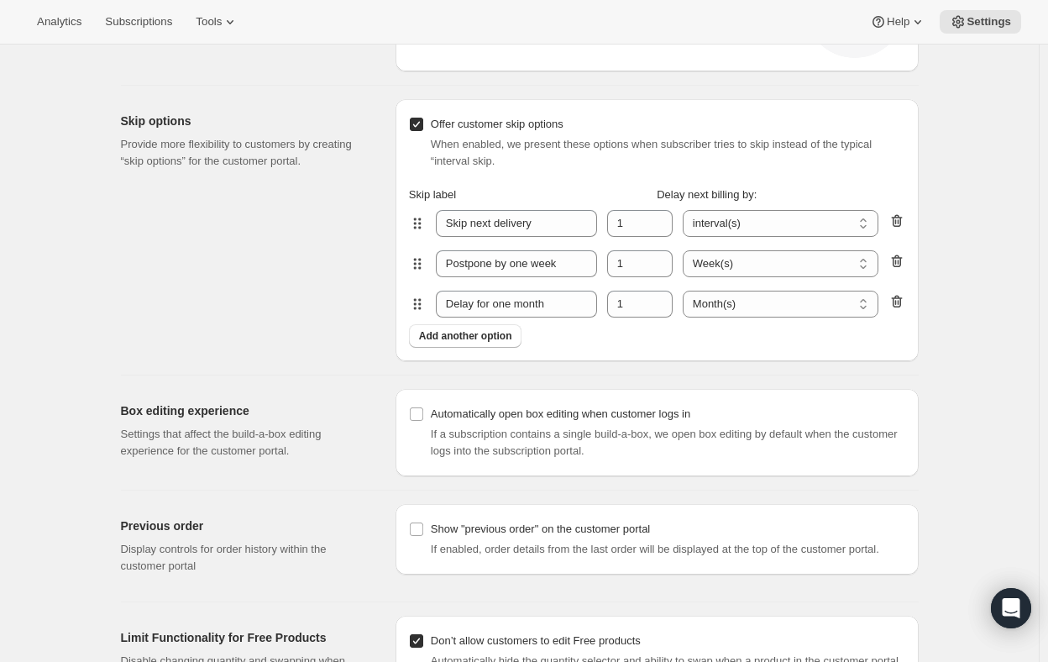
scroll to position [1512, 0]
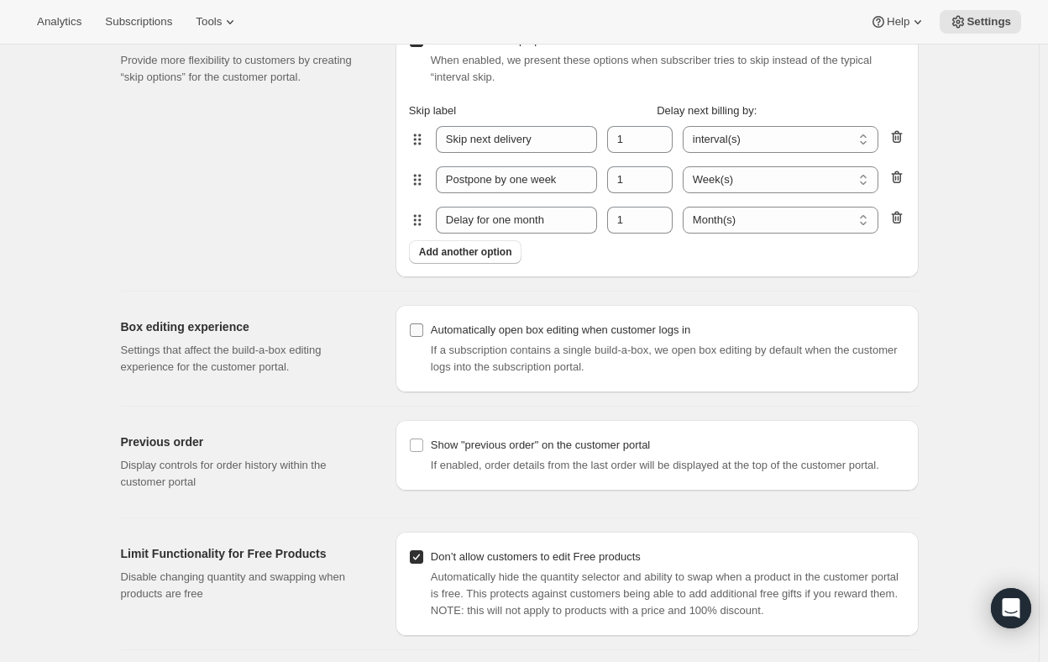
click at [422, 327] on input "Automatically open box editing when customer logs in" at bounding box center [416, 329] width 13 height 13
checkbox input "true"
click at [421, 446] on input "Show "previous order" on the customer portal" at bounding box center [416, 444] width 13 height 13
checkbox input "true"
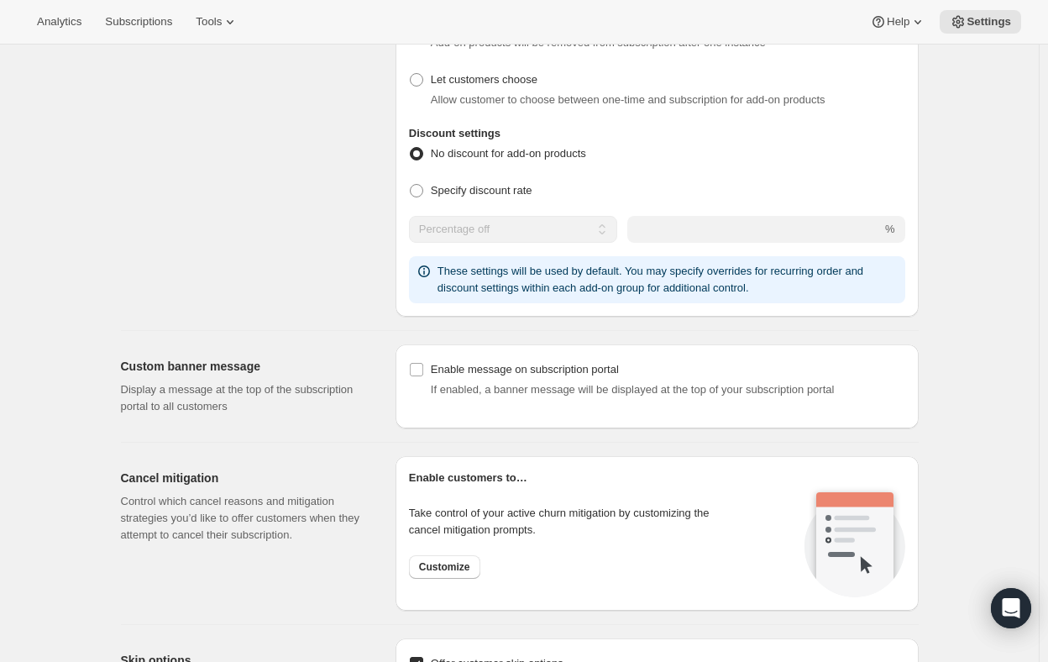
scroll to position [721, 0]
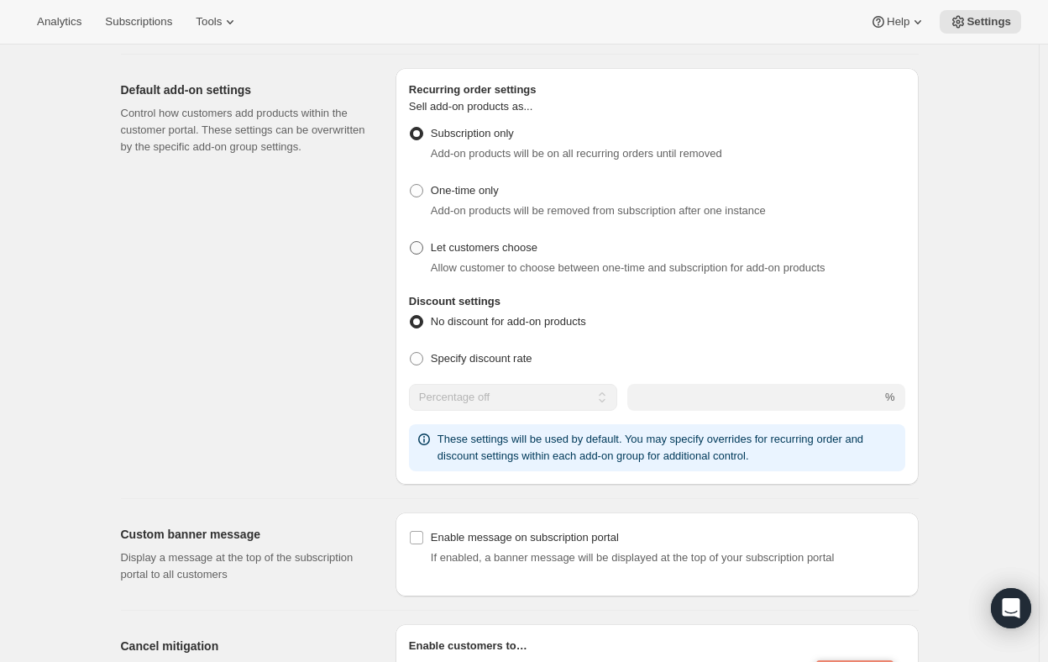
click at [414, 249] on span at bounding box center [416, 247] width 13 height 13
click at [411, 242] on input "Let customers choose" at bounding box center [410, 241] width 1 height 1
radio input "true"
click at [139, 18] on span "Subscriptions" at bounding box center [138, 21] width 67 height 13
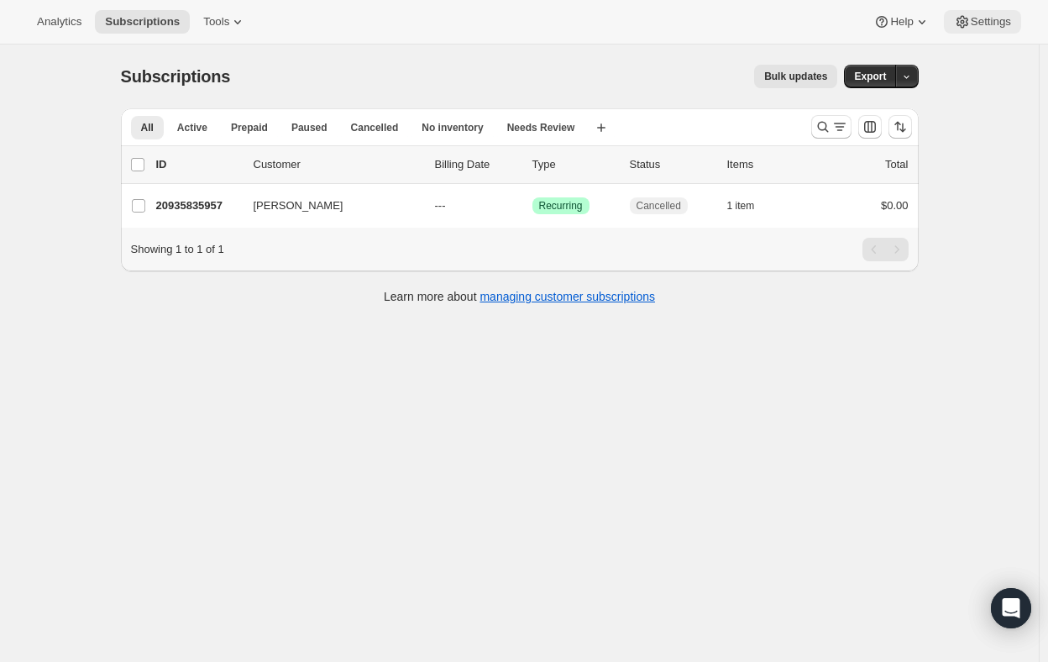
click at [978, 16] on span "Settings" at bounding box center [991, 21] width 40 height 13
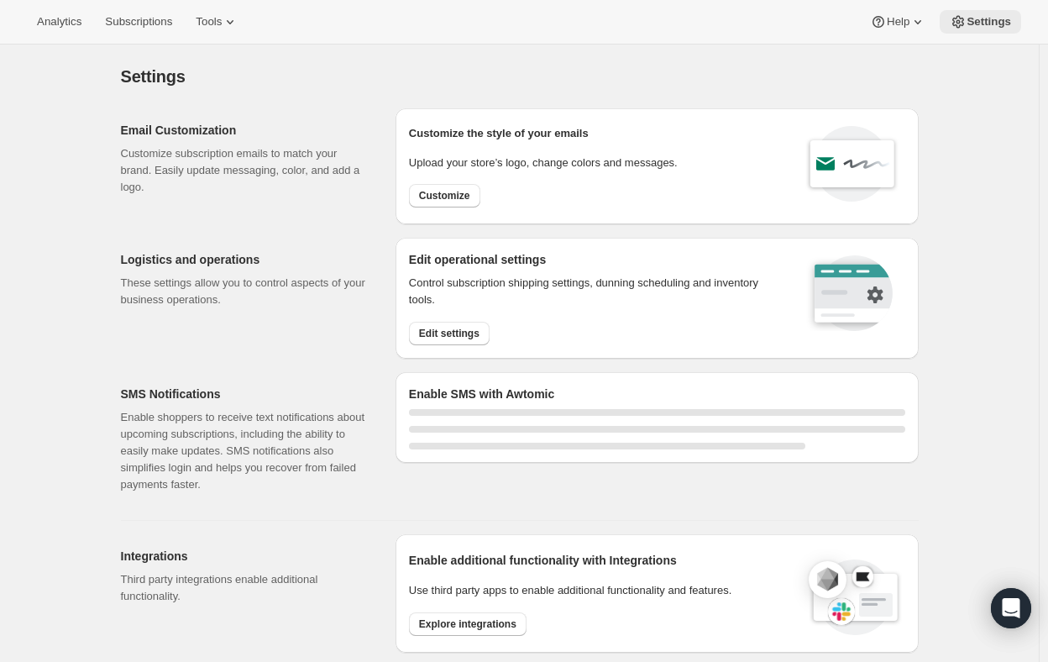
select select "22:00"
select select "09:00"
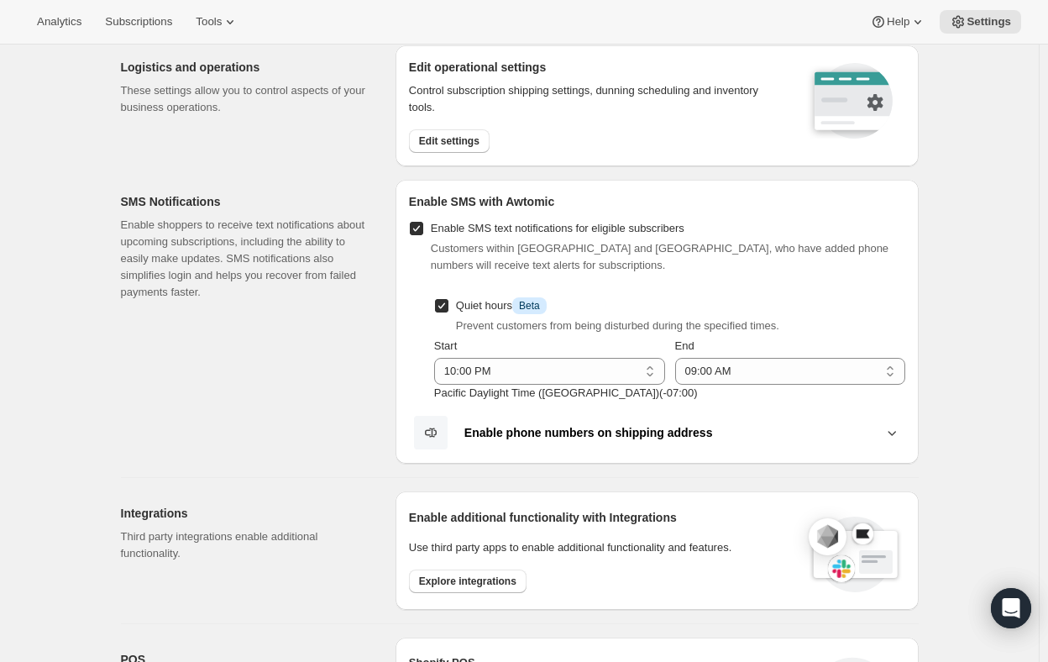
scroll to position [24, 0]
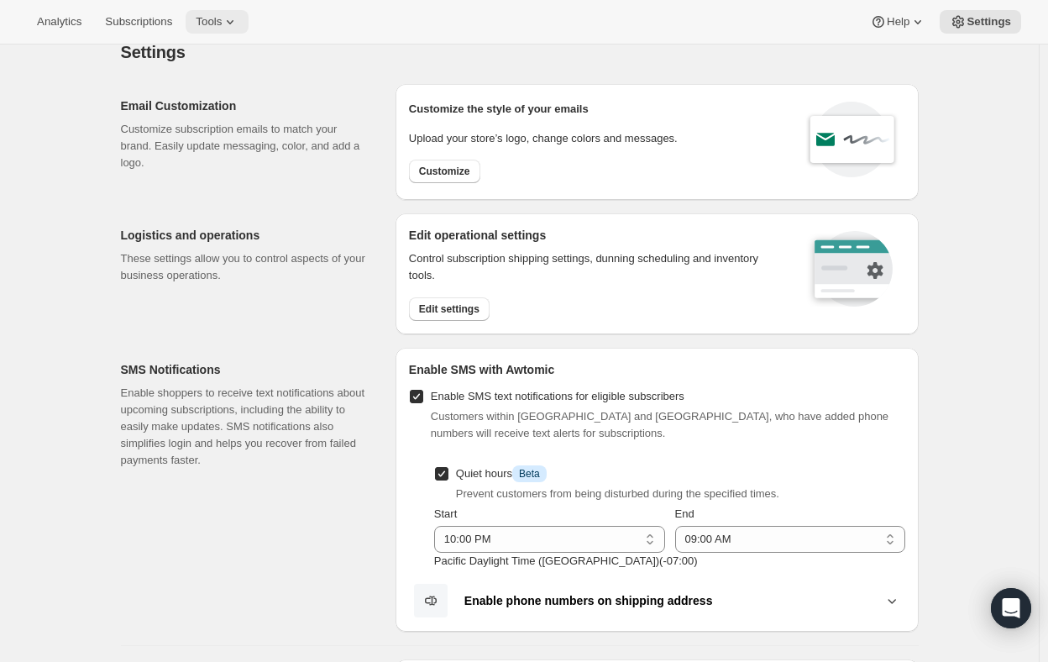
click at [214, 16] on span "Tools" at bounding box center [209, 21] width 26 height 13
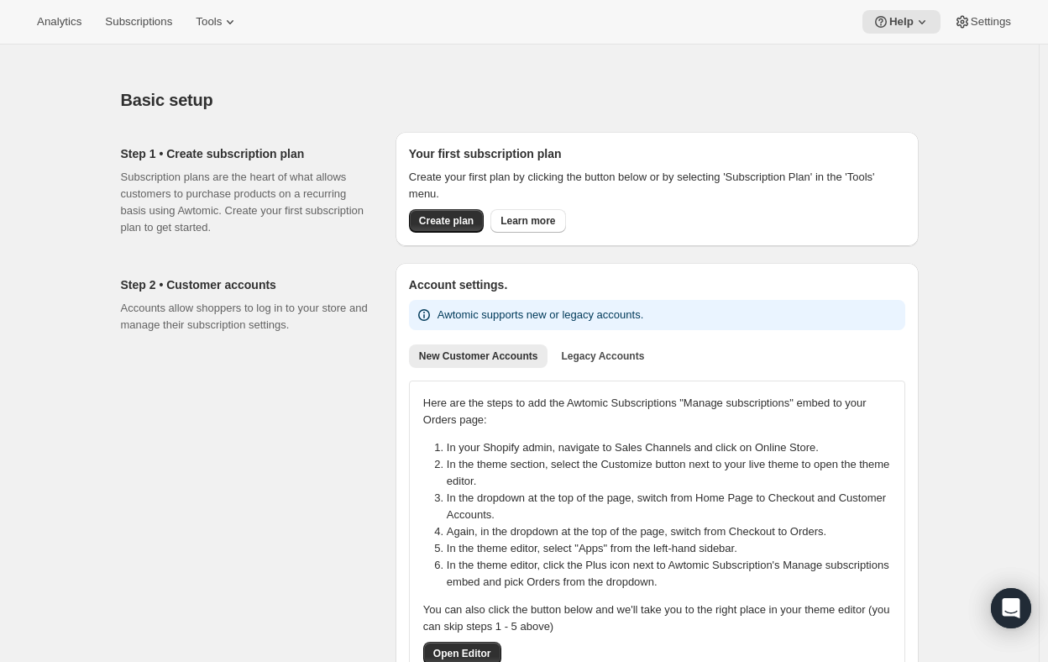
scroll to position [84, 0]
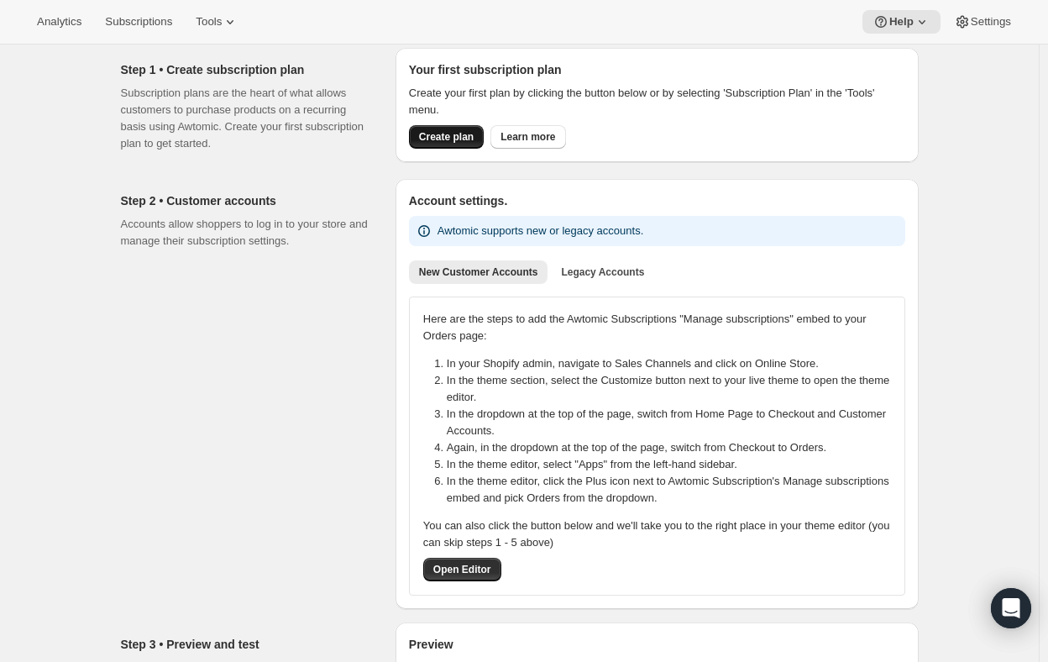
click at [446, 130] on button "Create plan" at bounding box center [446, 137] width 75 height 24
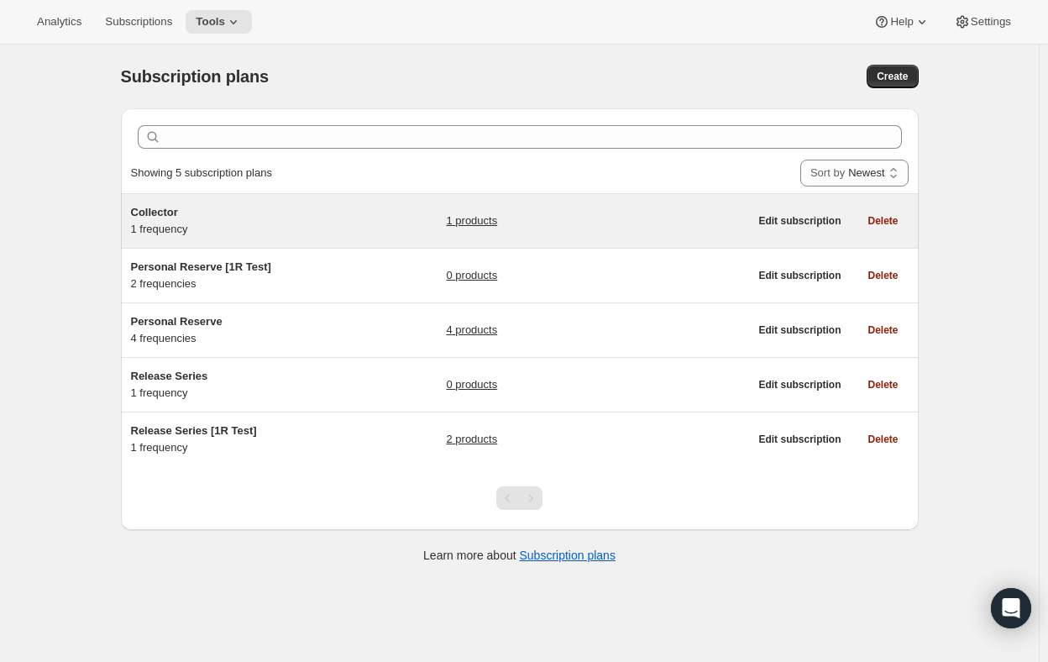
click at [476, 215] on link "1 products" at bounding box center [471, 220] width 51 height 17
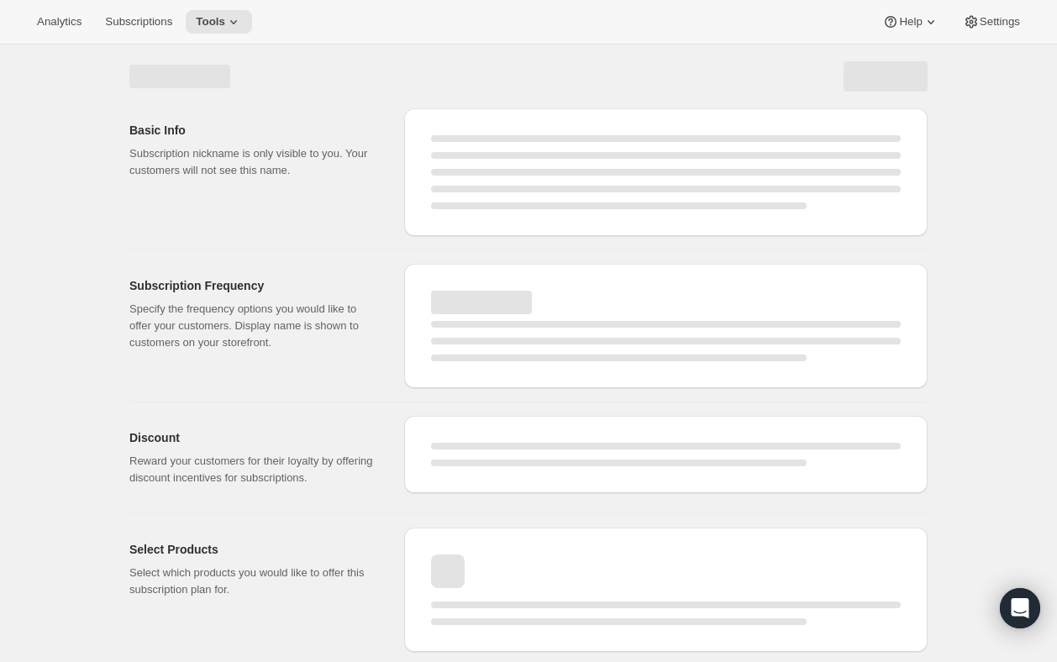
select select "WEEK"
select select "MONTH"
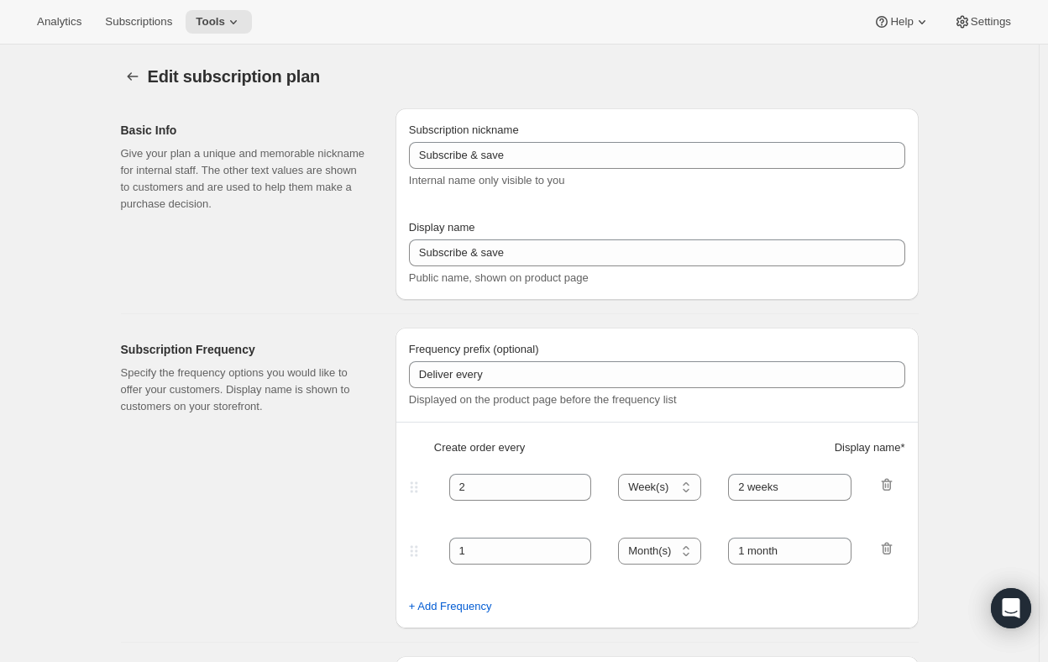
select select "YEARDAY"
select select "4"
select select "6"
select select "9"
select select "11"
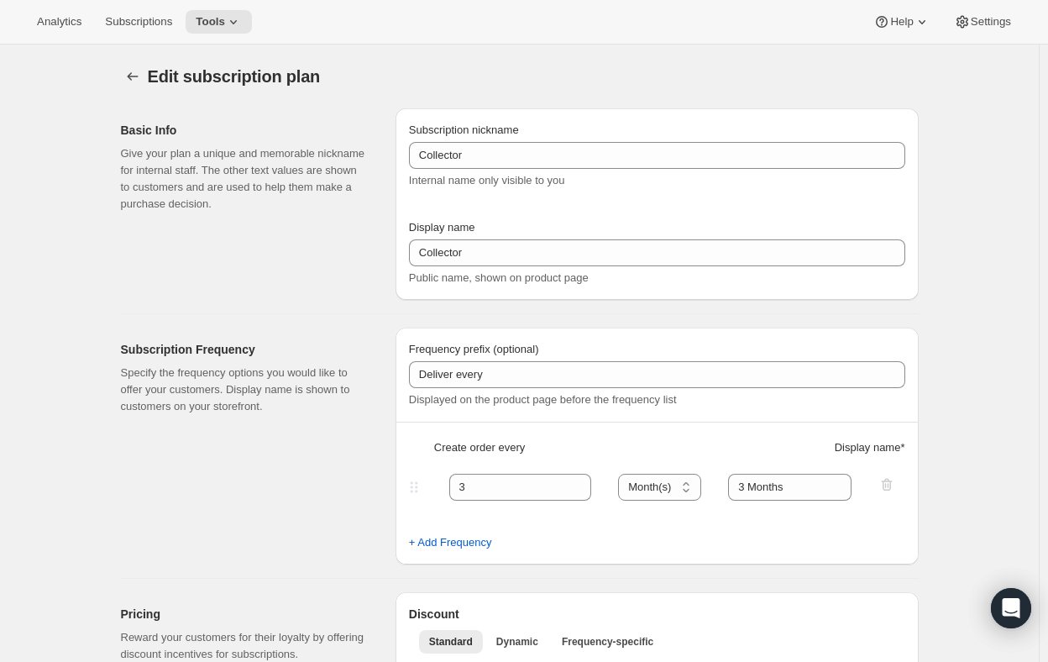
type input "Collector"
type input "3"
select select "MONTH"
type input "3 Months"
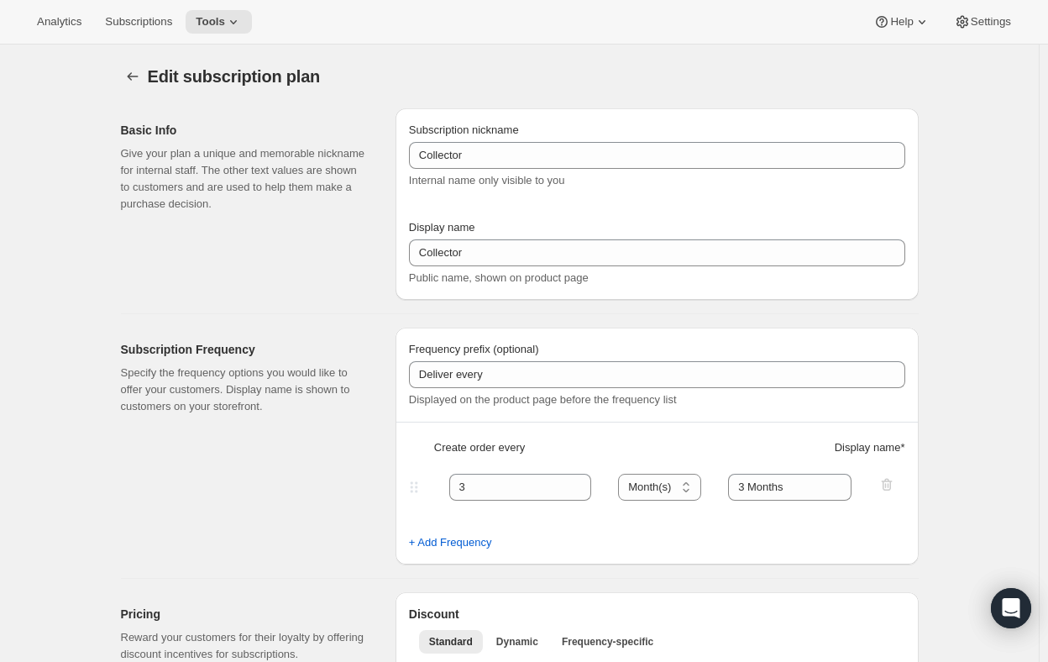
checkbox input "true"
click at [140, 75] on icon "Subscription plans" at bounding box center [132, 76] width 17 height 17
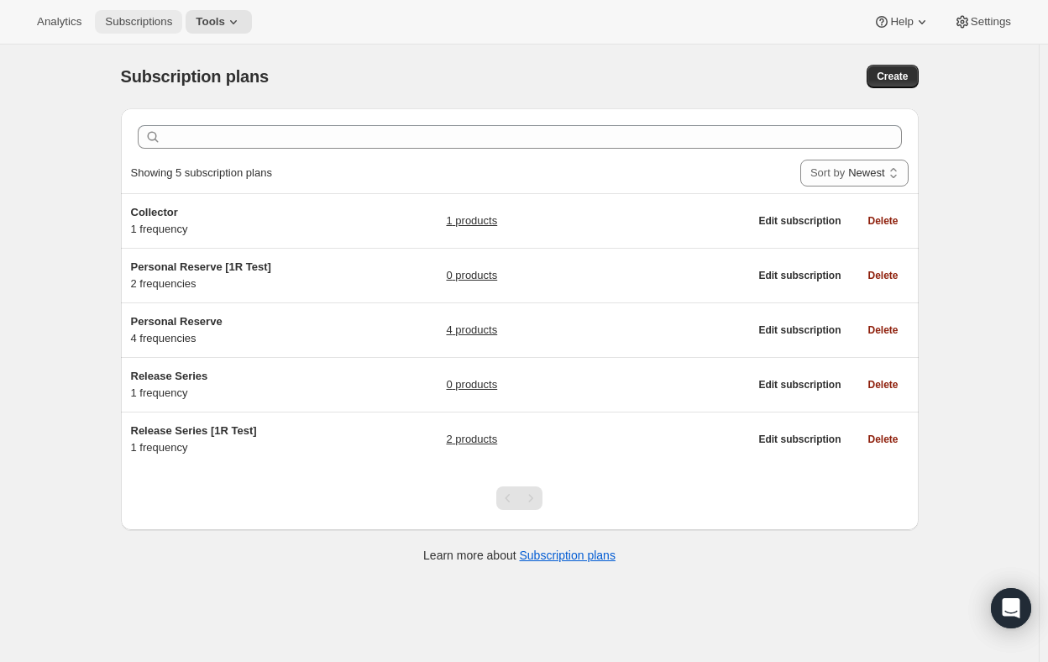
click at [134, 27] on span "Subscriptions" at bounding box center [138, 21] width 67 height 13
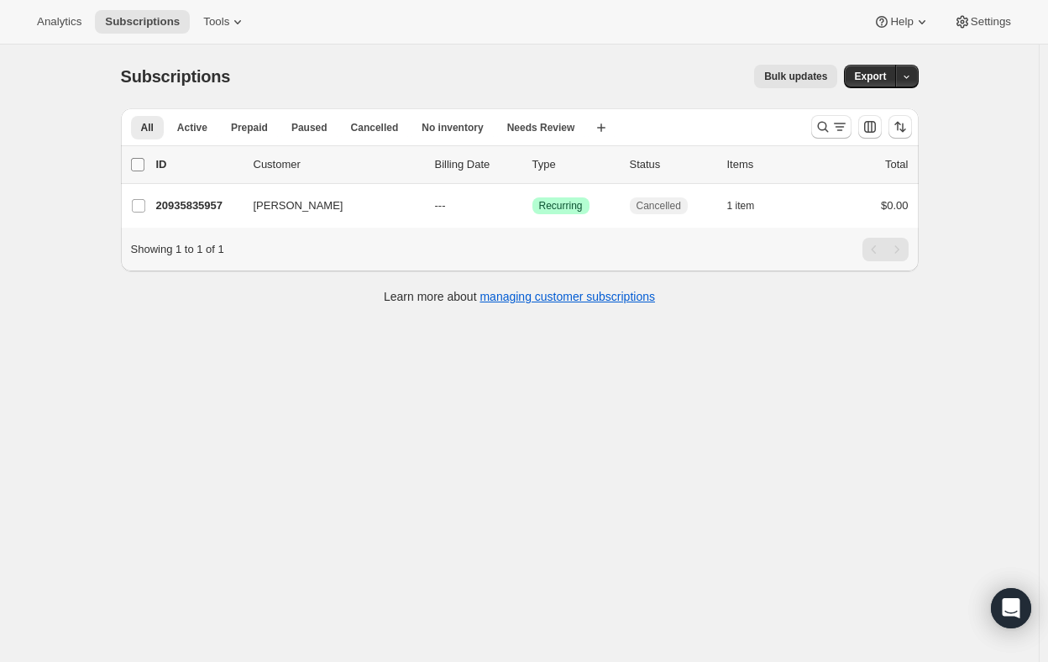
click at [139, 165] on input "0 selected" at bounding box center [137, 164] width 13 height 13
checkbox input "true"
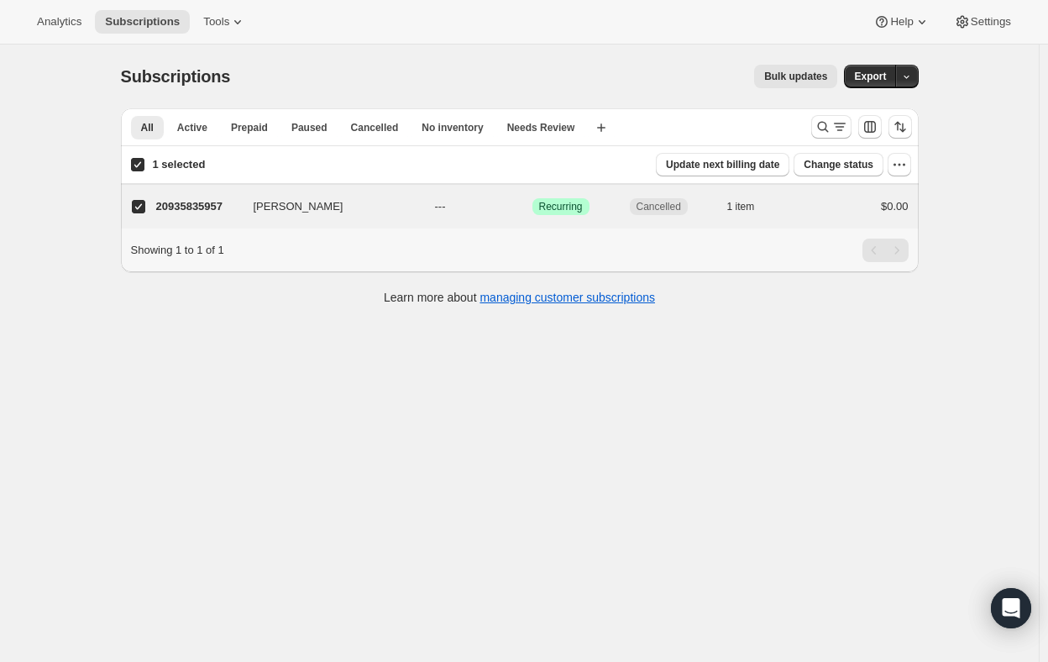
click at [140, 165] on input "1 selected" at bounding box center [137, 164] width 13 height 13
checkbox input "false"
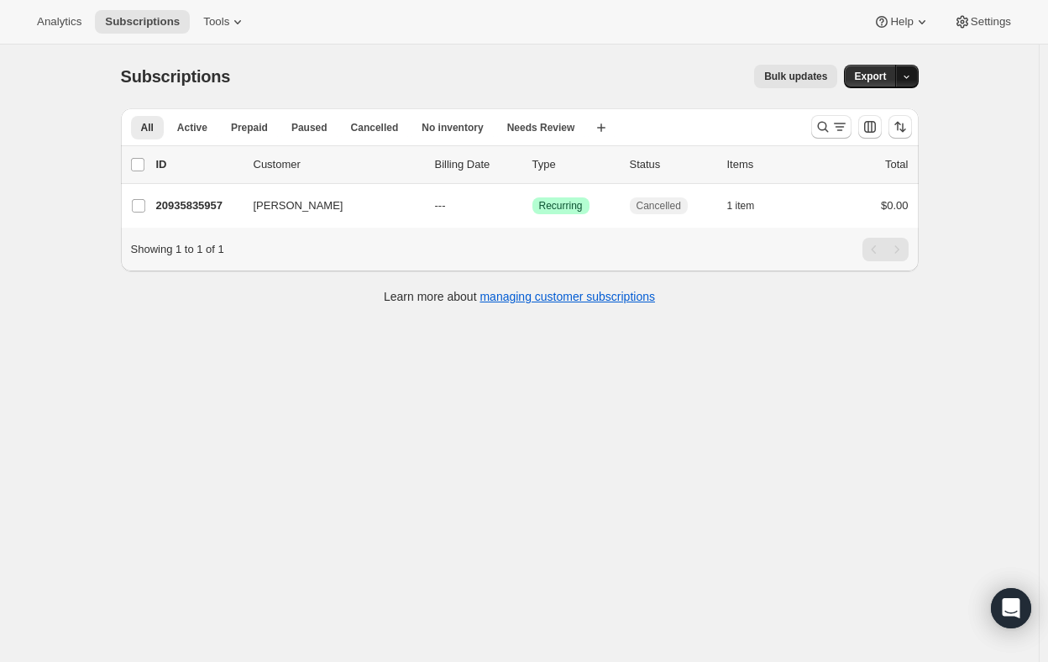
click at [912, 74] on icon "button" at bounding box center [906, 76] width 11 height 11
click at [810, 73] on span "Bulk updates" at bounding box center [795, 76] width 63 height 13
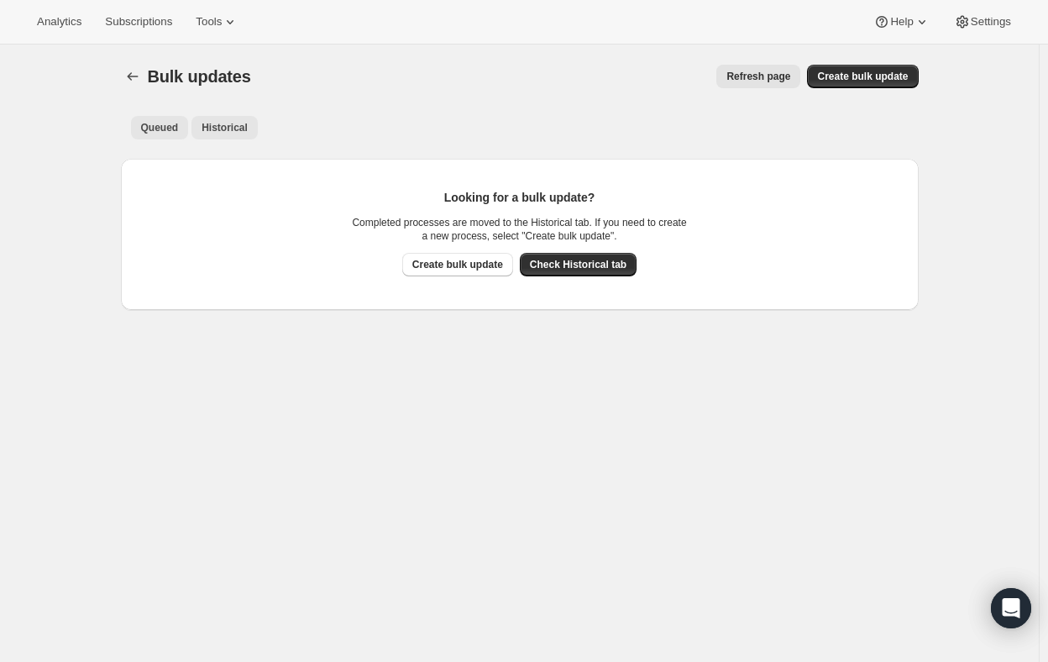
click at [225, 124] on span "Historical" at bounding box center [225, 127] width 46 height 13
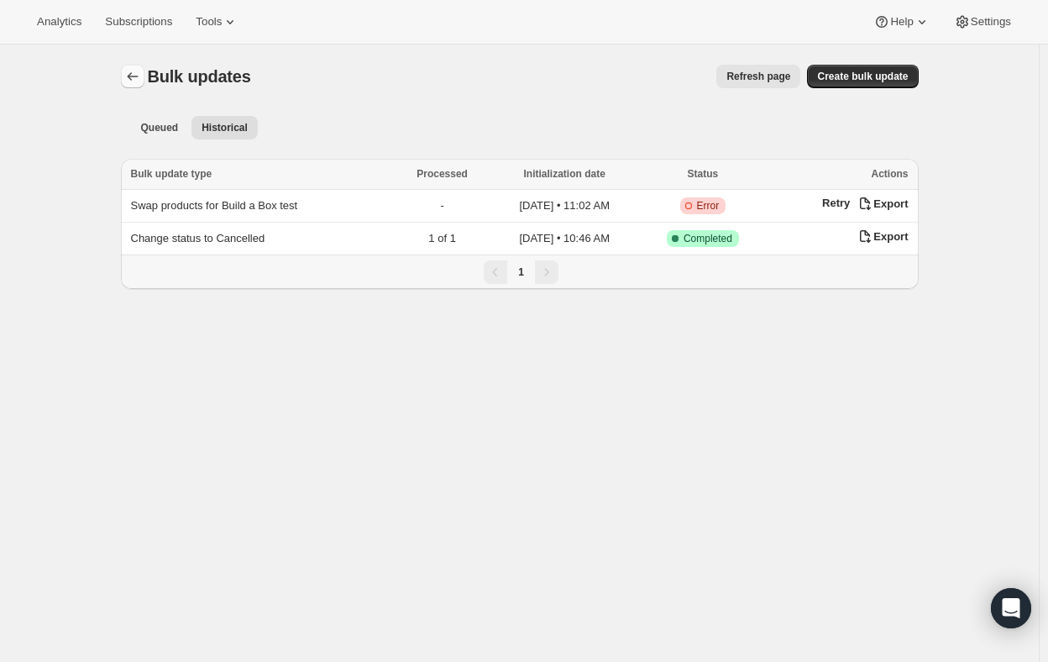
click at [135, 76] on icon "Bulk updates" at bounding box center [132, 76] width 17 height 17
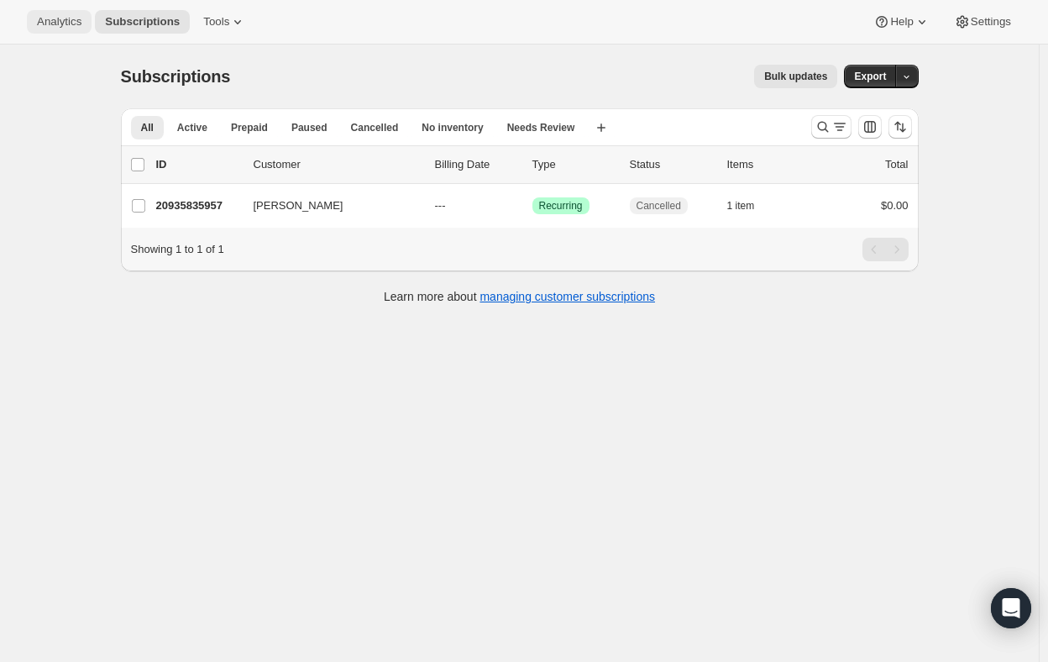
click at [74, 21] on span "Analytics" at bounding box center [59, 21] width 45 height 13
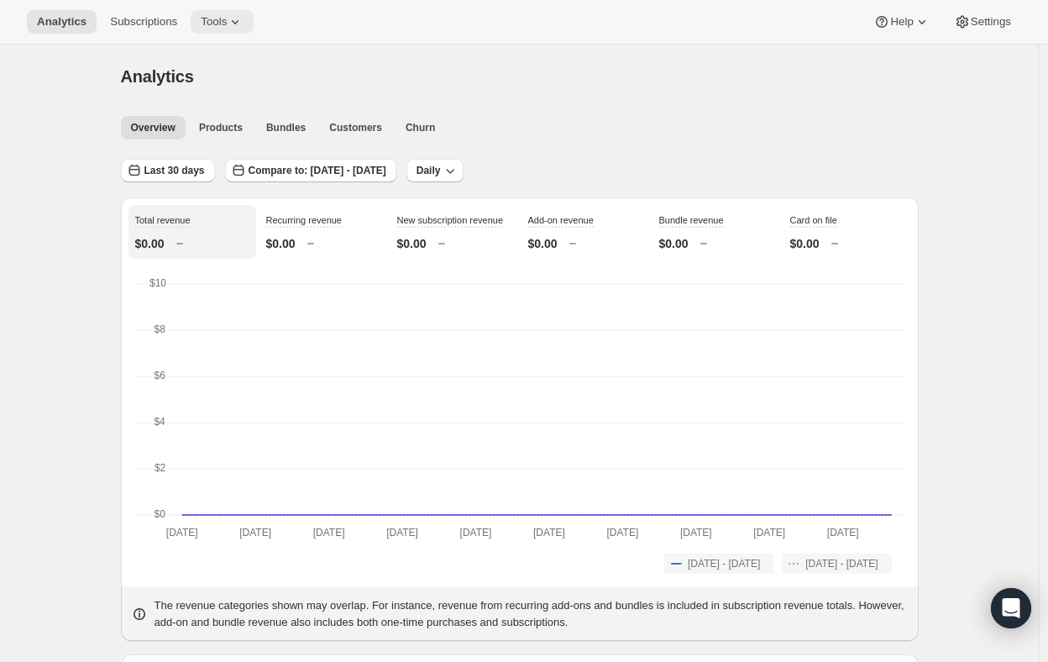
click at [227, 23] on icon at bounding box center [235, 21] width 17 height 17
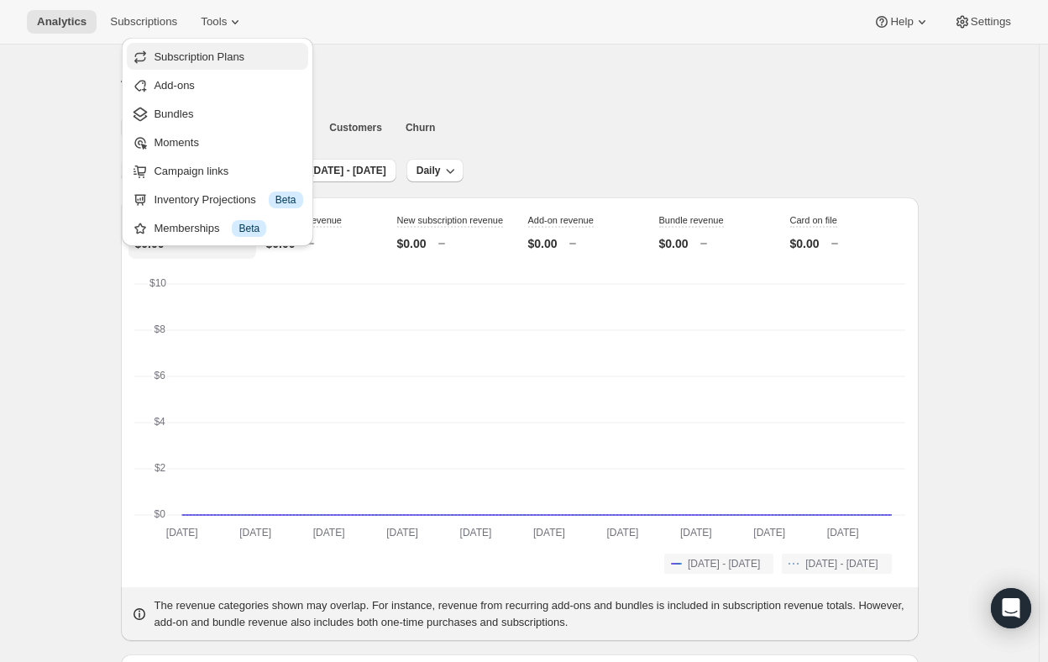
click at [171, 50] on span "Subscription Plans" at bounding box center [199, 56] width 91 height 13
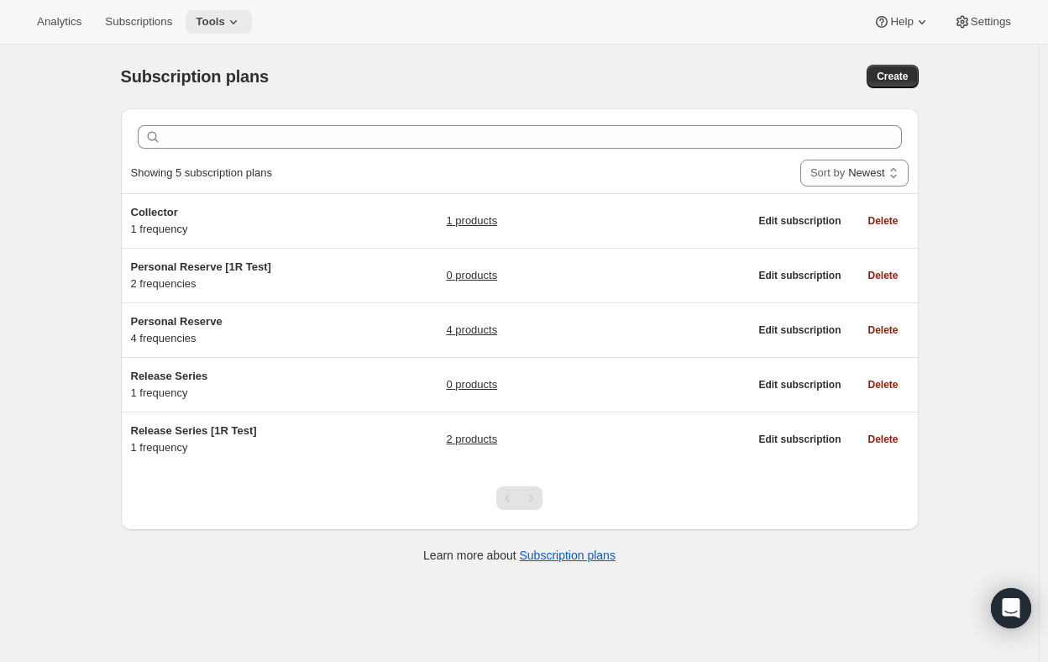
click at [198, 20] on span "Tools" at bounding box center [210, 21] width 29 height 13
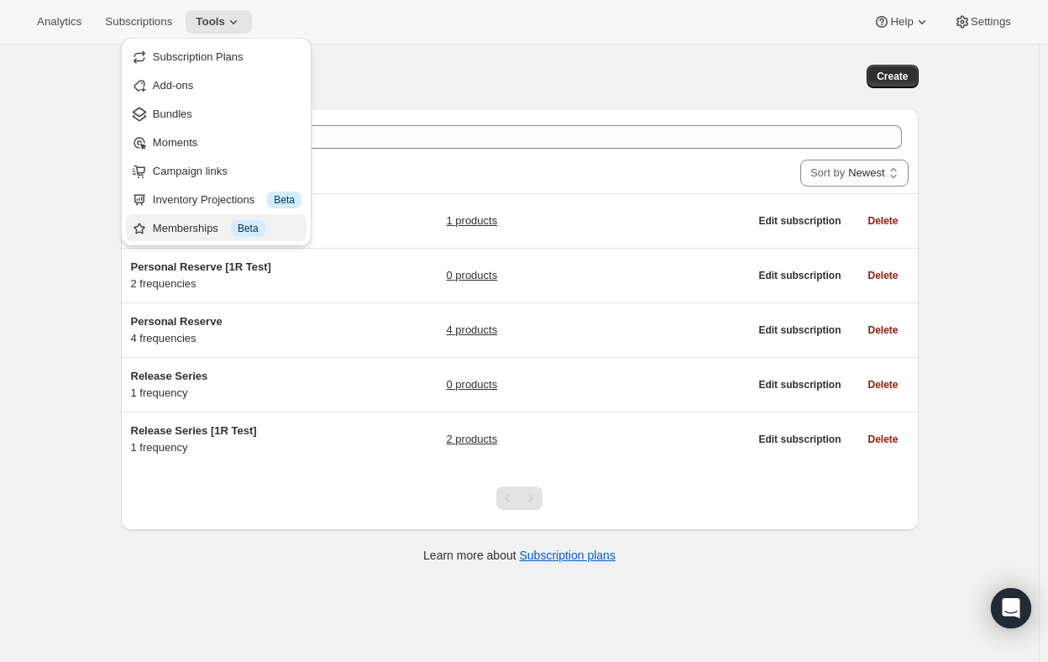
click at [168, 223] on div "Memberships Info Beta" at bounding box center [227, 228] width 149 height 17
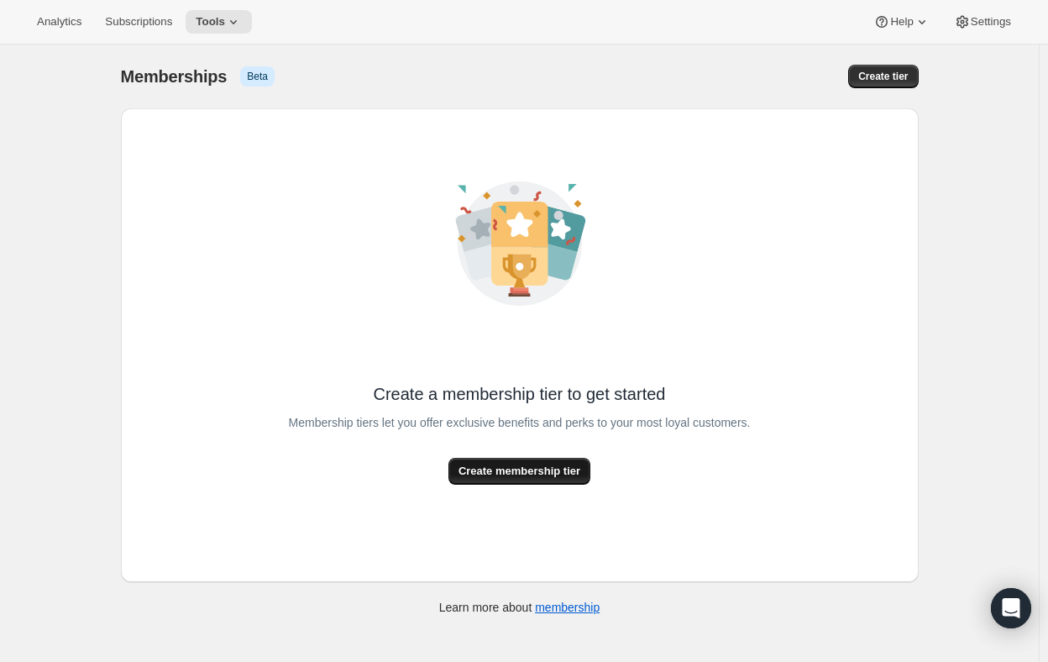
click at [517, 464] on span "Create membership tier" at bounding box center [520, 471] width 122 height 17
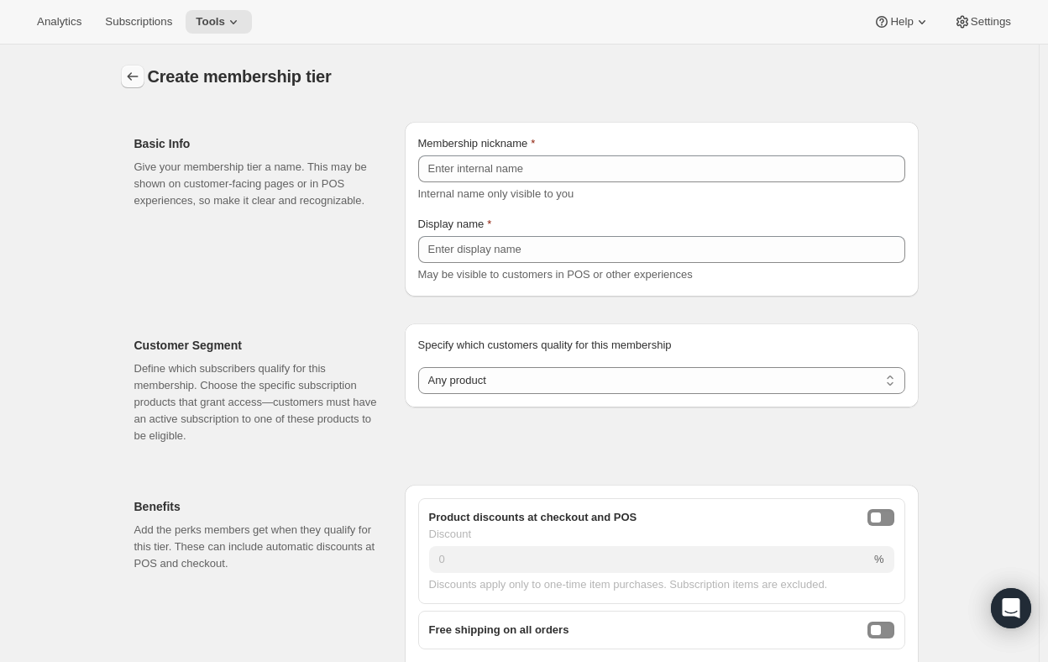
click at [138, 67] on button "Memberships" at bounding box center [133, 77] width 24 height 24
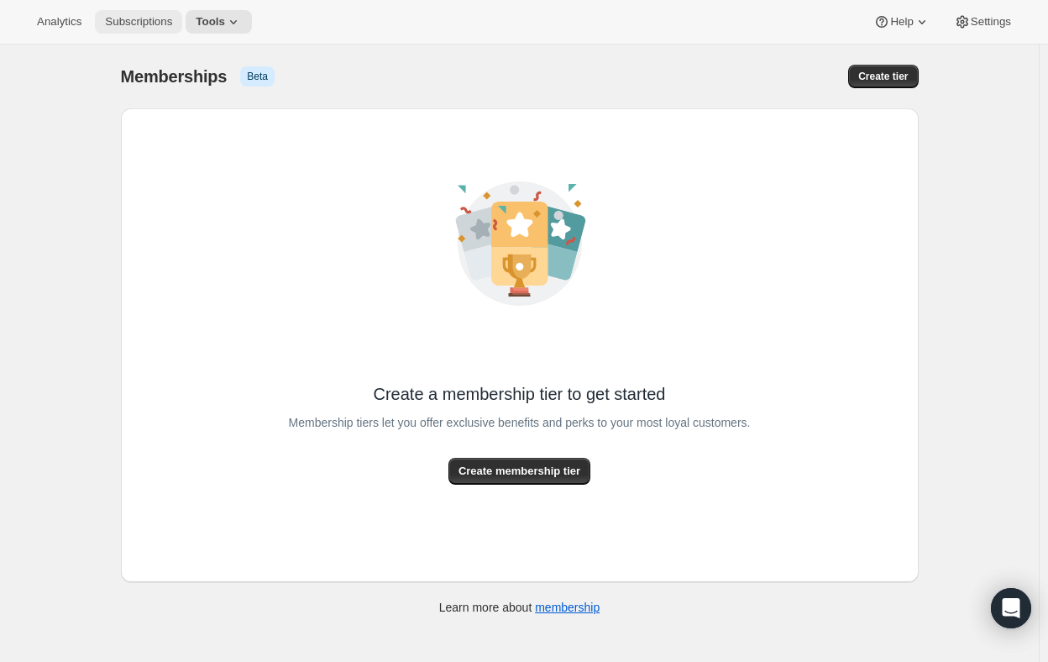
click at [147, 25] on span "Subscriptions" at bounding box center [138, 21] width 67 height 13
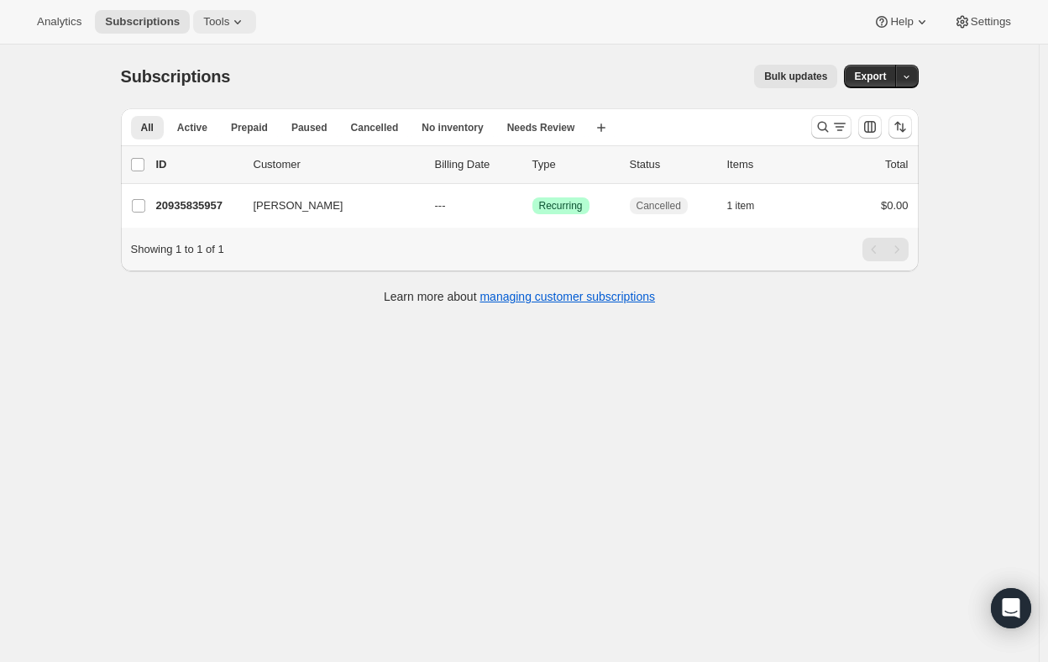
click at [216, 22] on span "Tools" at bounding box center [216, 21] width 26 height 13
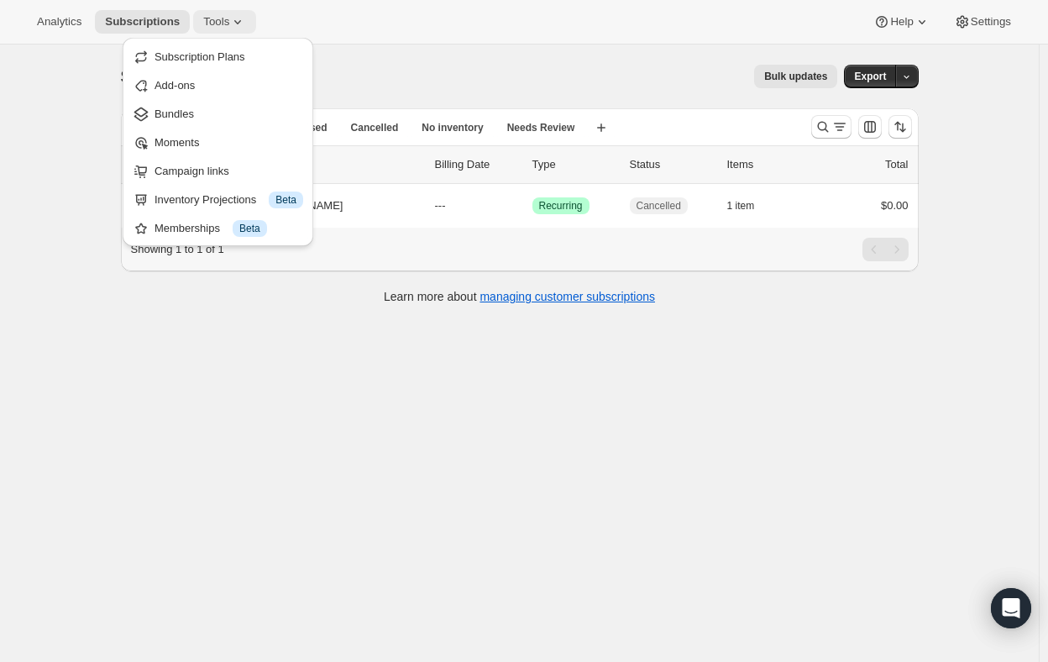
click at [203, 26] on span "Tools" at bounding box center [216, 21] width 26 height 13
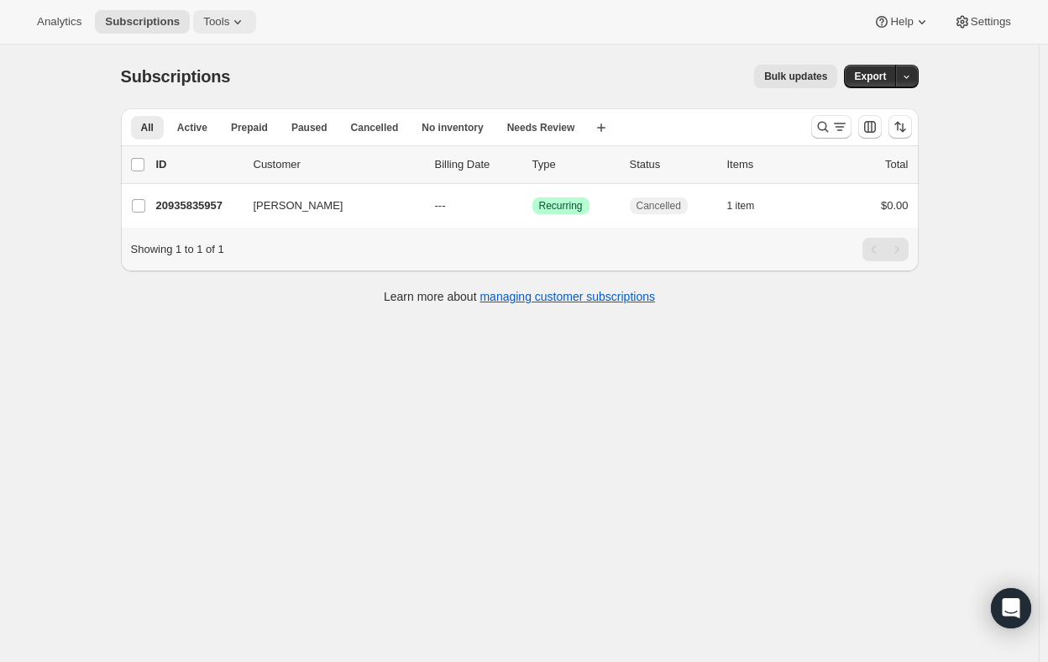
click at [204, 26] on span "Tools" at bounding box center [216, 21] width 26 height 13
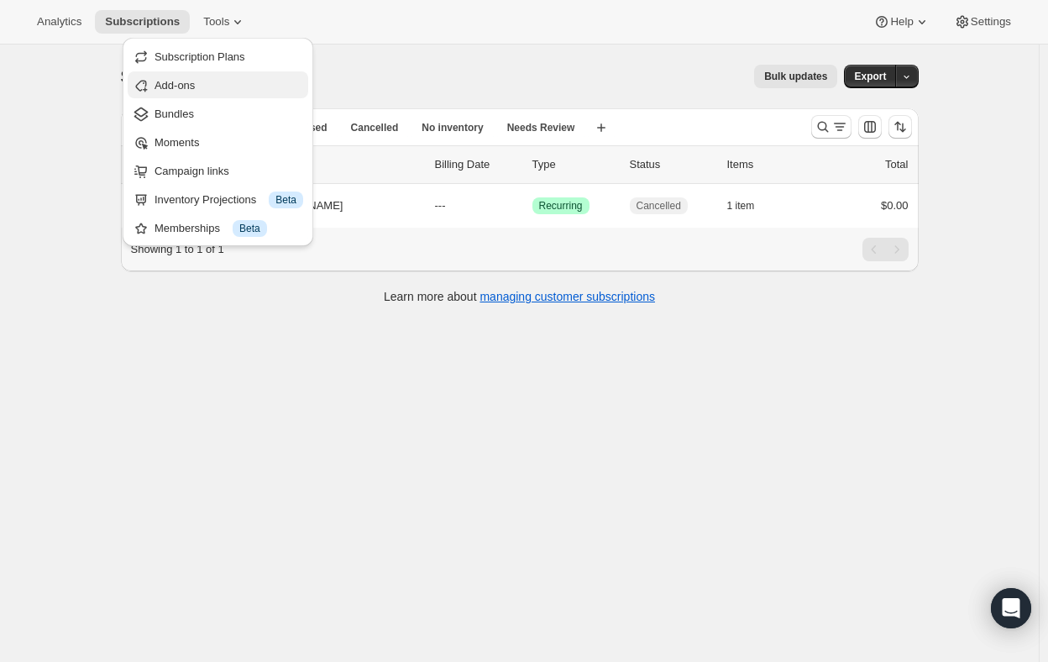
click at [184, 85] on span "Add-ons" at bounding box center [175, 85] width 40 height 13
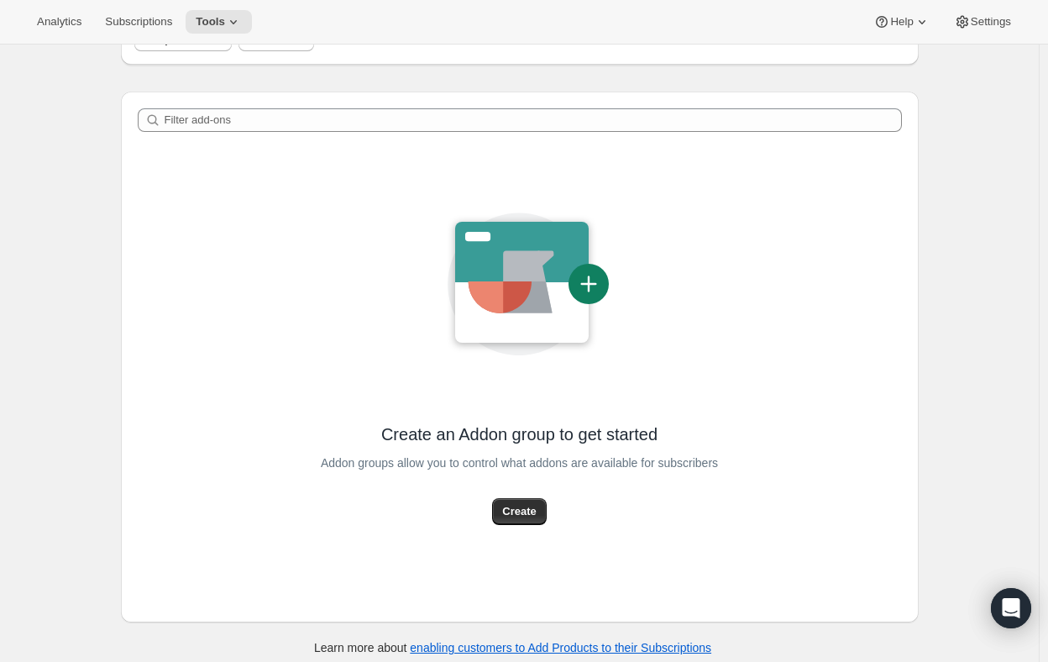
scroll to position [179, 0]
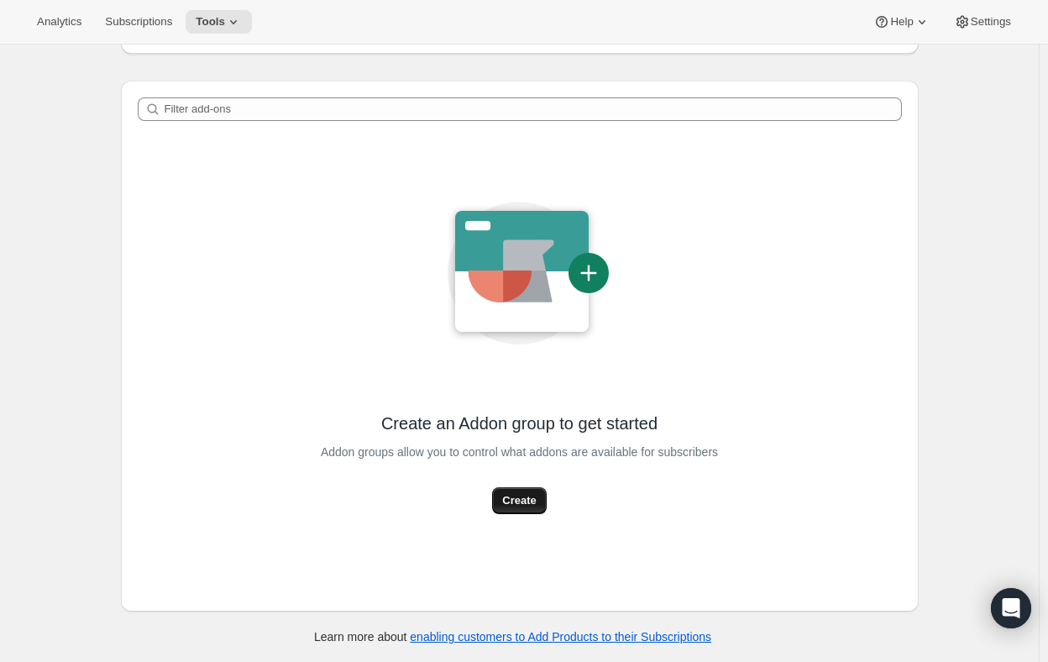
click at [520, 496] on span "Create" at bounding box center [519, 500] width 34 height 17
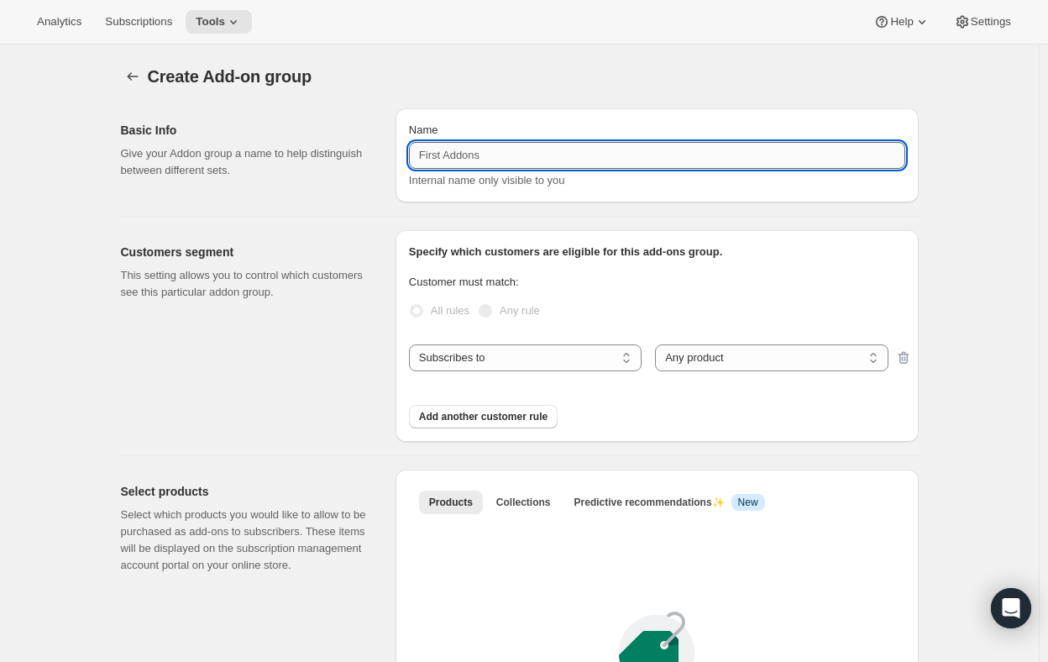
click at [467, 154] on input "Name" at bounding box center [657, 155] width 496 height 27
click at [592, 93] on div "Create Add-on group. This page is ready Create Add-on group" at bounding box center [520, 77] width 798 height 64
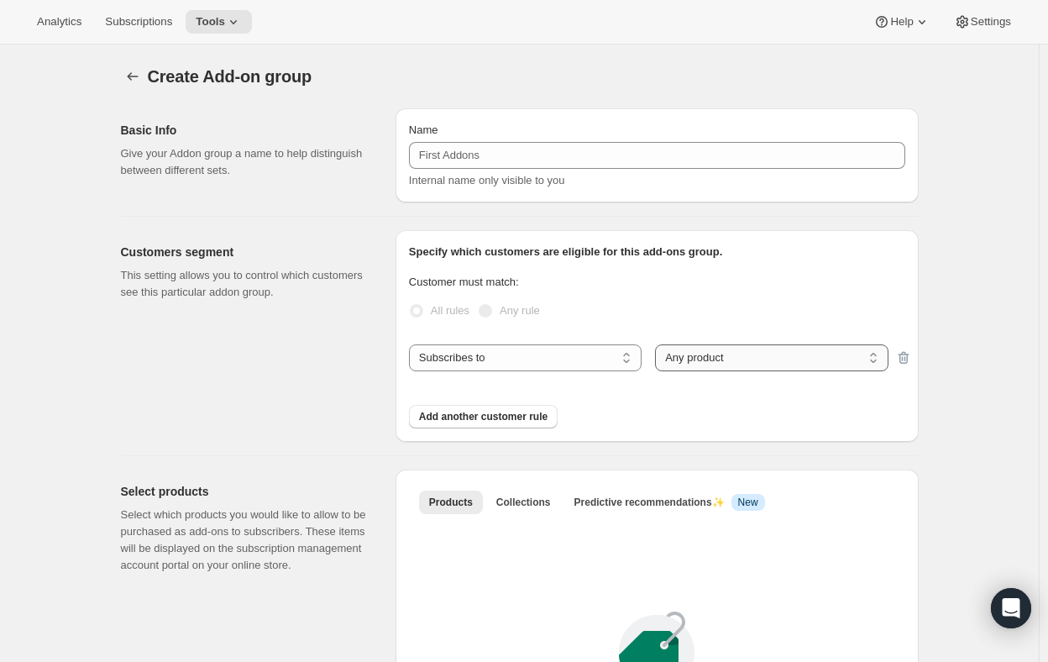
click at [737, 354] on select "Any product Specific products Specific product variants" at bounding box center [771, 357] width 233 height 27
select select "selectedProducts"
click at [659, 344] on select "Any product Specific products Specific product variants" at bounding box center [771, 357] width 233 height 27
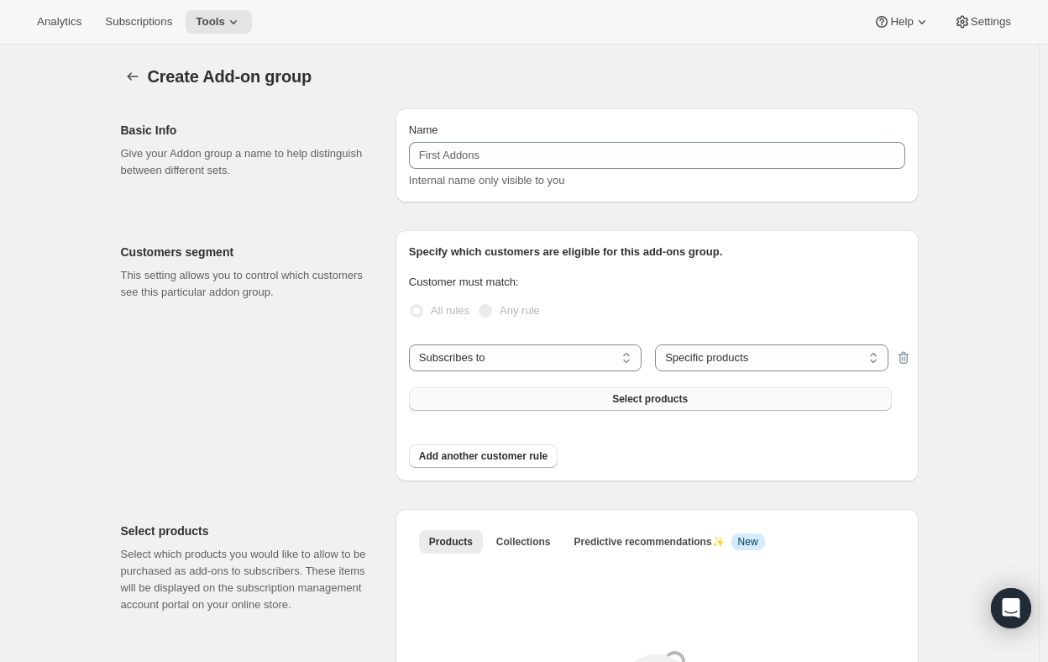
click at [700, 396] on button "Select products" at bounding box center [650, 399] width 483 height 24
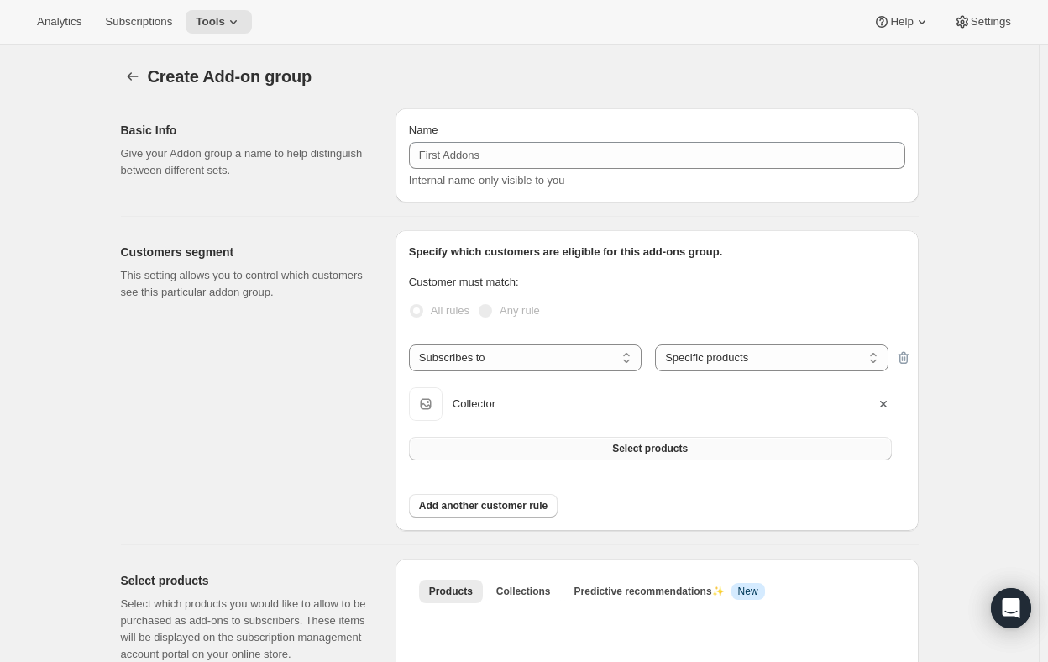
click at [634, 445] on span "Select products" at bounding box center [650, 448] width 76 height 13
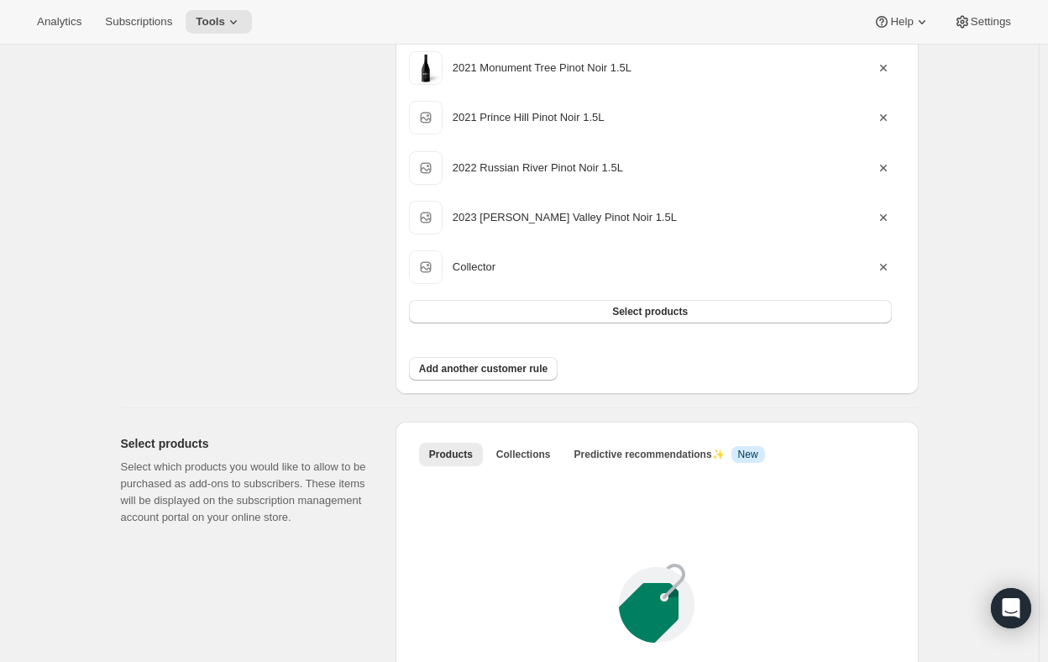
scroll to position [168, 0]
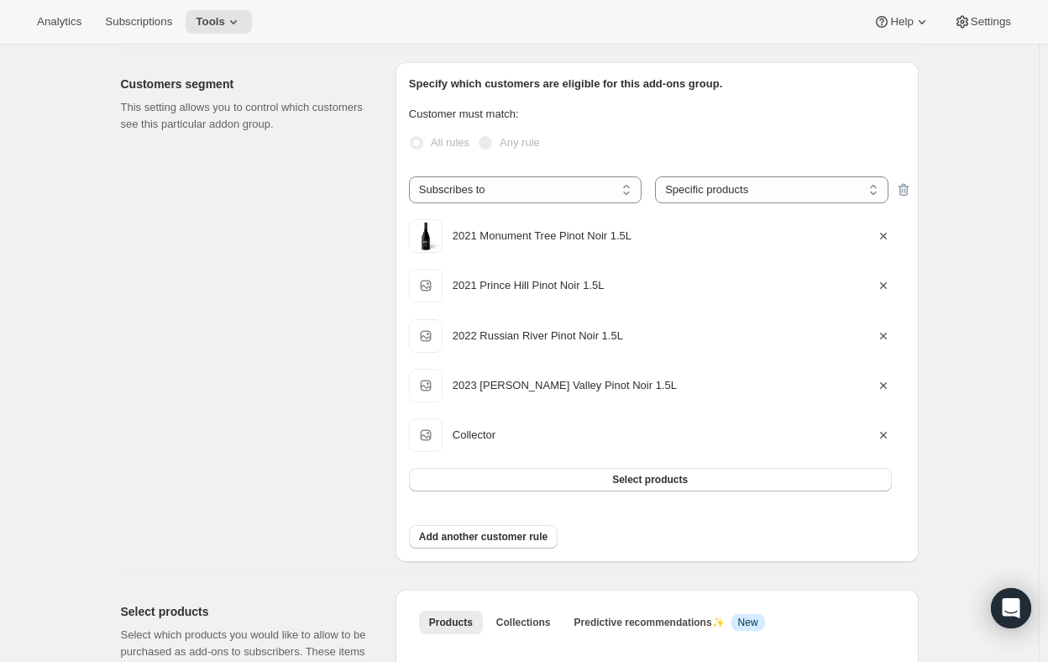
click at [884, 228] on icon "button" at bounding box center [883, 236] width 17 height 17
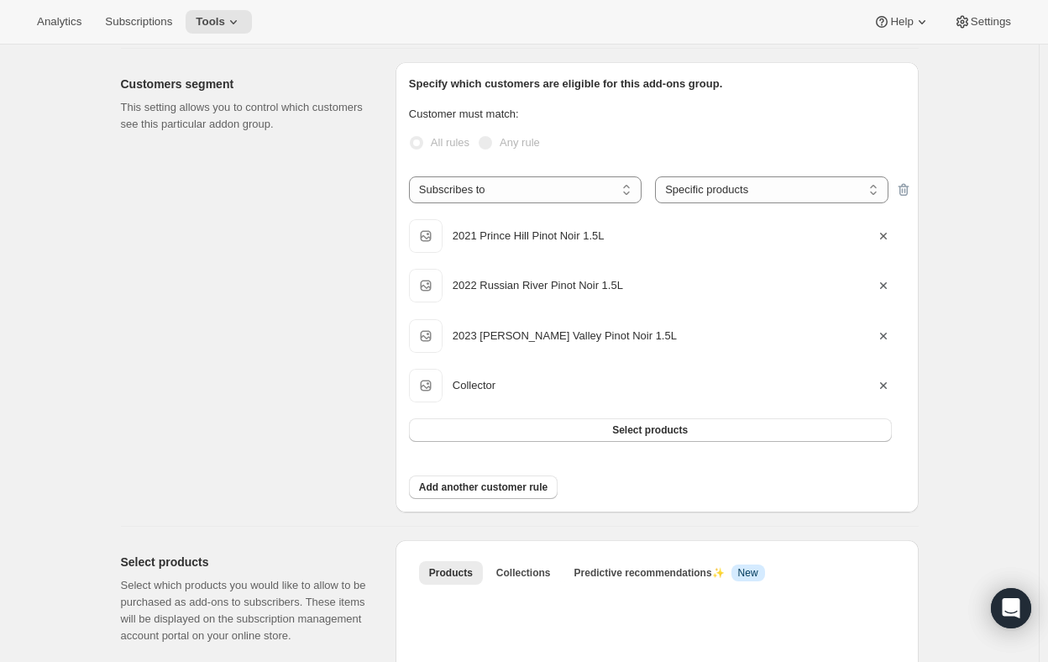
click at [883, 239] on icon "button" at bounding box center [883, 236] width 17 height 17
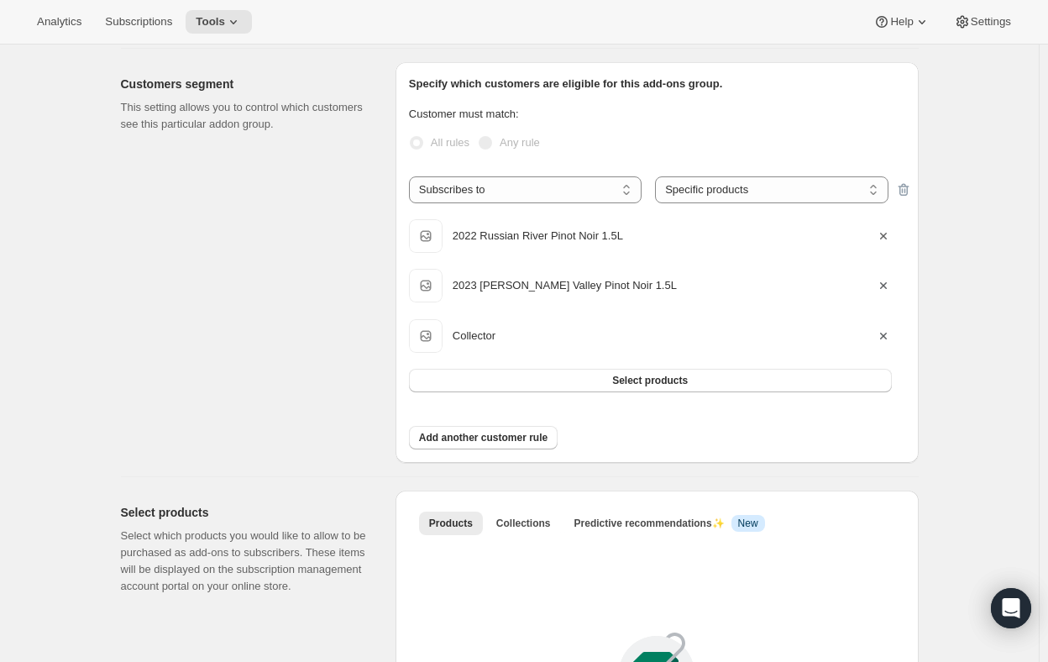
click at [880, 236] on icon "button" at bounding box center [883, 236] width 17 height 17
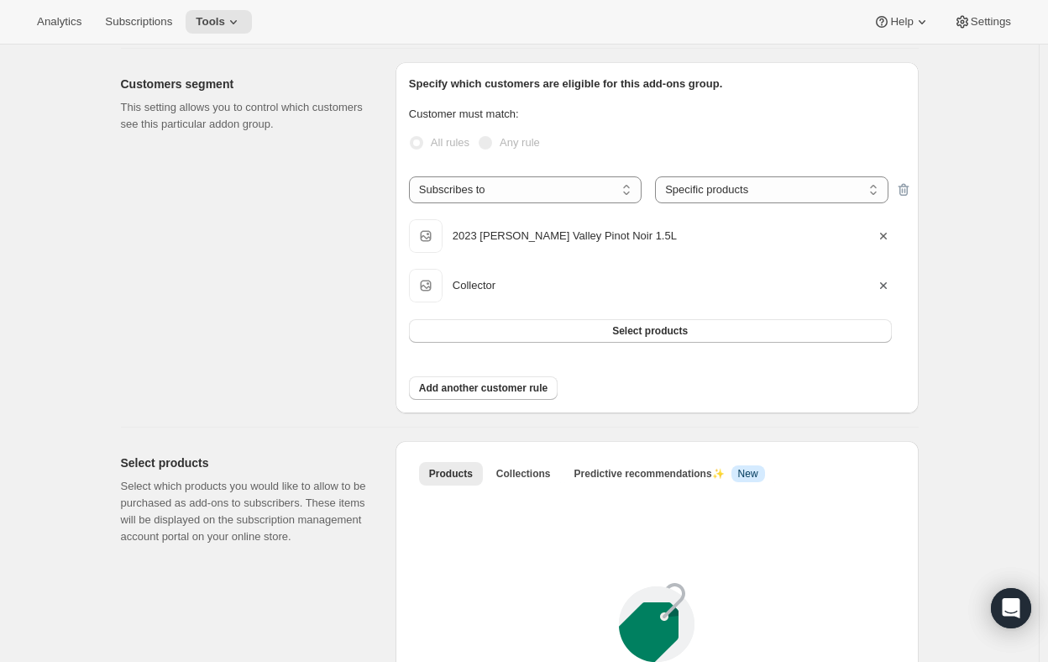
click at [886, 233] on icon "button" at bounding box center [883, 236] width 17 height 17
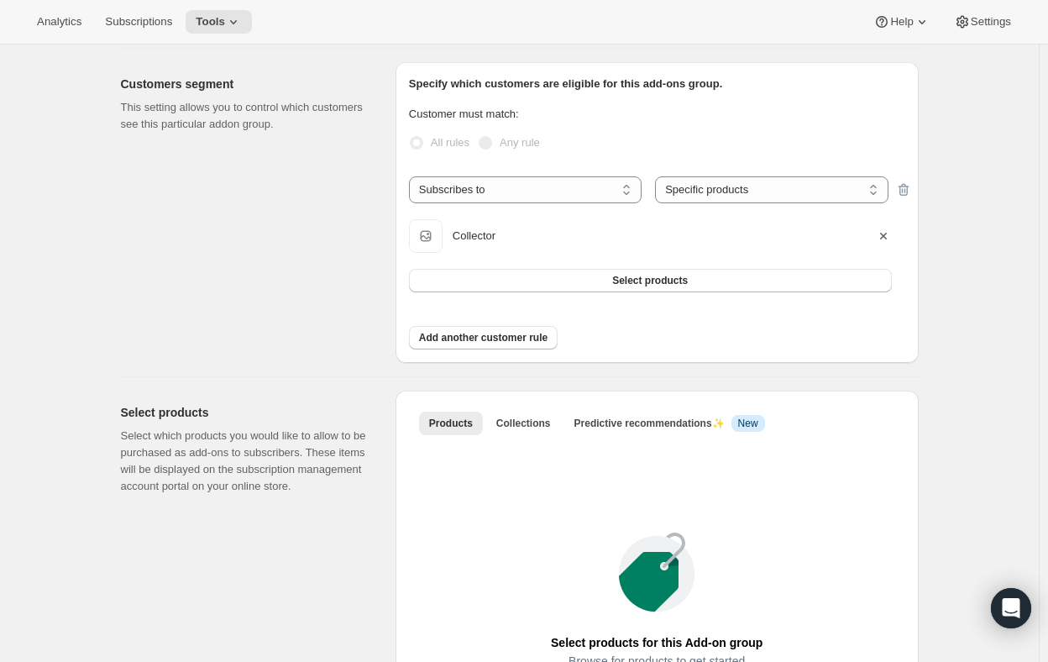
scroll to position [336, 0]
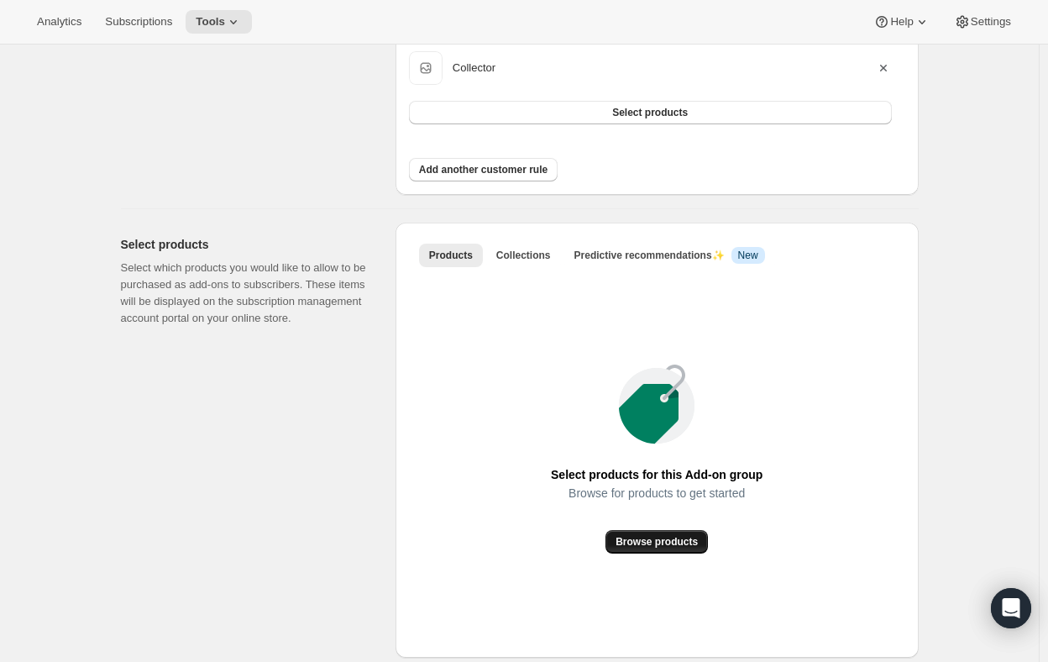
click at [668, 541] on span "Browse products" at bounding box center [657, 541] width 82 height 13
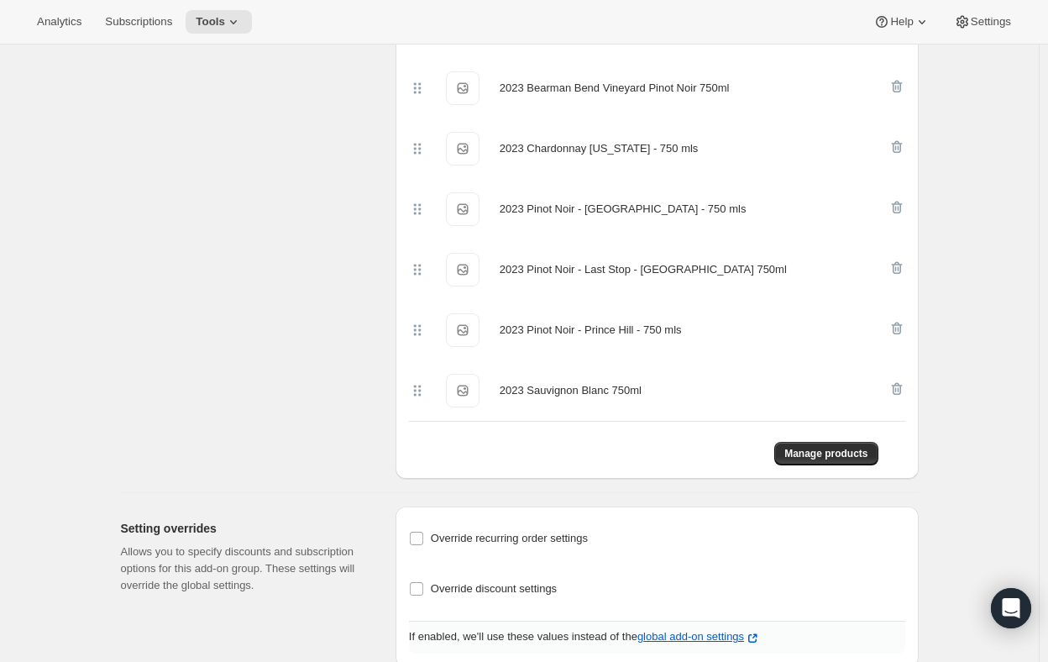
scroll to position [726, 0]
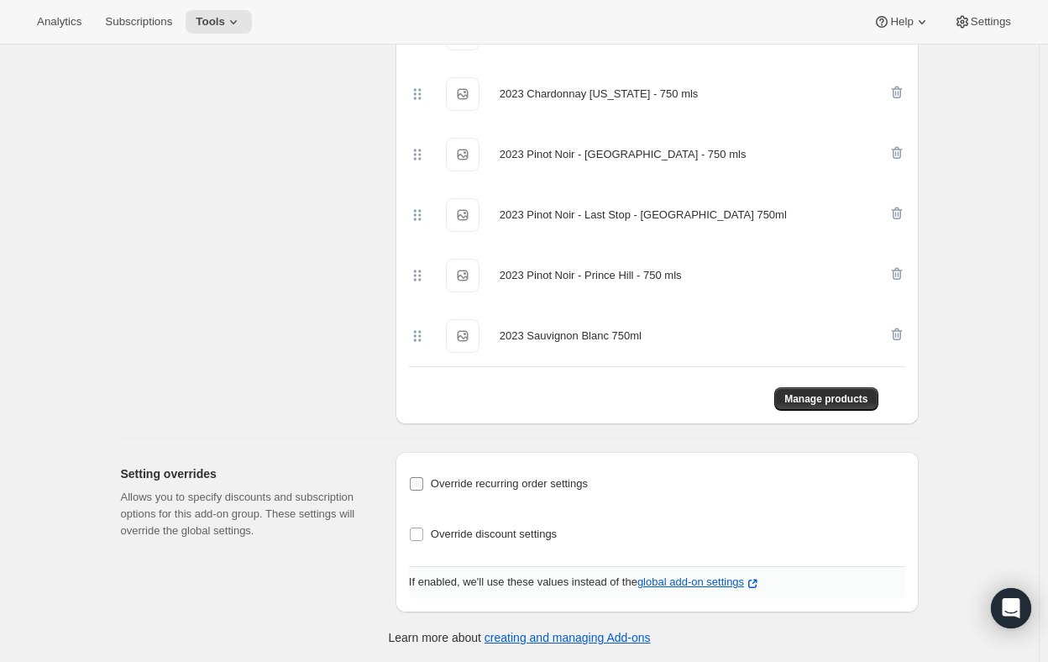
click at [417, 488] on input "Override recurring order settings" at bounding box center [416, 483] width 13 height 13
checkbox input "true"
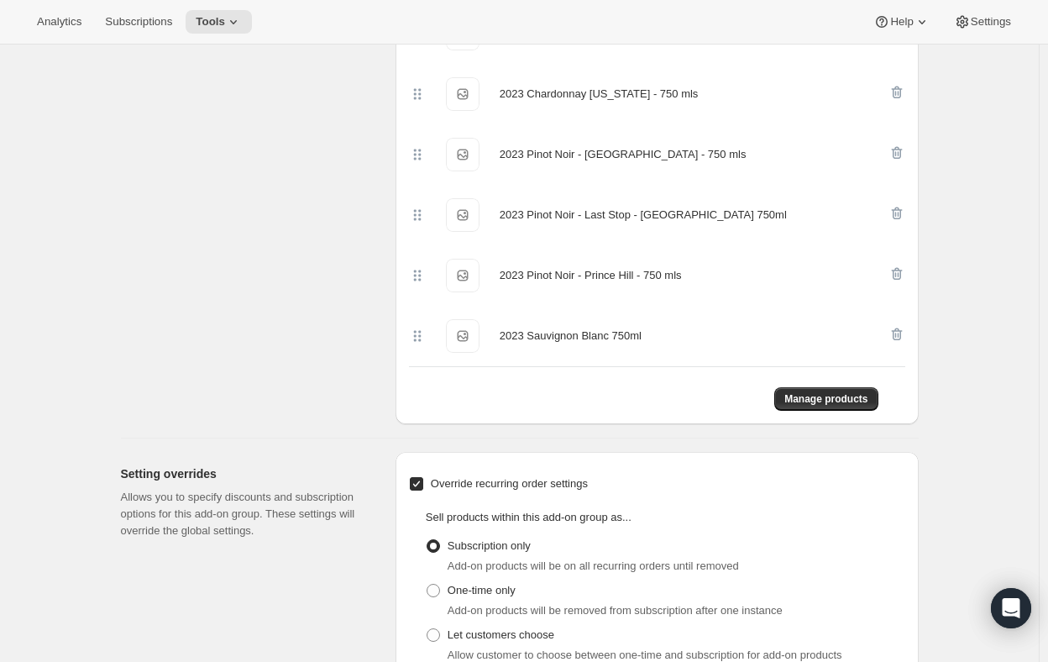
scroll to position [884, 0]
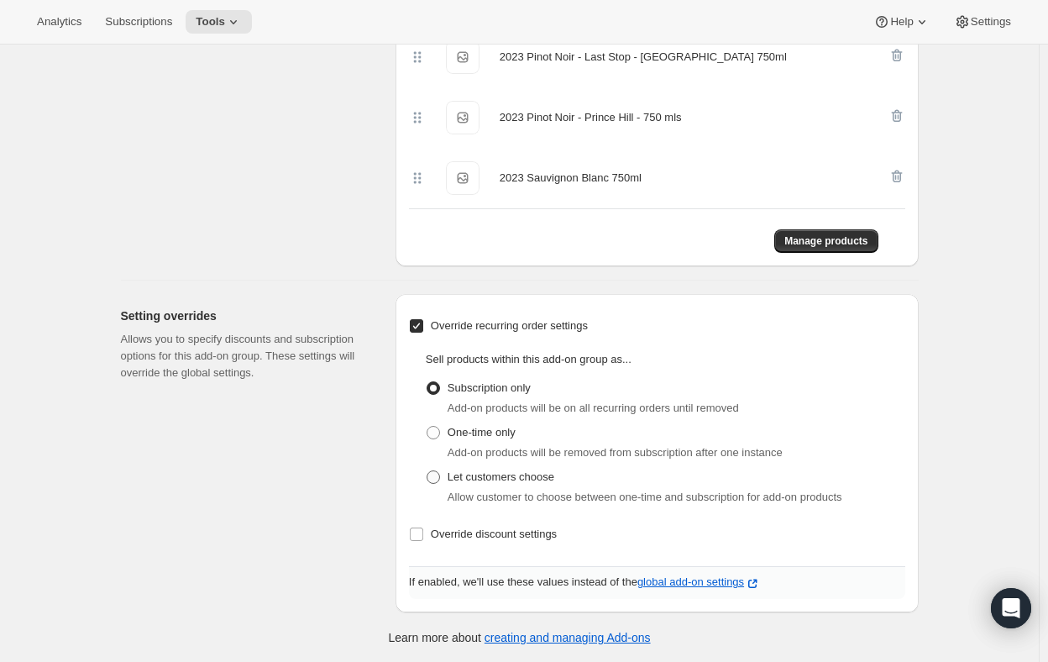
click at [438, 475] on span at bounding box center [433, 476] width 13 height 13
click at [427, 471] on input "Let customers choose" at bounding box center [427, 470] width 1 height 1
radio input "true"
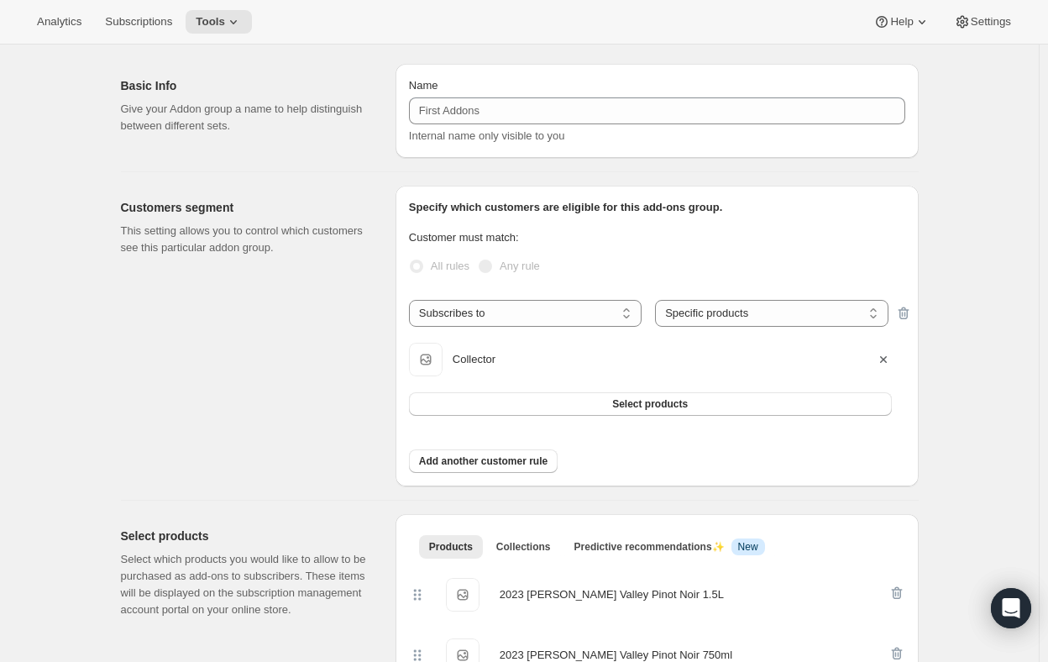
scroll to position [0, 0]
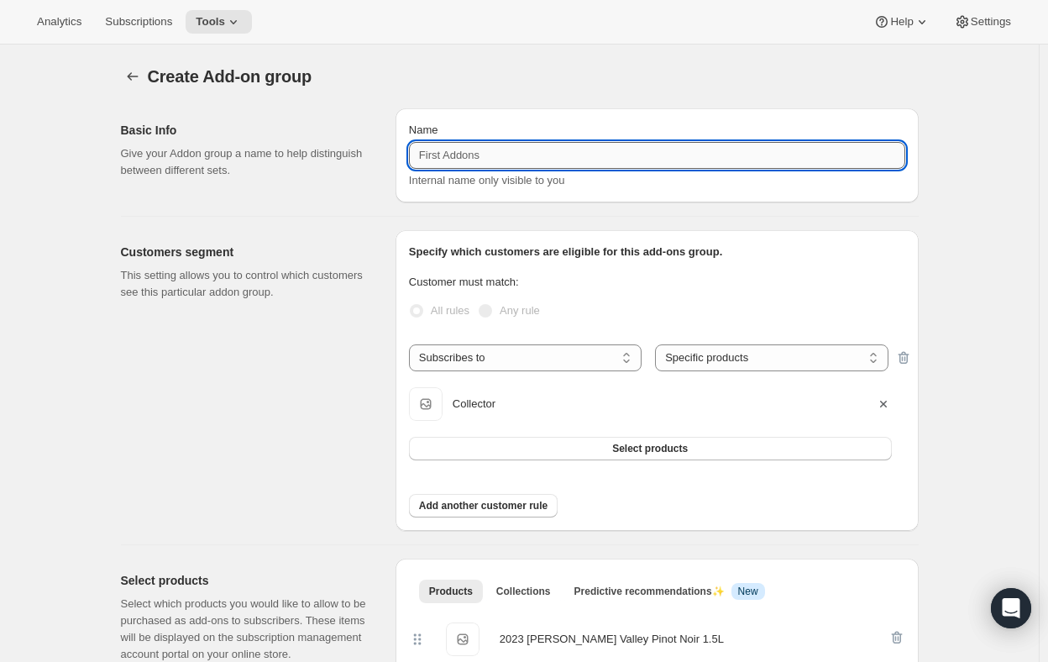
click at [489, 153] on input "Name" at bounding box center [657, 155] width 496 height 27
click at [455, 147] on input "Name" at bounding box center [657, 155] width 496 height 27
type input "Member Add ons"
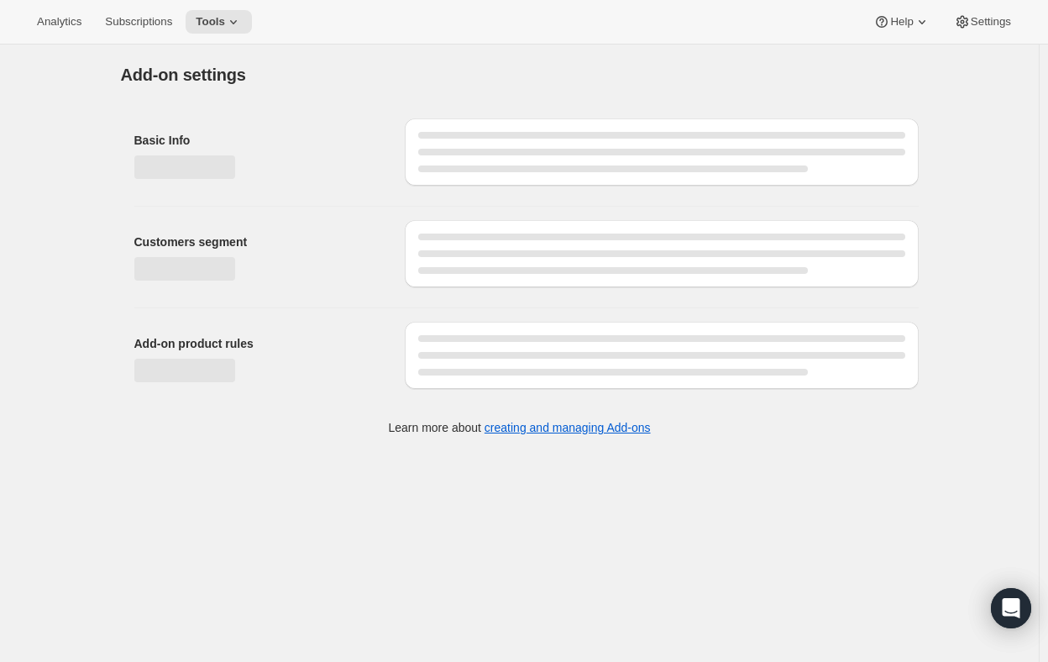
select select "selectedProducts"
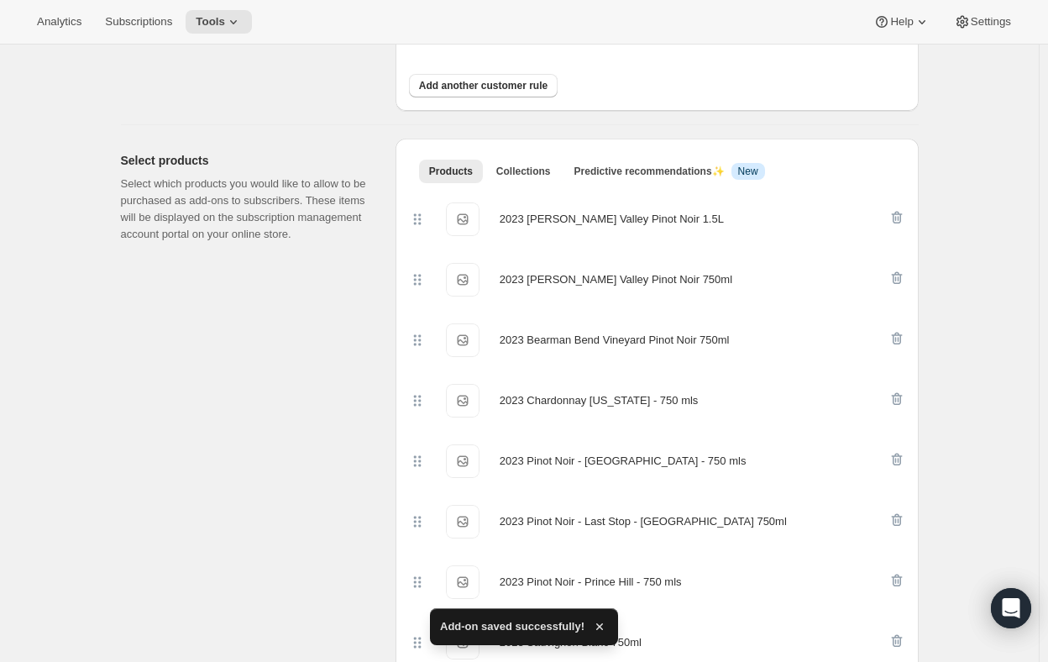
scroll to position [504, 0]
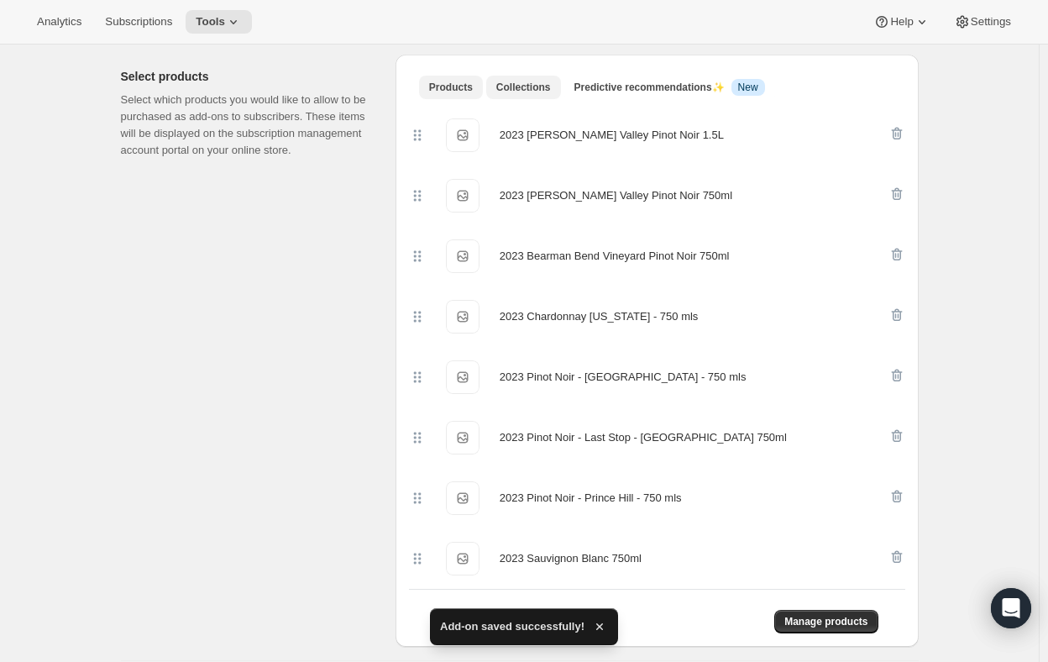
click at [533, 89] on span "Collections" at bounding box center [523, 87] width 55 height 13
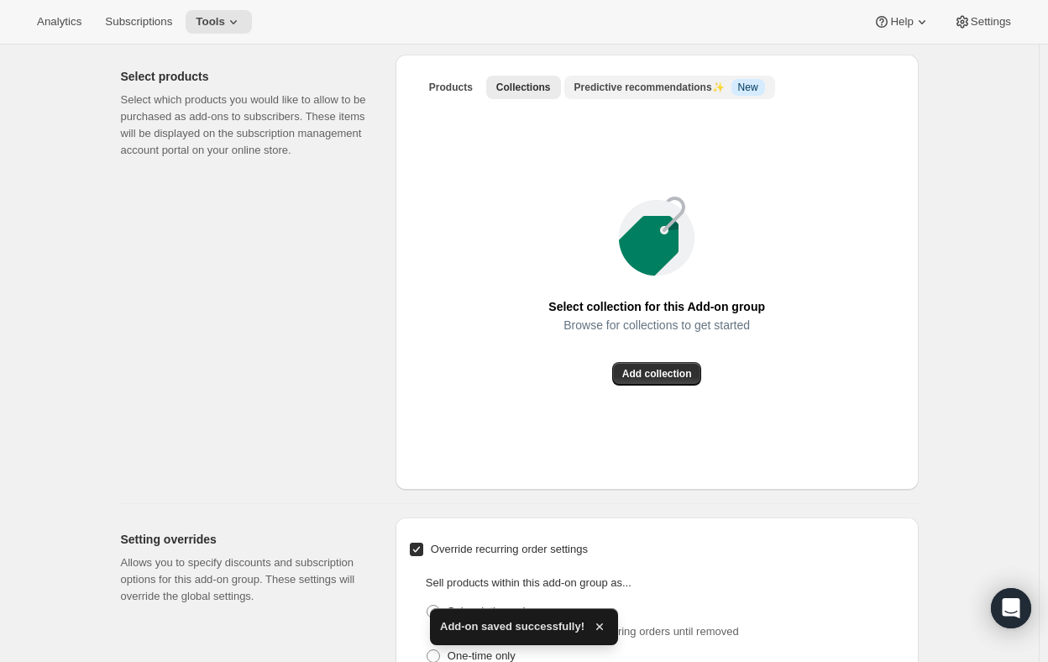
click at [648, 87] on span "Predictive recommendations ✨" at bounding box center [649, 87] width 150 height 12
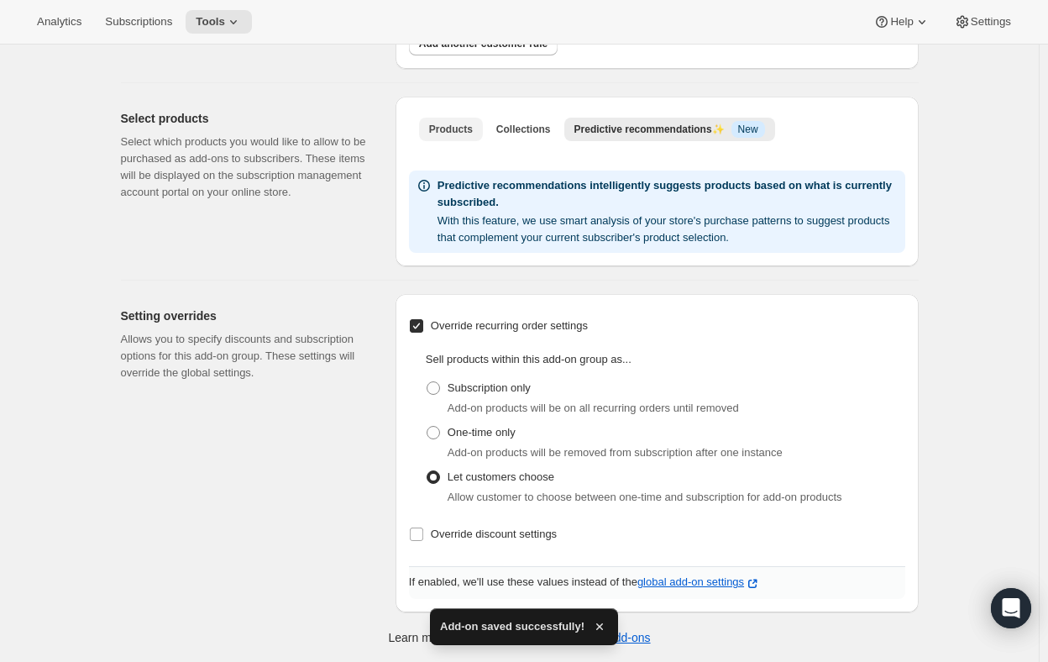
click at [441, 134] on span "Products" at bounding box center [451, 129] width 44 height 13
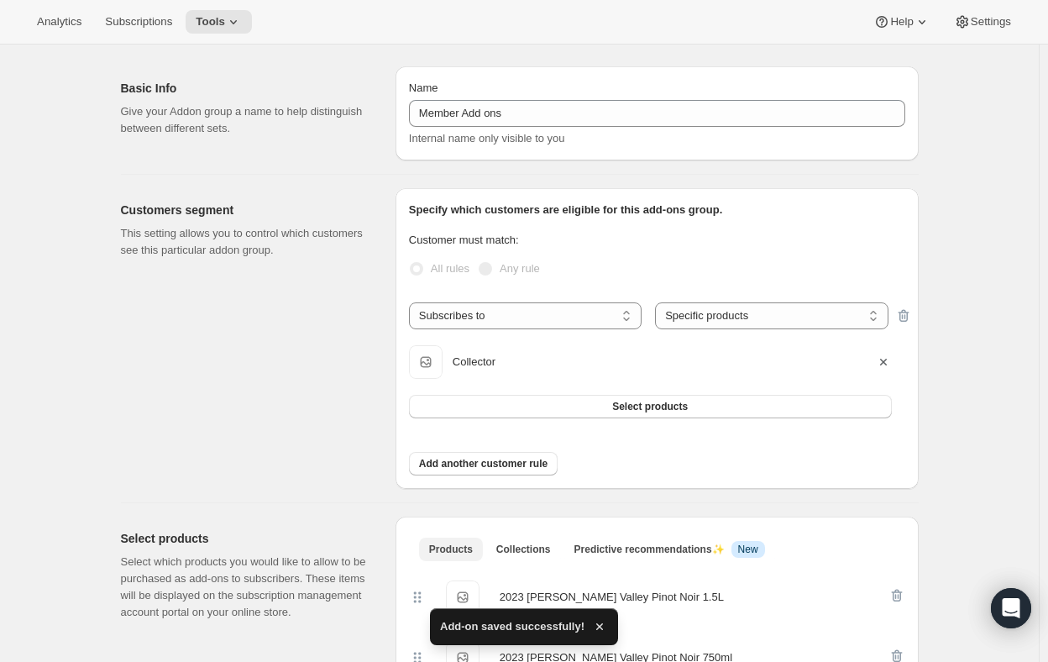
scroll to position [0, 0]
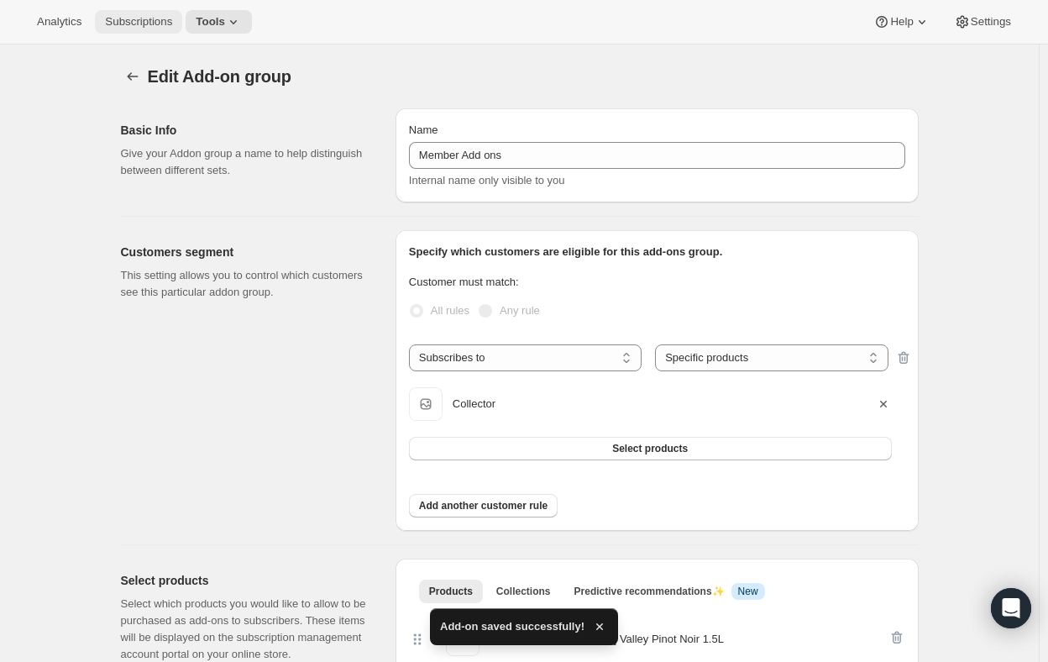
click at [118, 16] on span "Subscriptions" at bounding box center [138, 21] width 67 height 13
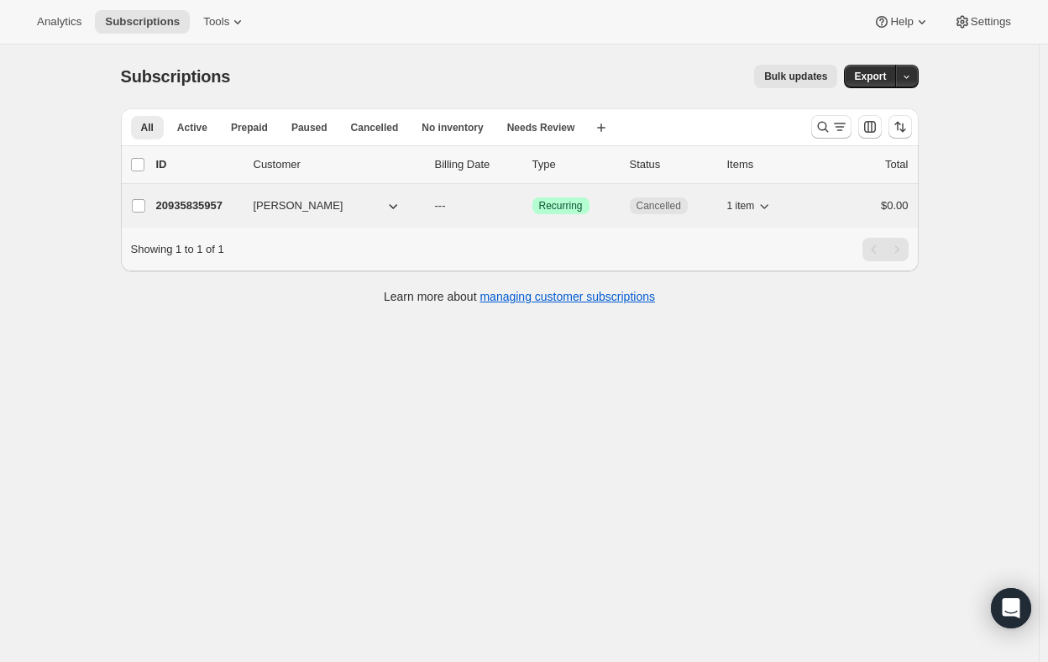
click at [398, 212] on icon "button" at bounding box center [393, 205] width 17 height 17
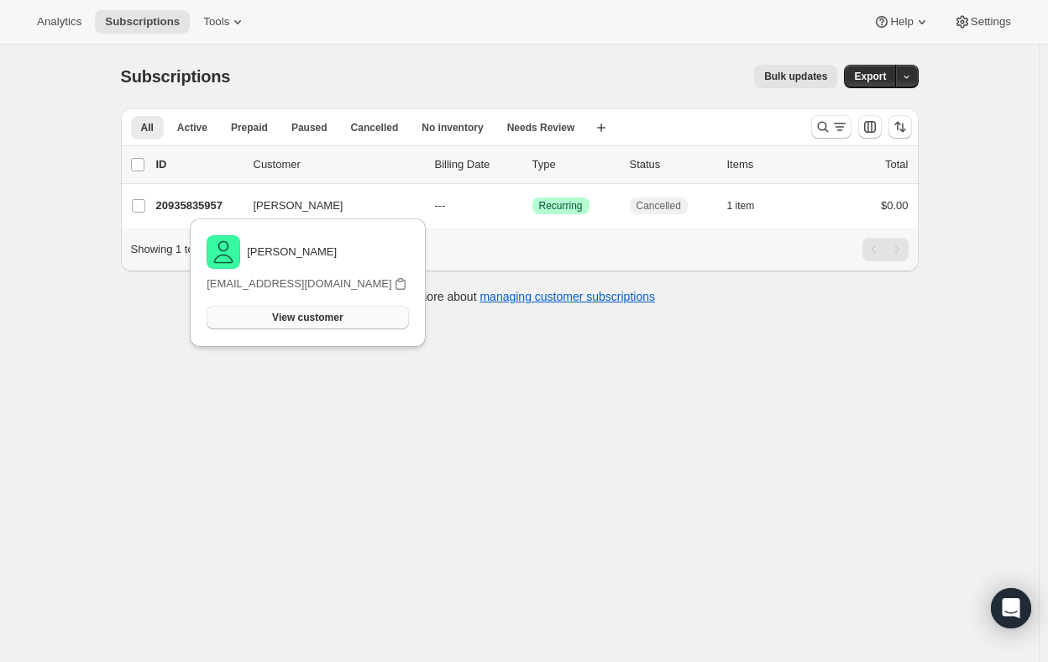
click at [296, 317] on span "View customer" at bounding box center [307, 317] width 71 height 13
click at [229, 23] on icon at bounding box center [237, 21] width 17 height 17
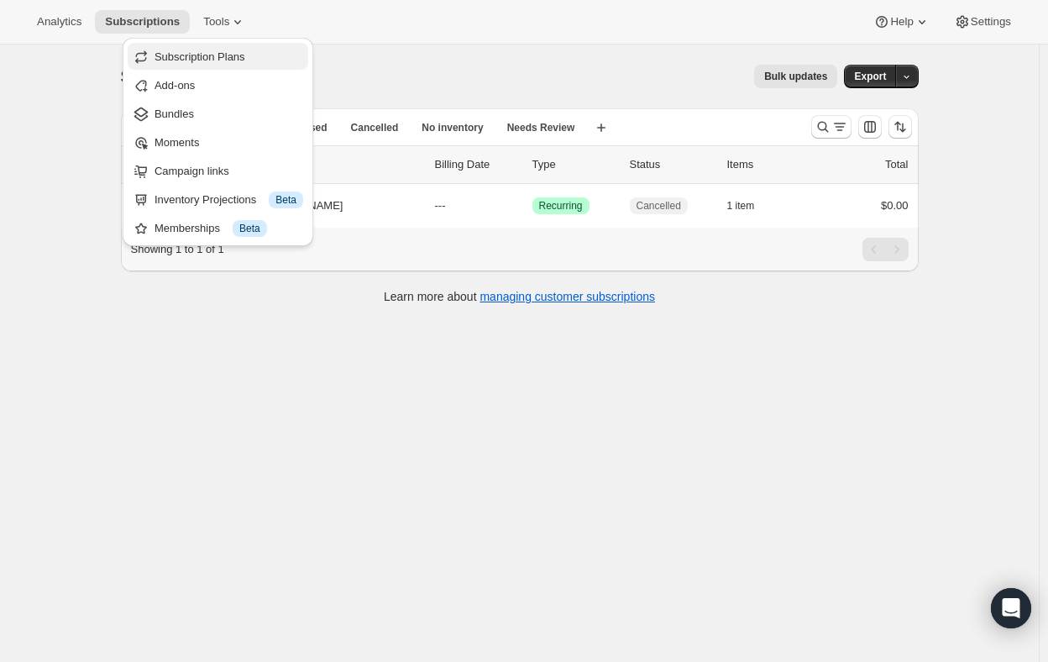
click at [195, 63] on span "Subscription Plans" at bounding box center [200, 56] width 91 height 13
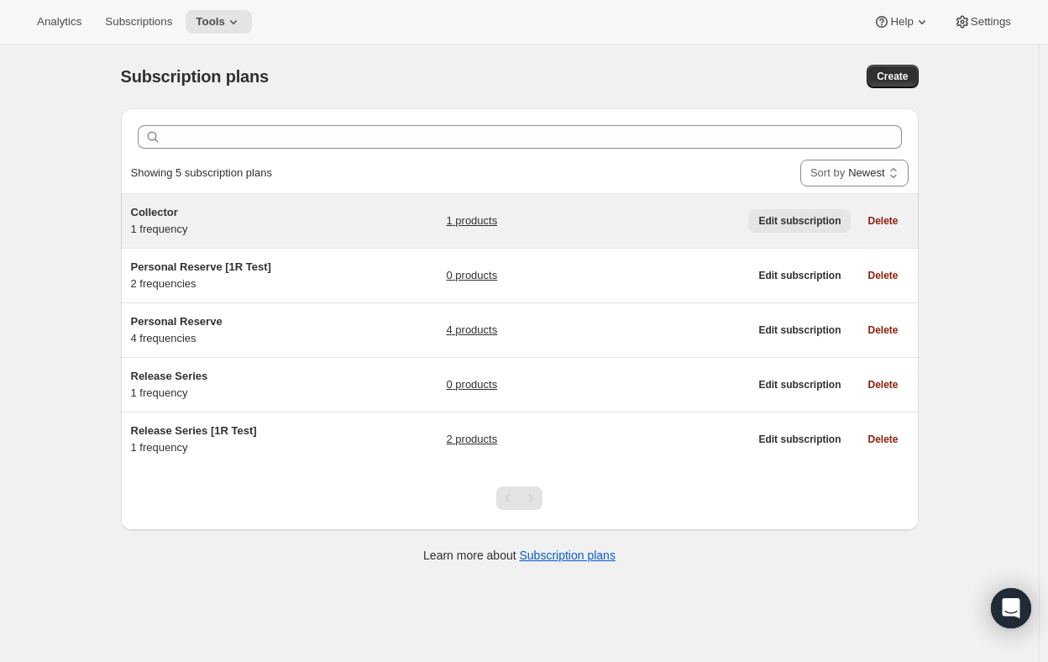
click at [810, 217] on span "Edit subscription" at bounding box center [799, 220] width 82 height 13
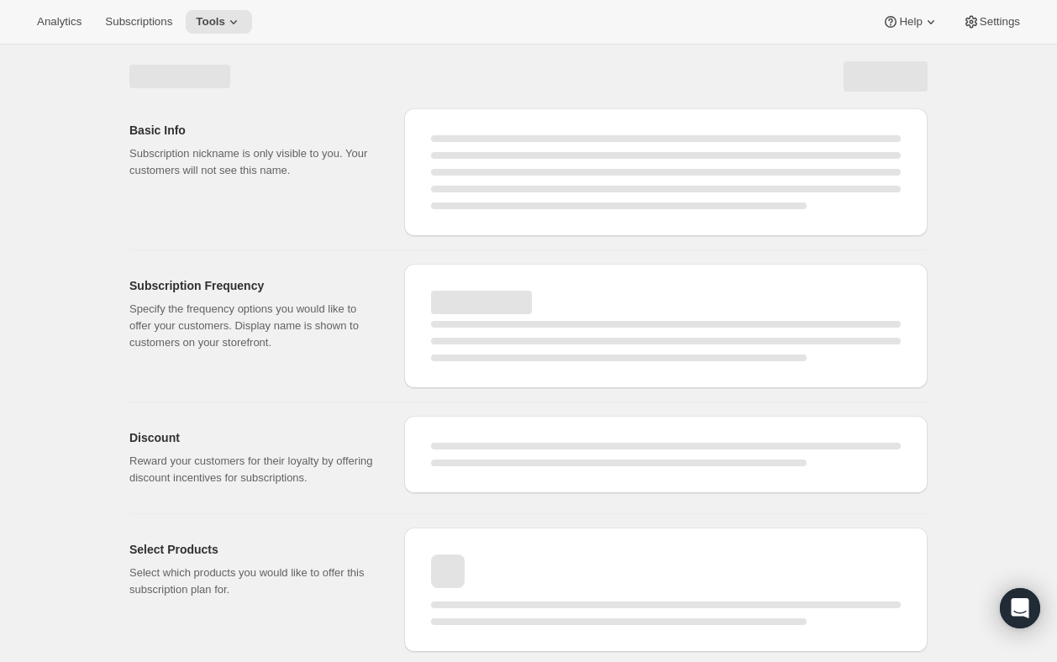
select select "WEEK"
select select "MONTH"
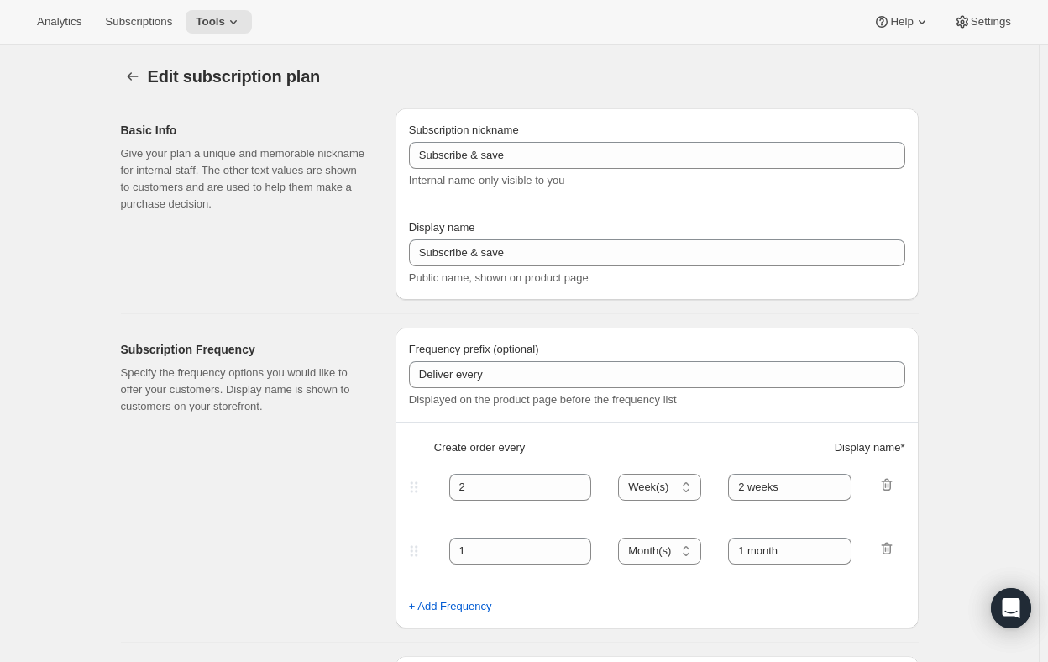
type input "Collector"
type input "3"
select select "MONTH"
type input "3 Months"
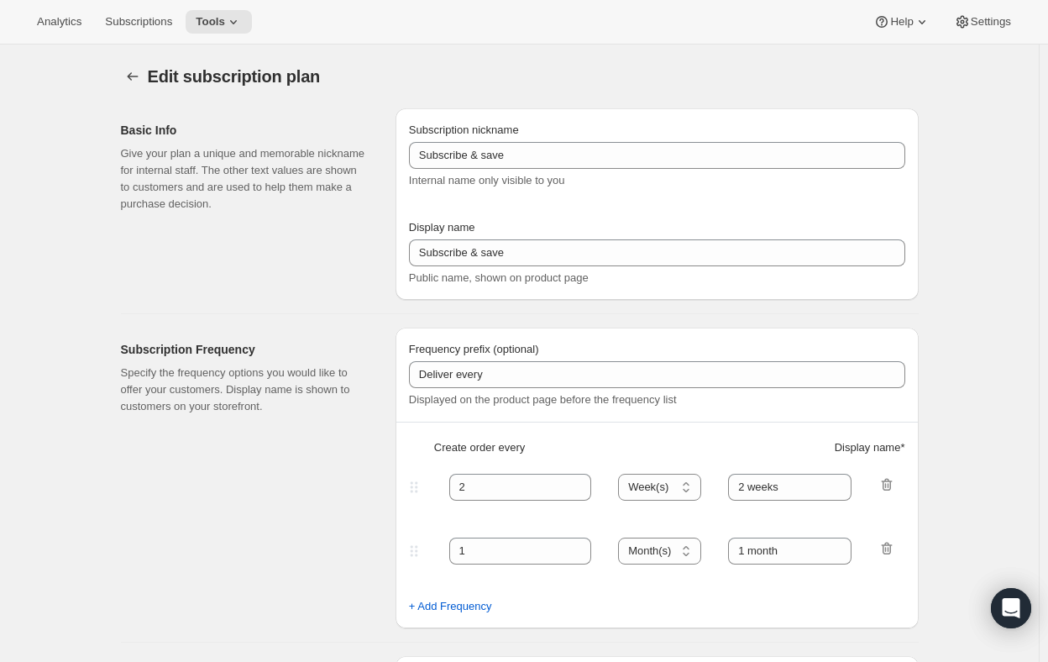
checkbox input "true"
select select "MONTHDAY"
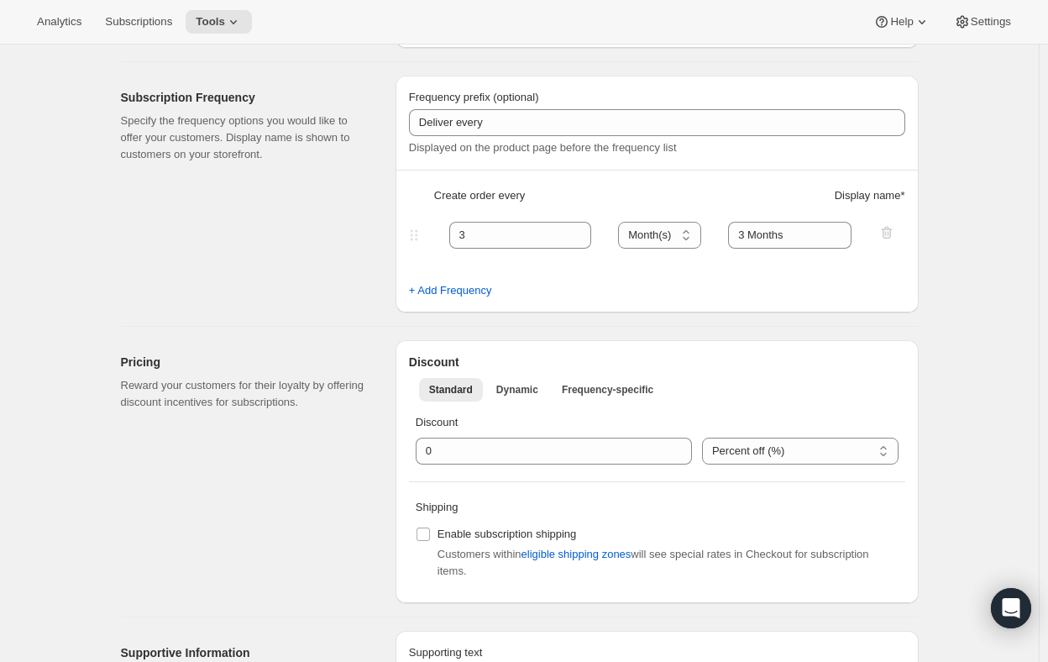
scroll to position [420, 0]
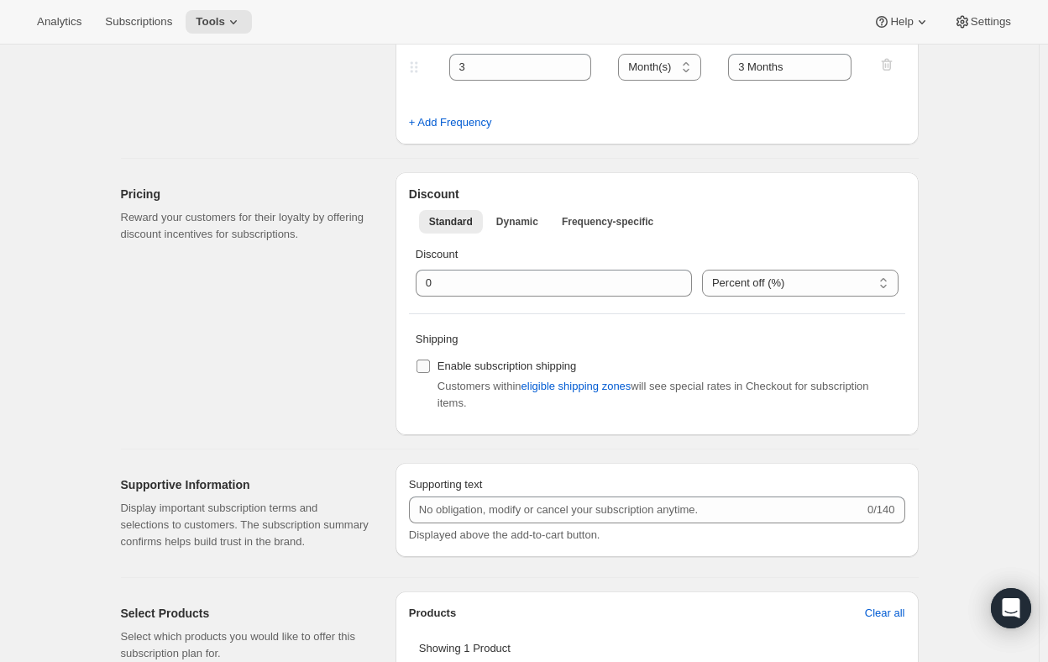
click at [427, 371] on input "Enable subscription shipping" at bounding box center [423, 365] width 13 height 13
checkbox input "true"
click at [590, 385] on span "eligible shipping zones" at bounding box center [577, 386] width 110 height 17
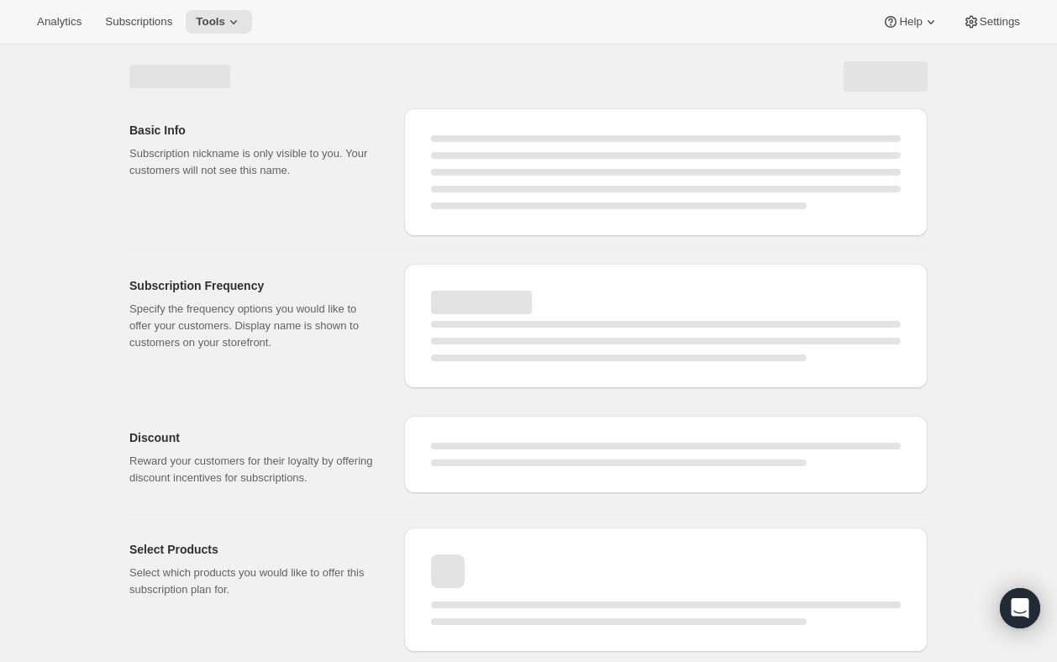
select select "MONTH"
select select "MONTHDAY"
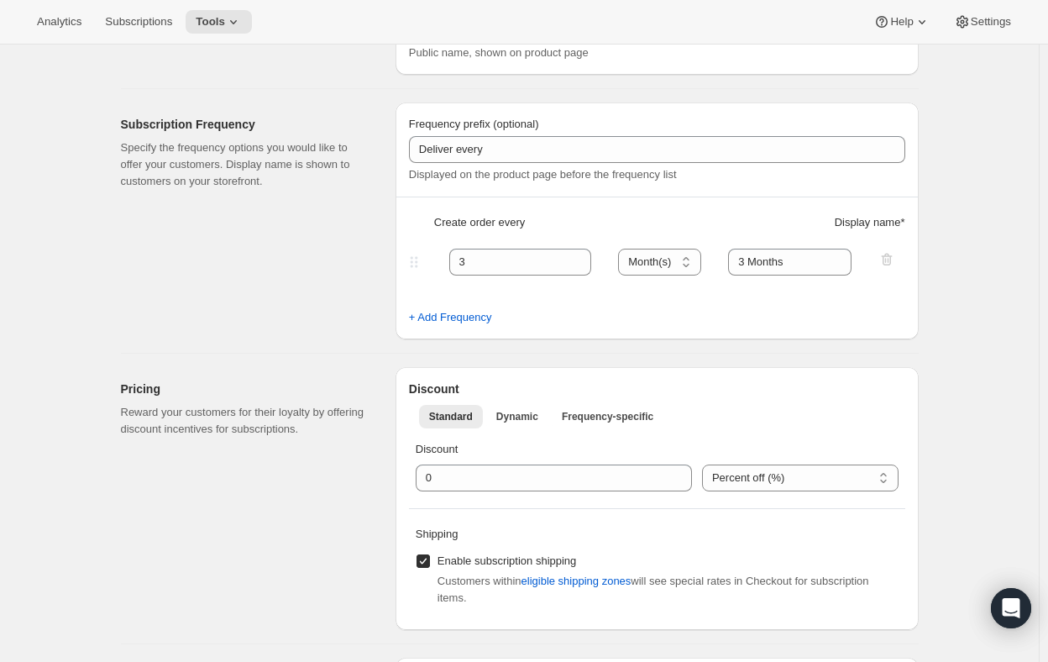
scroll to position [420, 0]
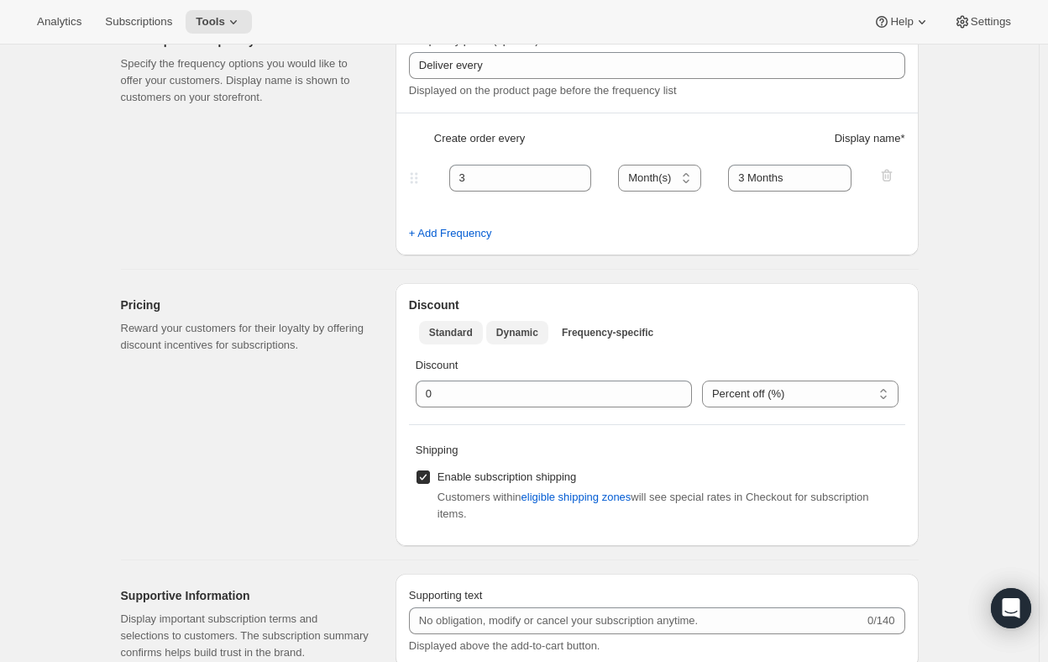
click at [509, 323] on button "Dynamic" at bounding box center [517, 333] width 62 height 24
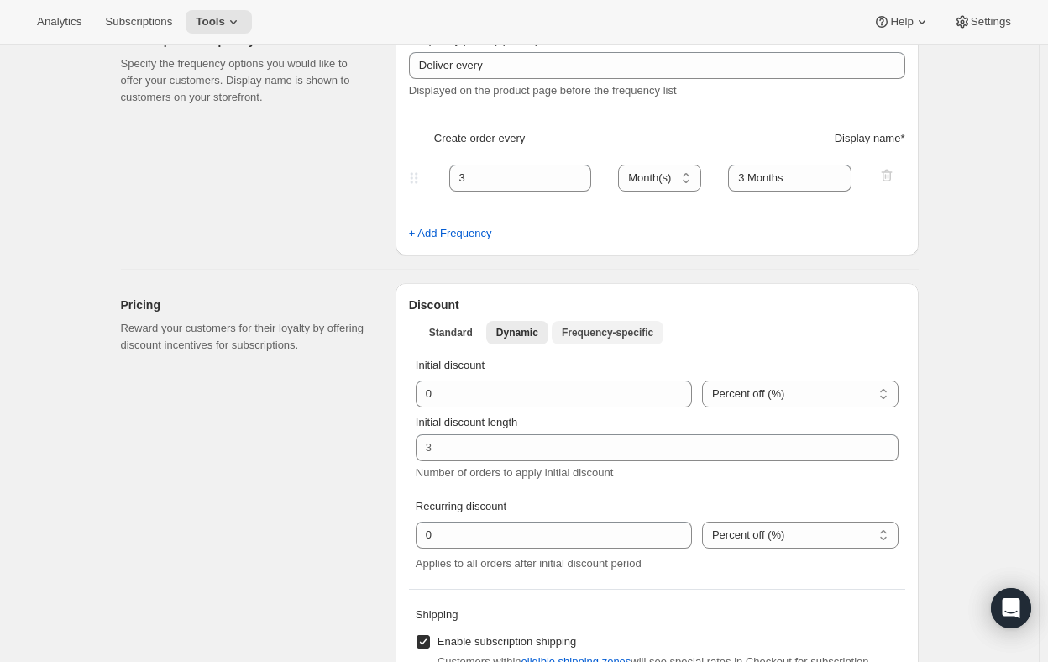
click at [631, 336] on span "Frequency-specific" at bounding box center [608, 332] width 92 height 13
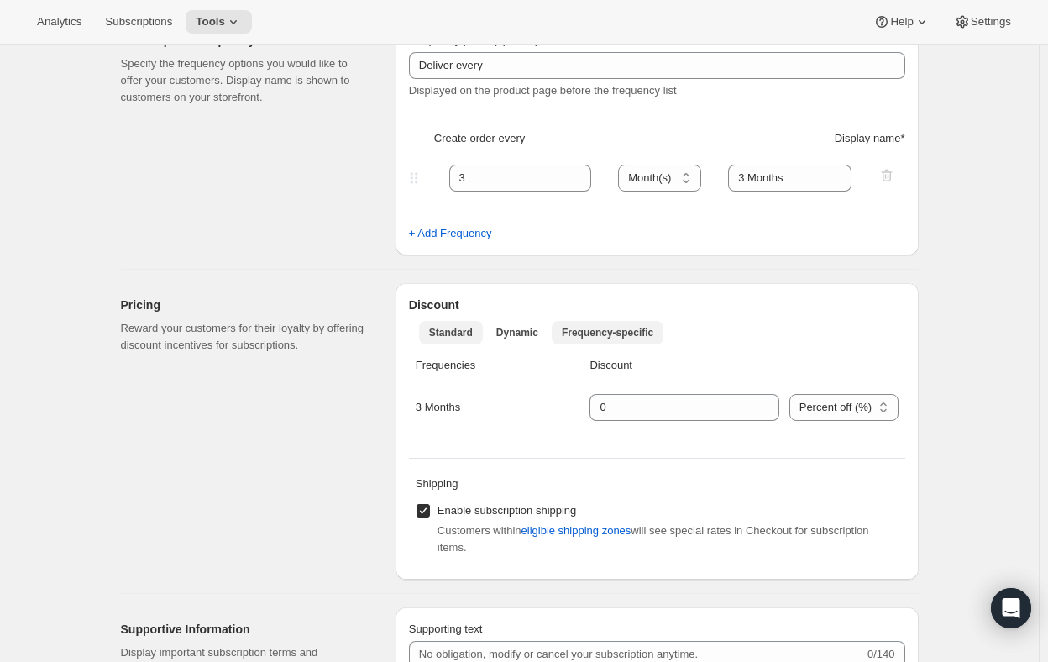
click at [453, 332] on span "Standard" at bounding box center [451, 332] width 44 height 13
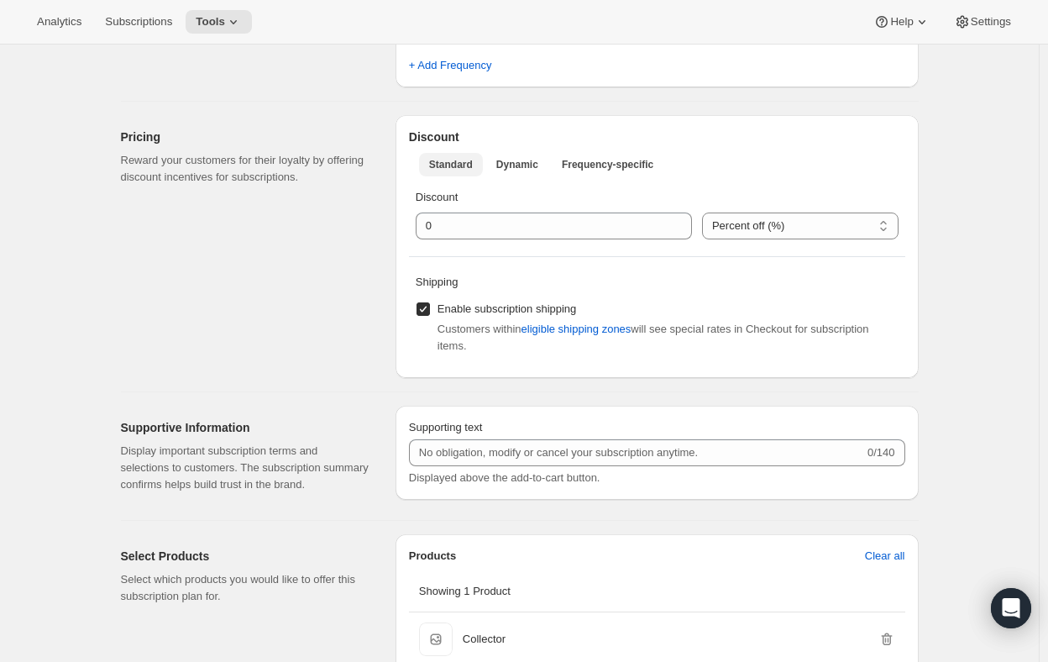
scroll to position [672, 0]
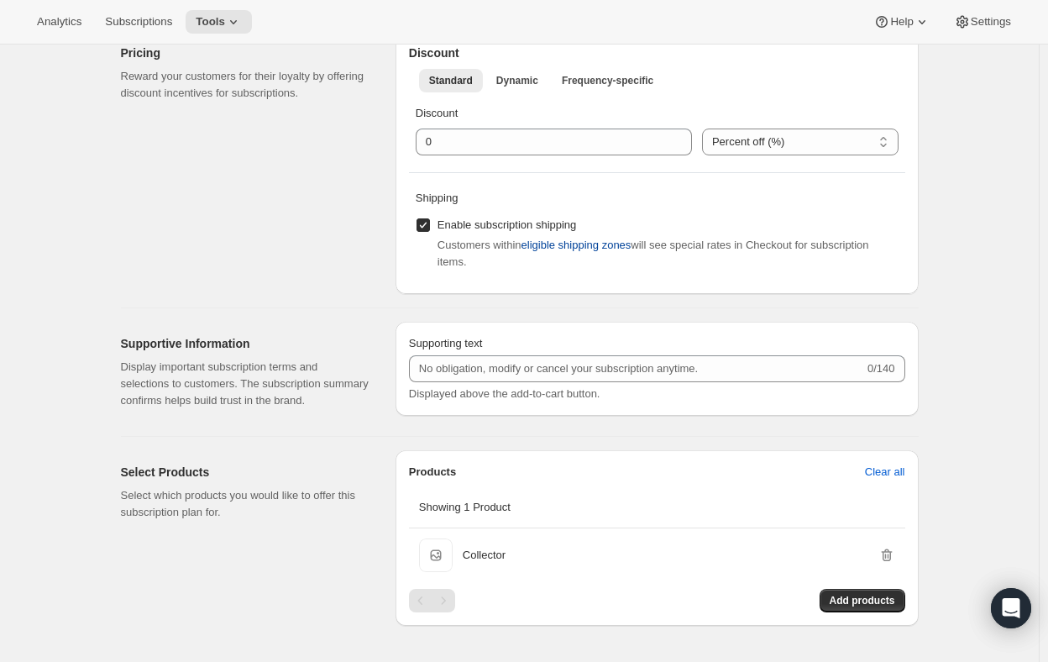
click at [549, 244] on span "eligible shipping zones" at bounding box center [577, 245] width 110 height 17
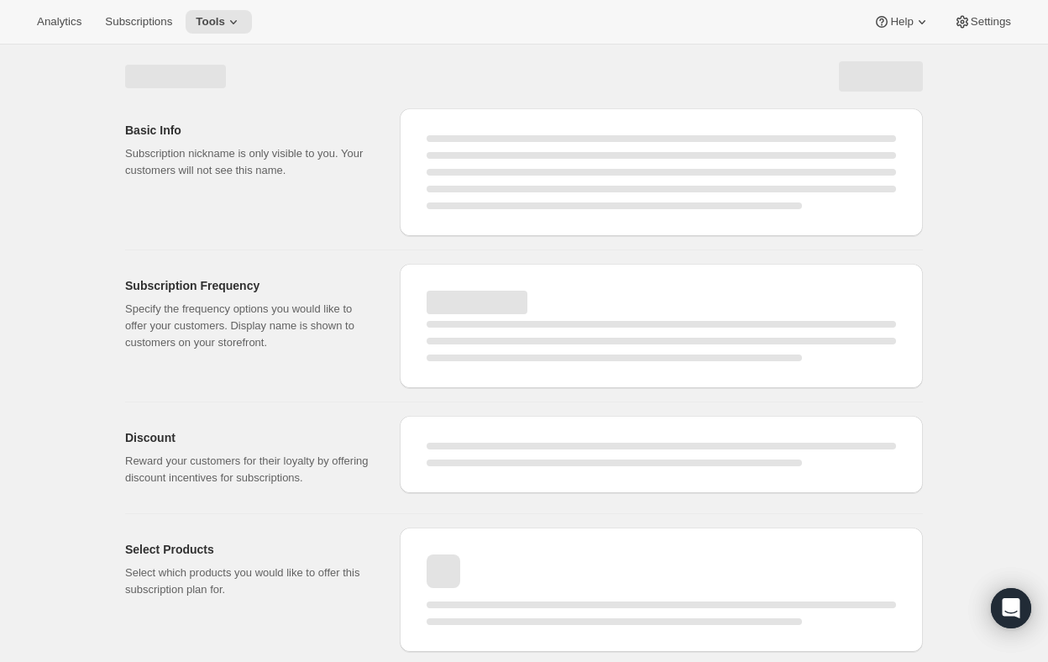
scroll to position [0, 0]
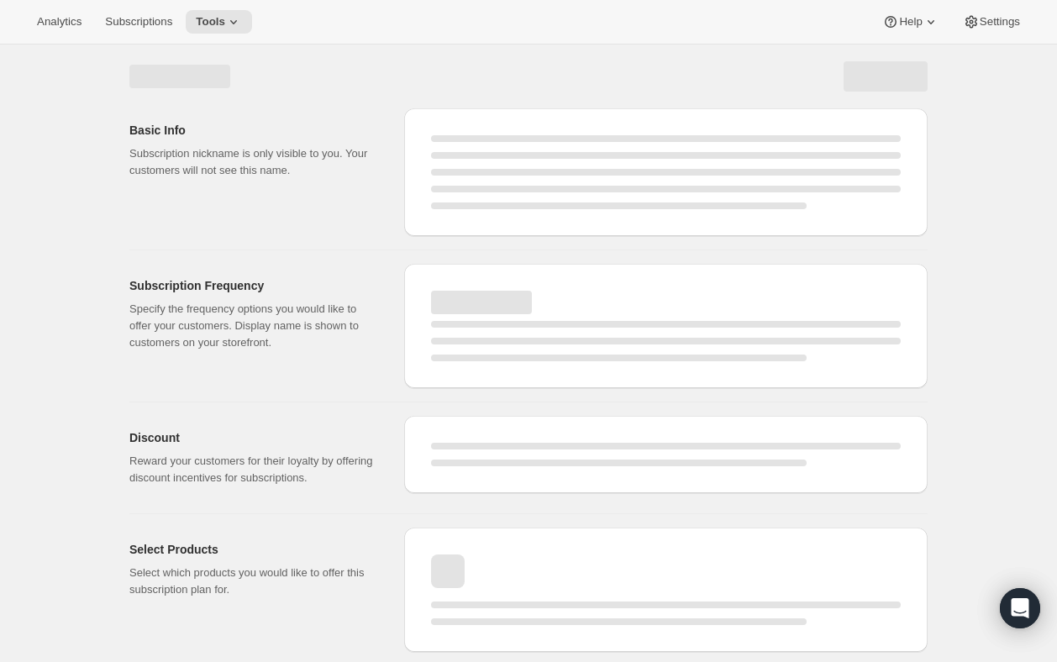
select select "MONTH"
select select "MONTHDAY"
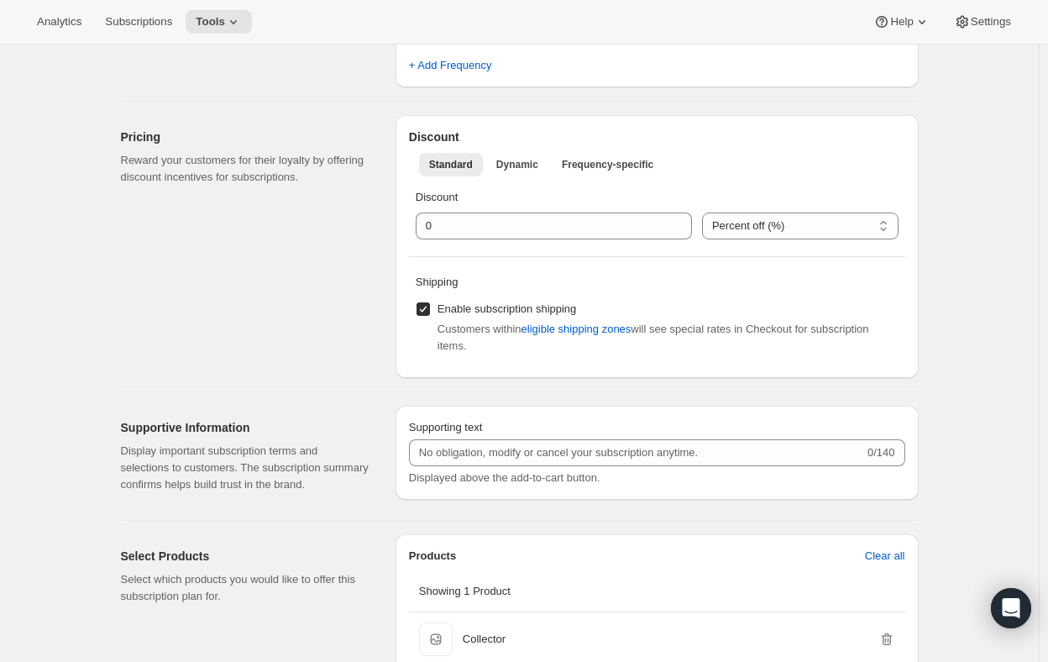
scroll to position [672, 0]
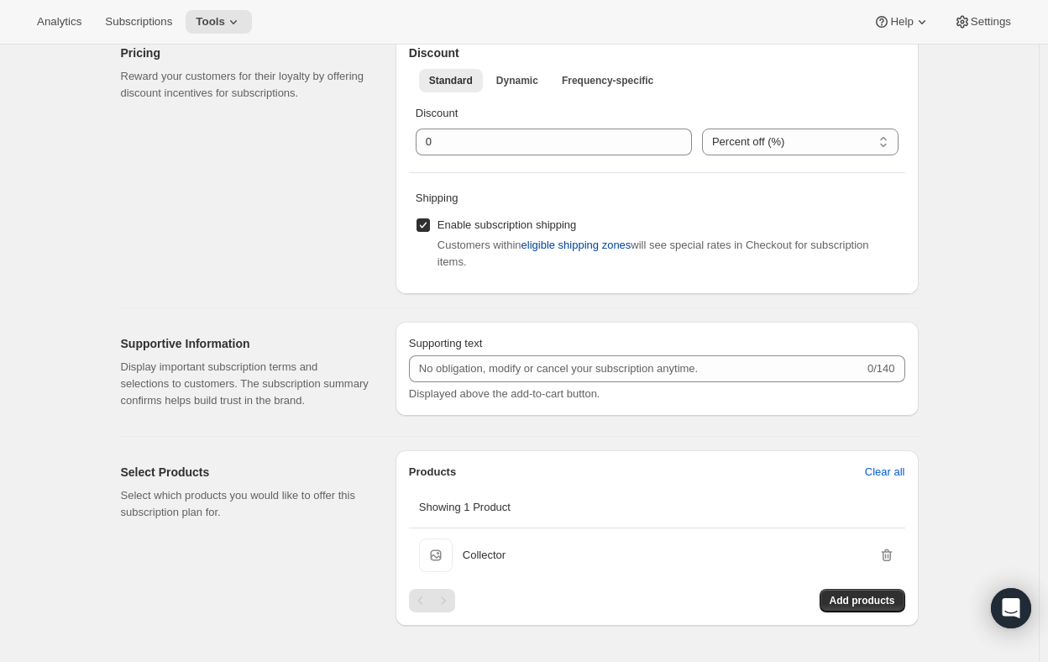
click at [574, 253] on span "eligible shipping zones" at bounding box center [577, 245] width 110 height 17
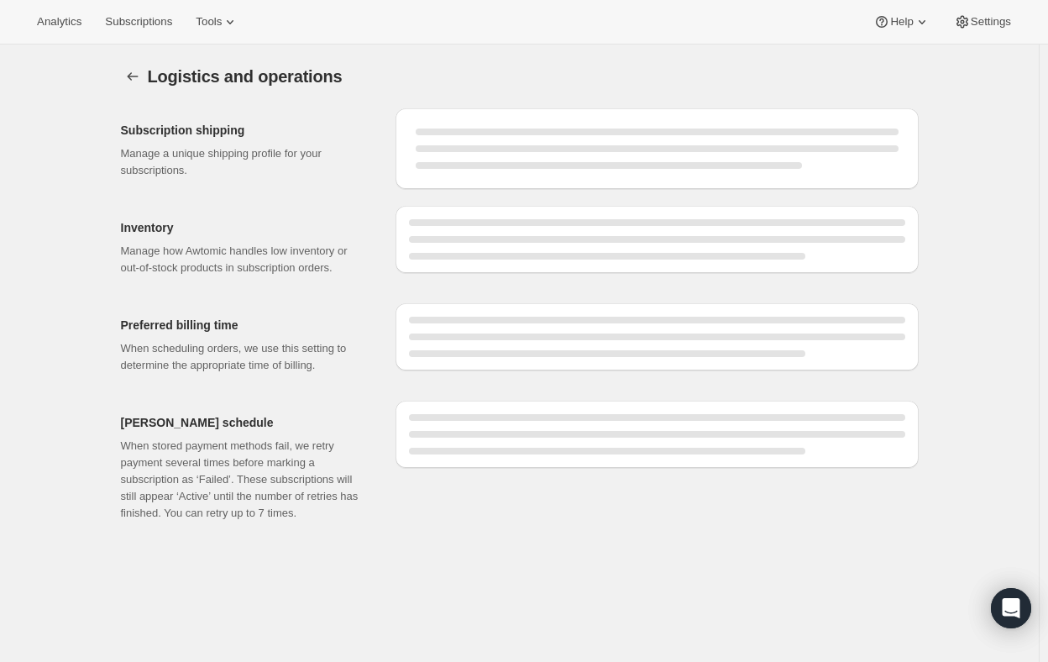
select select "DAY"
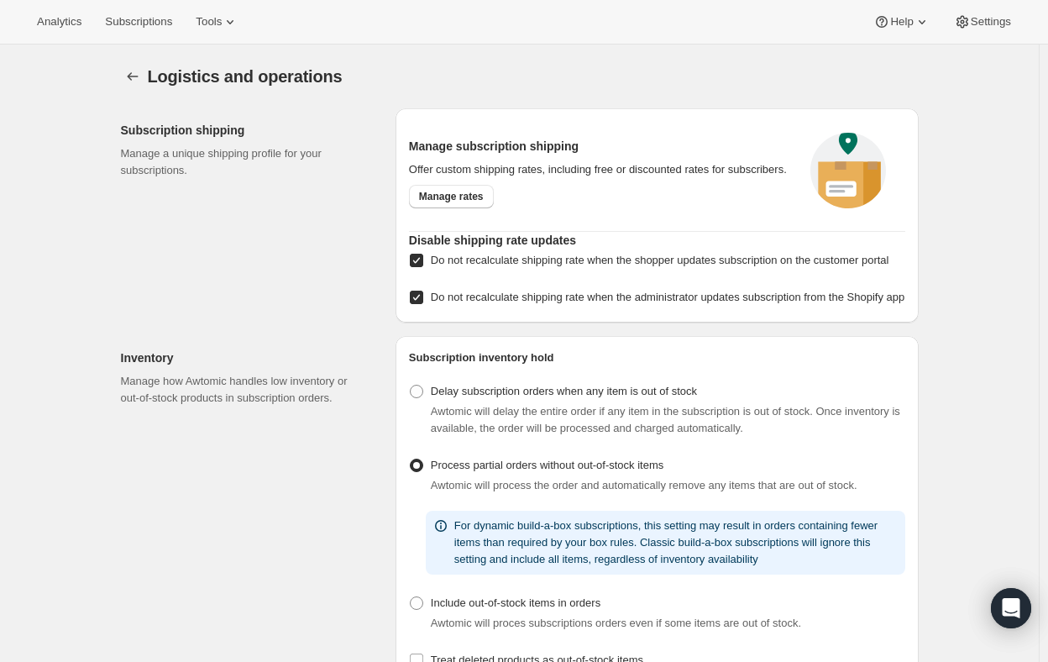
scroll to position [84, 0]
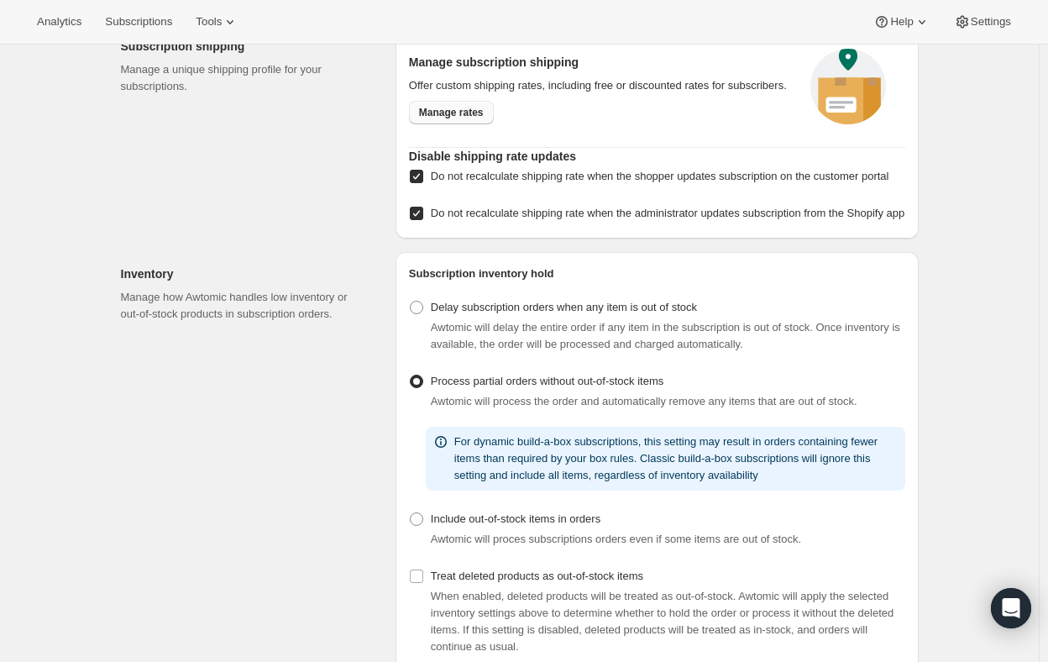
click at [459, 113] on span "Manage rates" at bounding box center [451, 112] width 65 height 13
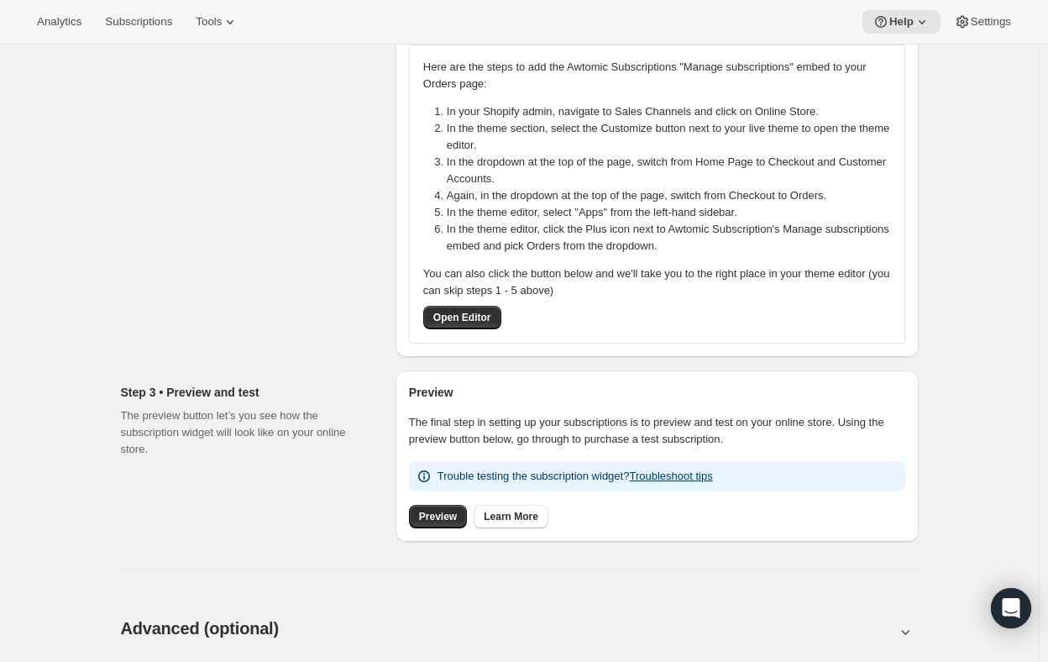
scroll to position [420, 0]
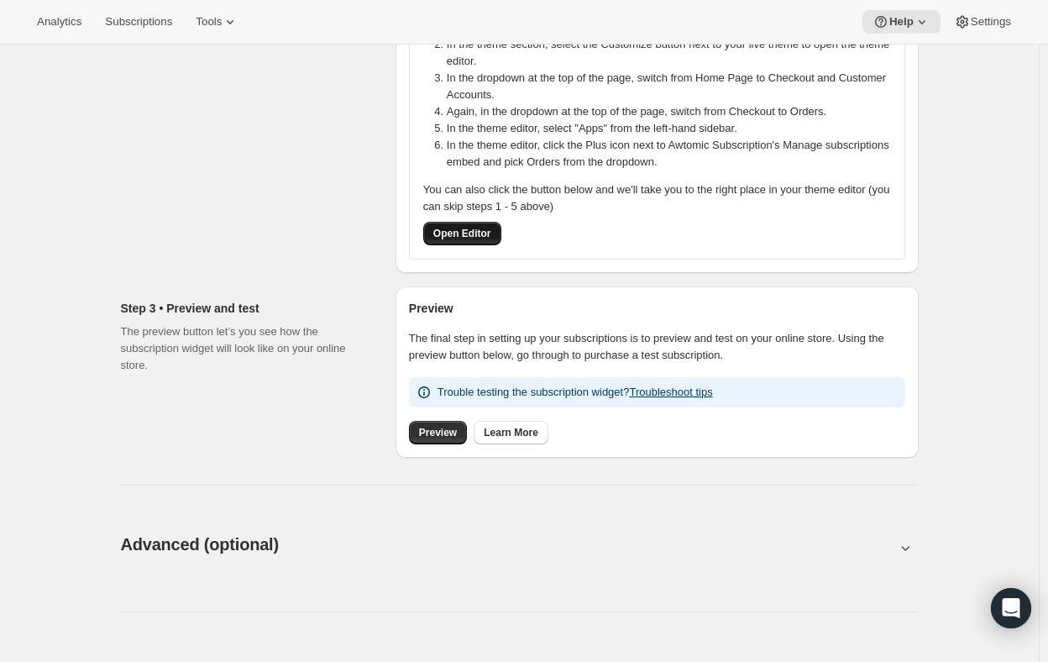
click at [467, 233] on span "Open Editor" at bounding box center [462, 233] width 58 height 13
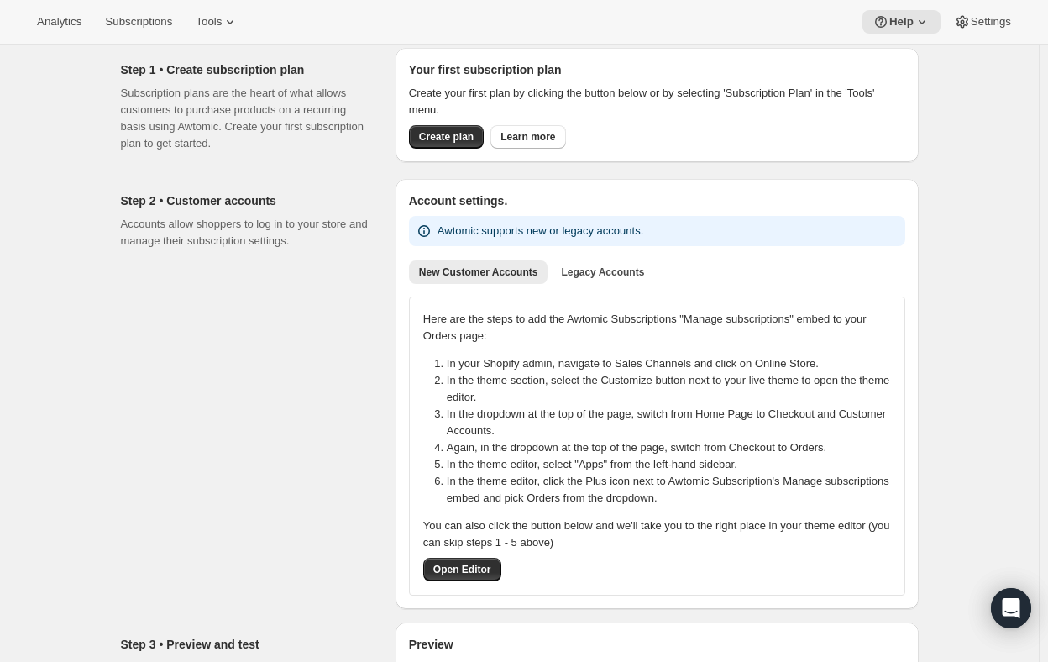
scroll to position [0, 0]
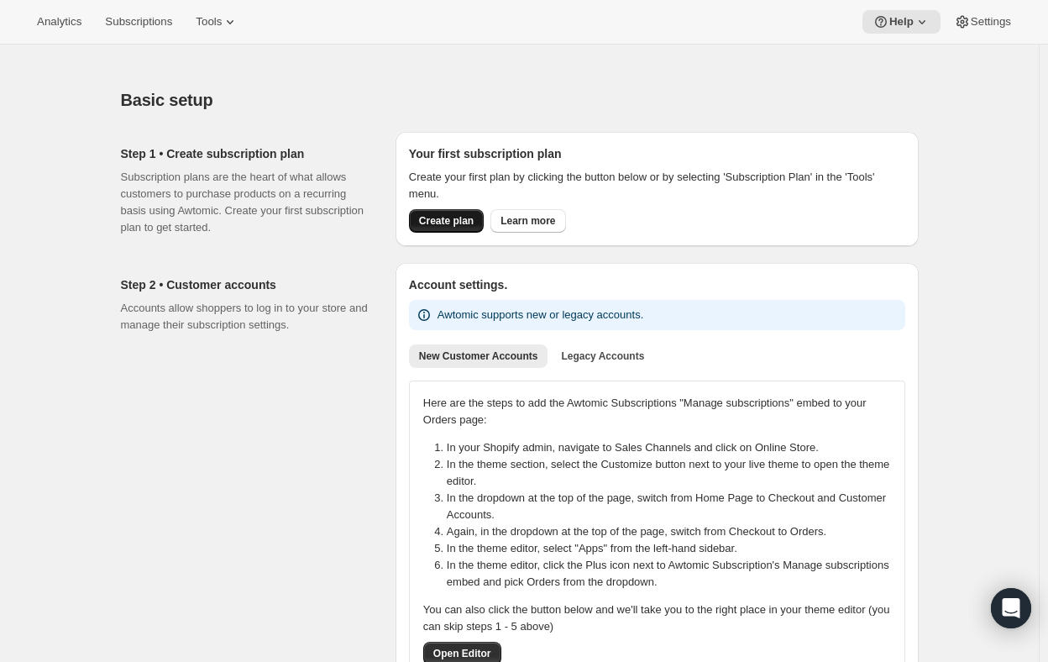
click at [448, 218] on span "Create plan" at bounding box center [446, 220] width 55 height 13
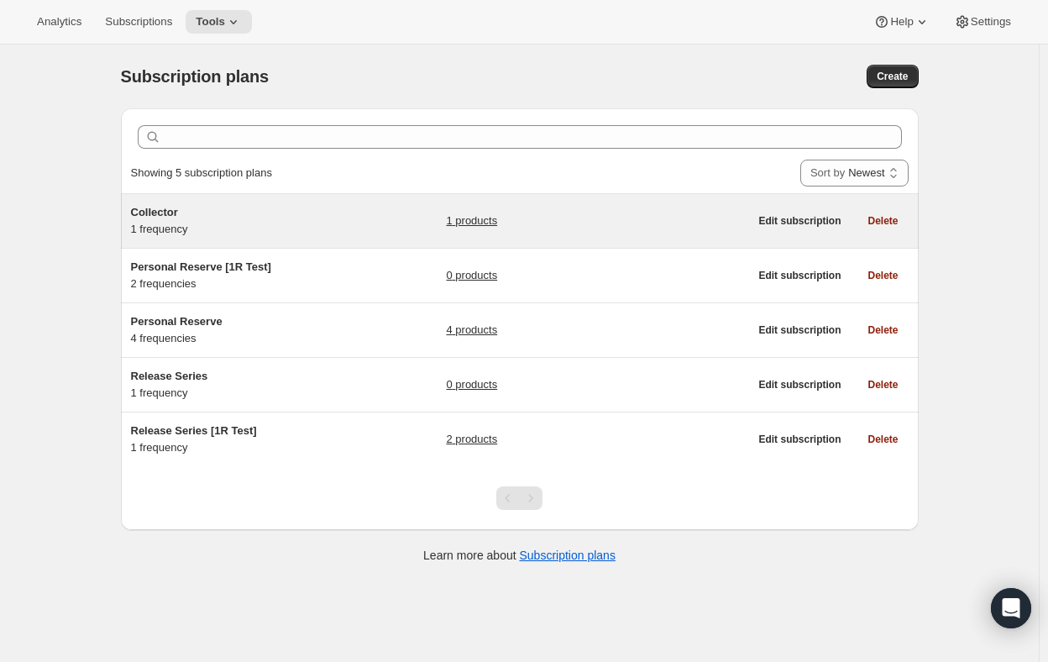
click at [160, 212] on span "Collector" at bounding box center [154, 212] width 47 height 13
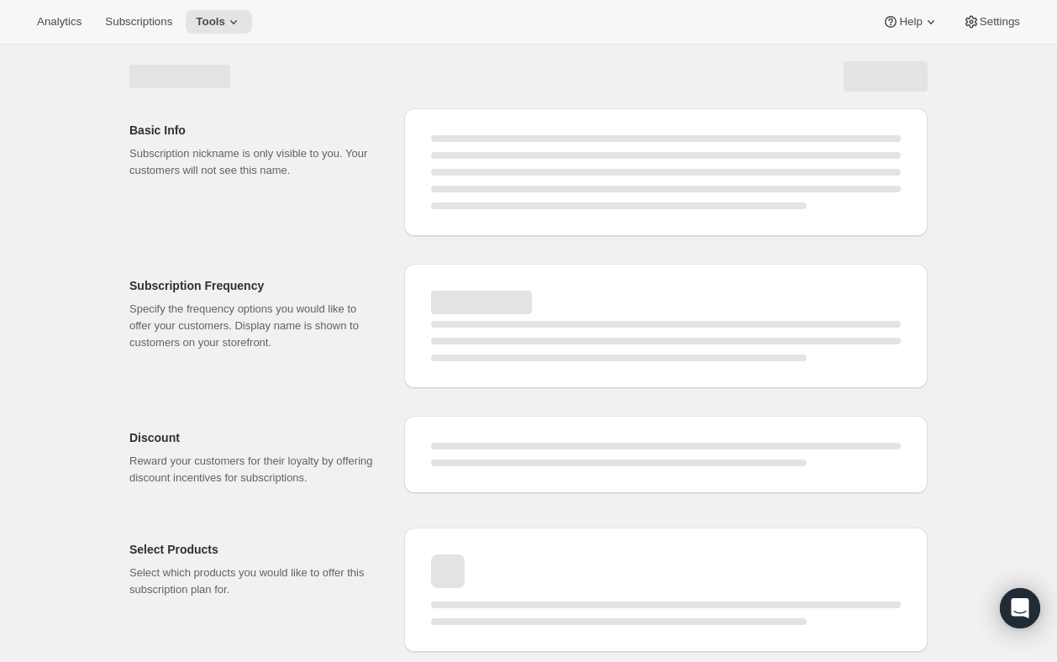
select select "WEEK"
select select "MONTH"
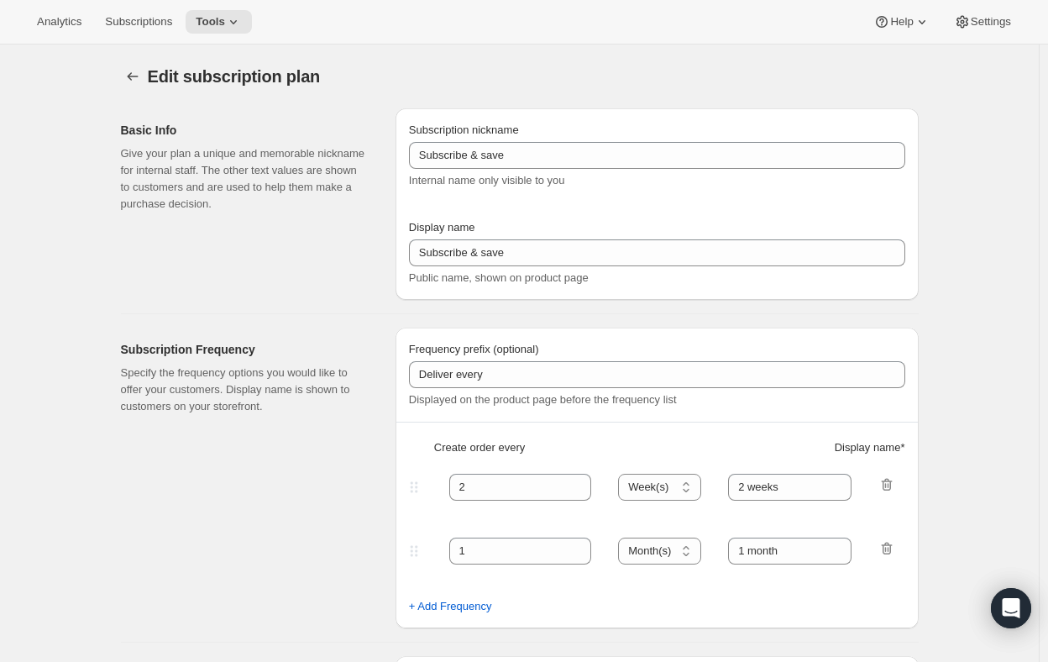
type input "Collector"
type input "3"
select select "MONTH"
type input "3 Months"
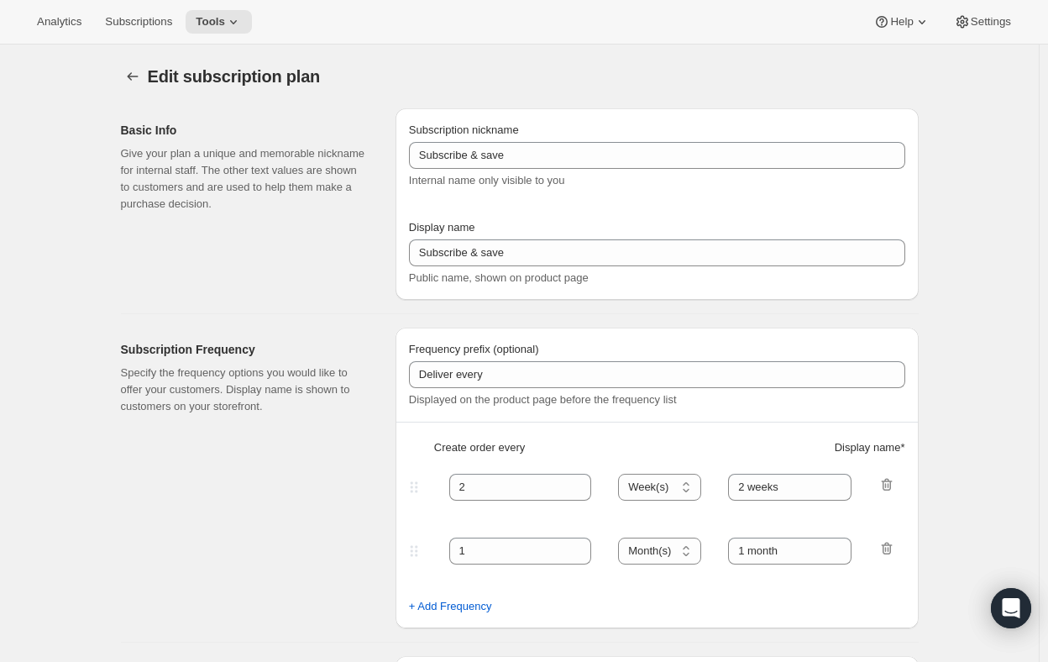
checkbox input "true"
select select "YEARDAY"
select select "4"
select select "6"
select select "9"
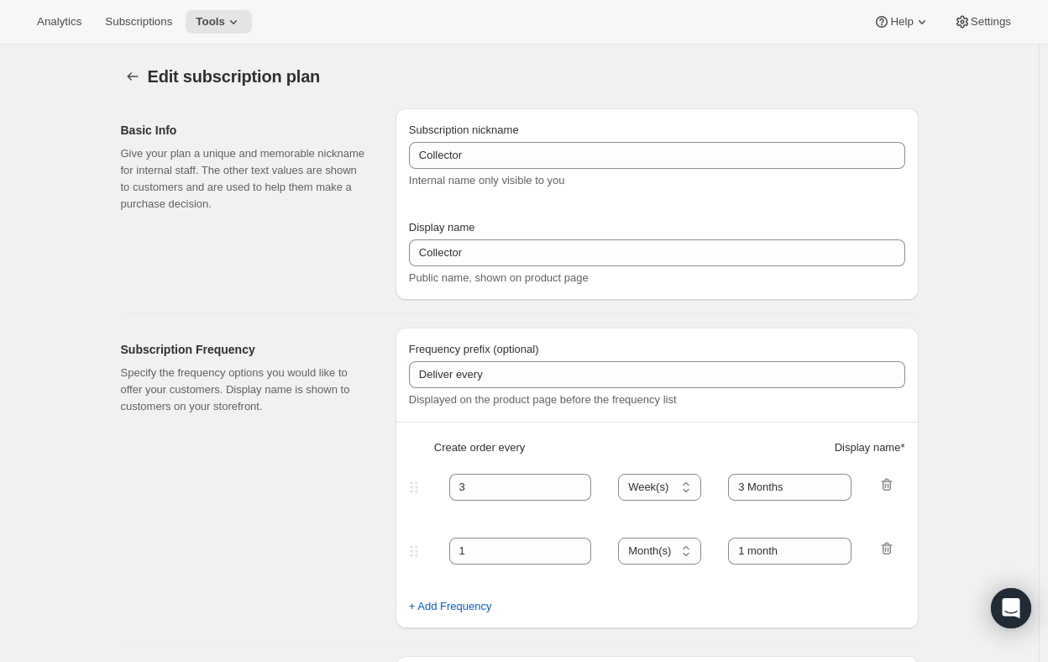
select select "11"
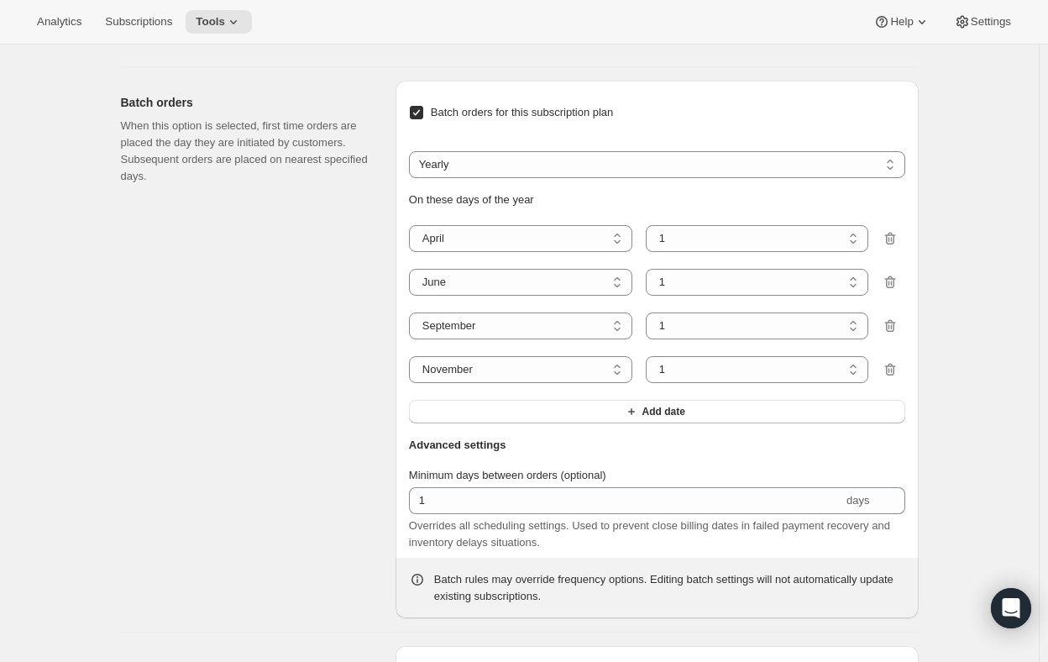
scroll to position [1092, 0]
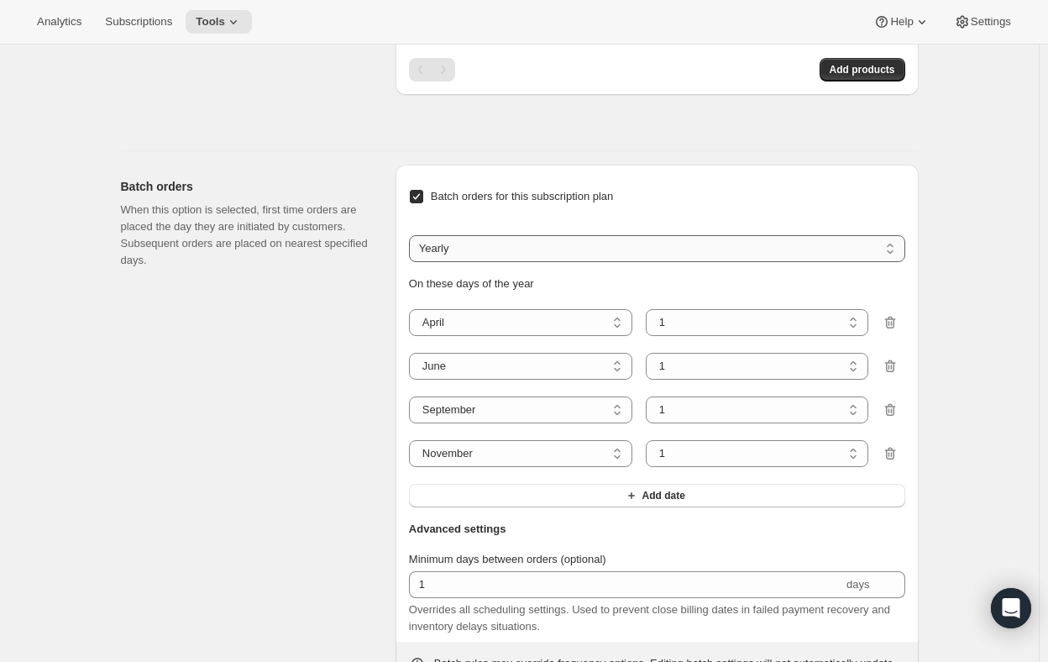
click at [461, 240] on select "Weekly Monthly Yearly" at bounding box center [657, 248] width 496 height 27
click at [218, 285] on div "Batch orders When this option is selected, first time orders are placed the day…" at bounding box center [251, 434] width 261 height 538
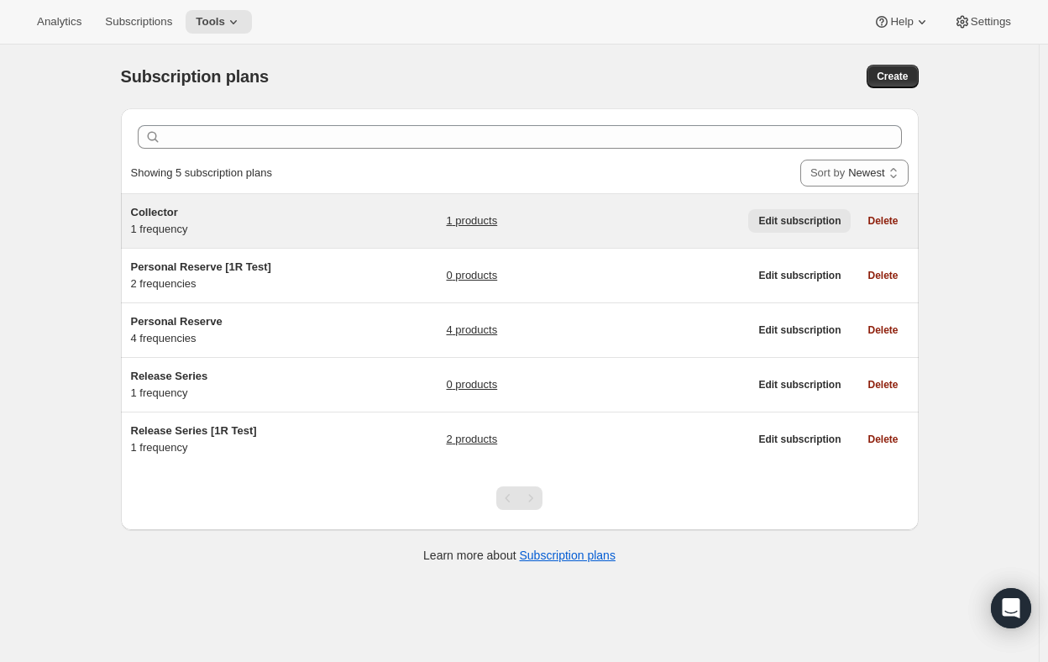
click at [786, 217] on span "Edit subscription" at bounding box center [799, 220] width 82 height 13
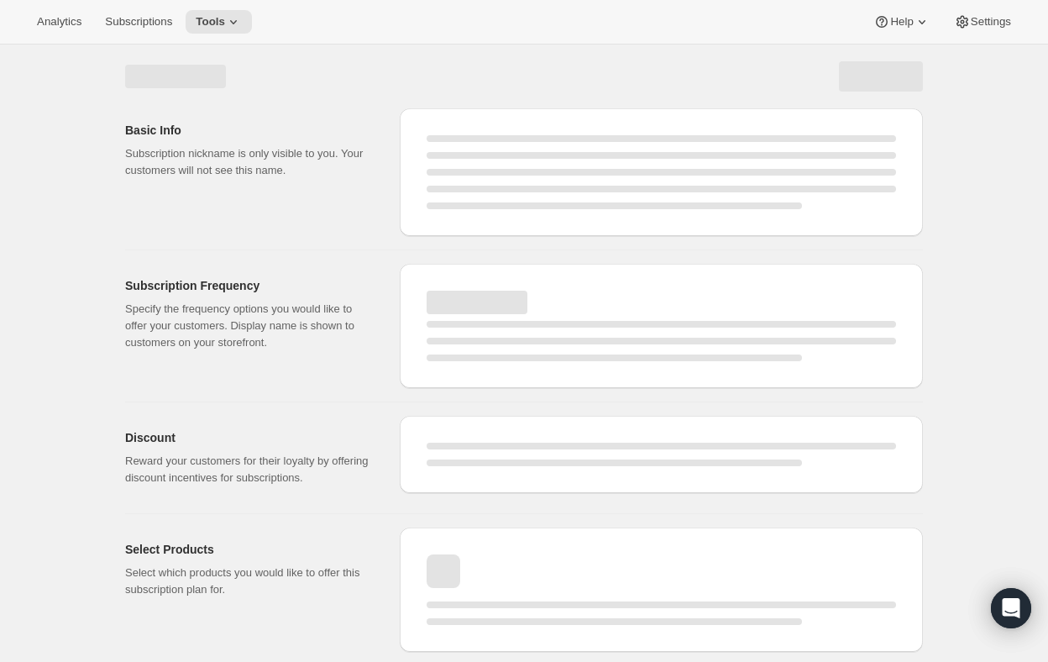
select select "WEEK"
select select "MONTH"
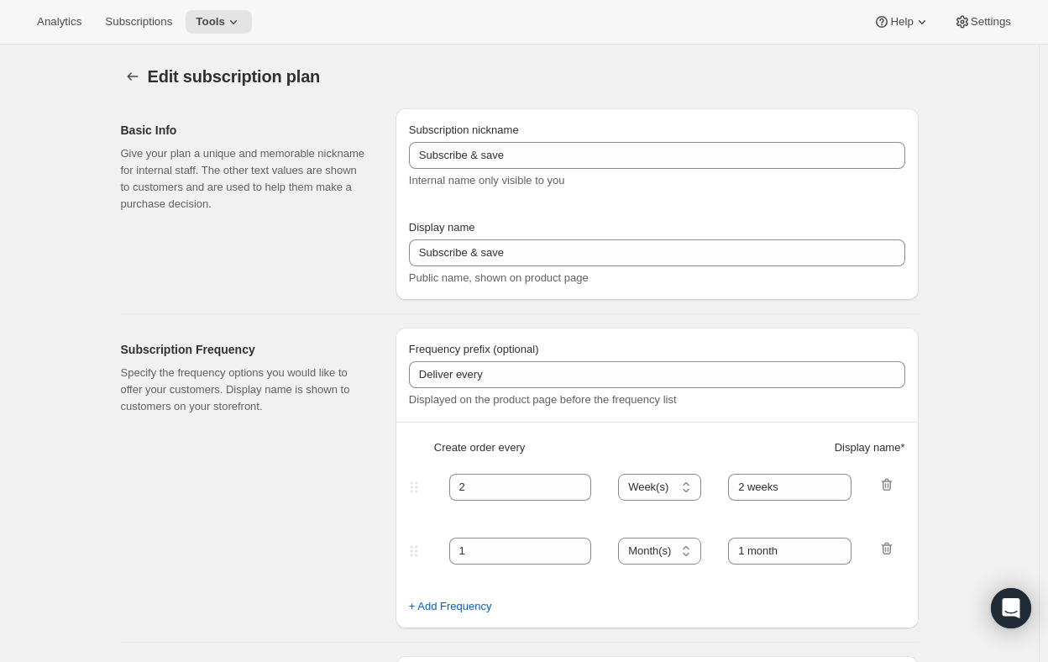
type input "Collector"
type input "3"
select select "MONTH"
type input "3 Months"
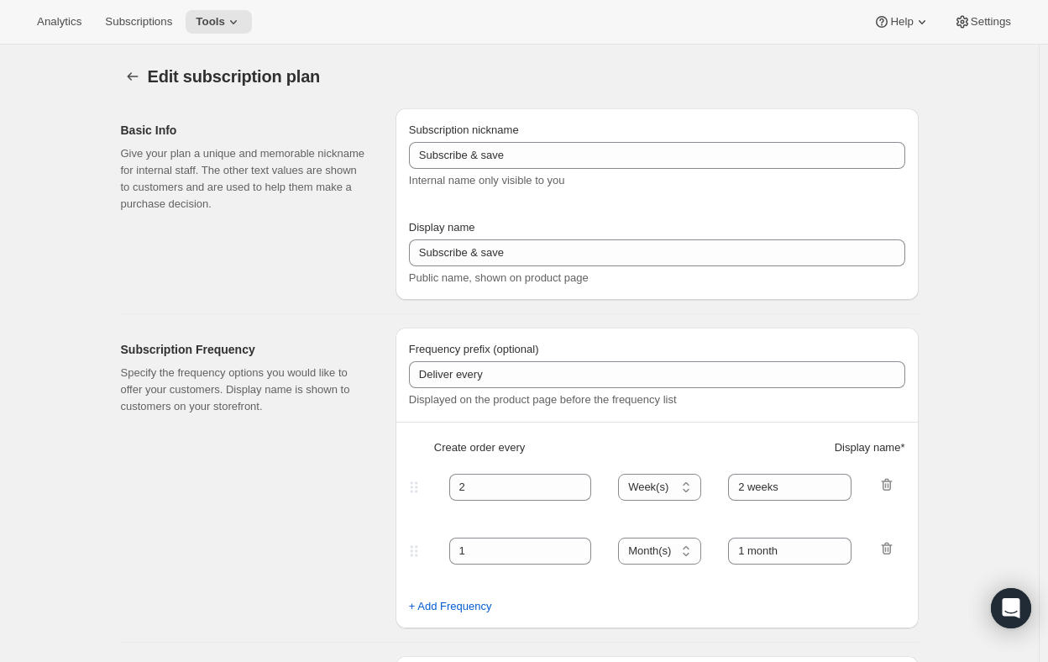
checkbox input "true"
select select "YEARDAY"
select select "4"
select select "6"
select select "9"
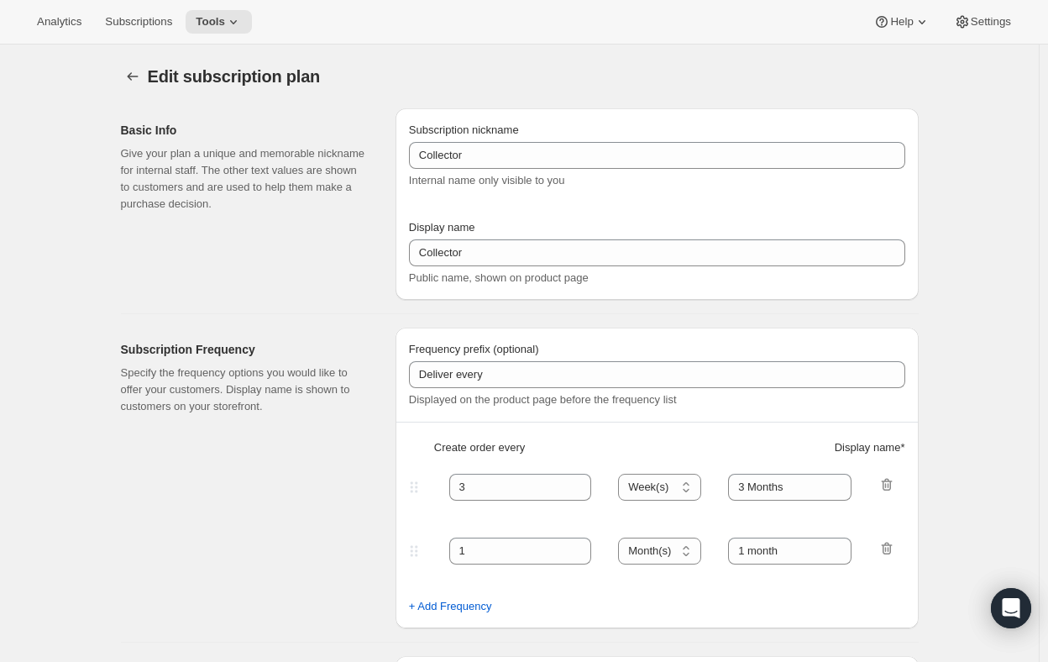
select select "11"
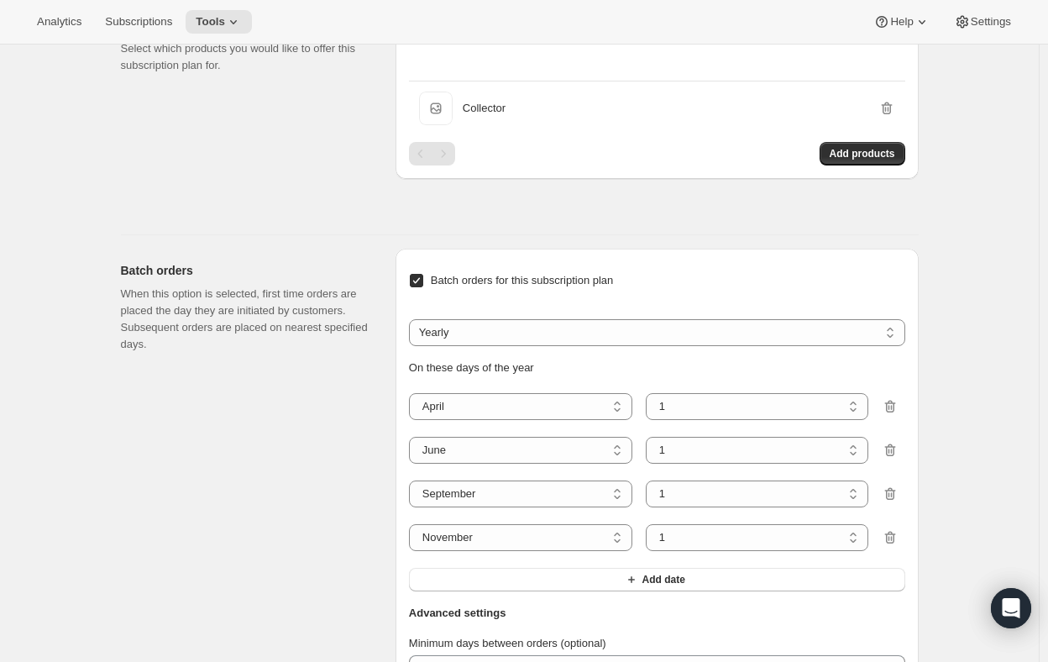
scroll to position [1176, 0]
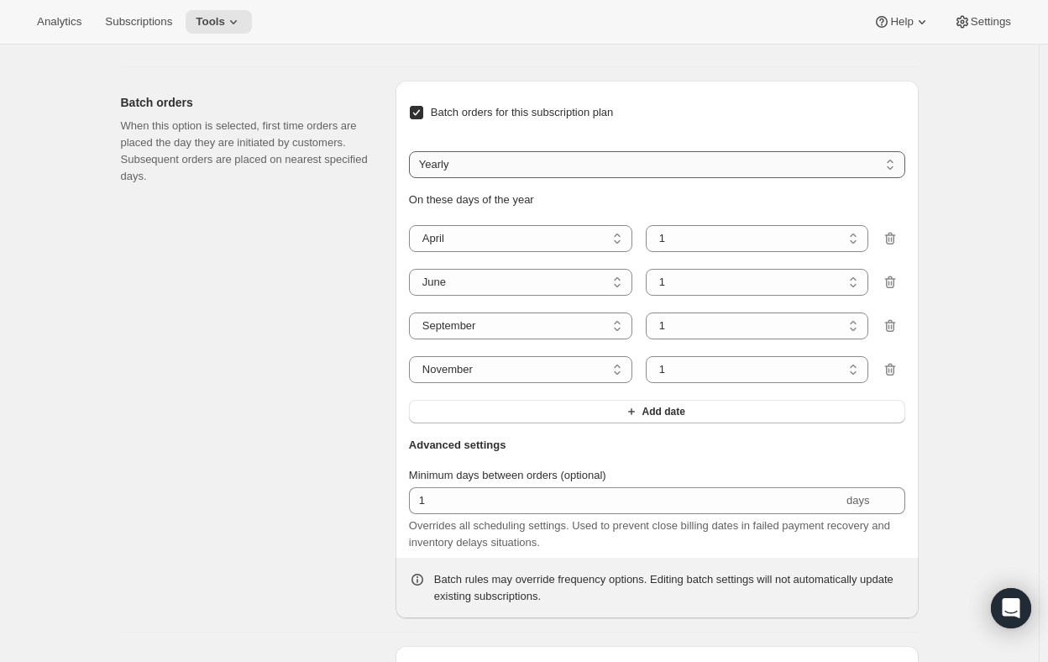
click at [539, 162] on select "Weekly Monthly Yearly" at bounding box center [657, 164] width 496 height 27
select select "MONTHDAY"
click at [412, 151] on select "Weekly Monthly Yearly" at bounding box center [657, 164] width 496 height 27
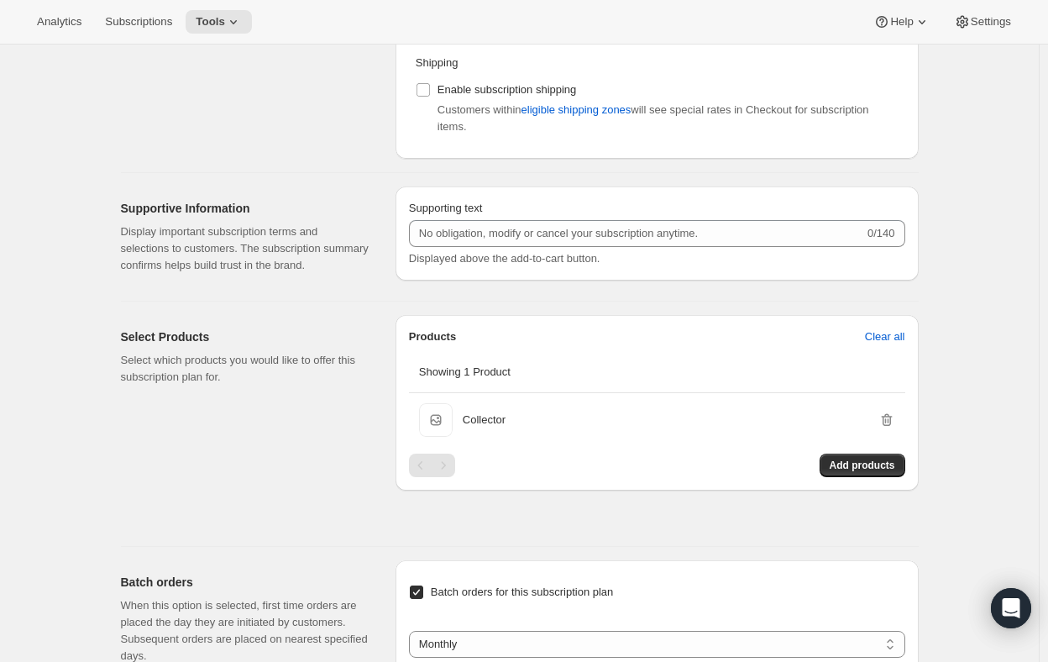
scroll to position [612, 0]
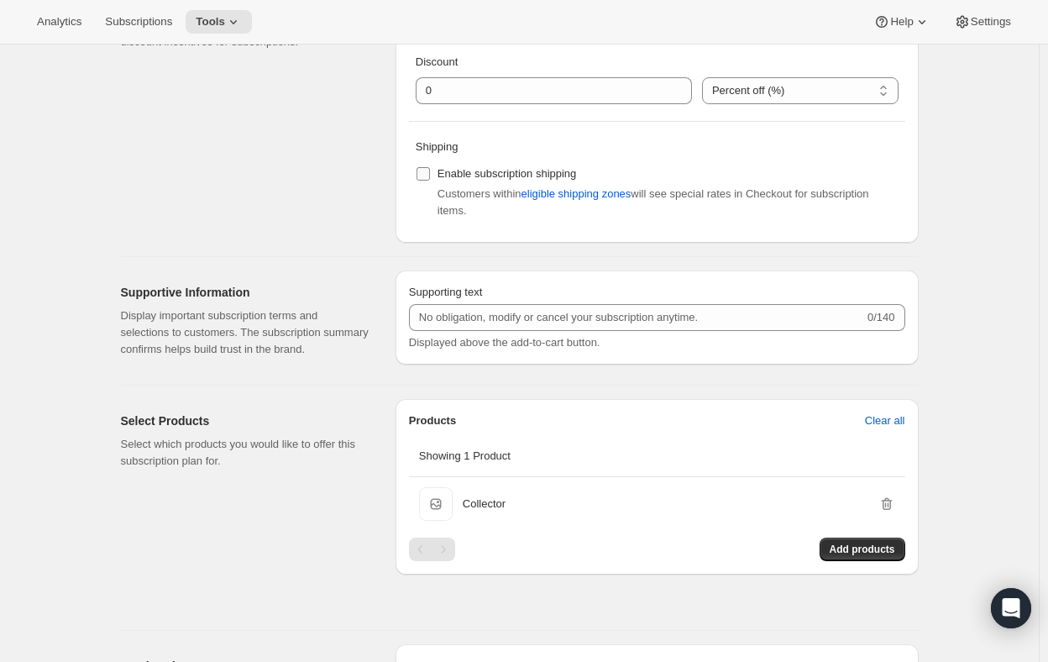
click at [424, 177] on input "Enable subscription shipping" at bounding box center [423, 173] width 13 height 13
click at [587, 196] on span "eligible shipping zones" at bounding box center [577, 194] width 110 height 17
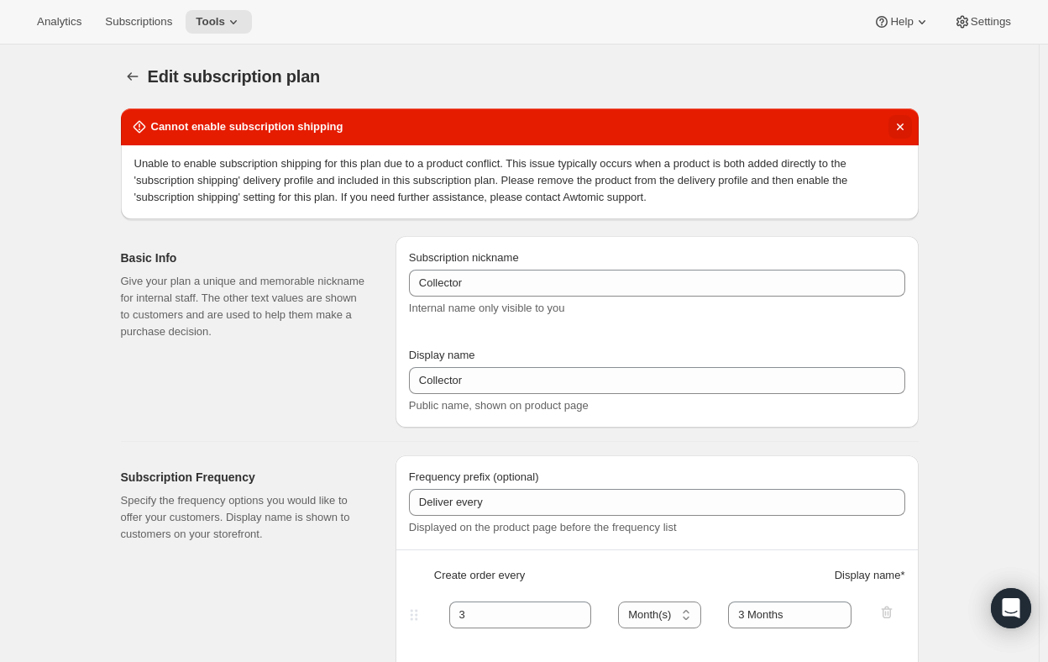
click at [906, 128] on icon "Dismiss notification" at bounding box center [900, 126] width 17 height 17
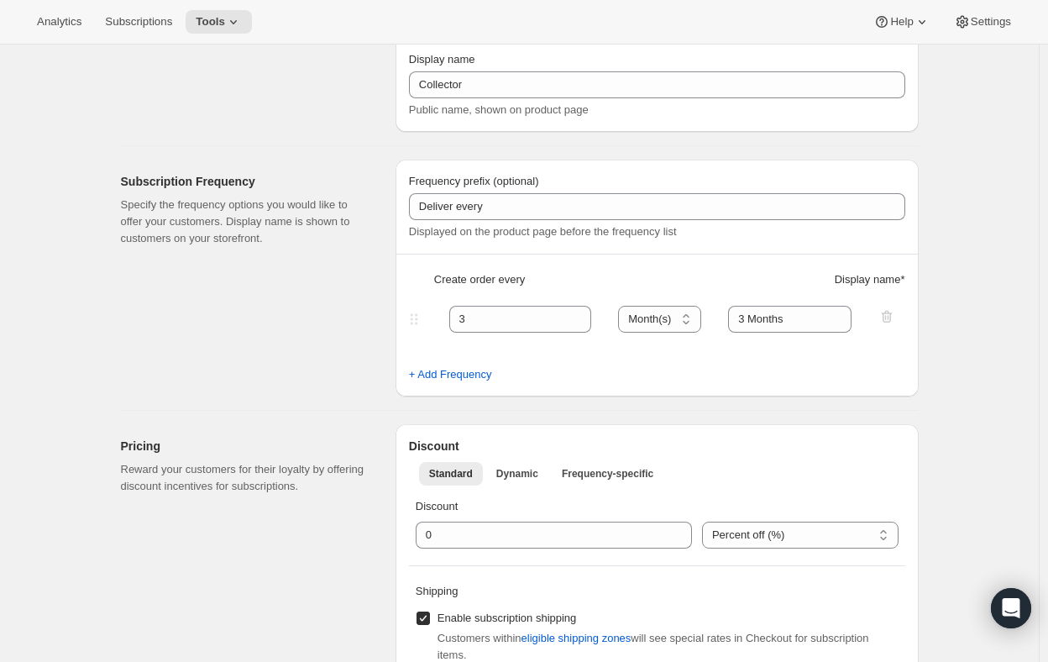
scroll to position [420, 0]
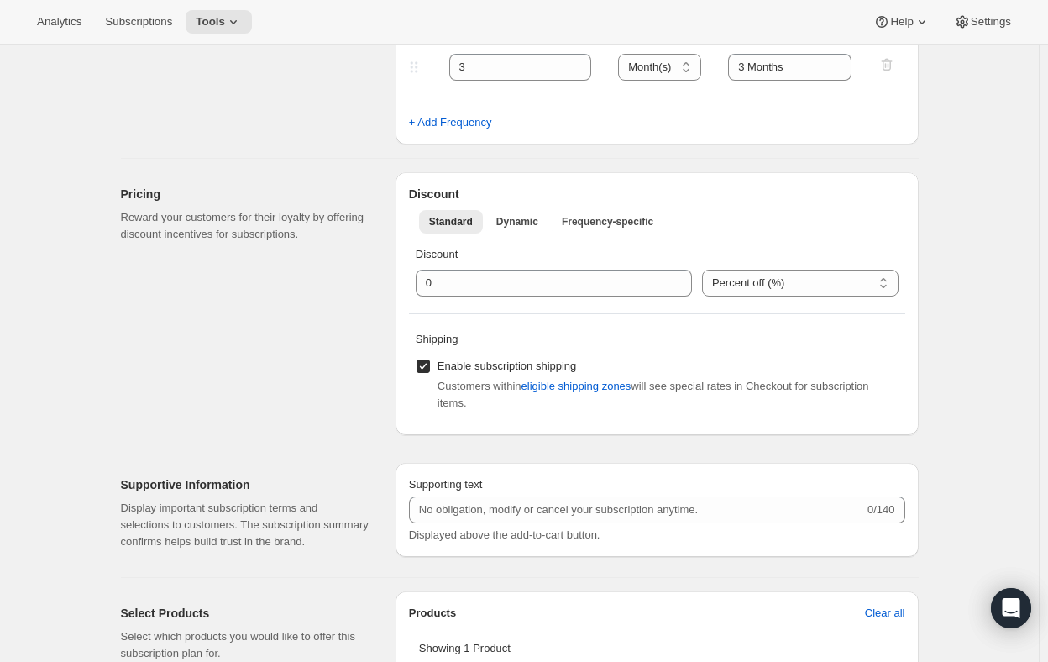
click at [423, 361] on input "Enable subscription shipping" at bounding box center [423, 365] width 13 height 13
checkbox input "false"
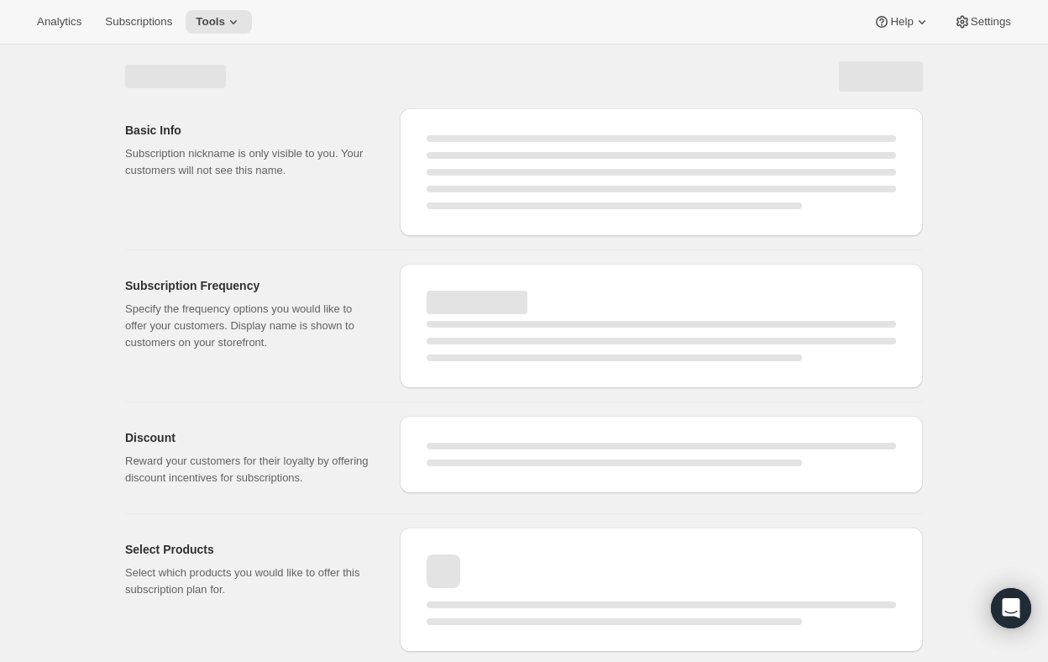
scroll to position [0, 0]
select select "MONTH"
select select "YEARDAY"
select select "4"
select select "6"
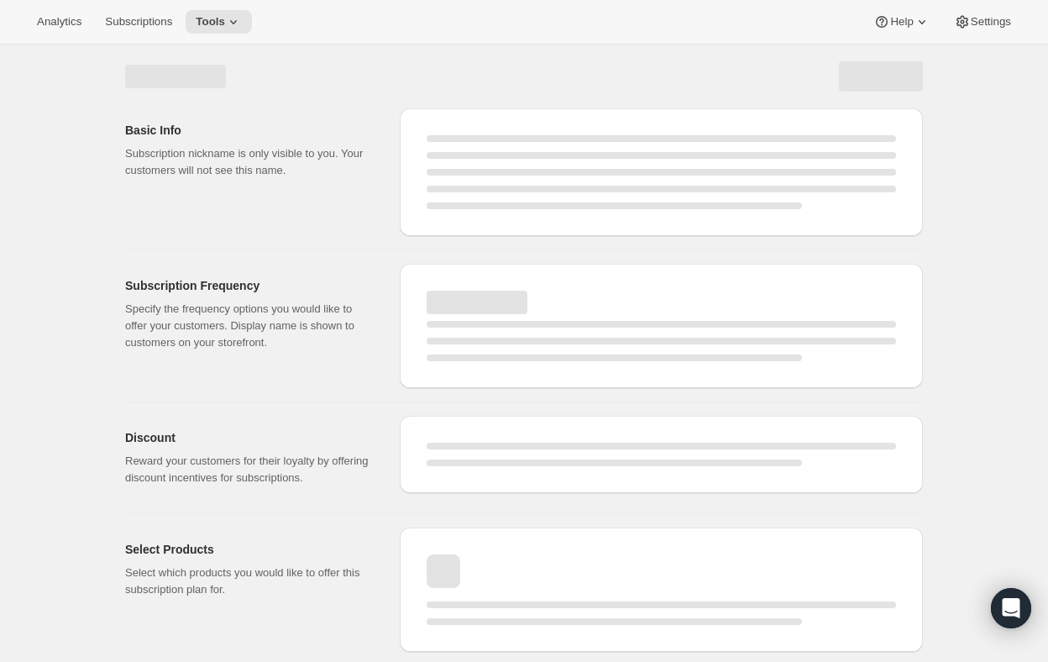
select select "9"
select select "11"
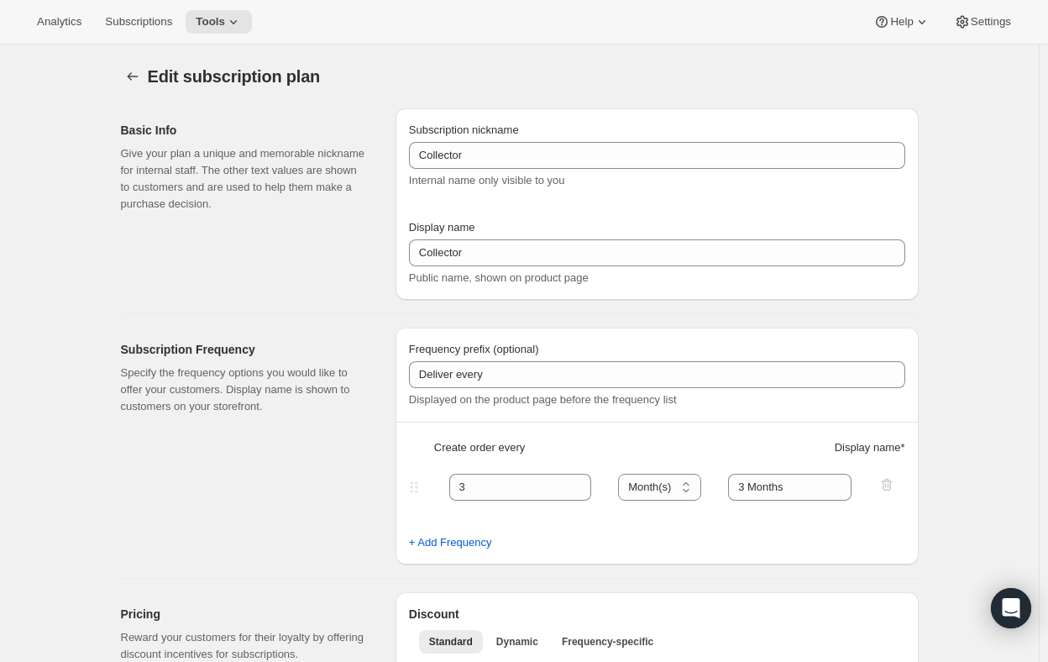
select select "MONTHDAY"
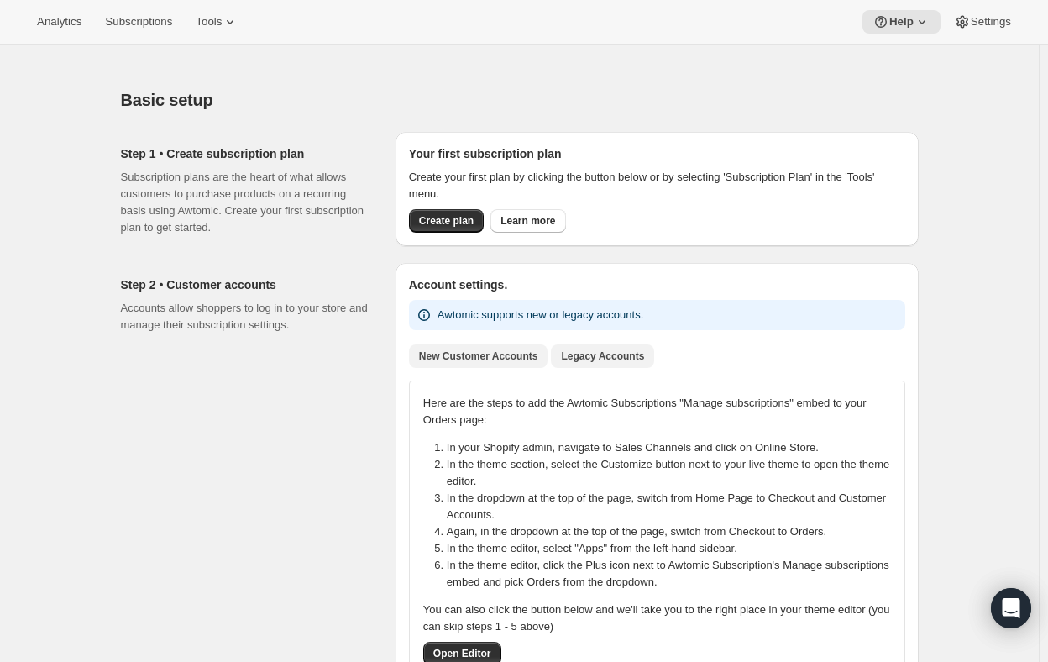
click at [590, 354] on span "Legacy Accounts" at bounding box center [602, 355] width 83 height 13
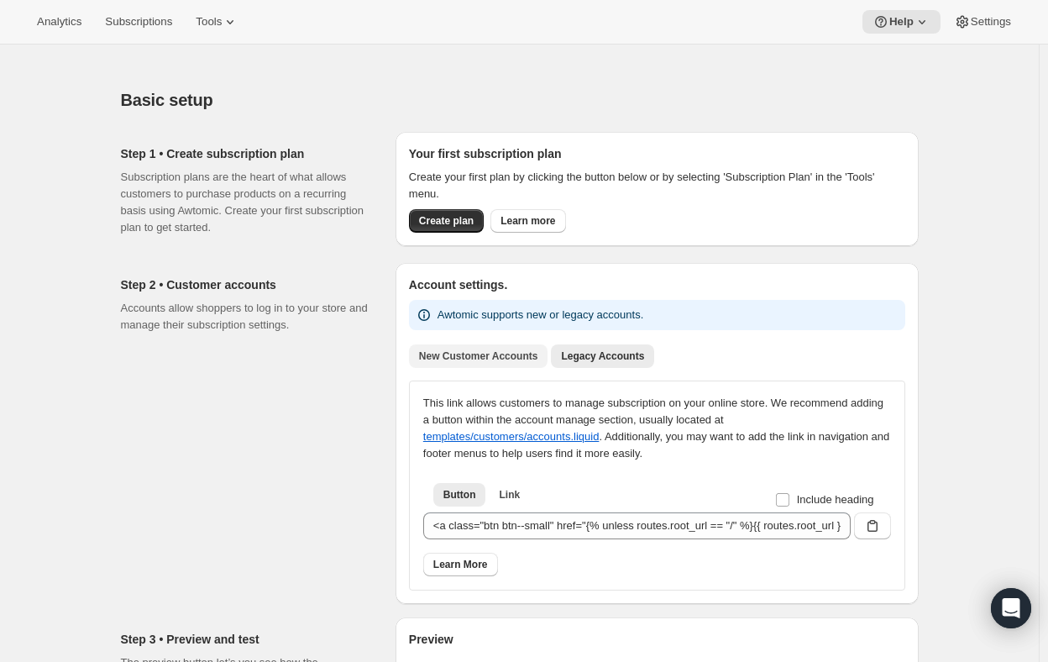
click at [452, 356] on span "New Customer Accounts" at bounding box center [478, 355] width 119 height 13
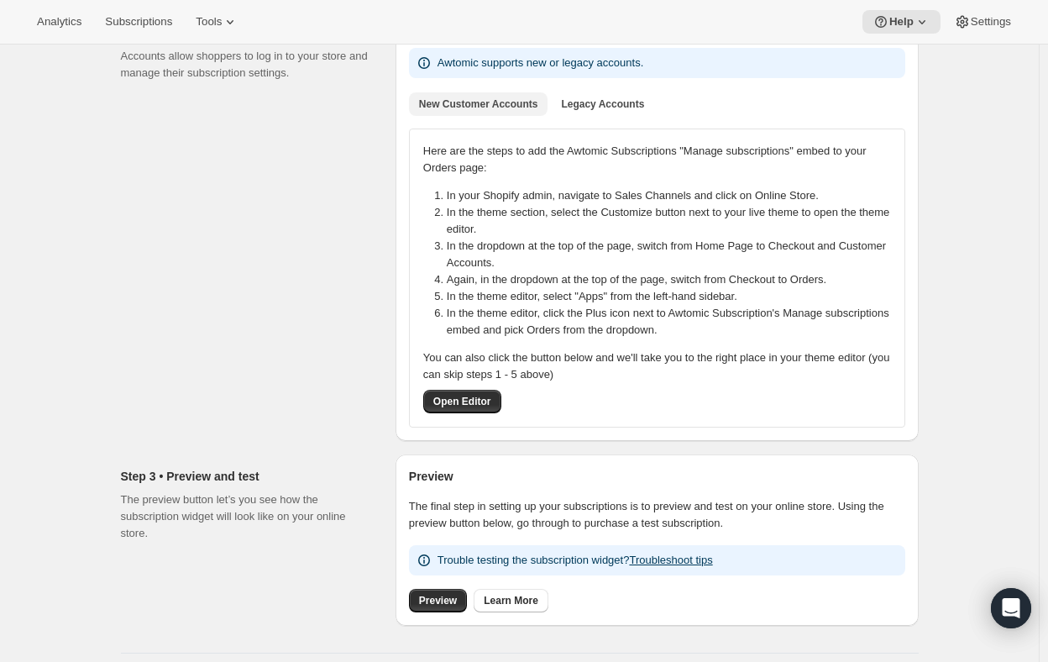
scroll to position [336, 0]
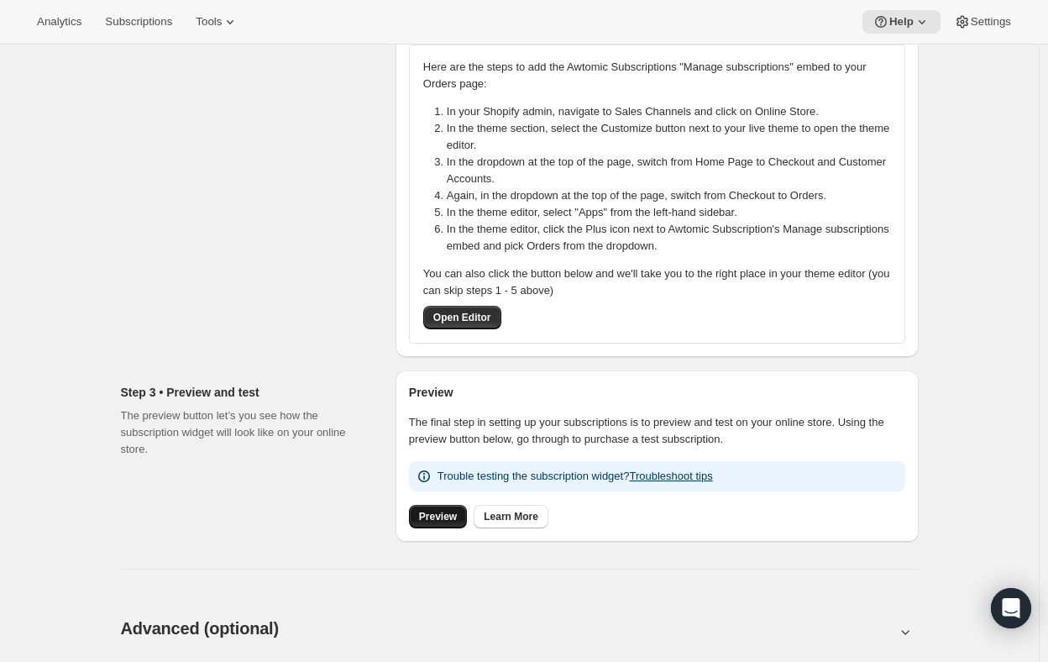
click at [435, 522] on span "Preview" at bounding box center [438, 516] width 38 height 13
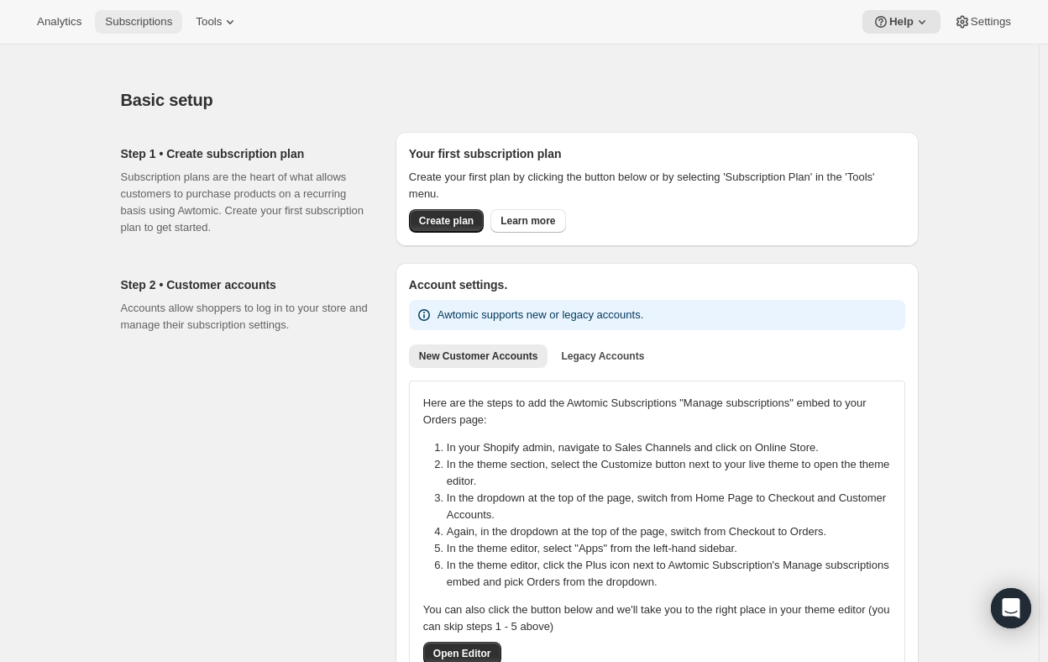
click at [144, 18] on span "Subscriptions" at bounding box center [138, 21] width 67 height 13
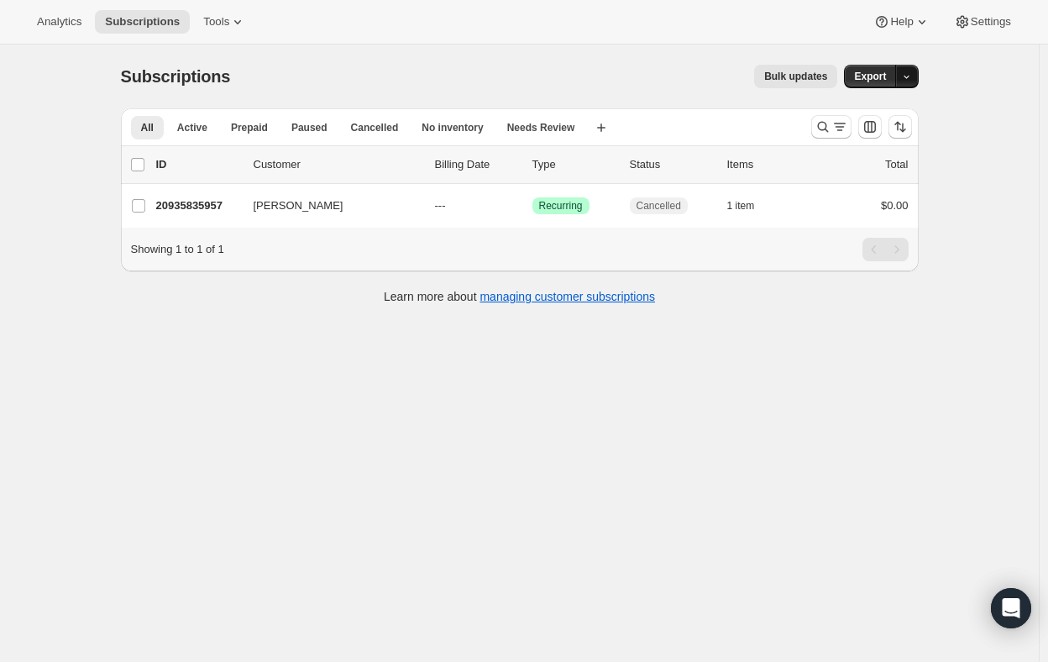
click at [912, 73] on icon "button" at bounding box center [906, 76] width 11 height 11
click at [847, 109] on span "Subscription data" at bounding box center [821, 111] width 84 height 13
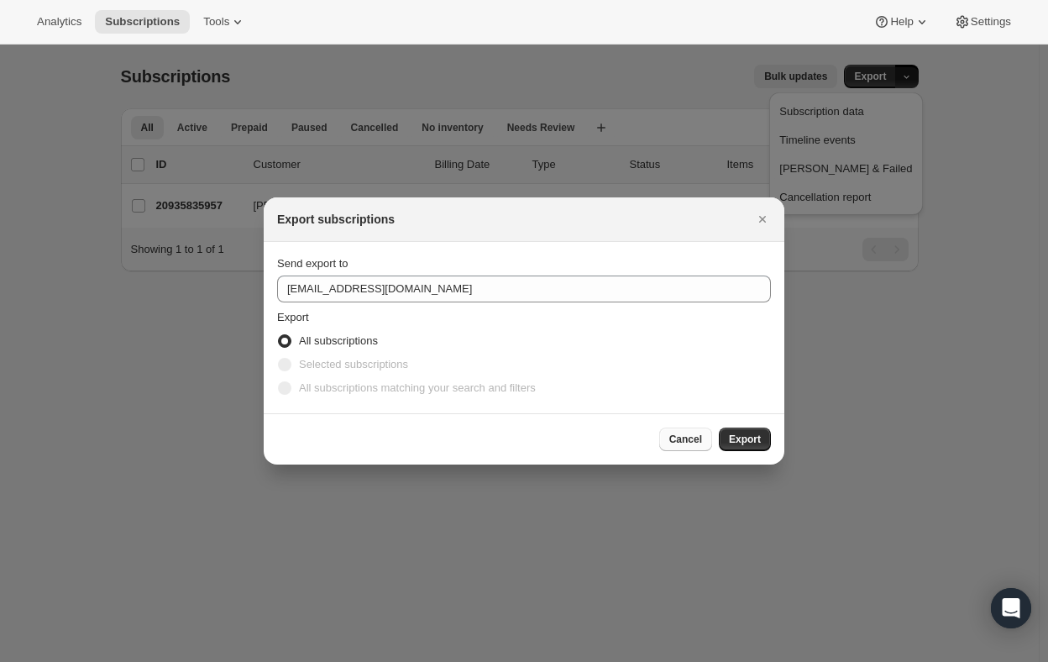
click at [677, 443] on span "Cancel" at bounding box center [685, 439] width 33 height 13
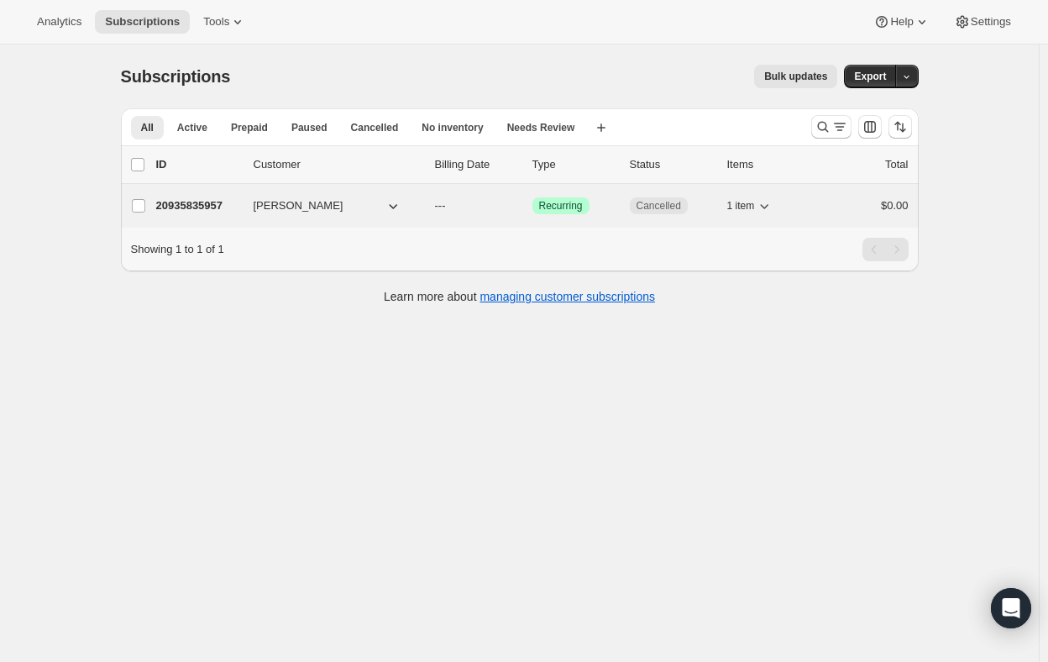
click at [186, 198] on p "20935835957" at bounding box center [198, 205] width 84 height 17
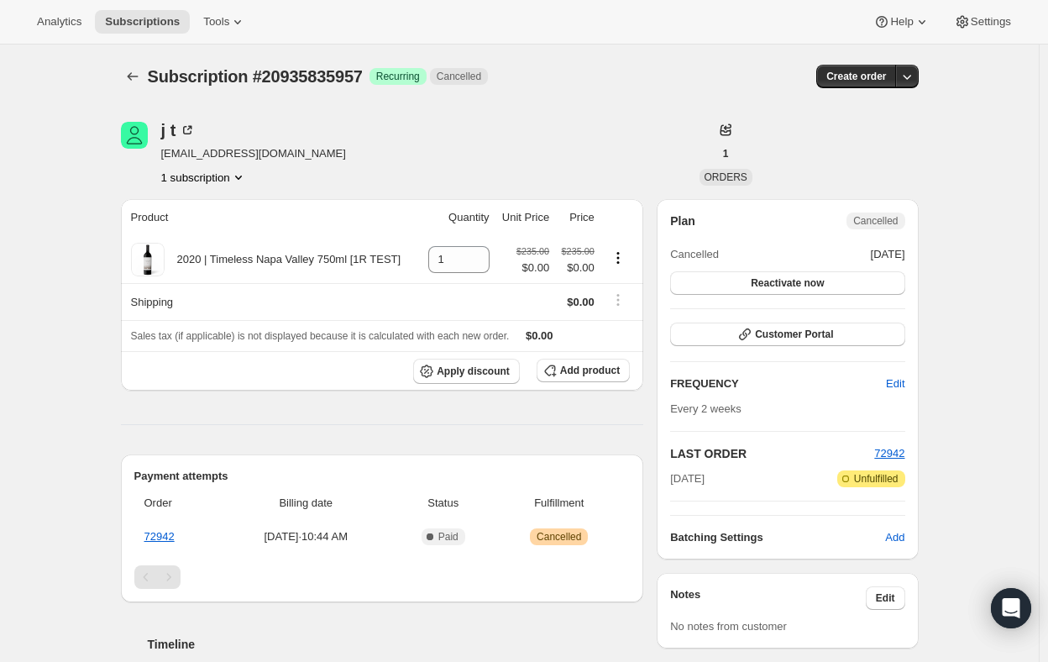
click at [243, 173] on icon "Product actions" at bounding box center [238, 177] width 17 height 17
click at [129, 70] on icon "Subscriptions" at bounding box center [132, 76] width 17 height 17
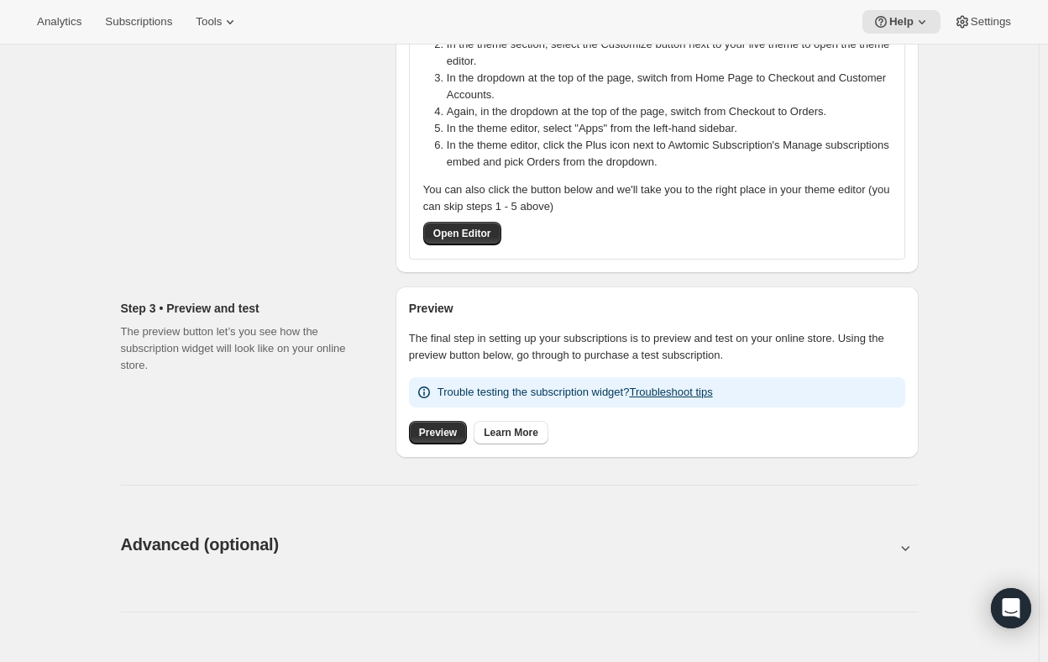
scroll to position [588, 0]
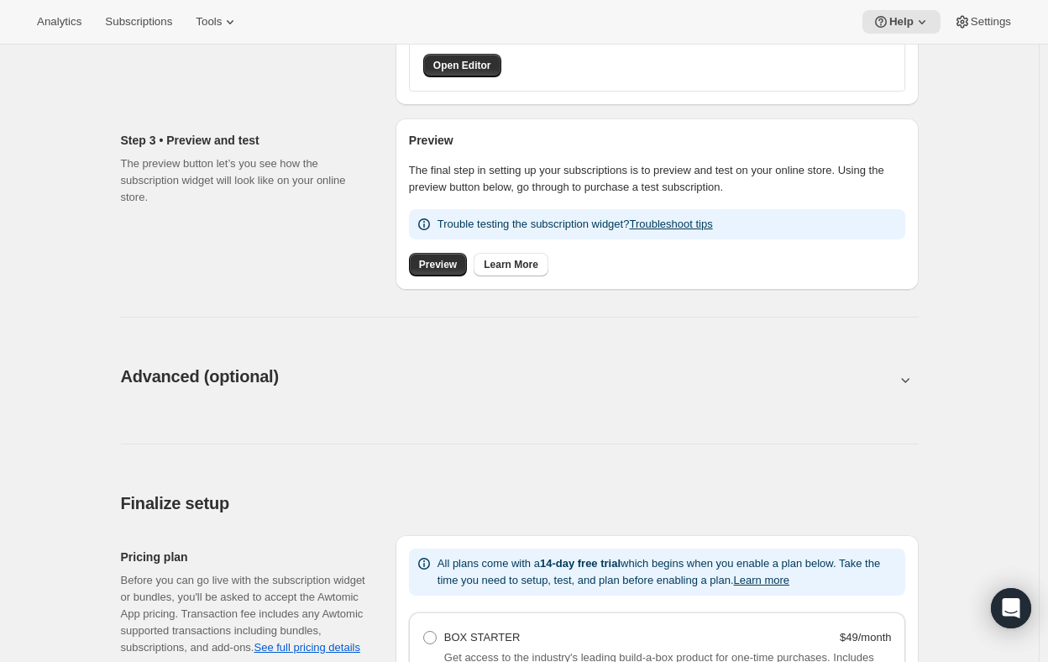
click at [909, 380] on icon at bounding box center [905, 379] width 17 height 17
type input "<div style="text-align: center"> <hr> <br/><h3>Having issues managing your subs…"
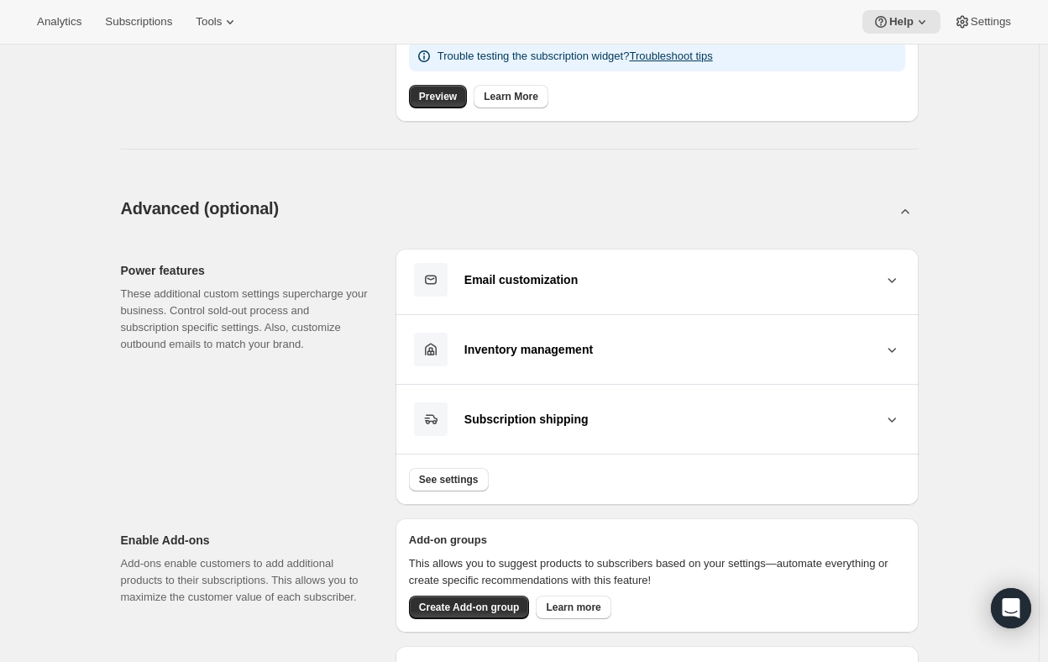
scroll to position [840, 0]
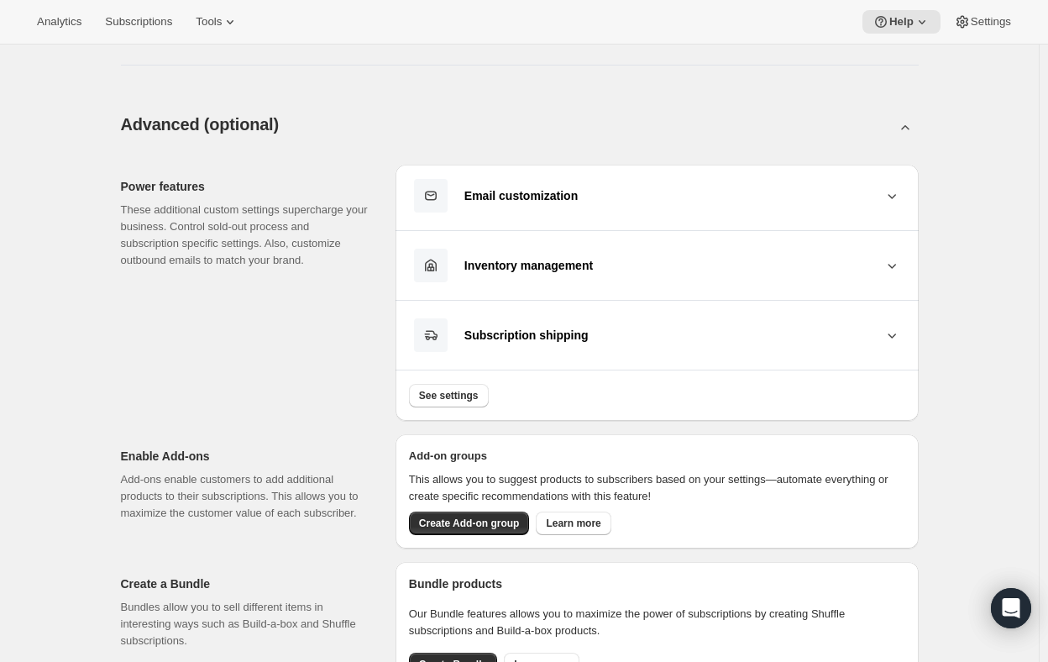
click at [549, 341] on b "Subscription shipping" at bounding box center [526, 334] width 124 height 13
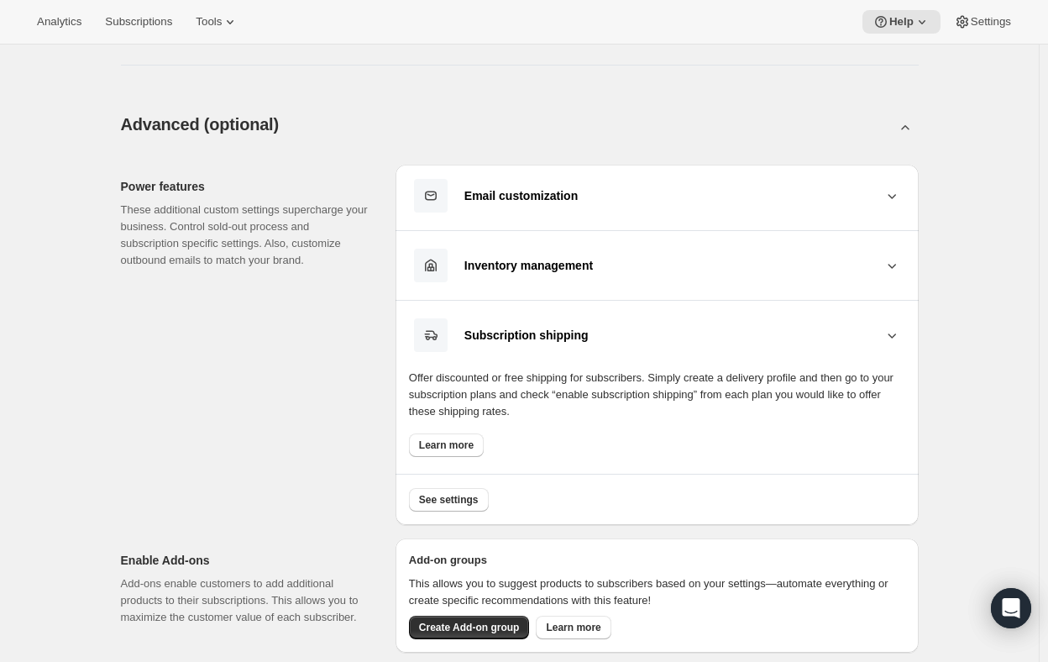
click at [536, 261] on b "Inventory management" at bounding box center [528, 265] width 128 height 13
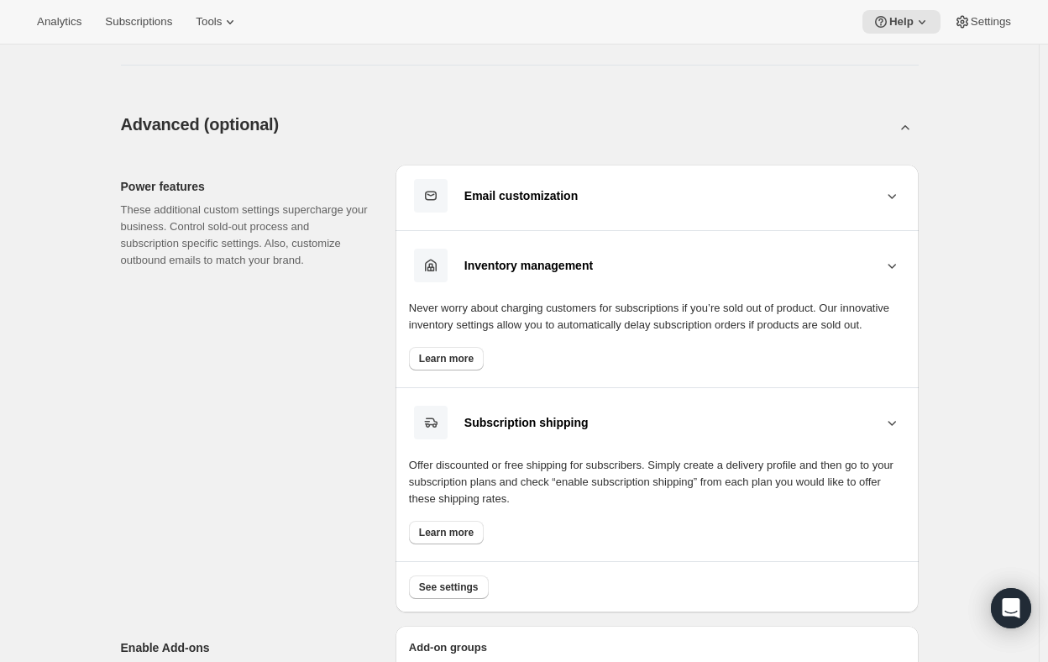
click at [863, 200] on div "Email customization" at bounding box center [673, 195] width 419 height 13
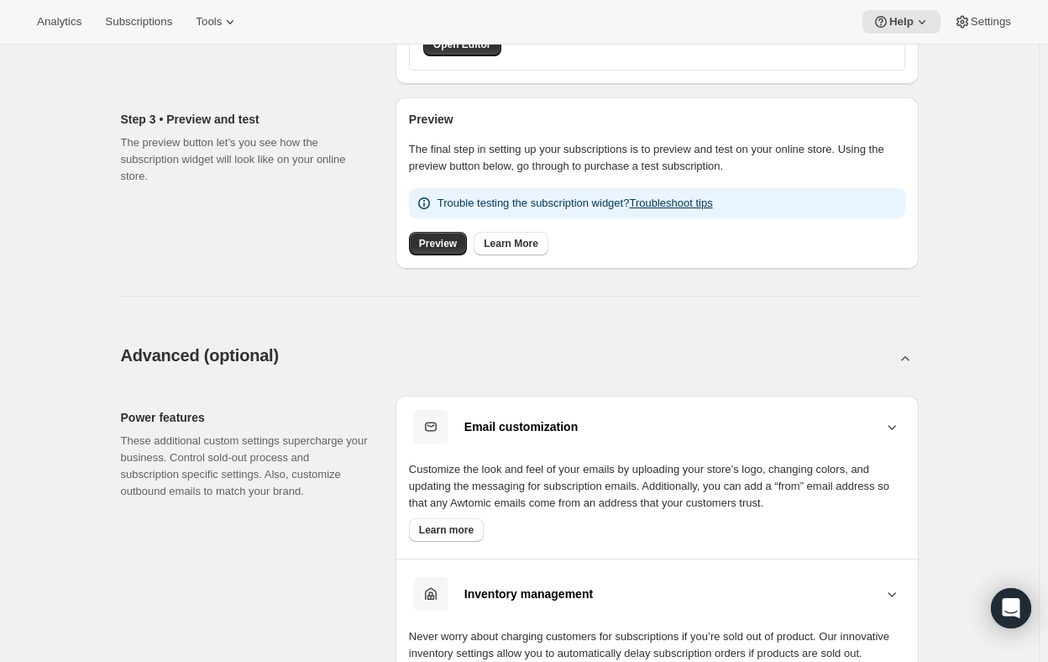
scroll to position [525, 0]
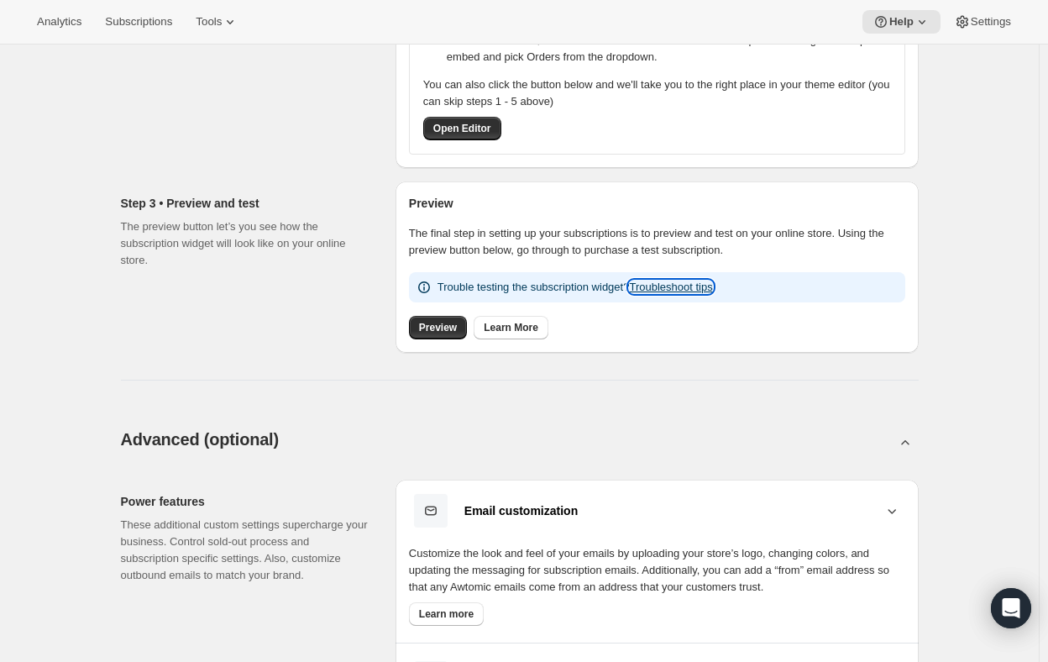
click at [669, 286] on link "Troubleshoot tips" at bounding box center [670, 287] width 83 height 13
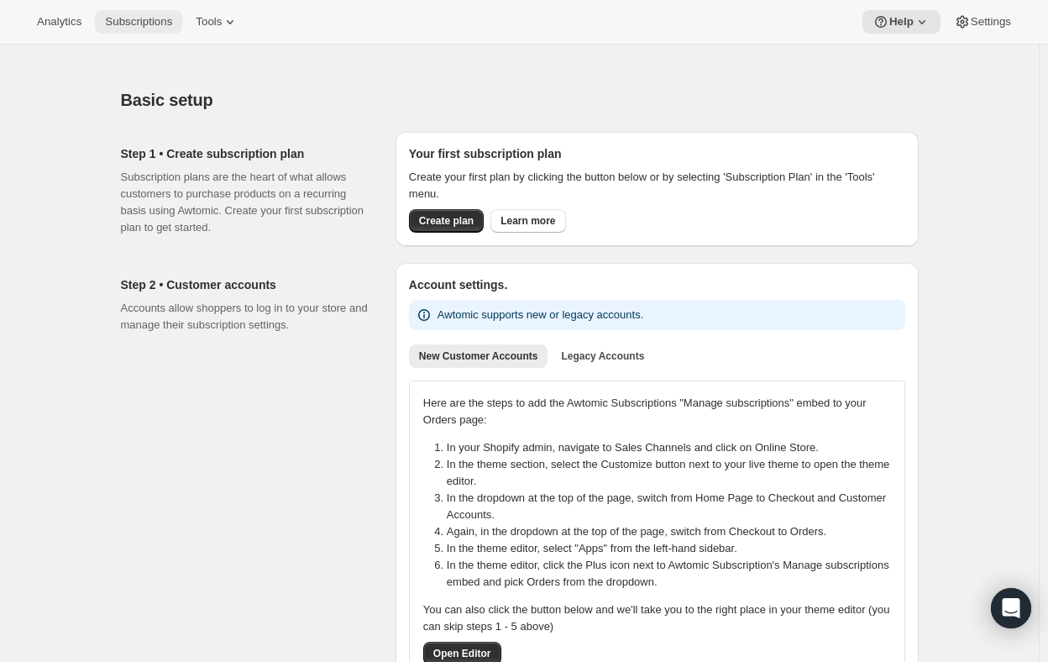
click at [136, 24] on span "Subscriptions" at bounding box center [138, 21] width 67 height 13
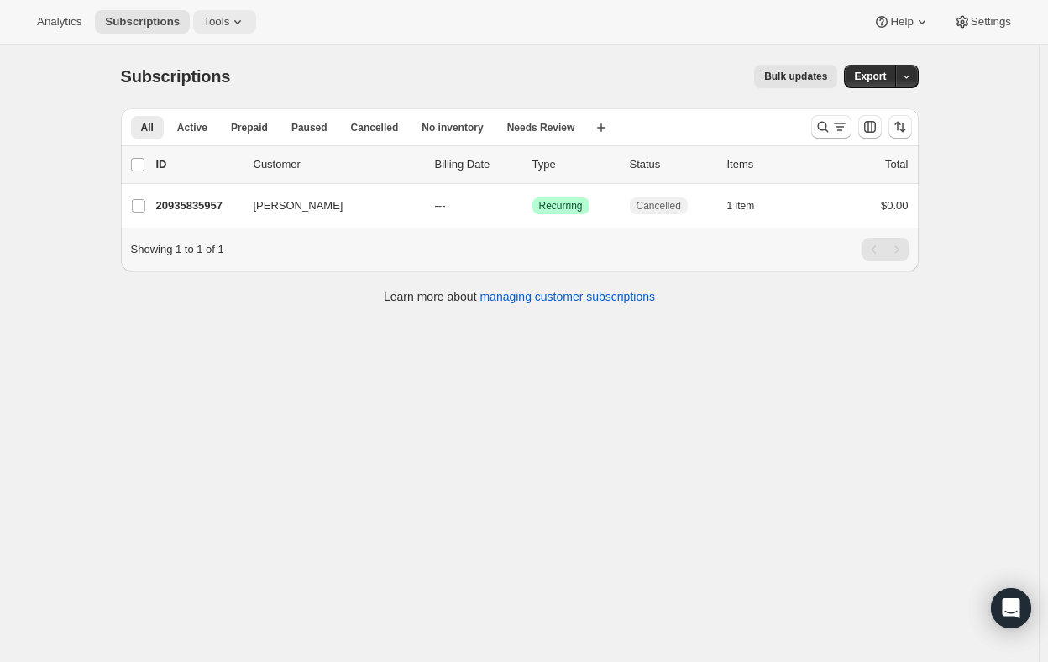
click at [229, 24] on icon at bounding box center [237, 21] width 17 height 17
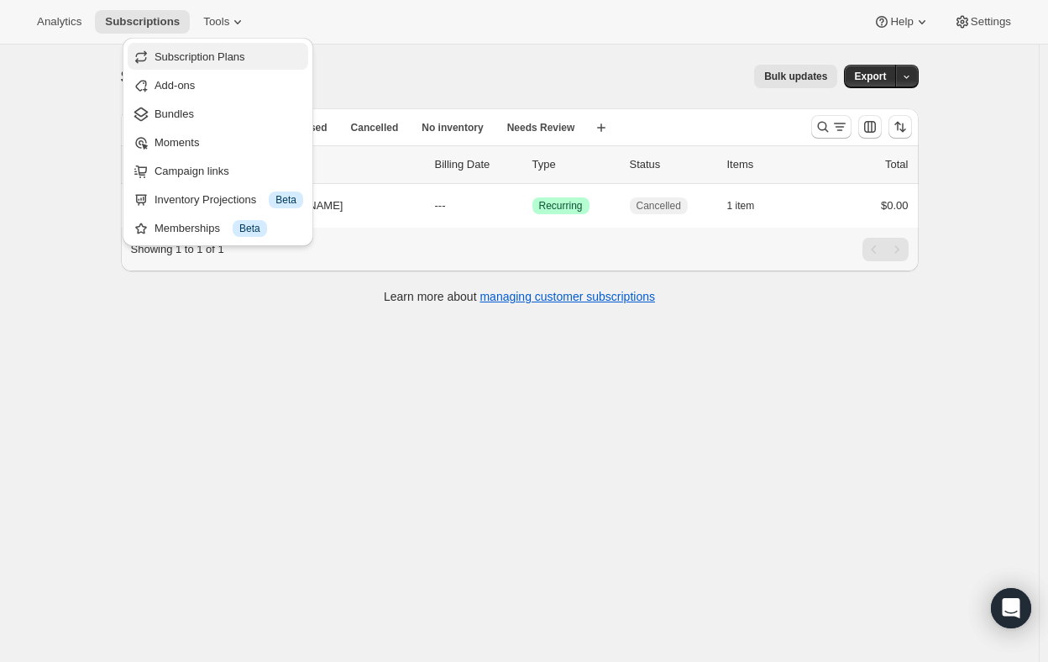
click at [193, 49] on span "Subscription Plans" at bounding box center [229, 57] width 149 height 17
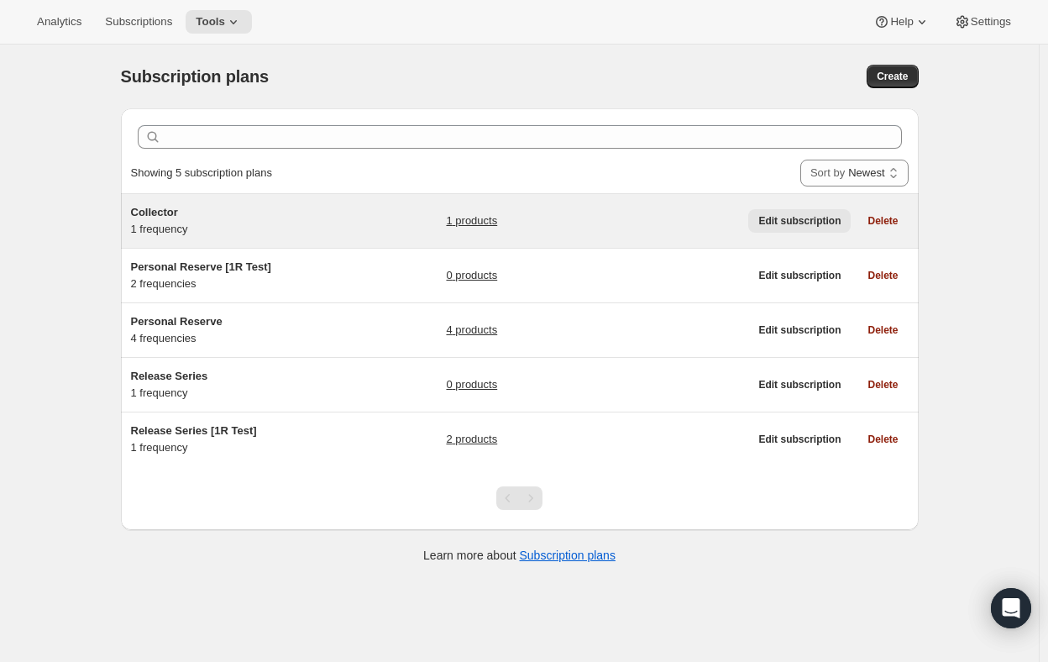
click at [800, 218] on span "Edit subscription" at bounding box center [799, 220] width 82 height 13
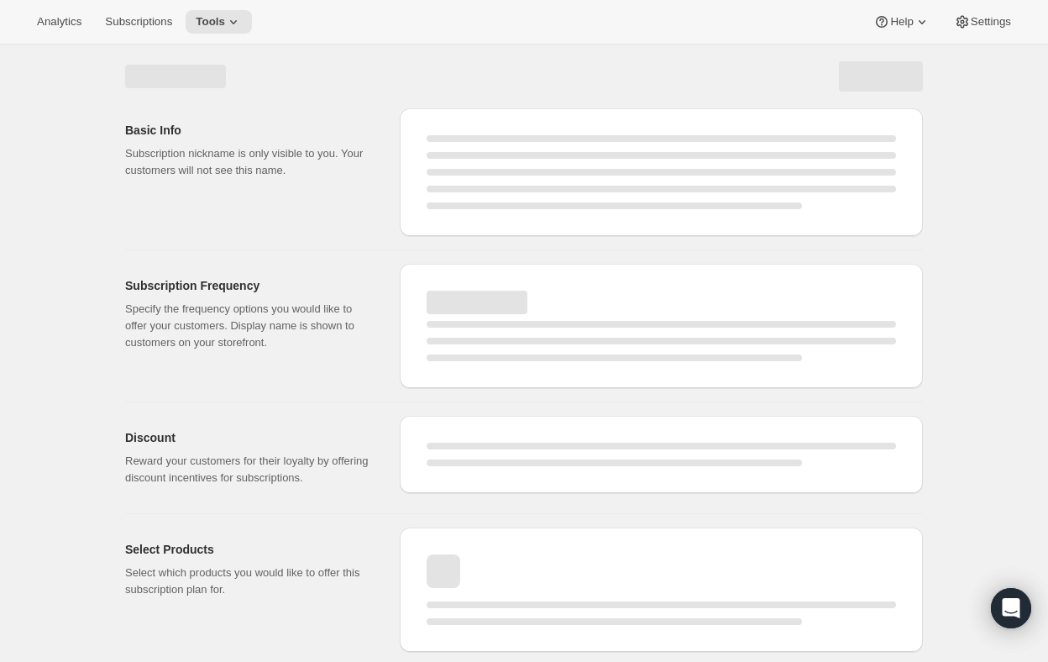
select select "WEEK"
select select "MONTH"
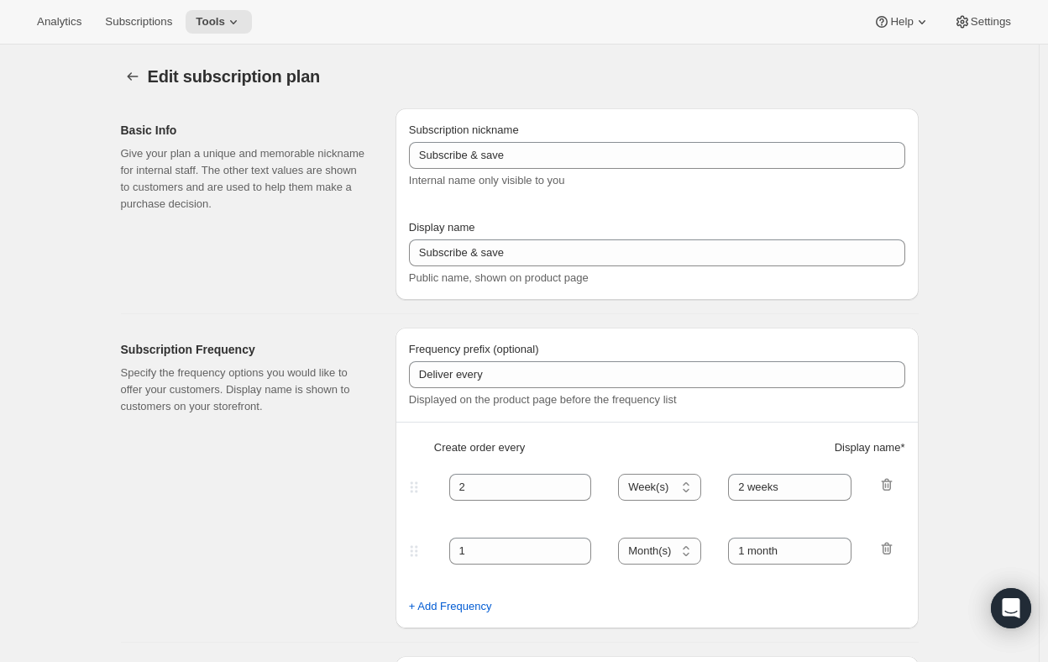
type input "Collector"
type input "3"
select select "MONTH"
type input "3 Months"
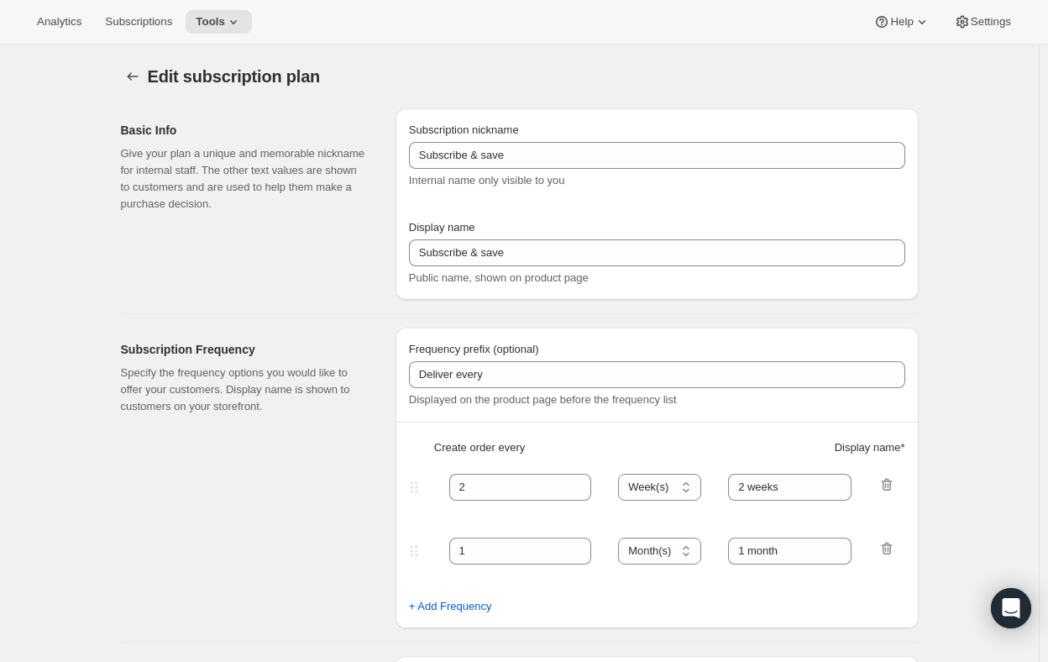
checkbox input "true"
select select "MONTHDAY"
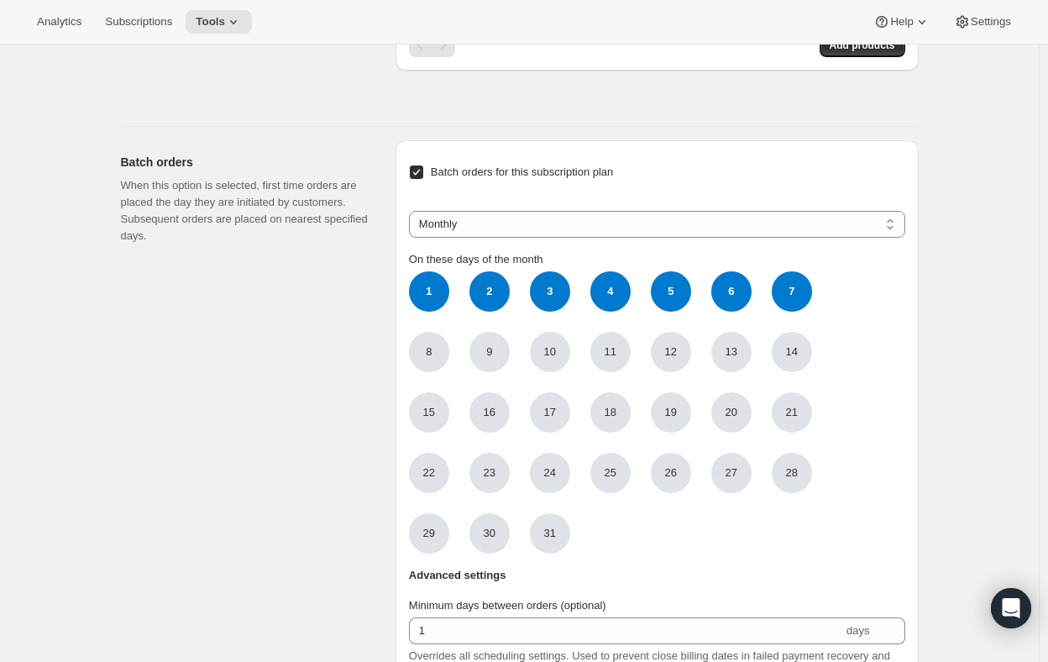
scroll to position [1200, 0]
